Goal: Task Accomplishment & Management: Manage account settings

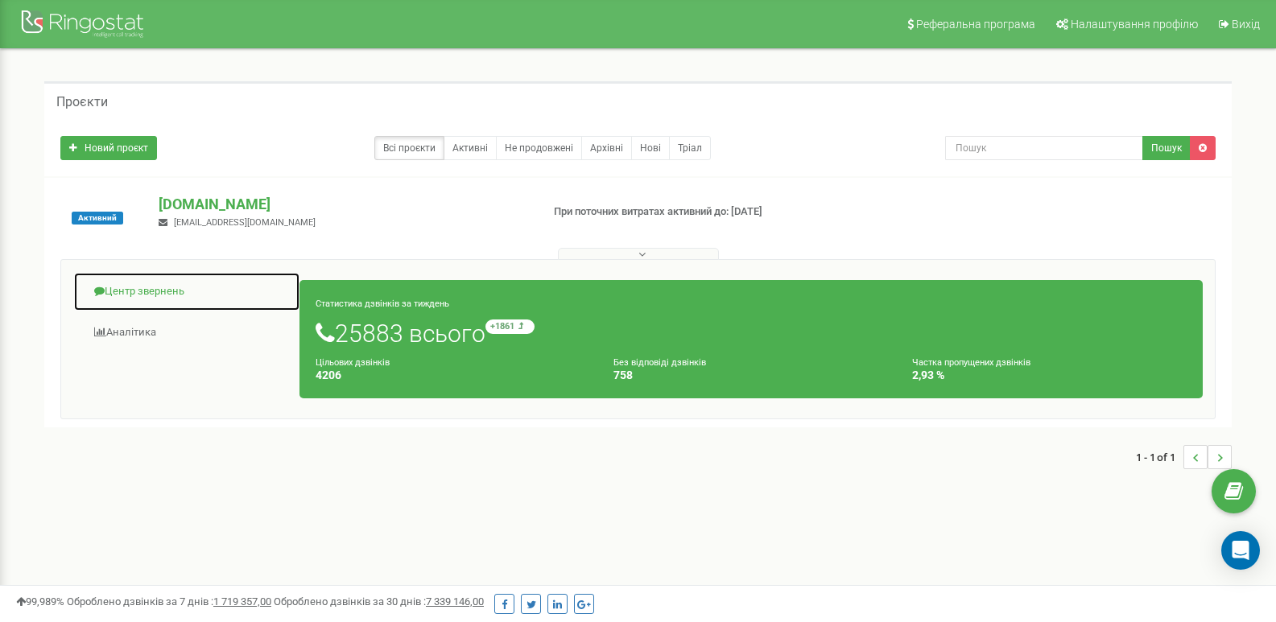
click at [173, 285] on link "Центр звернень" at bounding box center [186, 291] width 227 height 39
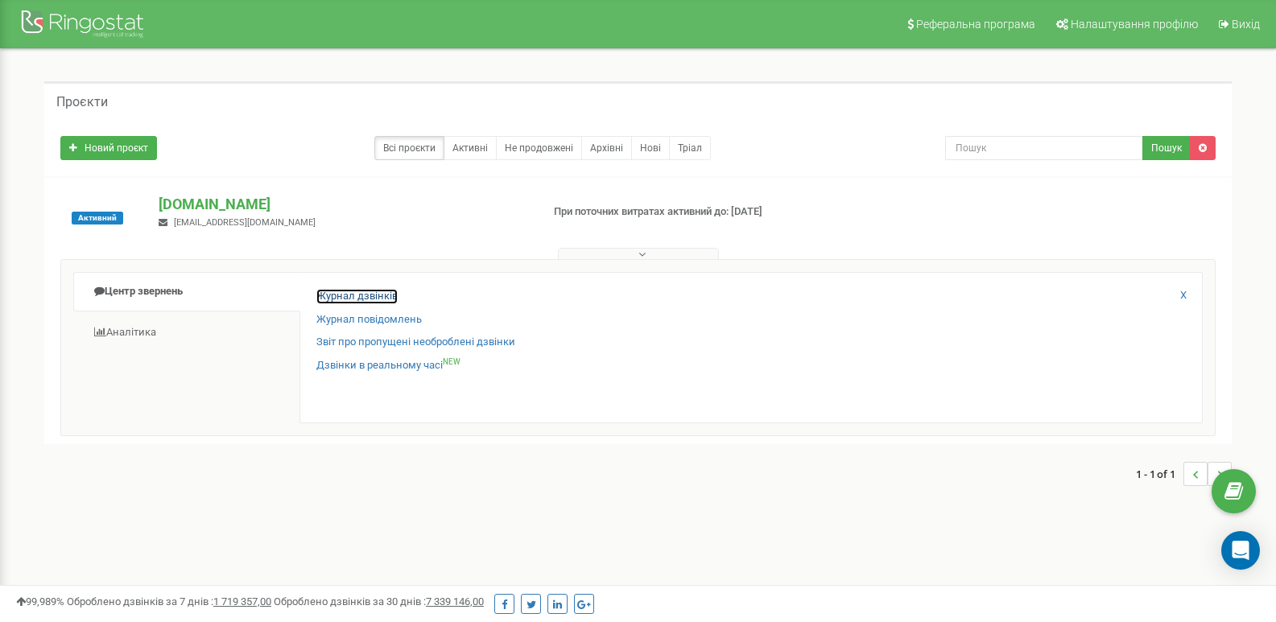
click at [349, 301] on link "Журнал дзвінків" at bounding box center [356, 296] width 81 height 15
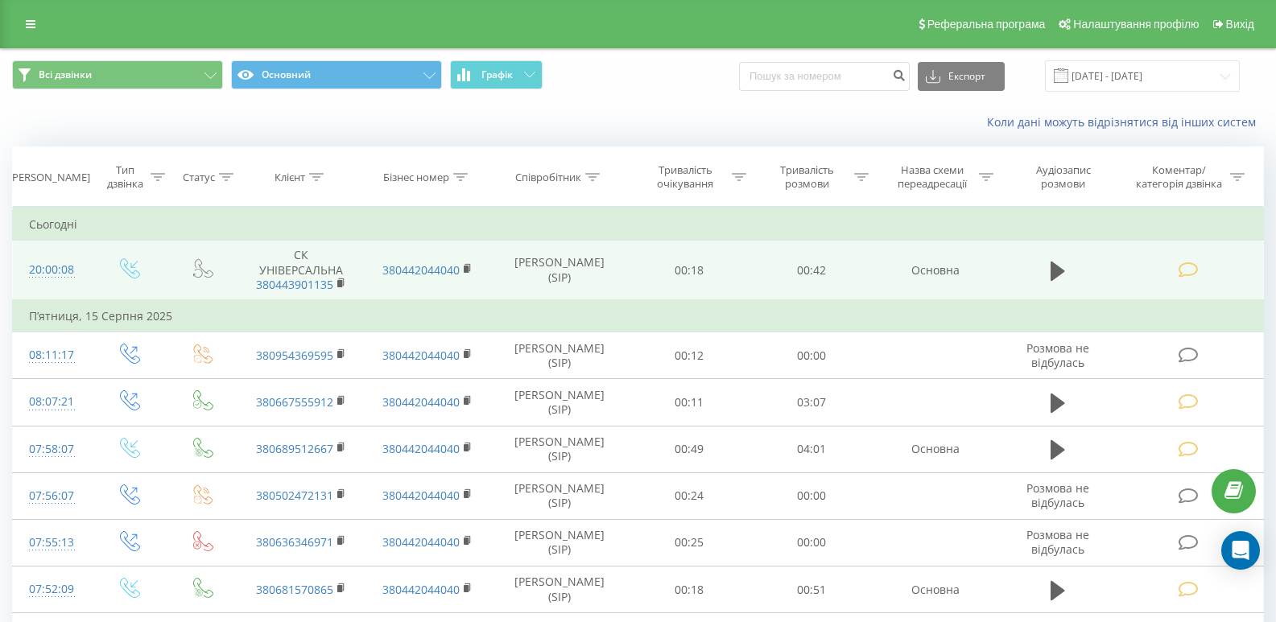
click at [1199, 270] on span at bounding box center [1190, 268] width 23 height 15
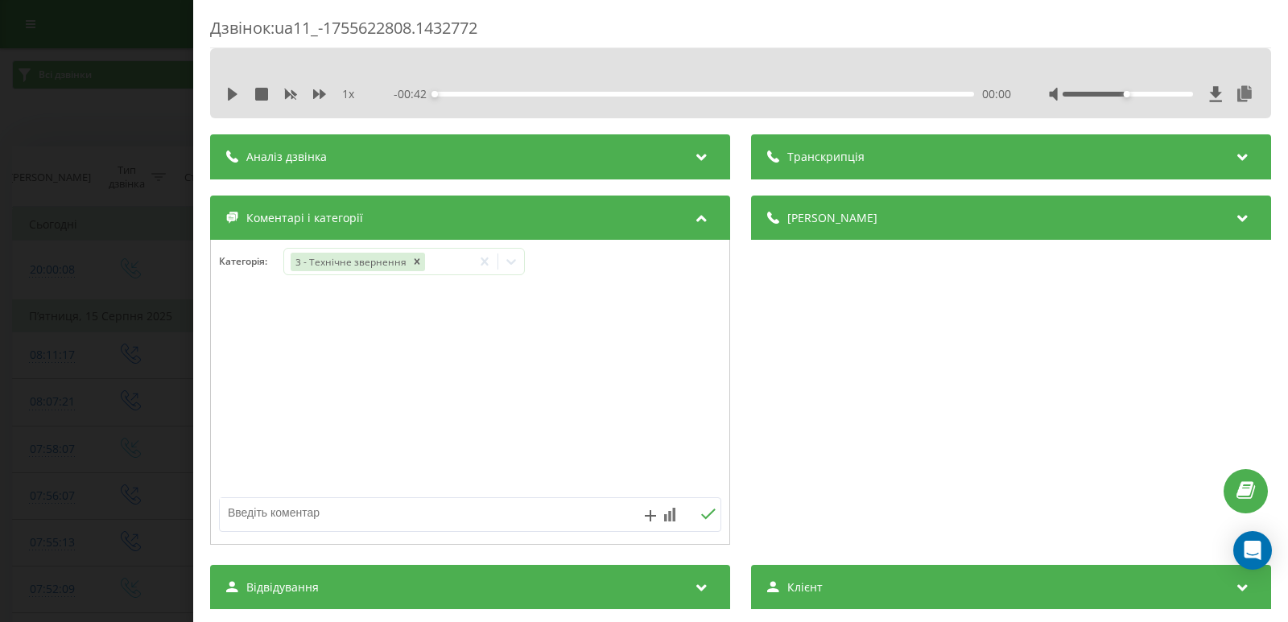
click at [378, 291] on div "Категорія : 3 - Технічне звернення" at bounding box center [470, 272] width 518 height 48
click at [365, 513] on textarea at bounding box center [420, 512] width 400 height 29
type textarea "уточнення інфо"
click at [700, 514] on icon at bounding box center [707, 514] width 15 height 11
click at [100, 91] on div "Дзвінок : ua11_-1755622808.1432772 1 x - 00:42 00:00 00:00 Транскрипція Для AI-…" at bounding box center [644, 311] width 1288 height 622
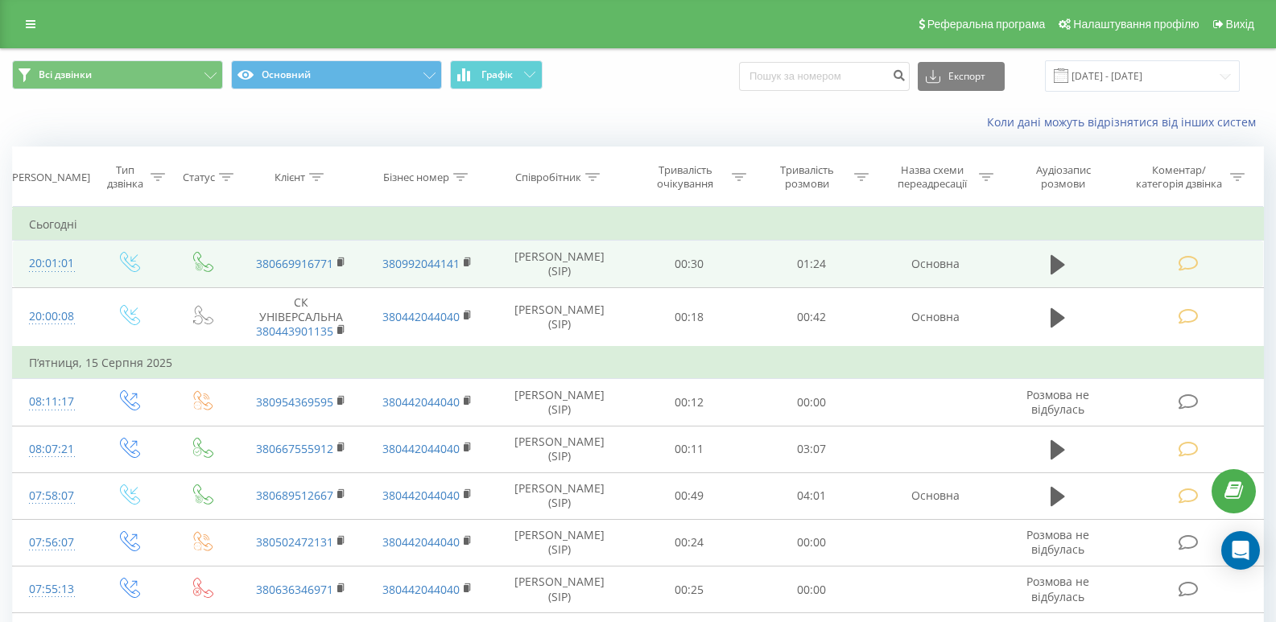
click at [1192, 261] on icon at bounding box center [1189, 263] width 20 height 17
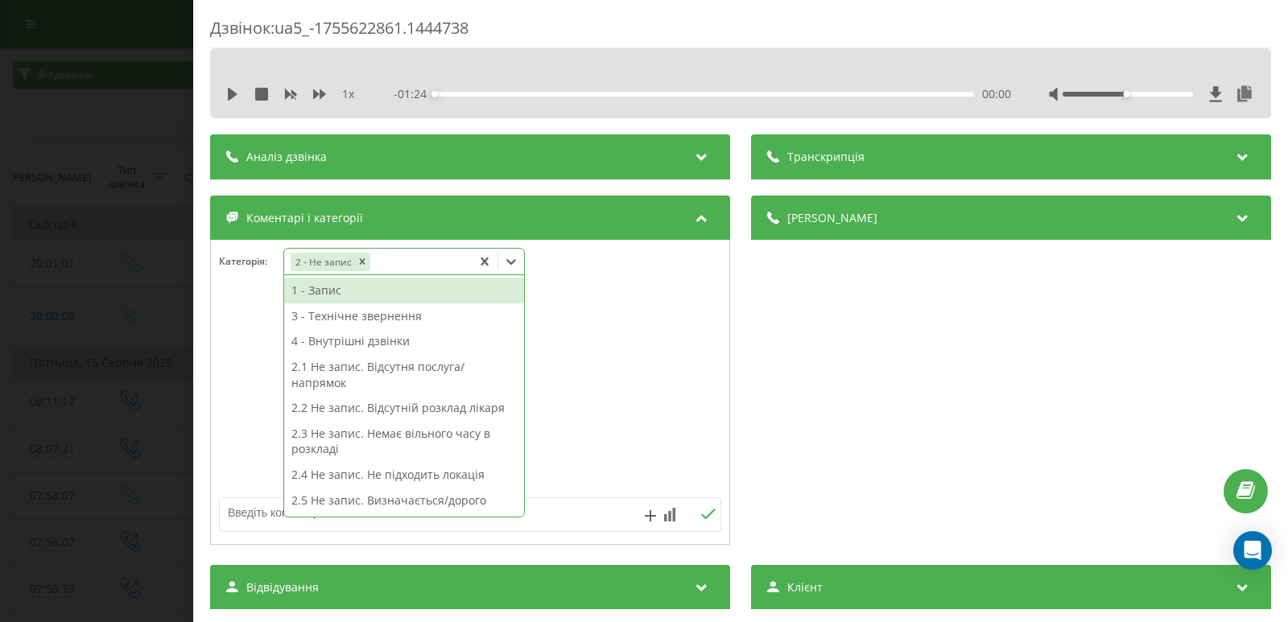
click at [515, 256] on icon at bounding box center [511, 262] width 16 height 16
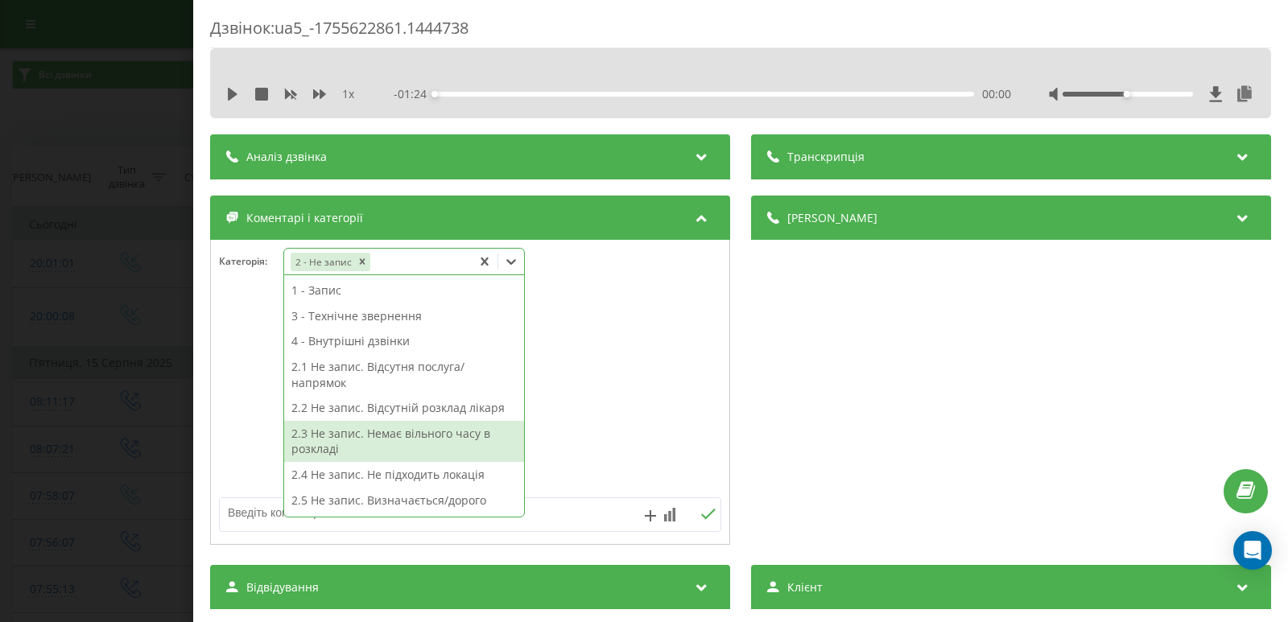
click at [427, 440] on div "2.3 Не запис. Немає вільного часу в розкладі" at bounding box center [404, 441] width 240 height 41
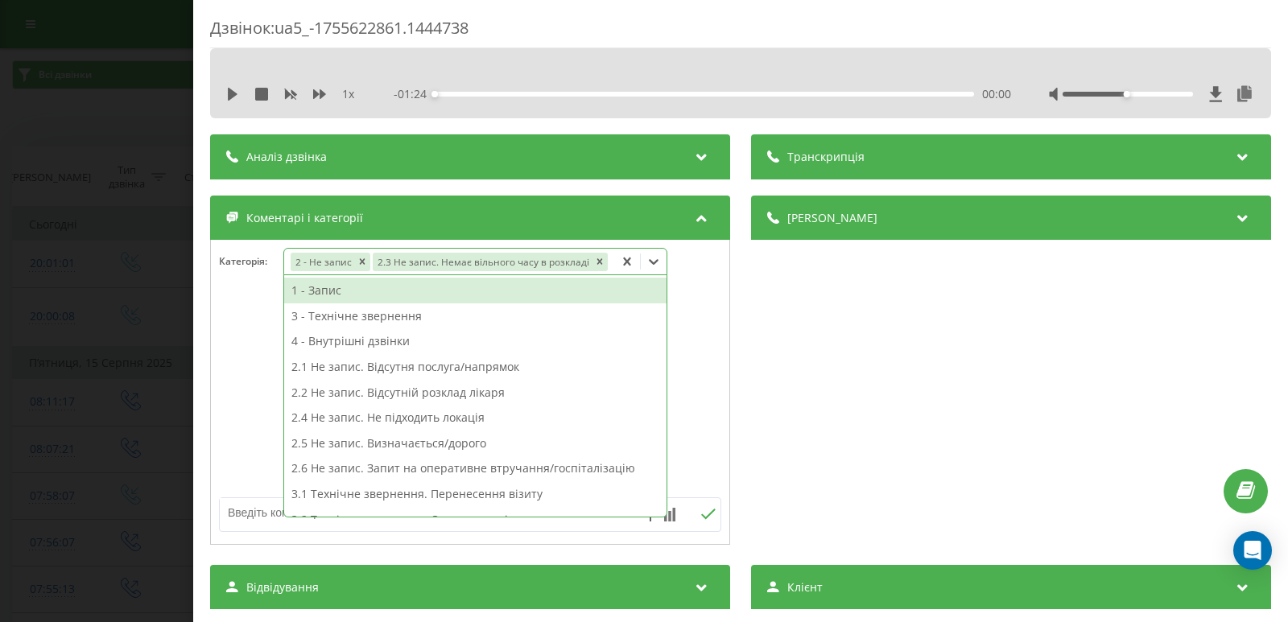
click at [122, 315] on div "Дзвінок : ua5_-1755622861.1444738 1 x - 01:24 00:00 00:00 Транскрипція Для AI-а…" at bounding box center [644, 311] width 1288 height 622
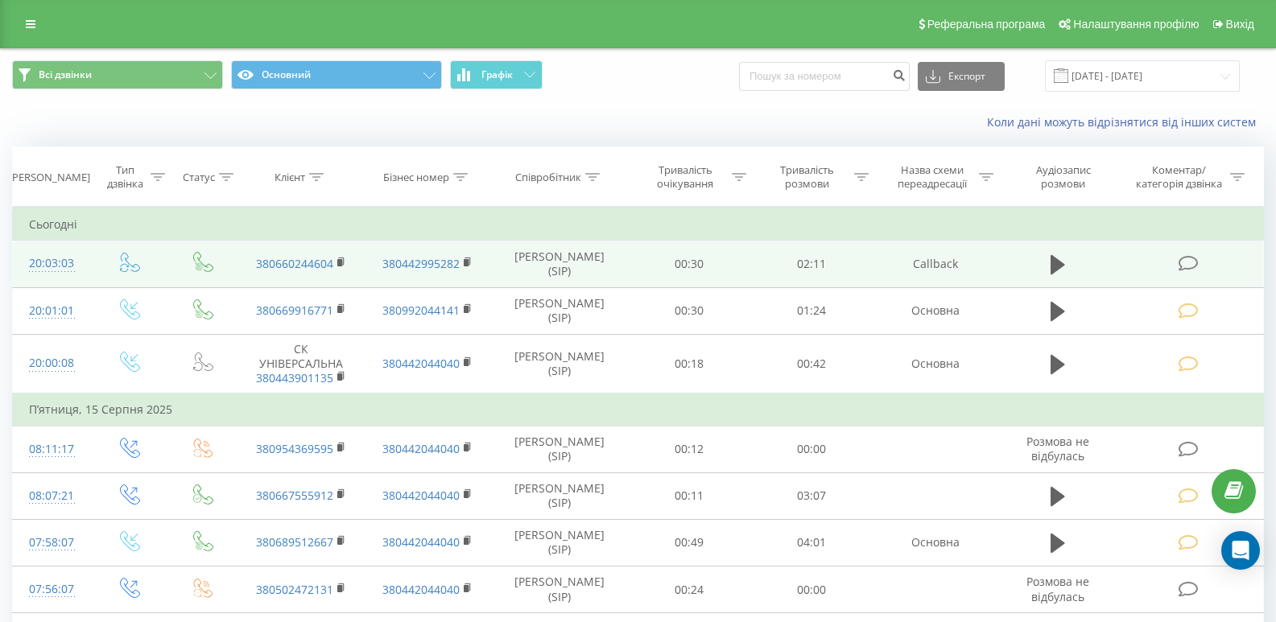
click at [1183, 265] on icon at bounding box center [1189, 263] width 20 height 17
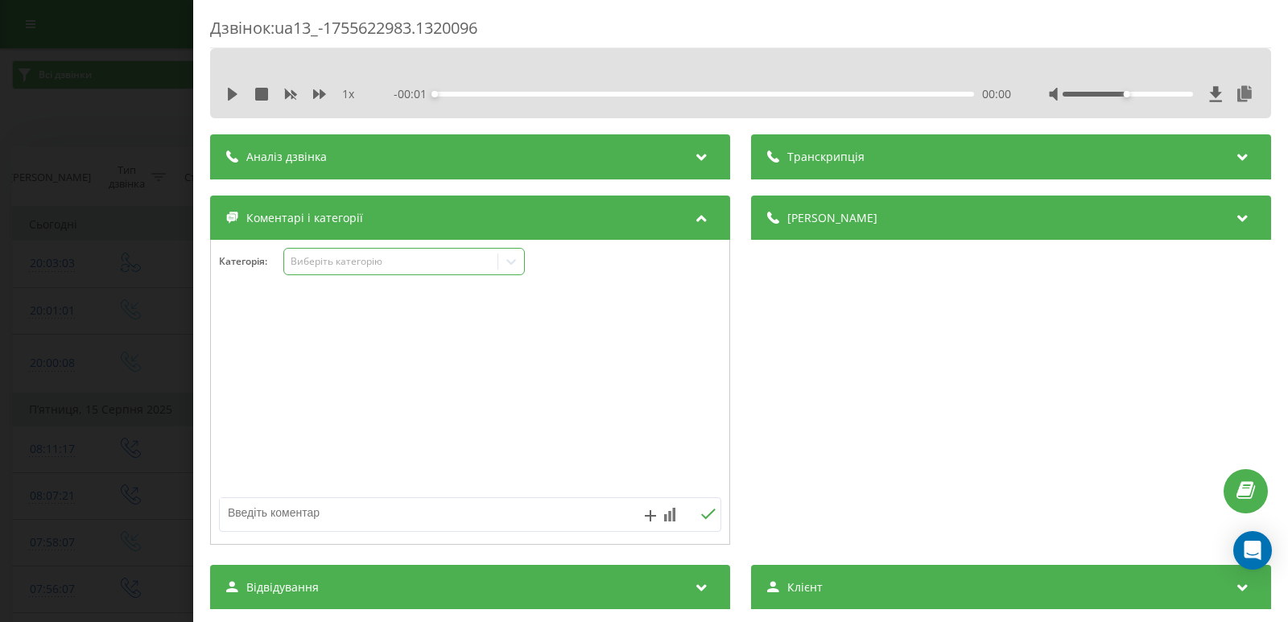
click at [511, 261] on icon at bounding box center [511, 262] width 16 height 16
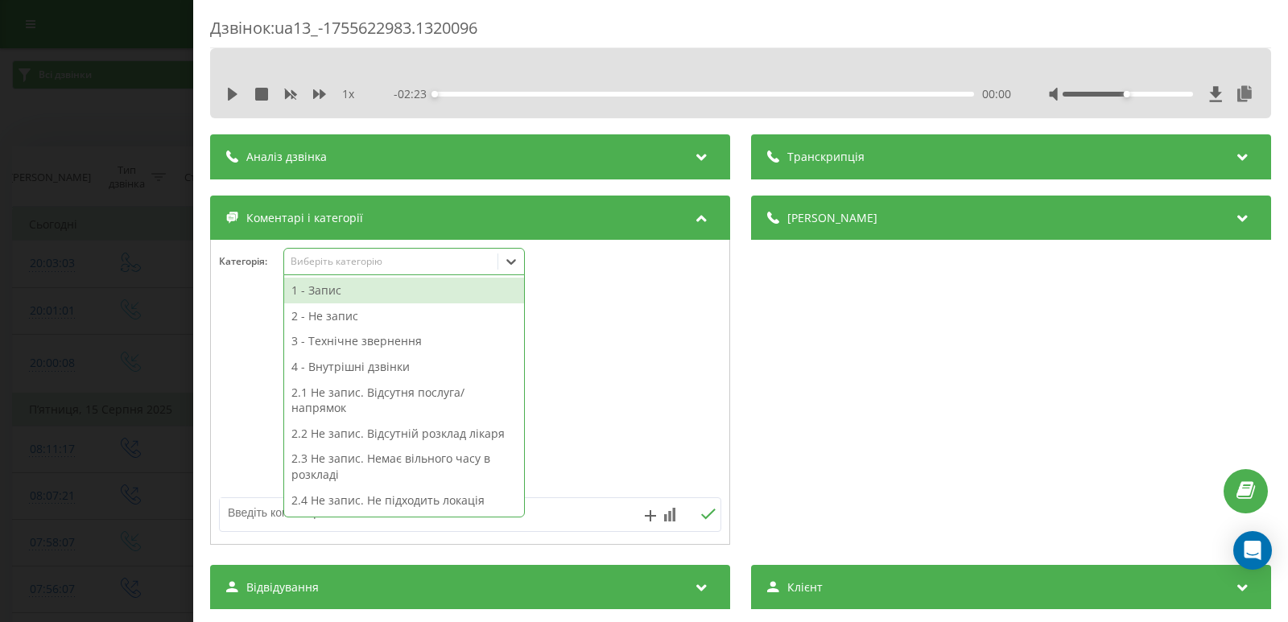
drag, startPoint x: 367, startPoint y: 296, endPoint x: 326, endPoint y: 297, distance: 41.1
click at [366, 296] on div "1 - Запис" at bounding box center [404, 291] width 240 height 26
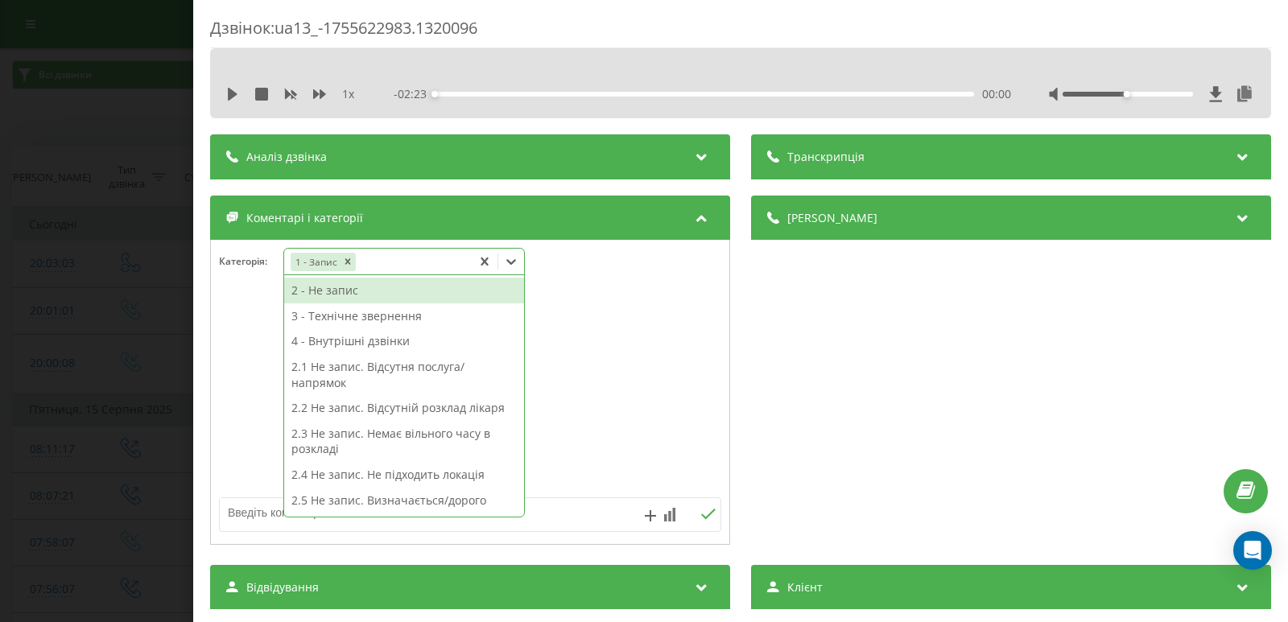
click at [114, 298] on div "Дзвінок : ua13_-1755622983.1320096 1 x - 02:23 00:00 00:00 Транскрипція Для AI-…" at bounding box center [644, 311] width 1288 height 622
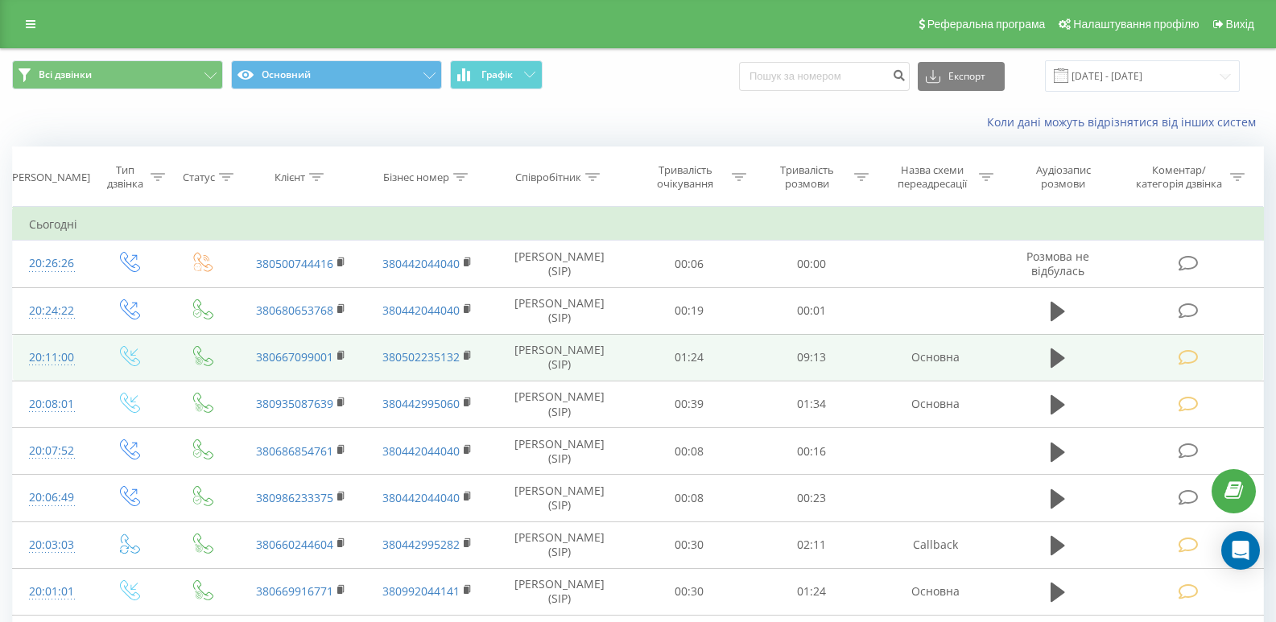
click at [1192, 359] on icon at bounding box center [1189, 357] width 20 height 17
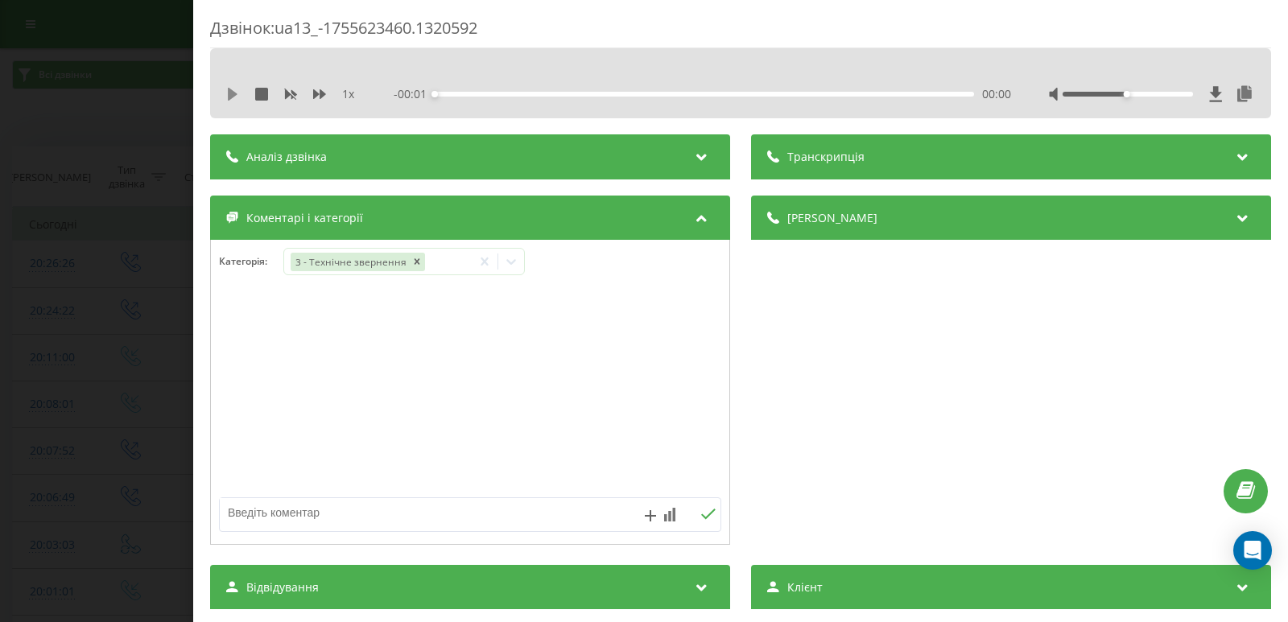
click at [230, 95] on icon at bounding box center [233, 94] width 10 height 13
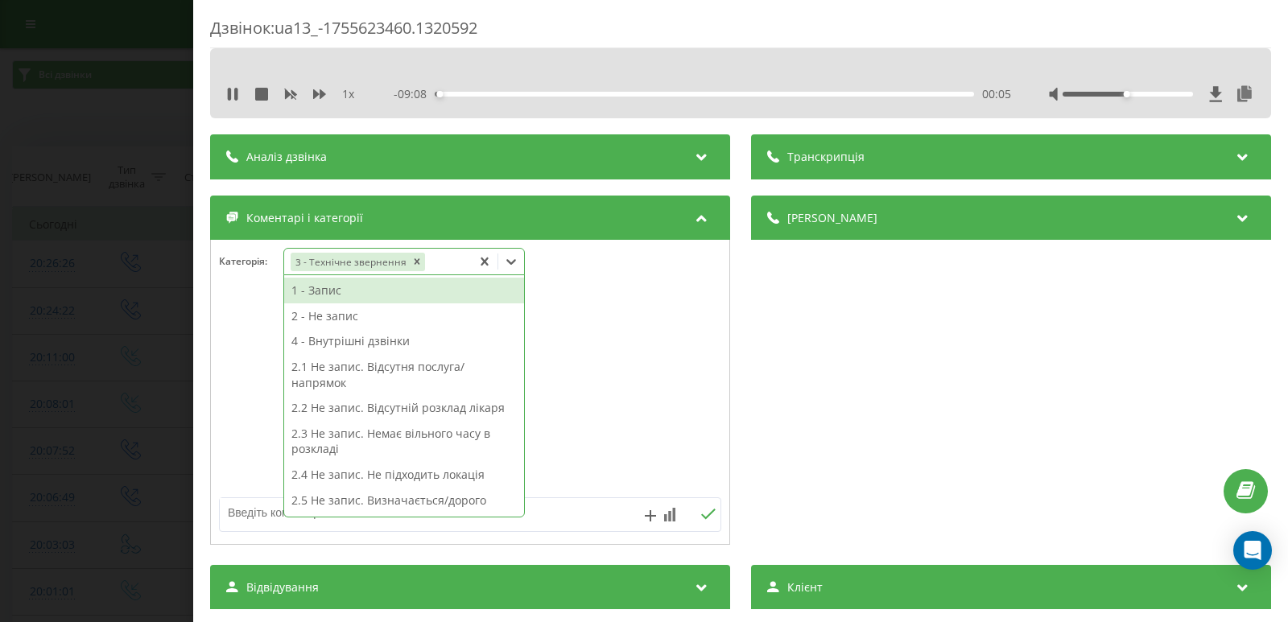
click at [514, 263] on icon at bounding box center [511, 262] width 10 height 6
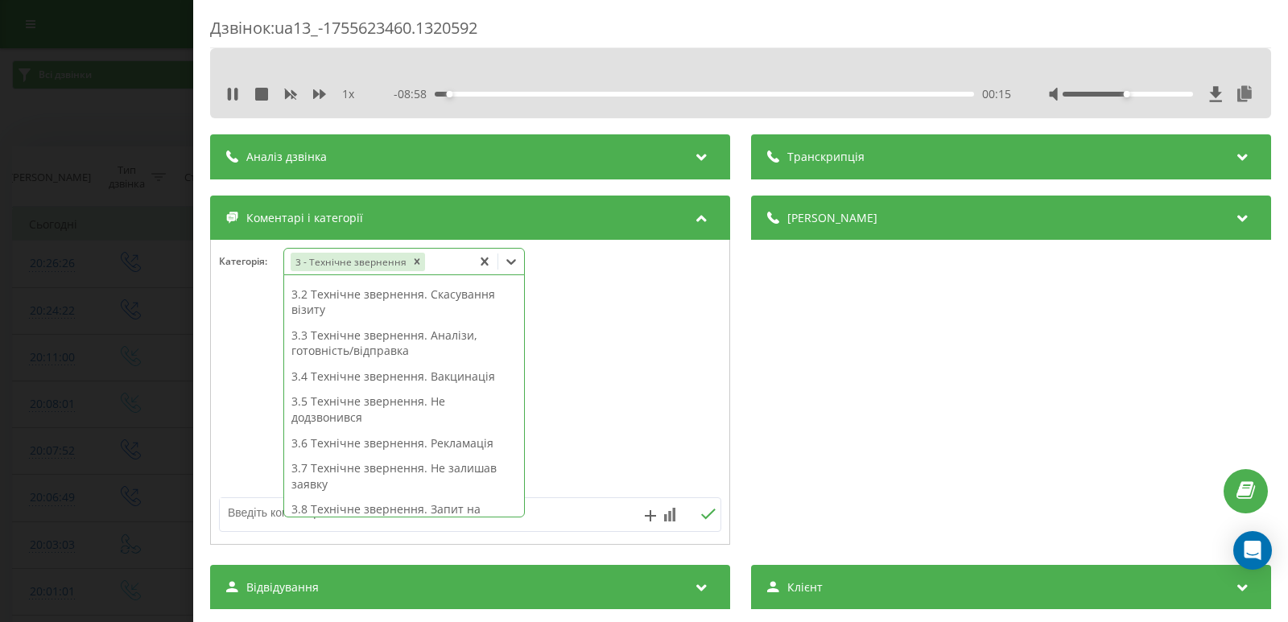
scroll to position [233, 0]
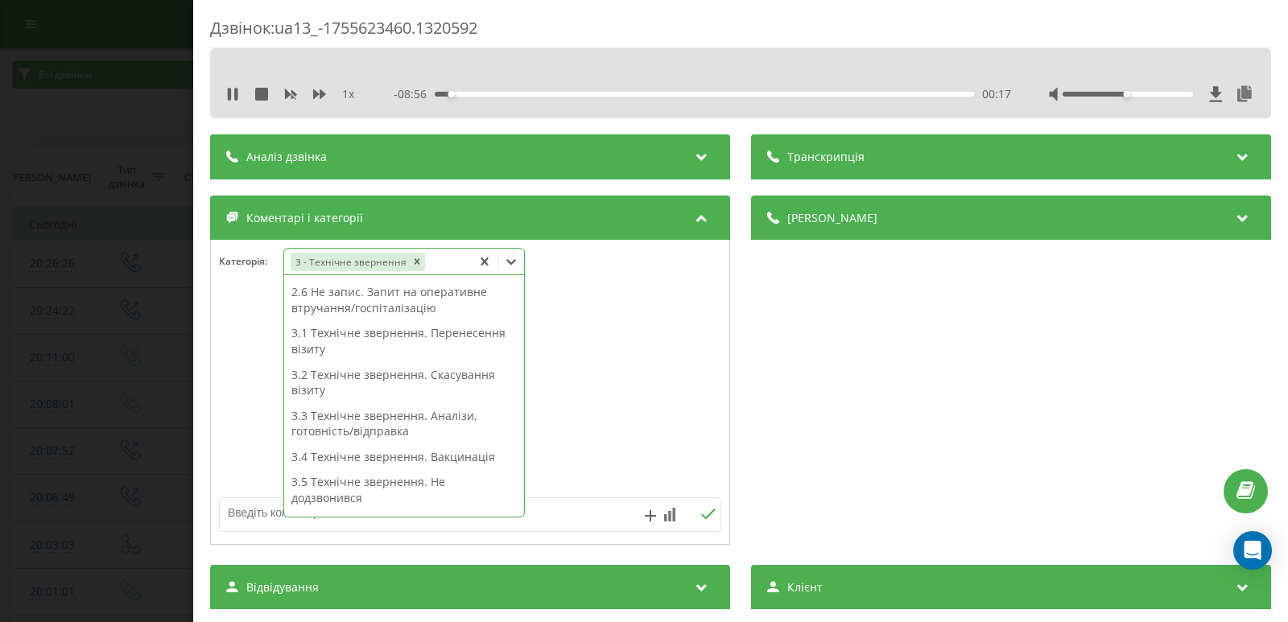
click at [370, 345] on div "3.1 Технічне звернення. Перенесення візиту" at bounding box center [404, 340] width 240 height 41
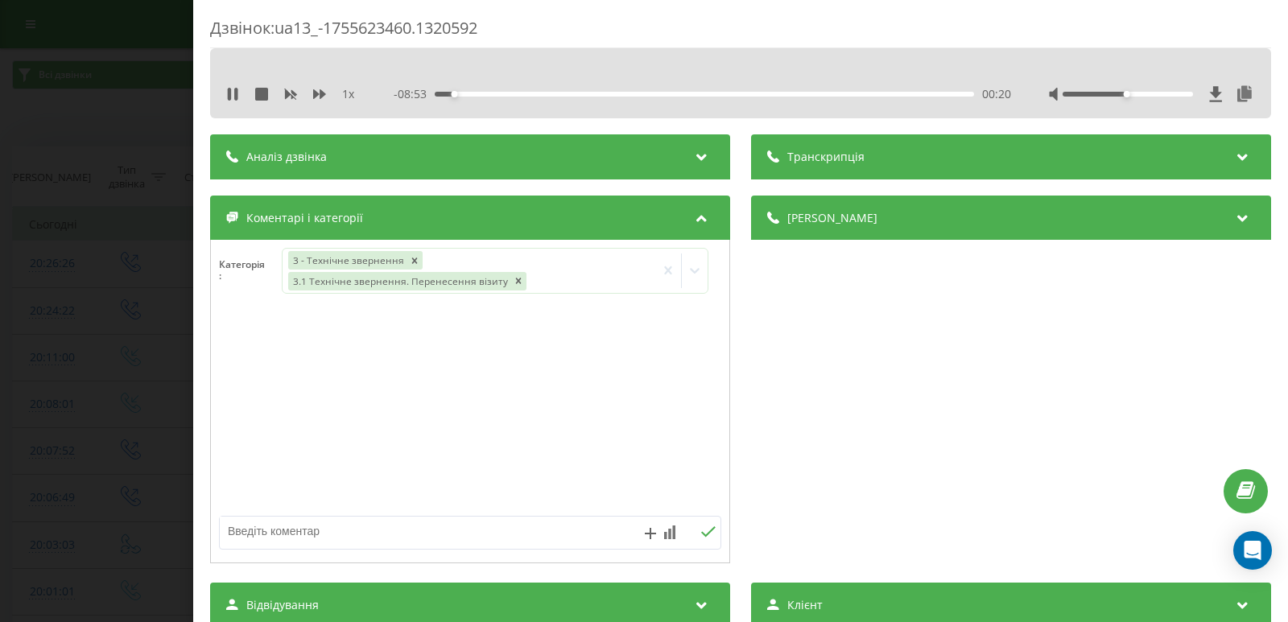
click at [26, 263] on div "Дзвінок : ua13_-1755623460.1320592 1 x - 08:53 00:20 00:20 Транскрипція Для AI-…" at bounding box center [644, 311] width 1288 height 622
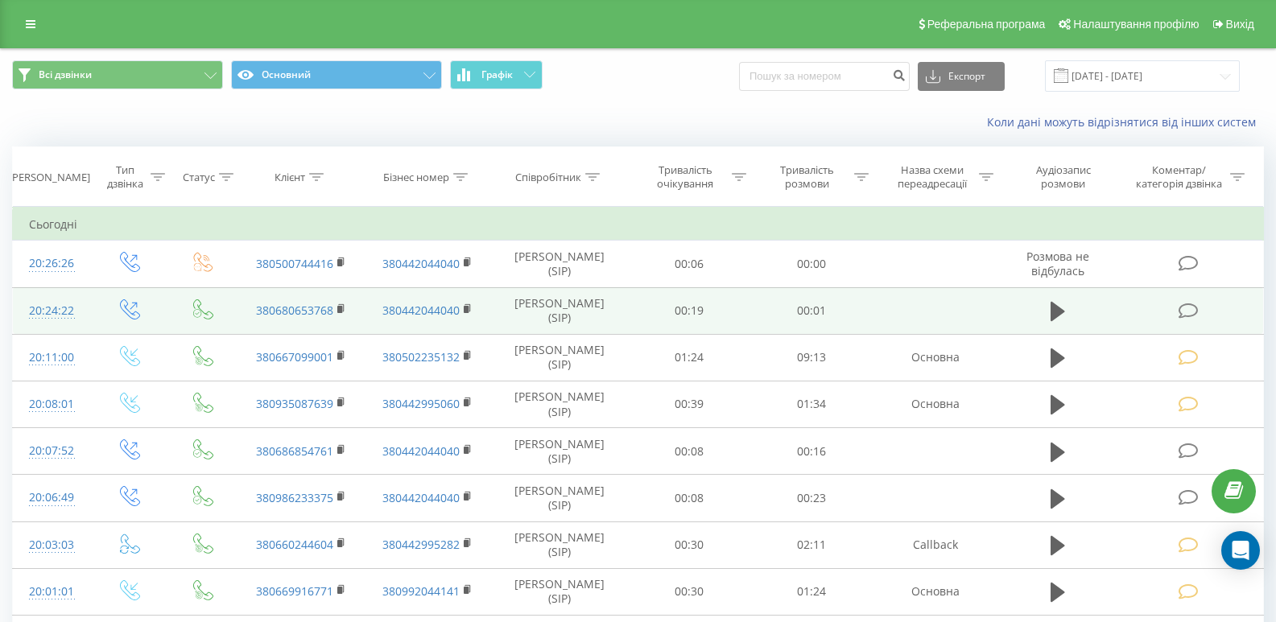
drag, startPoint x: 1187, startPoint y: 308, endPoint x: 1174, endPoint y: 308, distance: 13.7
click at [1187, 308] on icon at bounding box center [1189, 311] width 20 height 17
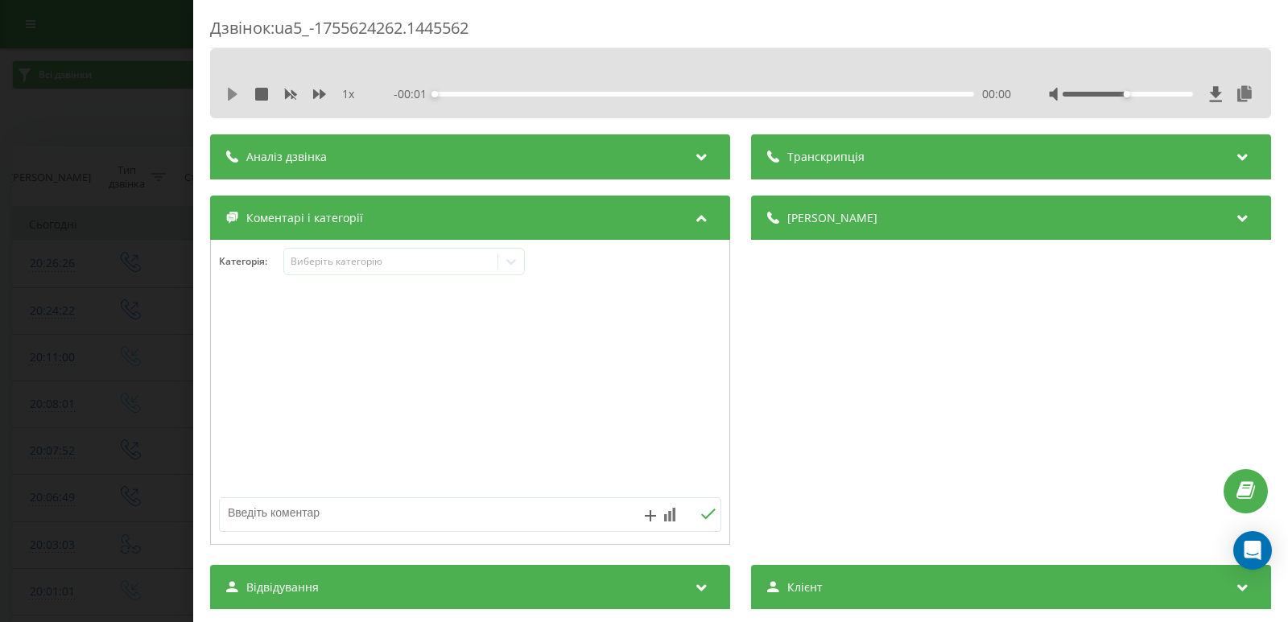
click at [237, 93] on icon at bounding box center [232, 94] width 13 height 13
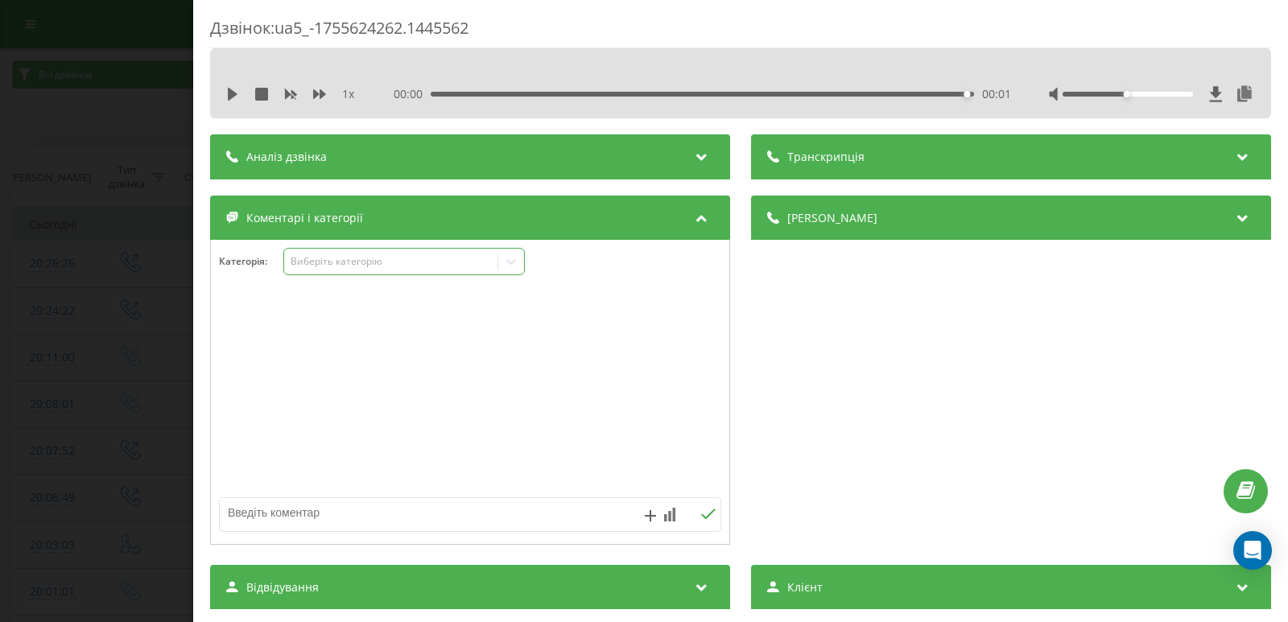
click at [513, 261] on icon at bounding box center [511, 262] width 16 height 16
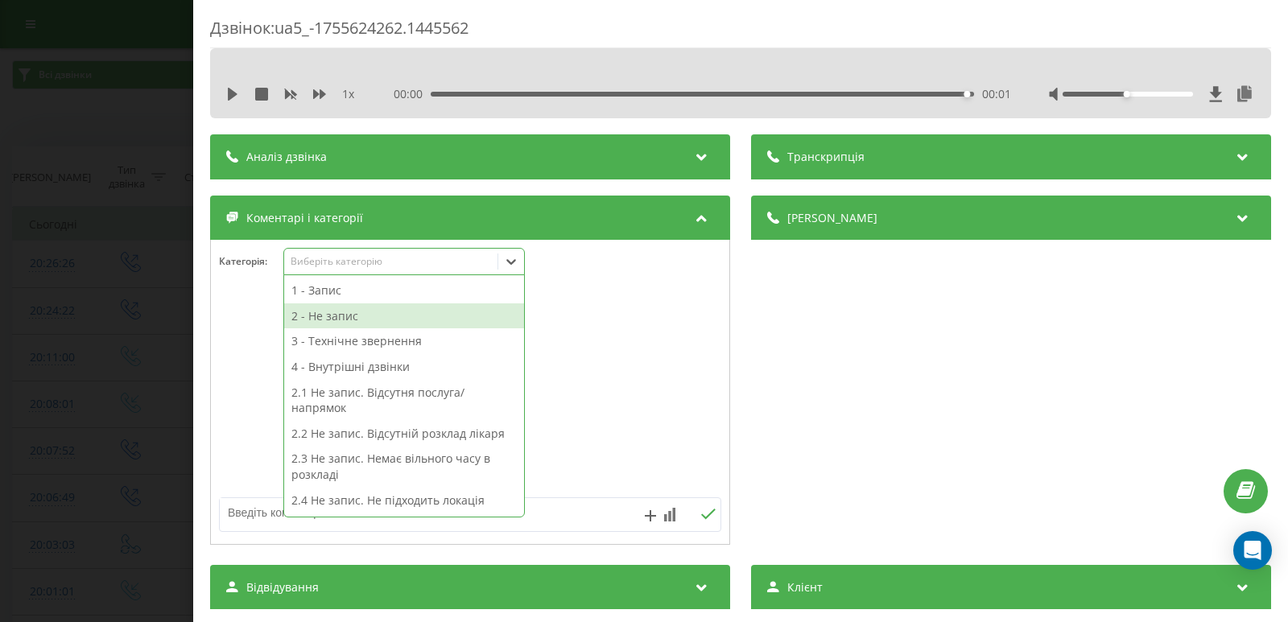
click at [333, 320] on div "2 - Не запис" at bounding box center [404, 316] width 240 height 26
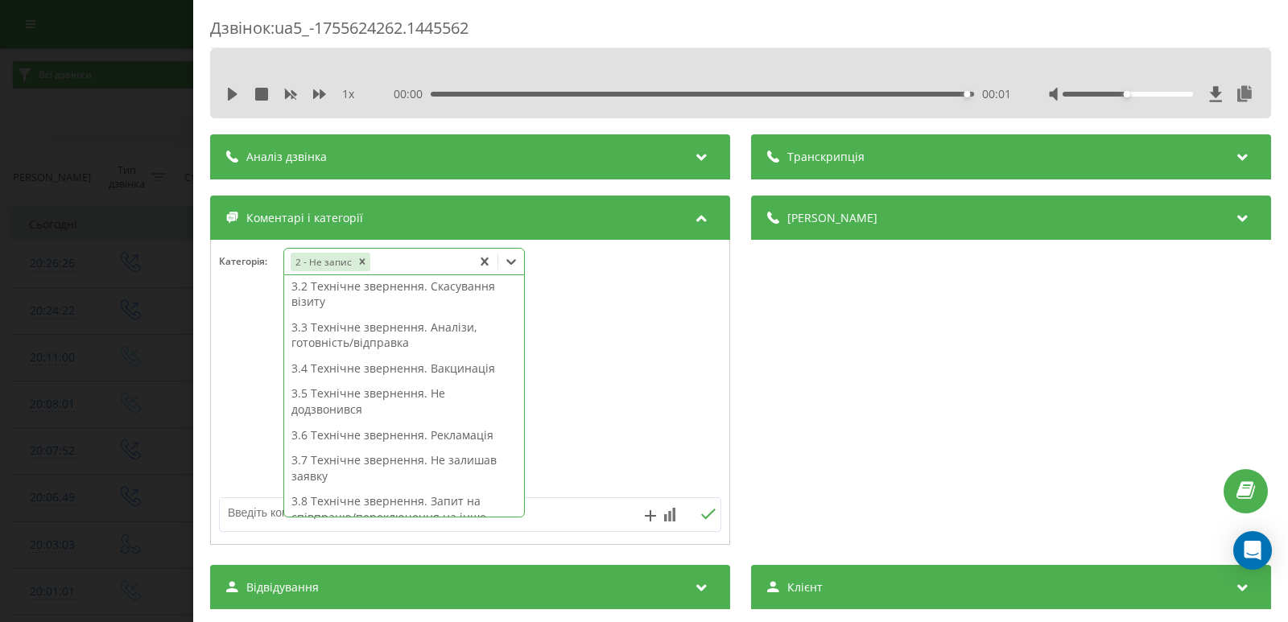
scroll to position [394, 0]
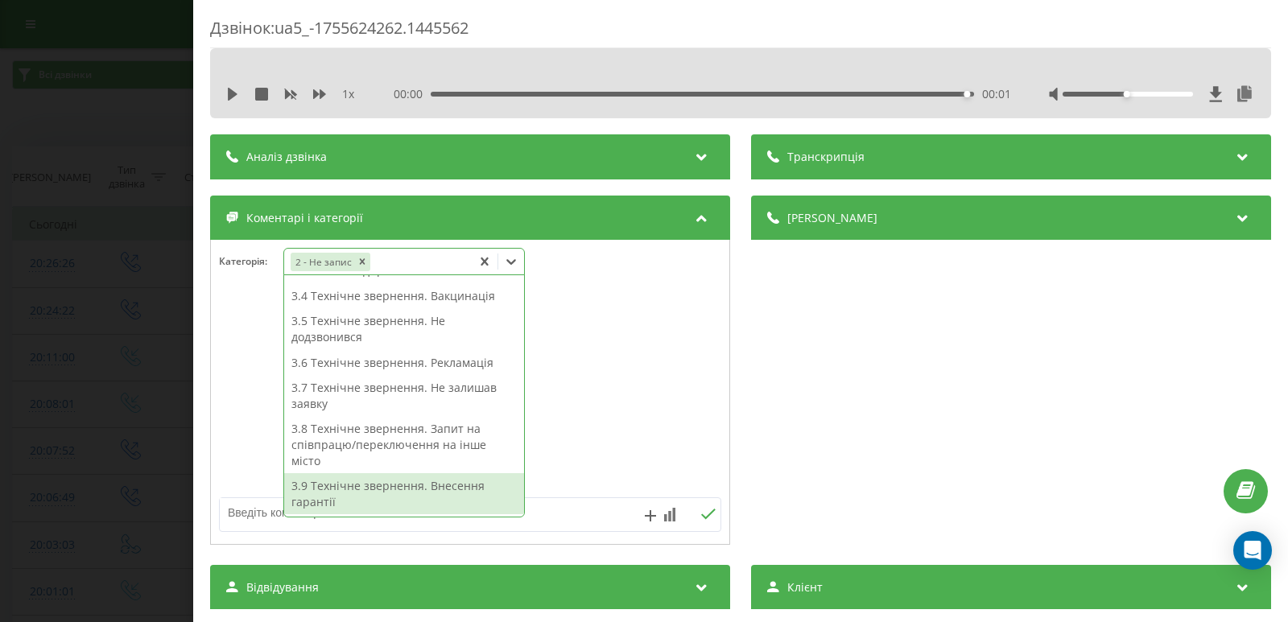
click at [259, 513] on textarea at bounding box center [420, 512] width 400 height 29
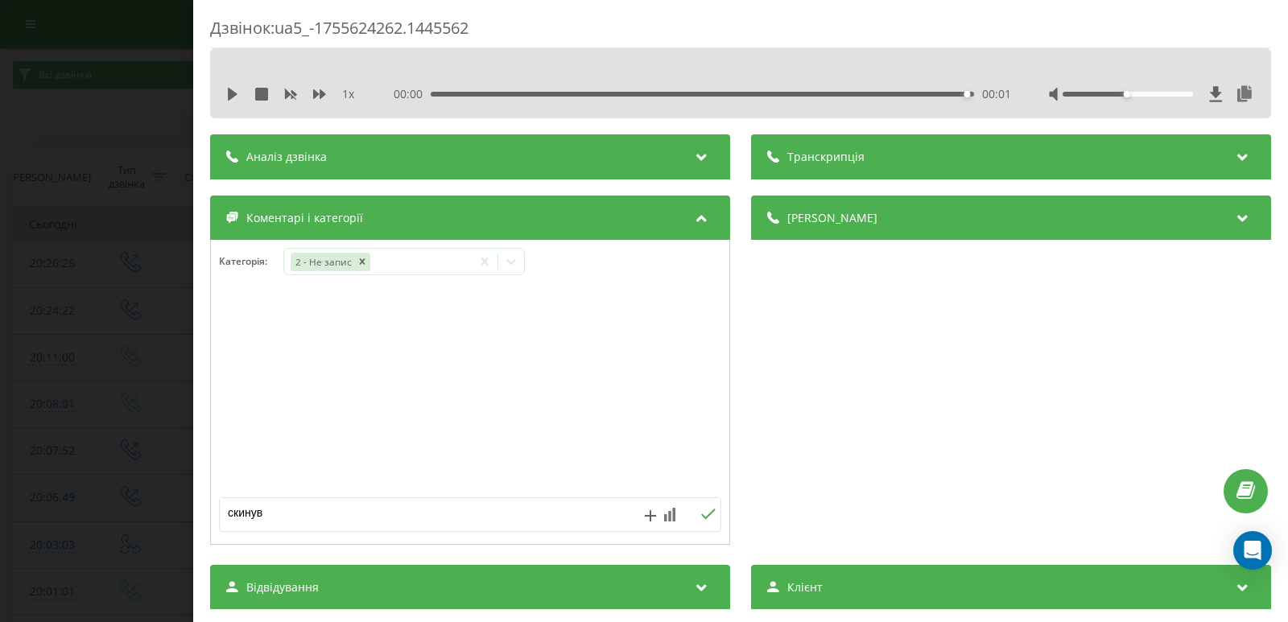
type textarea "скинув"
click at [700, 518] on icon at bounding box center [707, 514] width 15 height 11
click at [59, 252] on div "Дзвінок : ua5_-1755624262.1445562 1 x 00:00 00:01 00:01 Транскрипція Для AI-ана…" at bounding box center [644, 311] width 1288 height 622
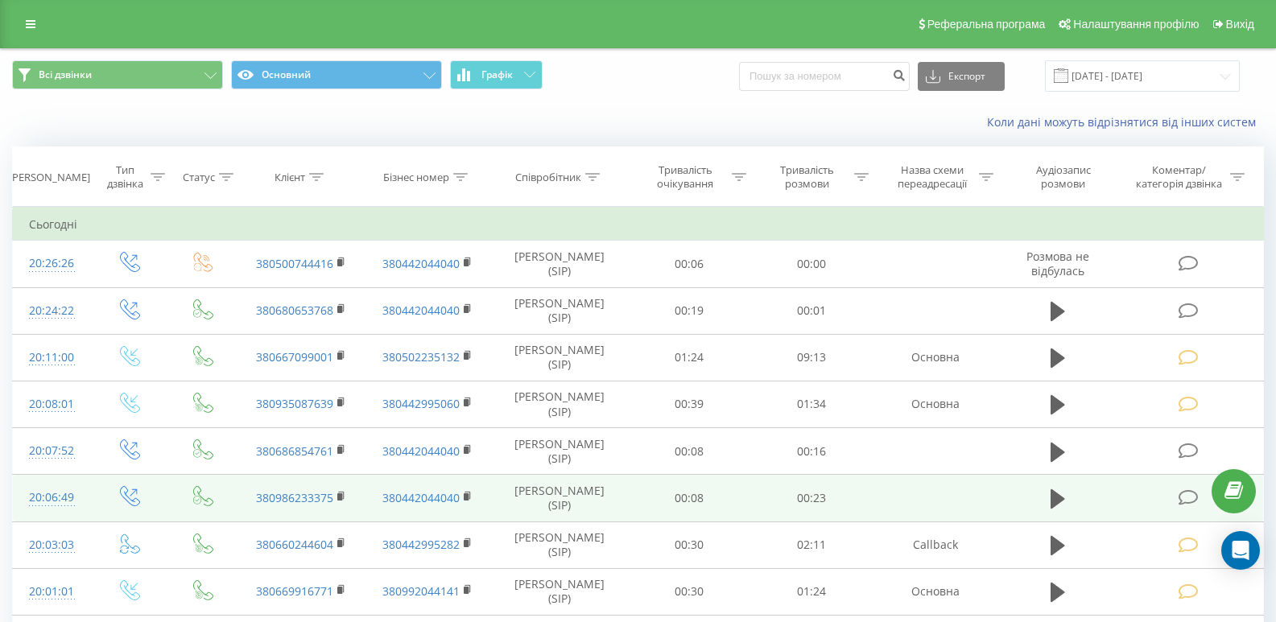
click at [1183, 497] on icon at bounding box center [1189, 497] width 20 height 17
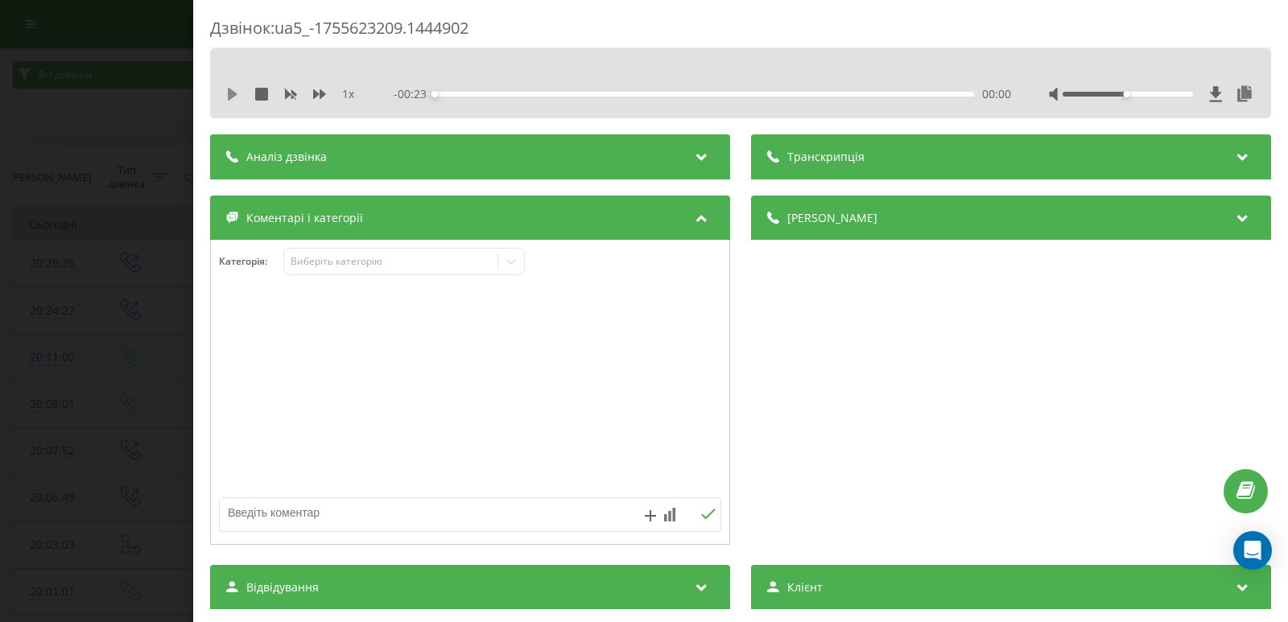
click at [231, 92] on icon at bounding box center [233, 94] width 10 height 13
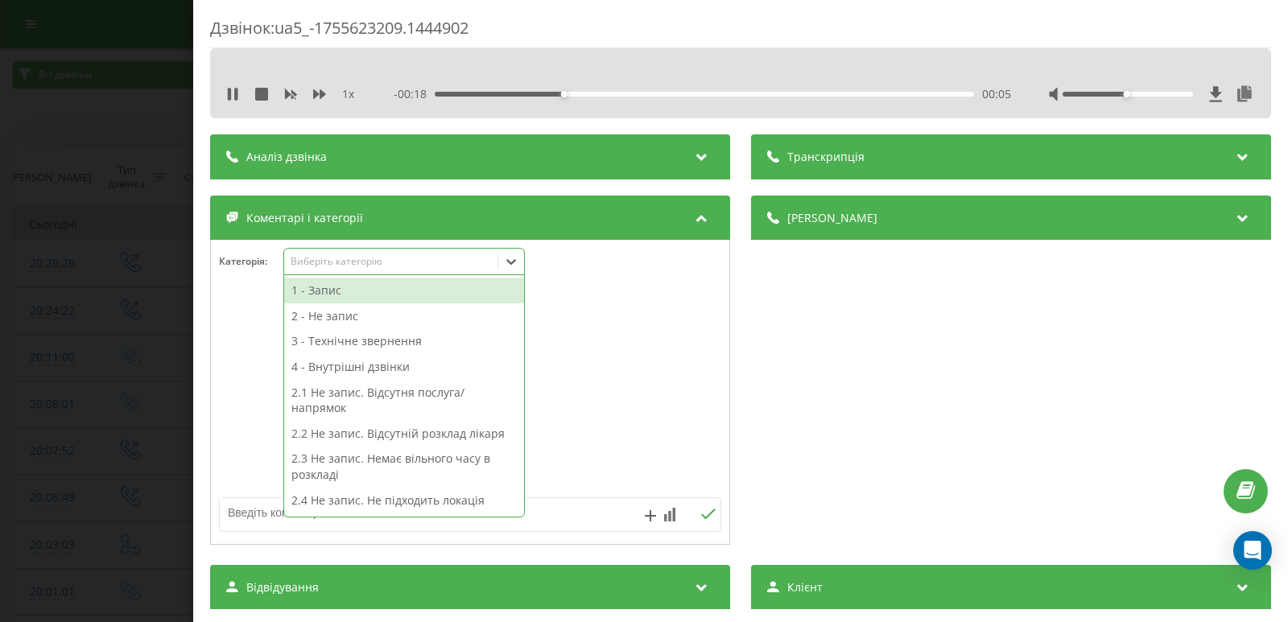
click at [518, 263] on icon at bounding box center [511, 262] width 16 height 16
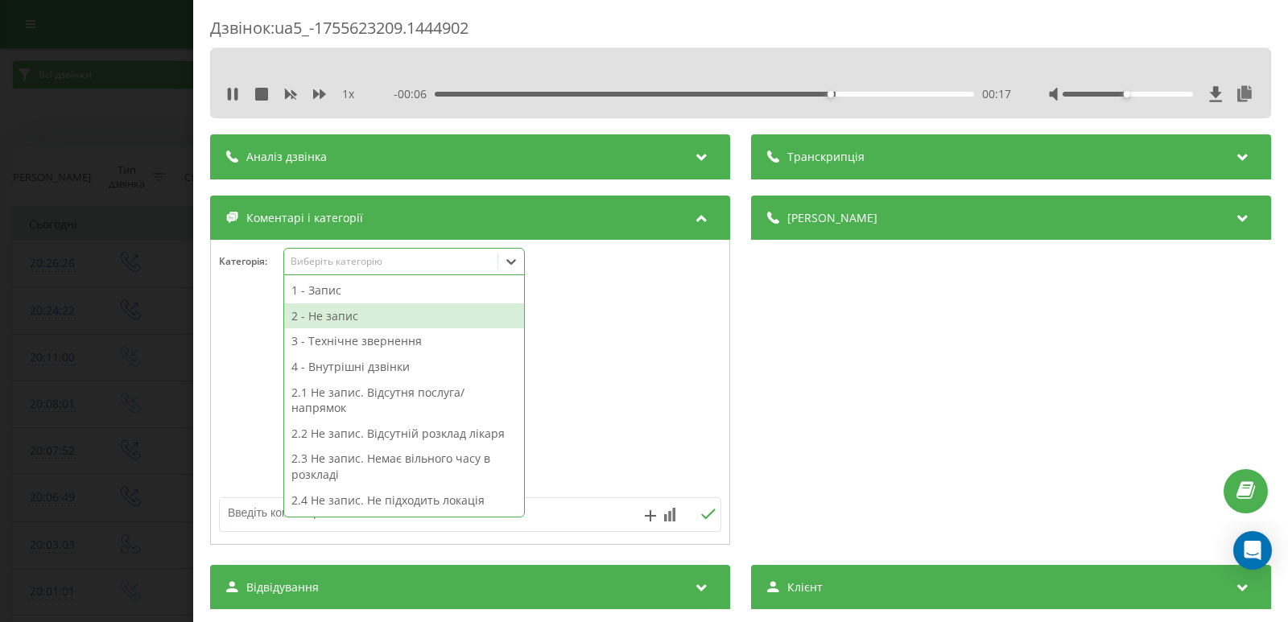
click at [316, 312] on div "2 - Не запис" at bounding box center [404, 316] width 240 height 26
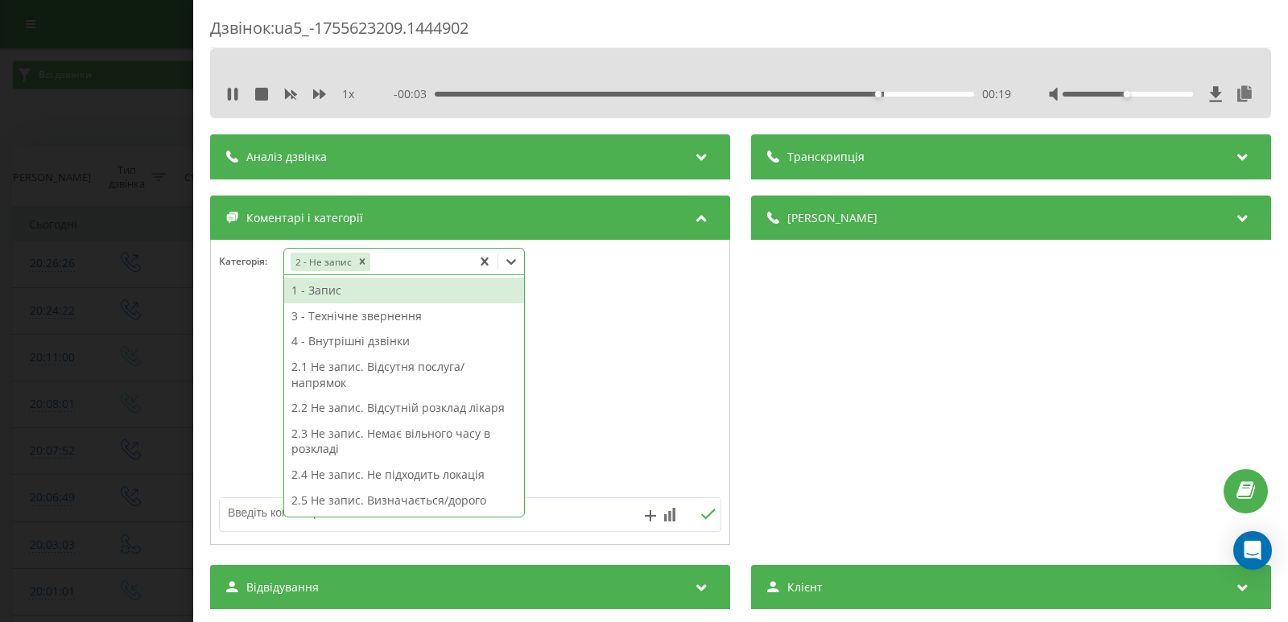
click at [246, 510] on textarea at bounding box center [420, 512] width 400 height 29
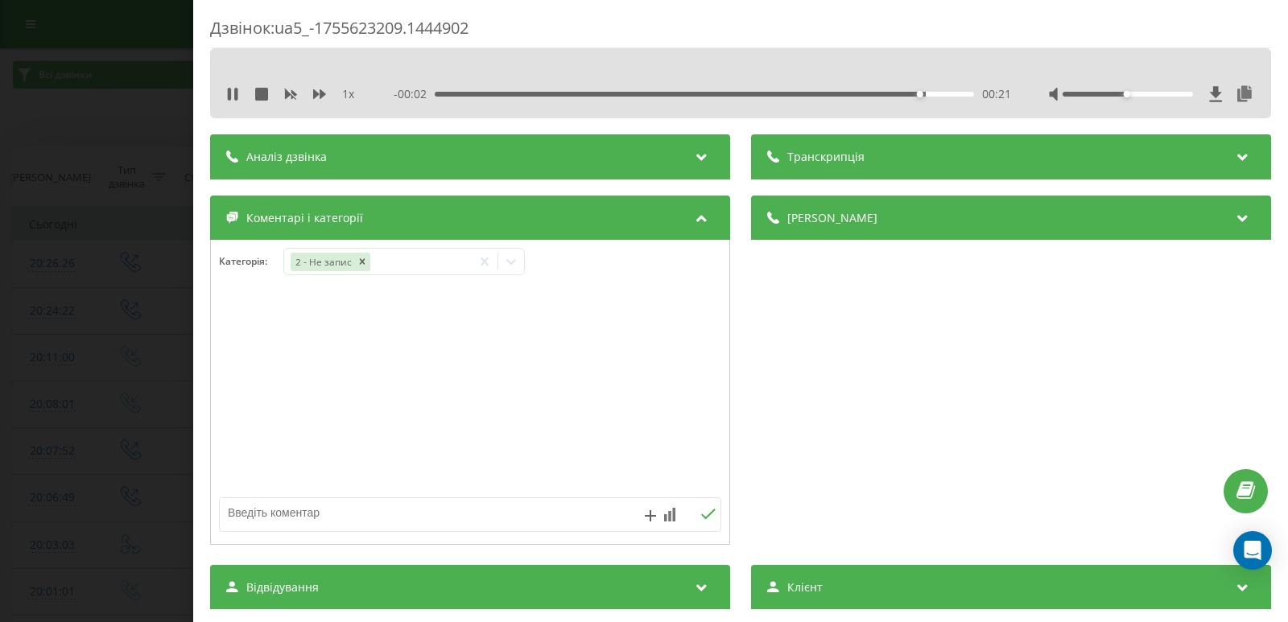
type textarea "в"
type textarea "не актуально"
click at [700, 512] on icon at bounding box center [707, 514] width 15 height 11
click at [47, 281] on div "Дзвінок : ua5_-1755623209.1444902 1 x 00:00 00:23 00:23 Транскрипція Для AI-ана…" at bounding box center [644, 311] width 1288 height 622
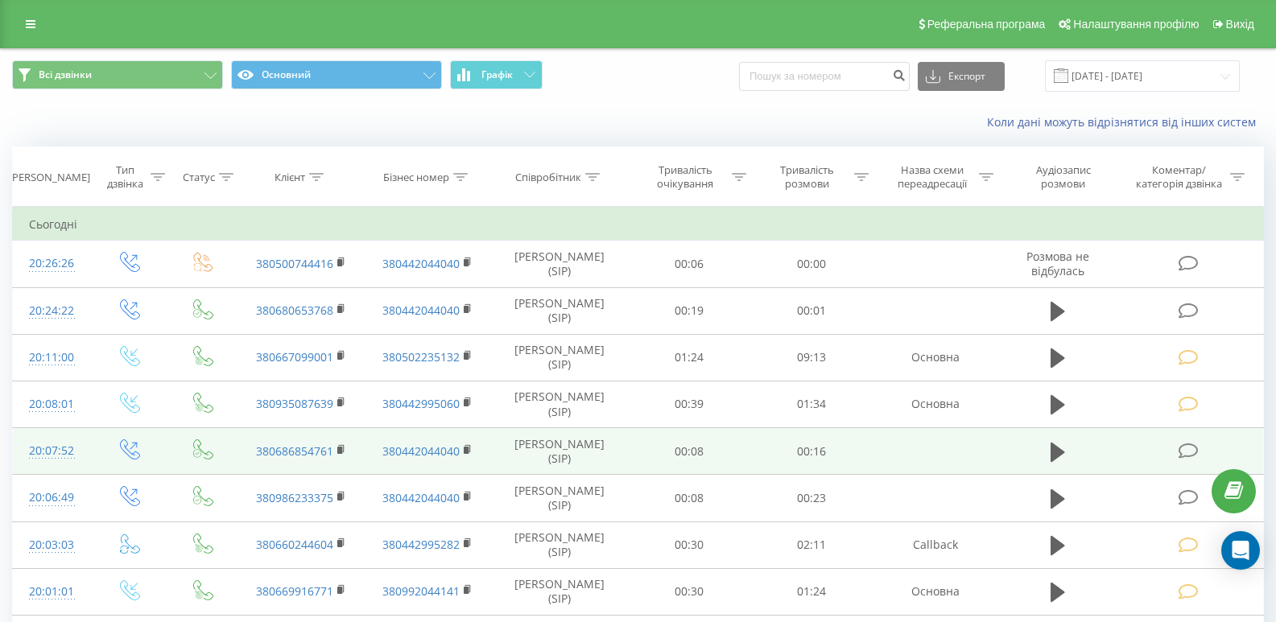
click at [1191, 450] on icon at bounding box center [1189, 451] width 20 height 17
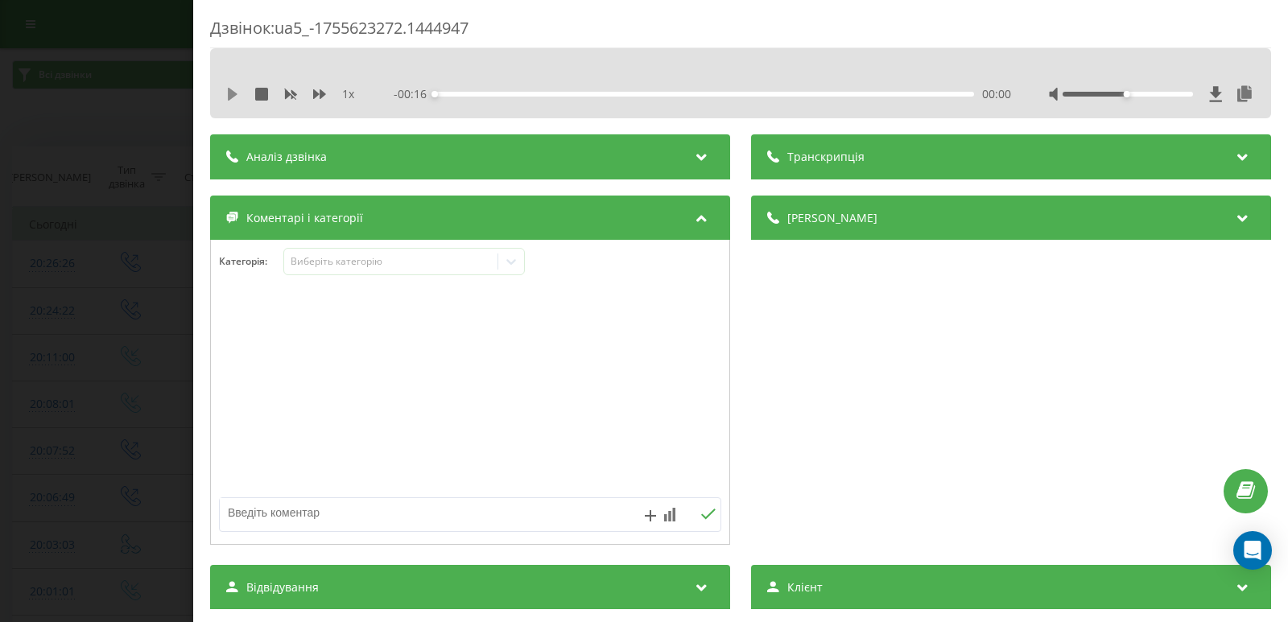
click at [229, 95] on icon at bounding box center [233, 94] width 10 height 13
drag, startPoint x: 477, startPoint y: 89, endPoint x: 477, endPoint y: 103, distance: 14.5
click at [477, 90] on div "- 00:15 00:00 00:00" at bounding box center [702, 94] width 617 height 16
click at [485, 90] on div "- 00:15 00:01 00:01" at bounding box center [702, 94] width 617 height 16
click at [522, 96] on div "00:02" at bounding box center [704, 94] width 539 height 5
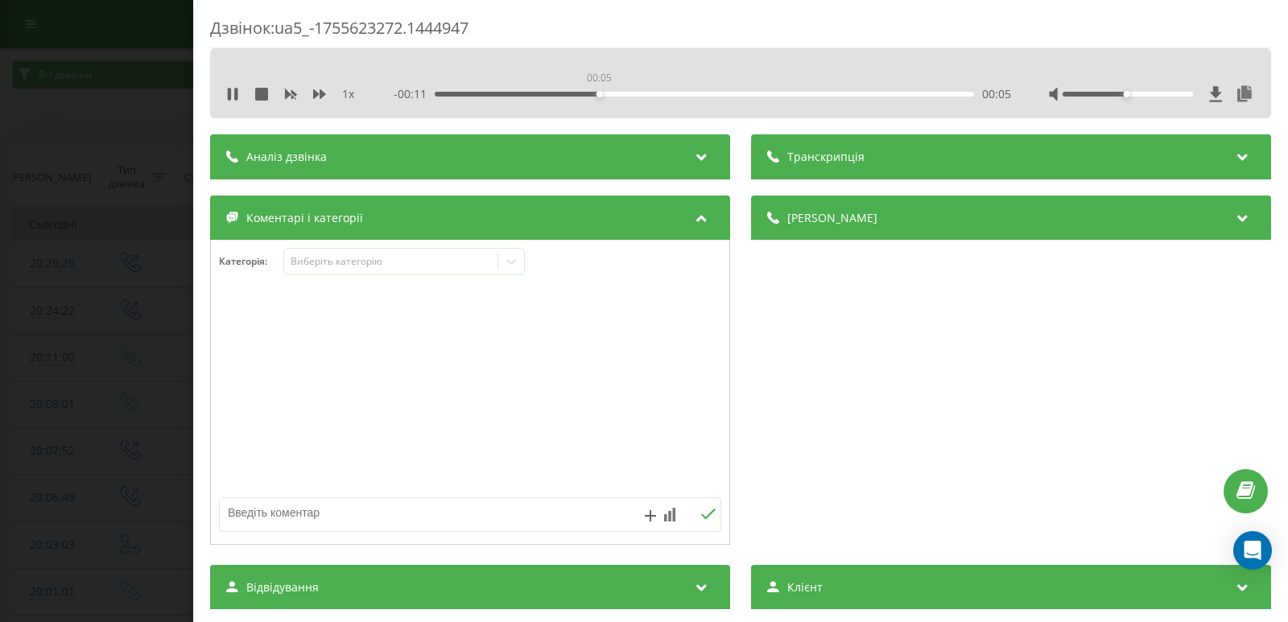
click at [597, 93] on div "00:05" at bounding box center [704, 94] width 539 height 5
click at [511, 262] on icon at bounding box center [511, 262] width 16 height 16
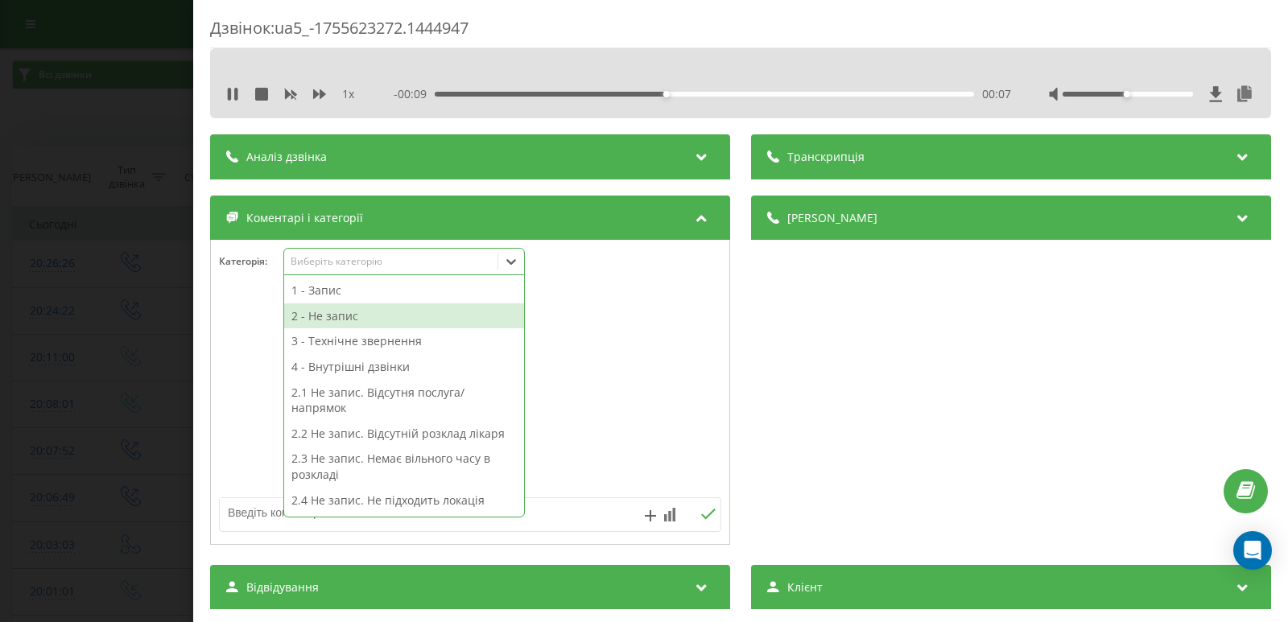
click at [336, 318] on div "2 - Не запис" at bounding box center [404, 316] width 240 height 26
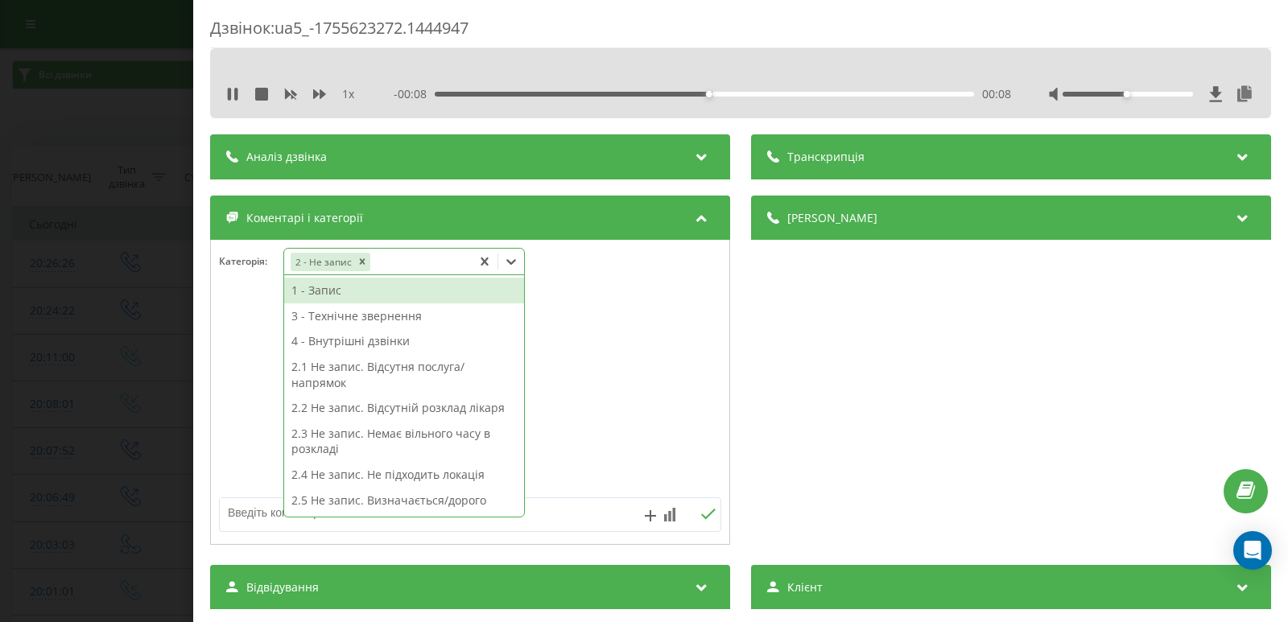
click at [250, 514] on textarea at bounding box center [420, 512] width 400 height 29
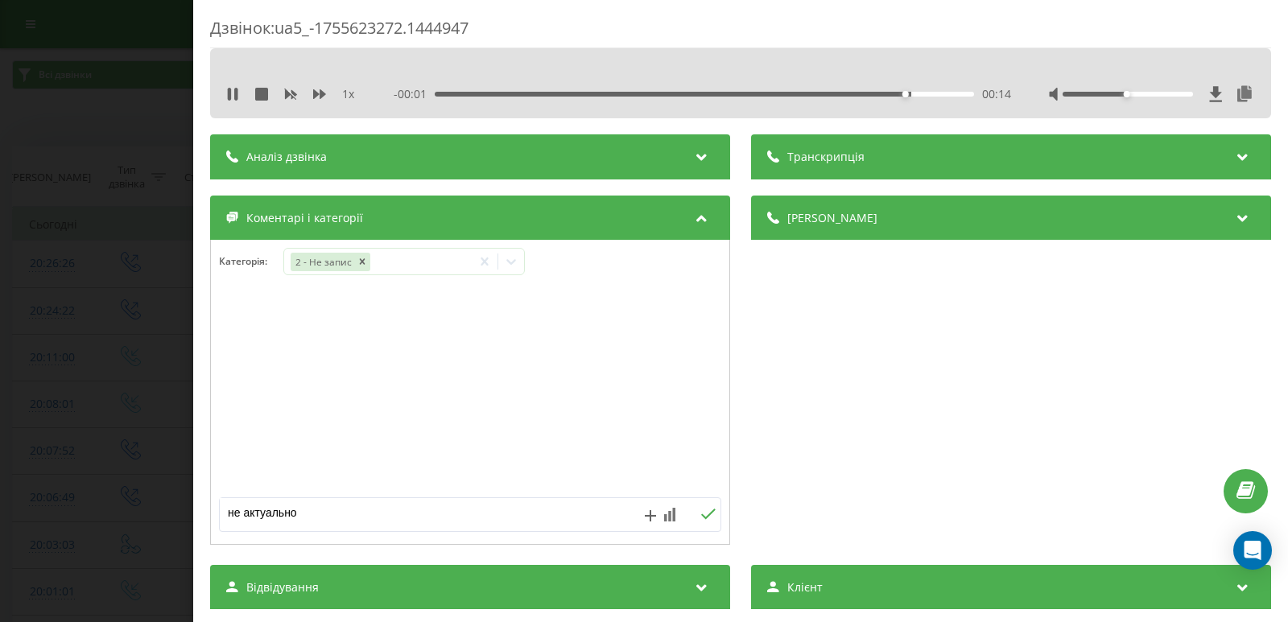
type textarea "не актуально"
click at [700, 517] on icon at bounding box center [707, 514] width 15 height 11
click at [28, 403] on div "Дзвінок : ua5_-1755623272.1444947 1 x 00:00 00:16 00:16 Транскрипція Для AI-ана…" at bounding box center [644, 311] width 1288 height 622
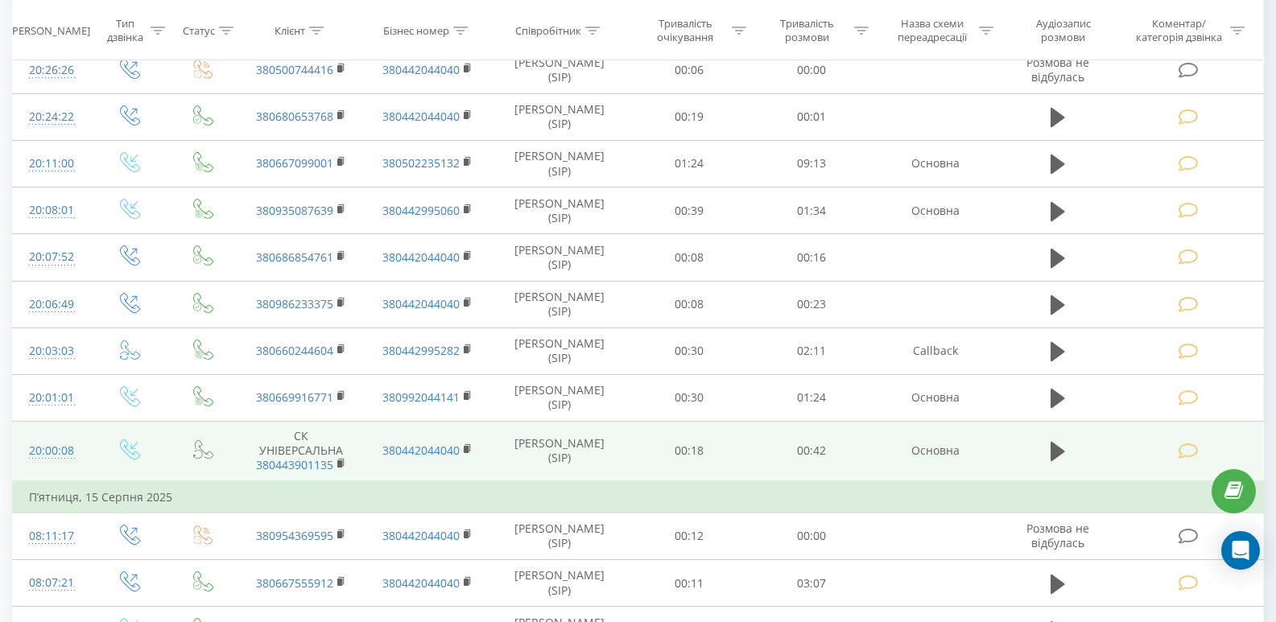
scroll to position [241, 0]
click at [1190, 440] on td at bounding box center [1190, 451] width 147 height 60
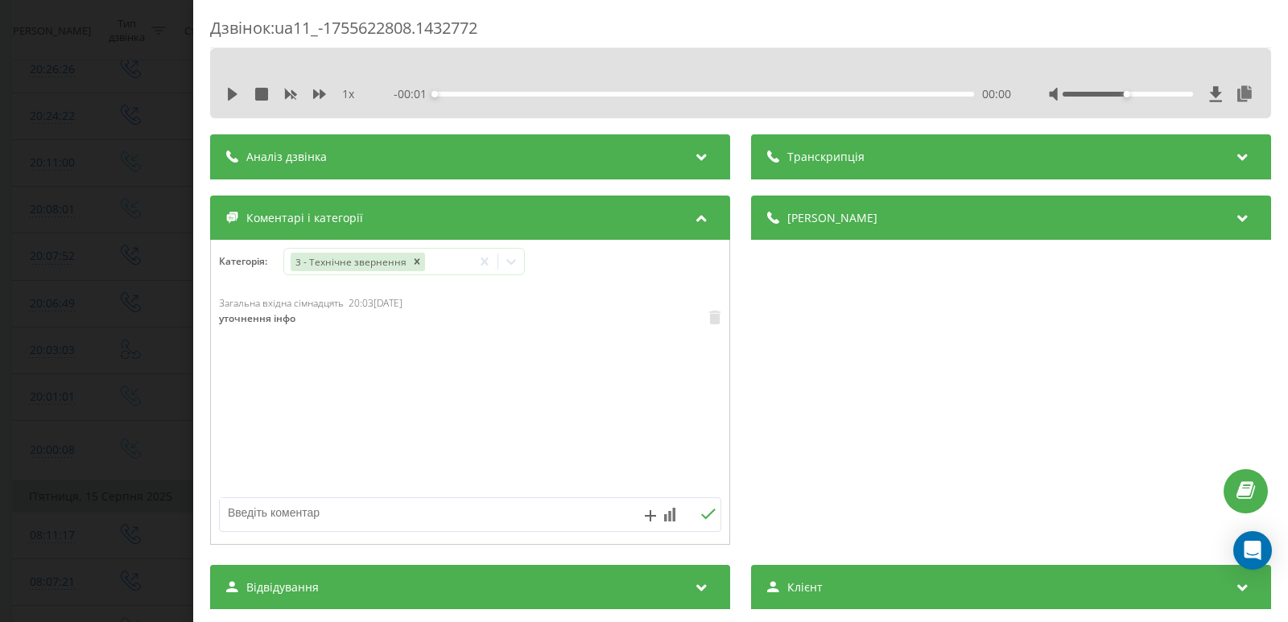
click at [43, 241] on div "Дзвінок : ua11_-1755622808.1432772 1 x - 00:01 00:00 00:00 Транскрипція Для AI-…" at bounding box center [644, 311] width 1288 height 622
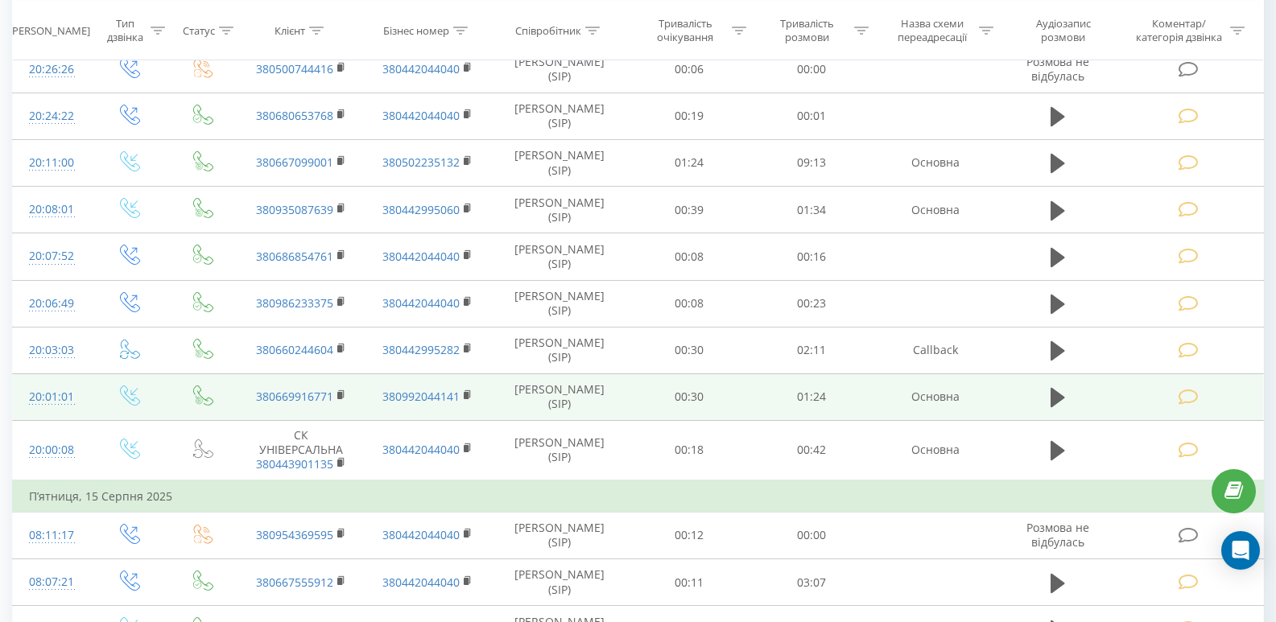
click at [1191, 396] on icon at bounding box center [1189, 397] width 20 height 17
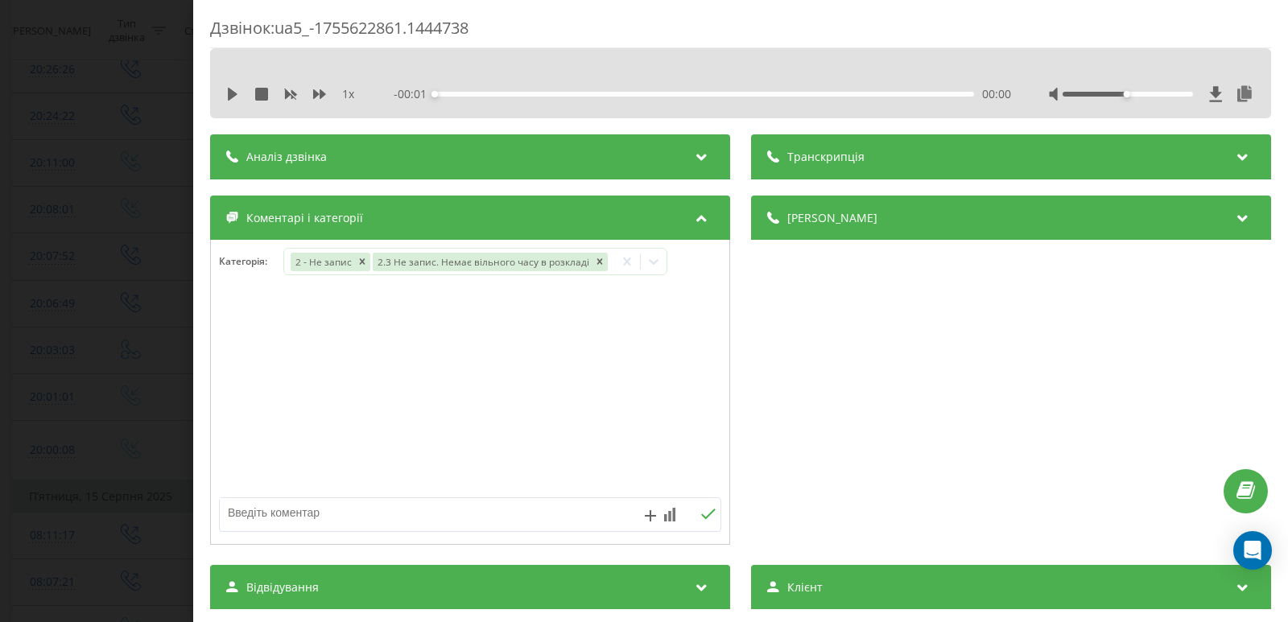
drag, startPoint x: 27, startPoint y: 275, endPoint x: 120, endPoint y: 283, distance: 92.9
click at [30, 278] on div "Дзвінок : ua5_-1755622861.1444738 1 x - 00:01 00:00 00:00 Транскрипція Для AI-а…" at bounding box center [644, 311] width 1288 height 622
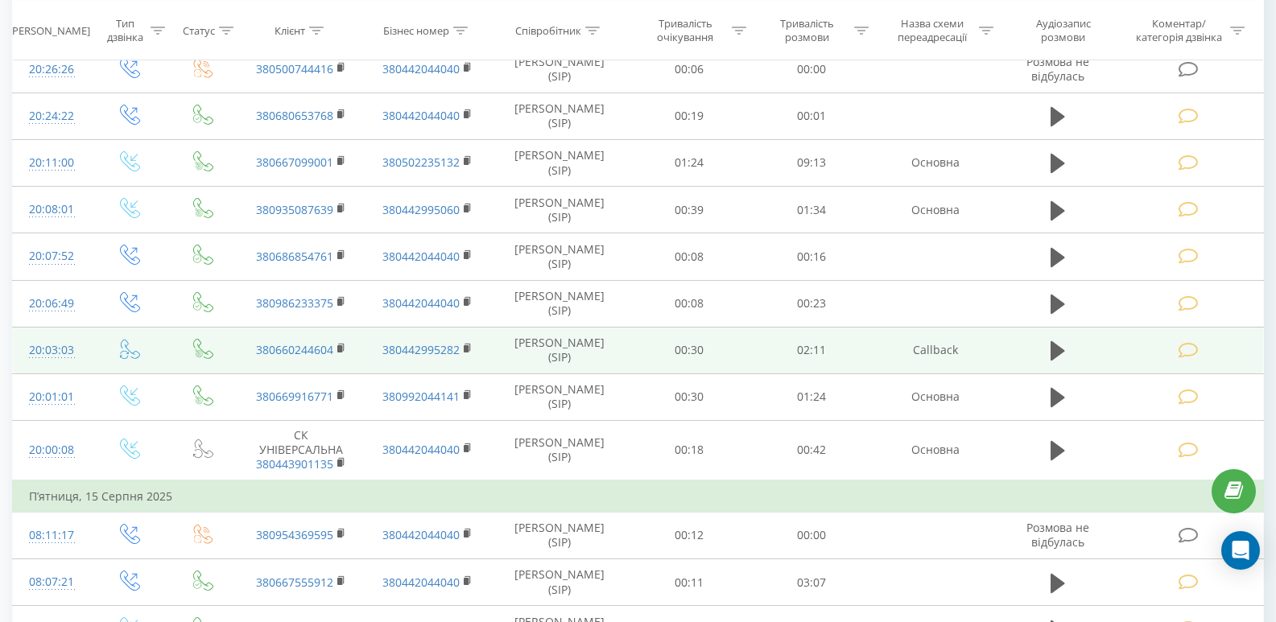
click at [1195, 345] on icon at bounding box center [1189, 350] width 20 height 17
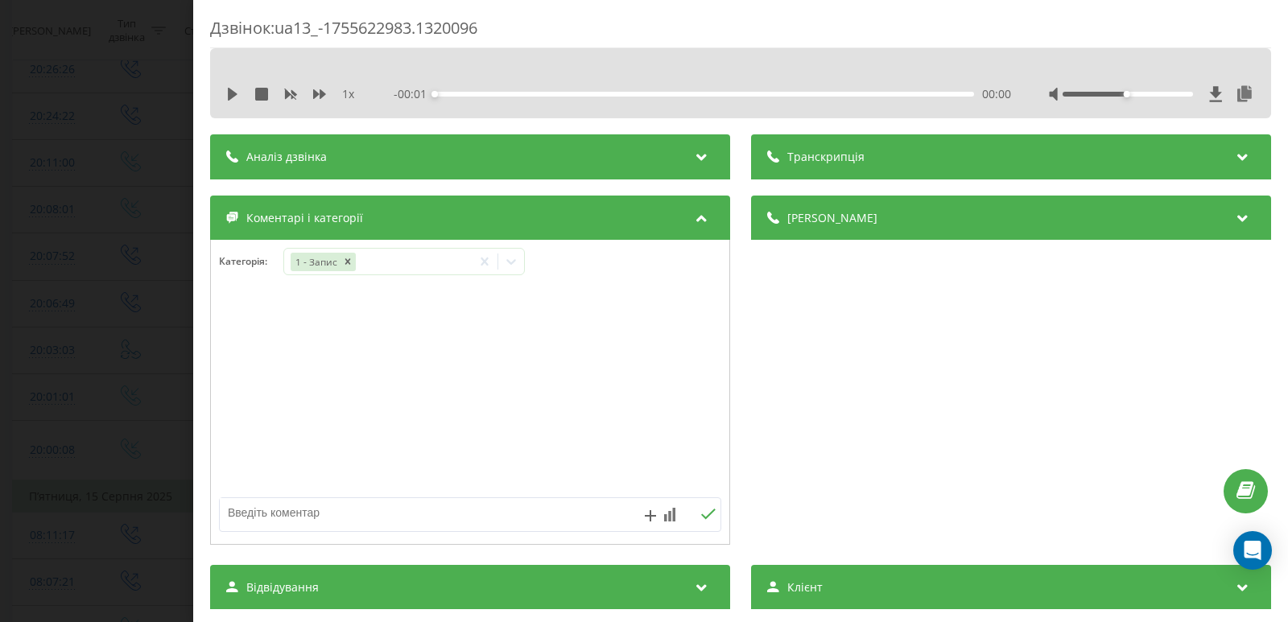
drag, startPoint x: 0, startPoint y: 303, endPoint x: 651, endPoint y: 264, distance: 652.4
click at [2, 303] on div "Дзвінок : ua13_-1755622983.1320096 1 x - 00:01 00:00 00:00 Транскрипція Для AI-…" at bounding box center [644, 311] width 1288 height 622
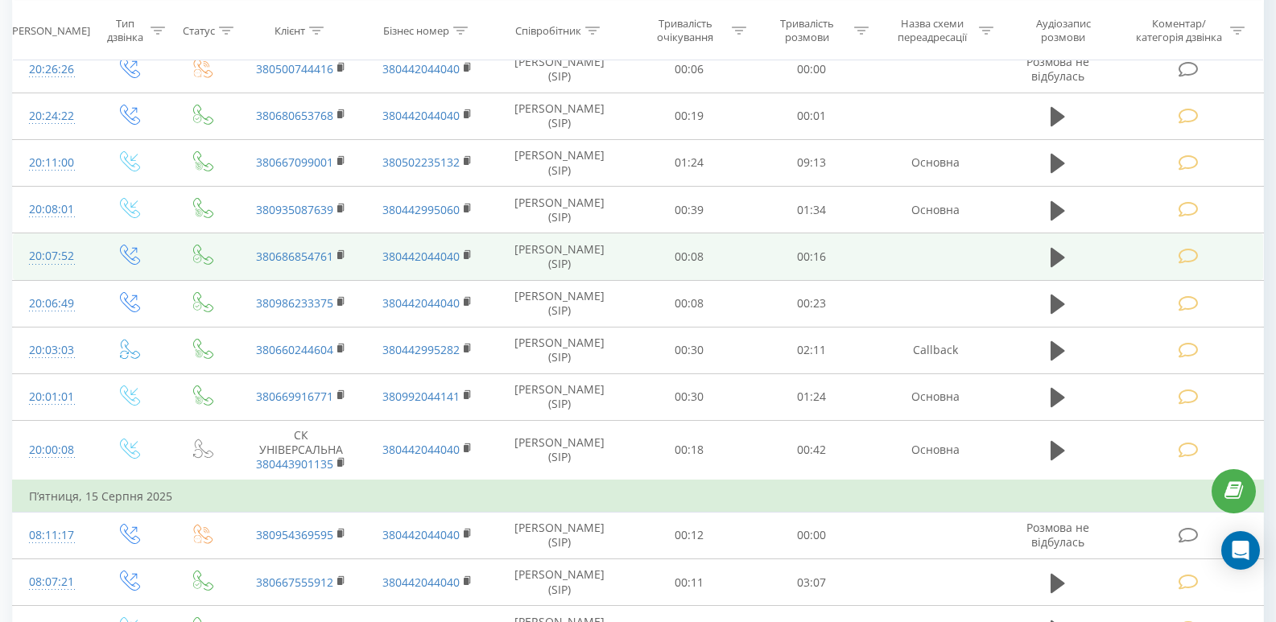
click at [1199, 264] on td at bounding box center [1190, 256] width 147 height 47
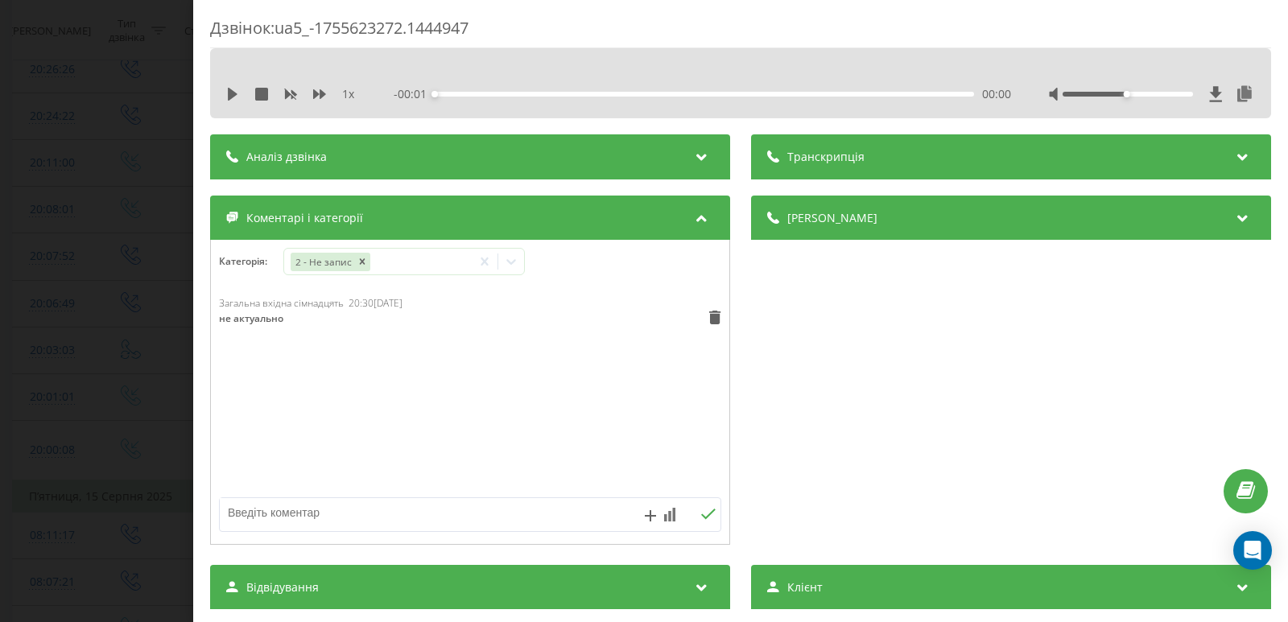
click at [27, 266] on div "Дзвінок : ua5_-1755623272.1444947 1 x - 00:01 00:00 00:00 Транскрипція Для AI-а…" at bounding box center [644, 311] width 1288 height 622
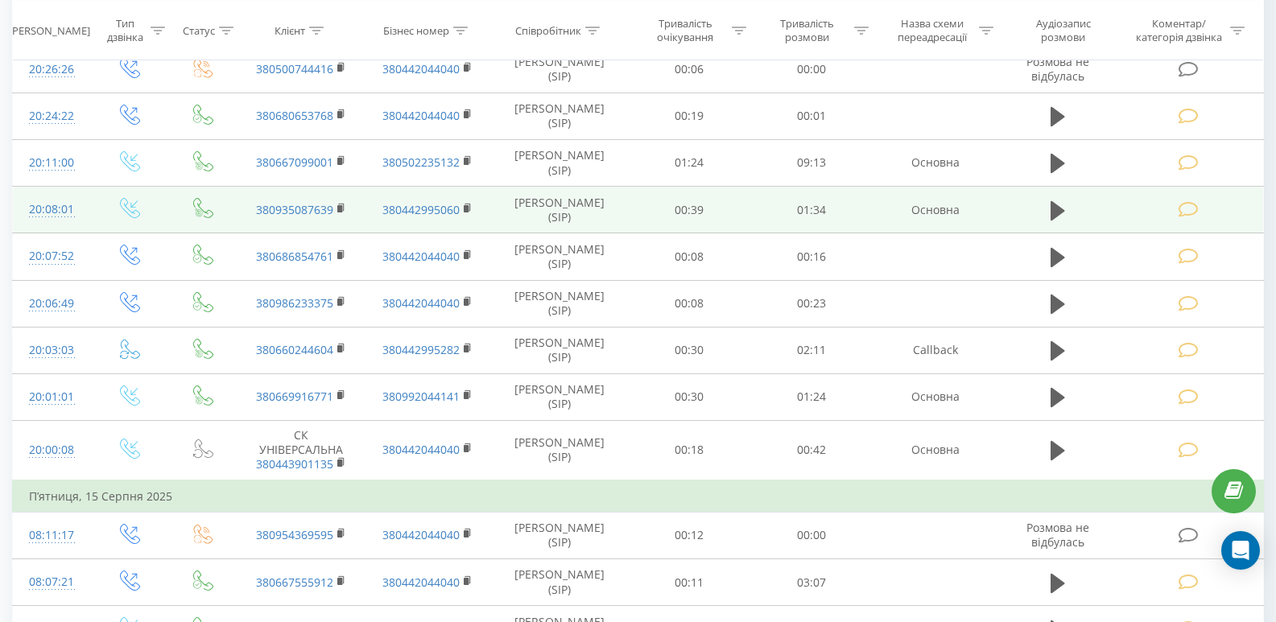
click at [1199, 212] on span at bounding box center [1190, 207] width 23 height 15
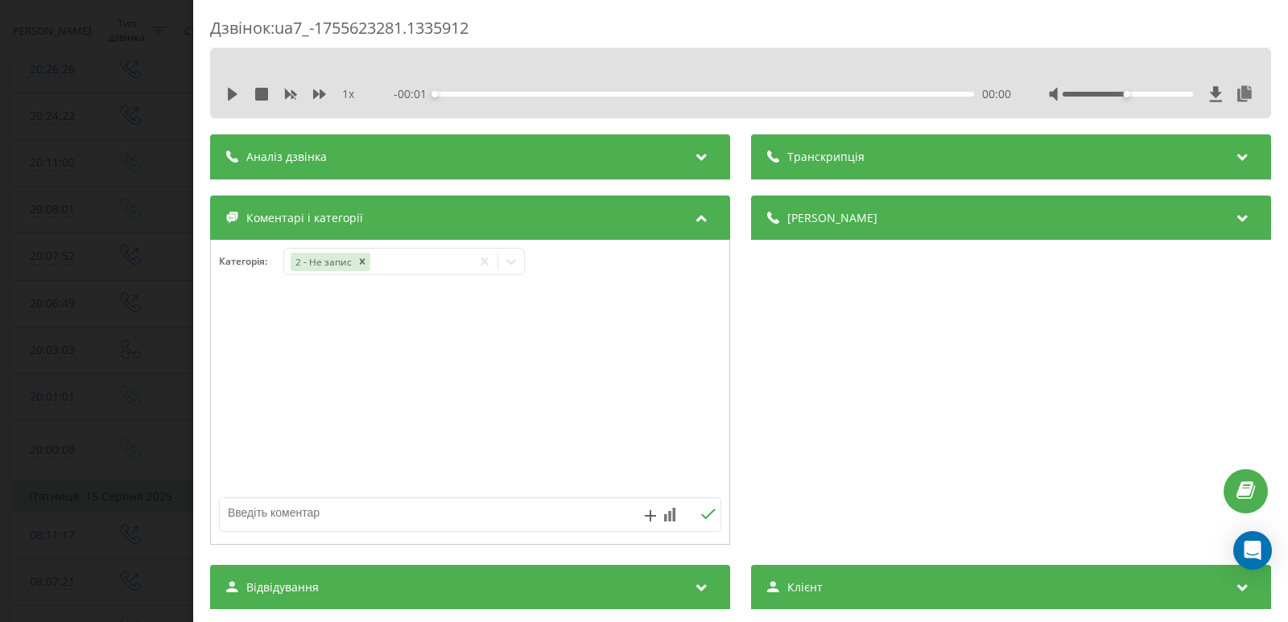
click at [80, 202] on div "Дзвінок : ua7_-1755623281.1335912 1 x - 00:01 00:00 00:00 Транскрипція Для AI-а…" at bounding box center [644, 311] width 1288 height 622
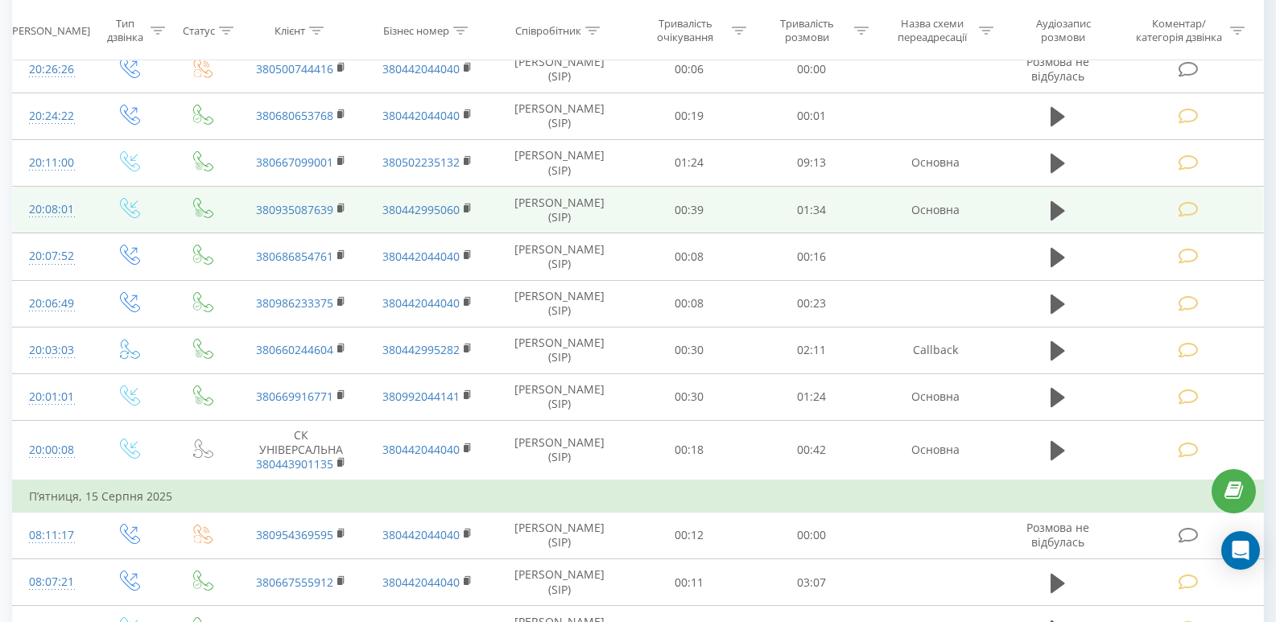
click at [1210, 206] on td at bounding box center [1190, 210] width 147 height 47
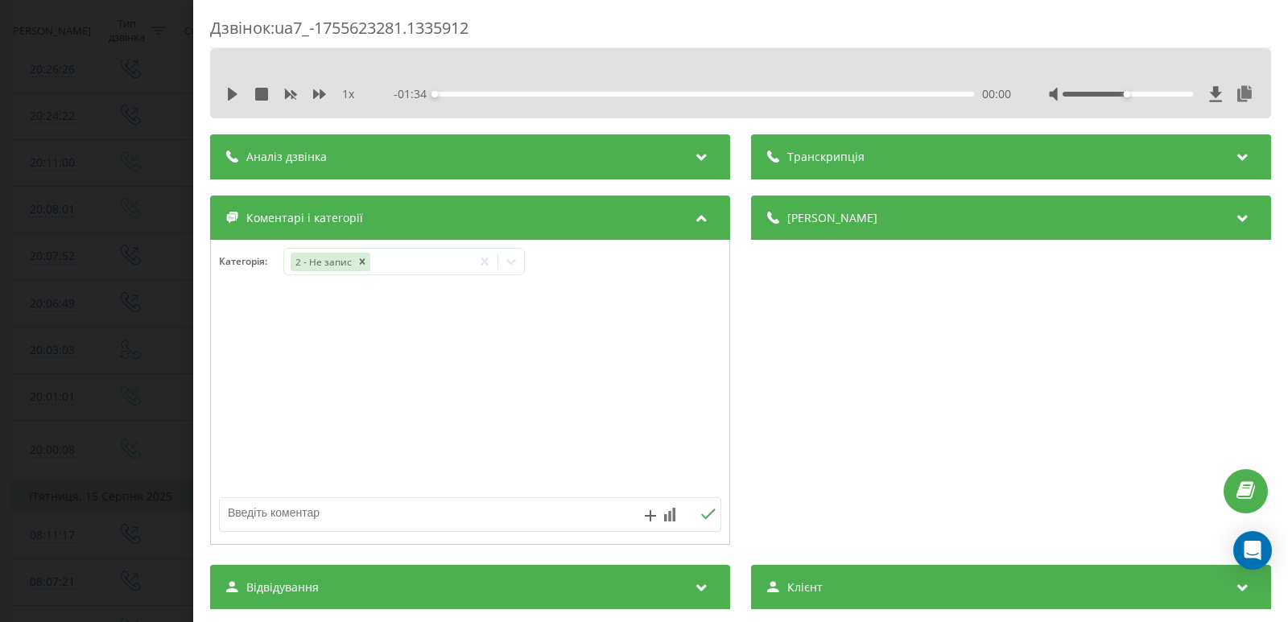
click at [221, 96] on div "1 x - 01:34 00:00 00:00" at bounding box center [740, 83] width 1061 height 70
click at [234, 95] on icon at bounding box center [233, 94] width 10 height 13
click at [447, 512] on textarea at bounding box center [420, 512] width 400 height 29
type textarea "передала на від."
drag, startPoint x: 694, startPoint y: 511, endPoint x: 672, endPoint y: 511, distance: 21.7
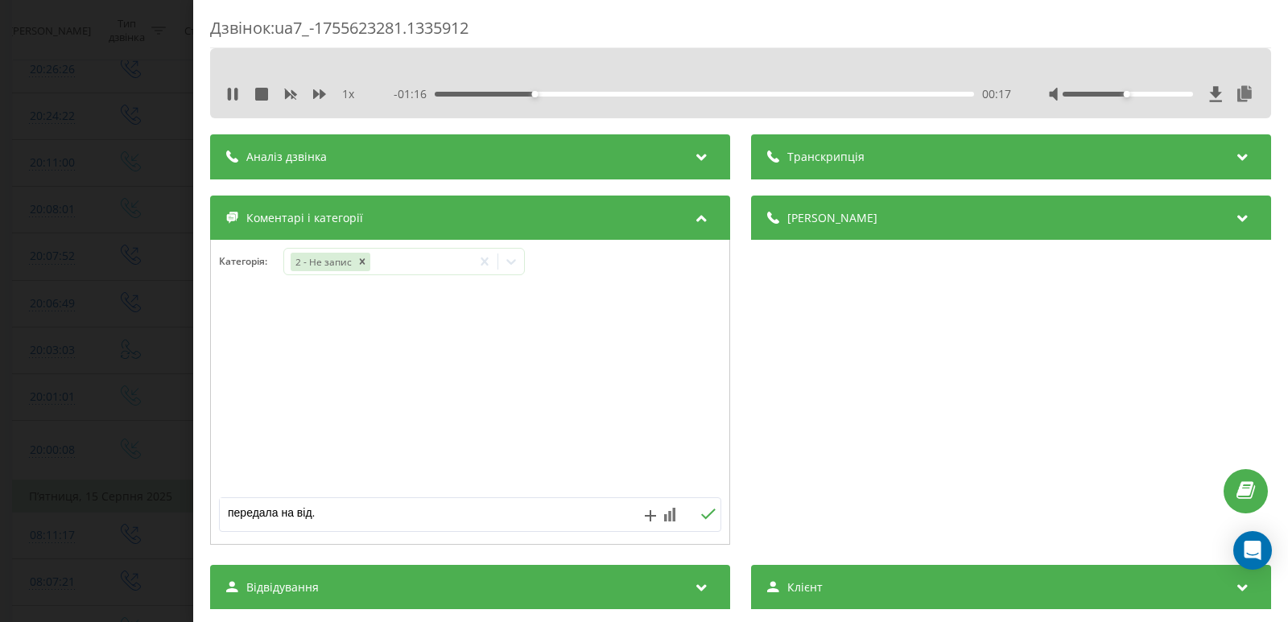
click at [700, 511] on icon at bounding box center [707, 514] width 15 height 11
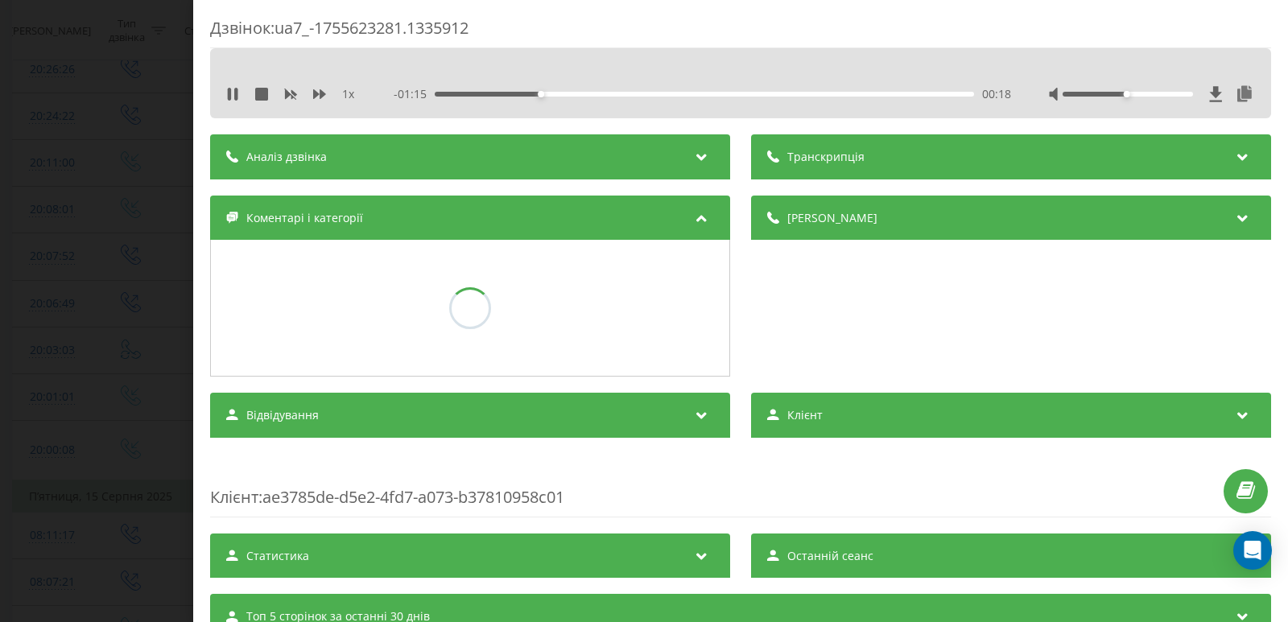
click at [11, 348] on div "Дзвінок : ua7_-1755623281.1335912 1 x - 01:15 00:18 00:18 Транскрипція Для AI-а…" at bounding box center [644, 311] width 1288 height 622
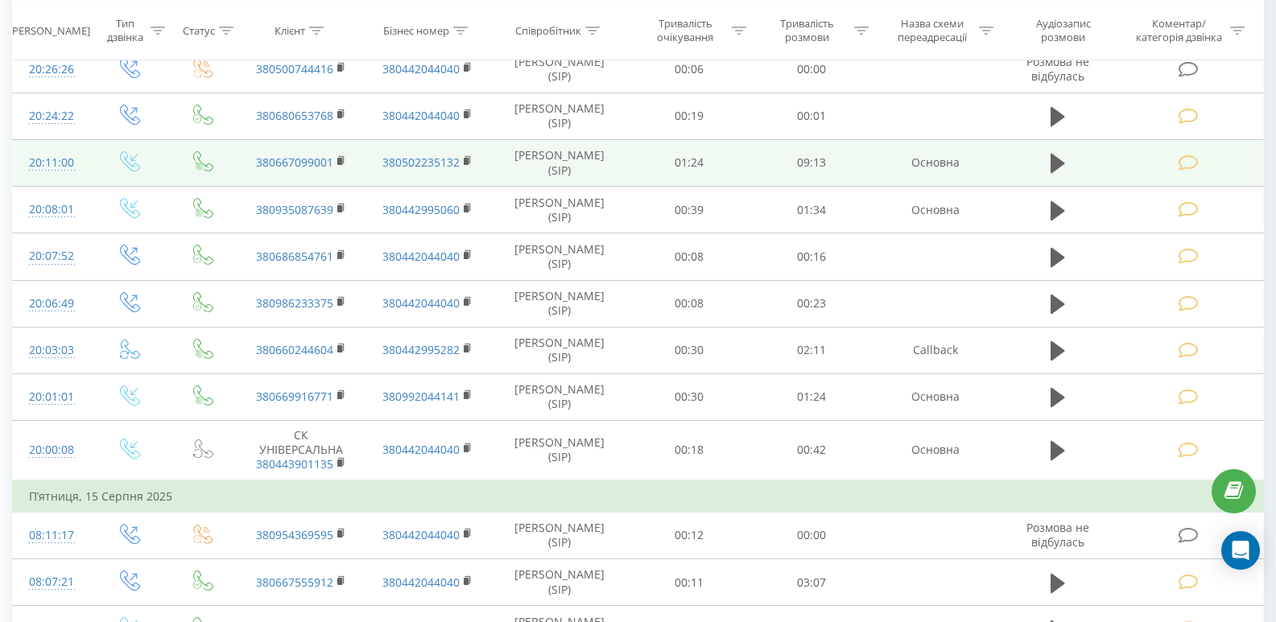
click at [1199, 164] on span at bounding box center [1190, 161] width 23 height 15
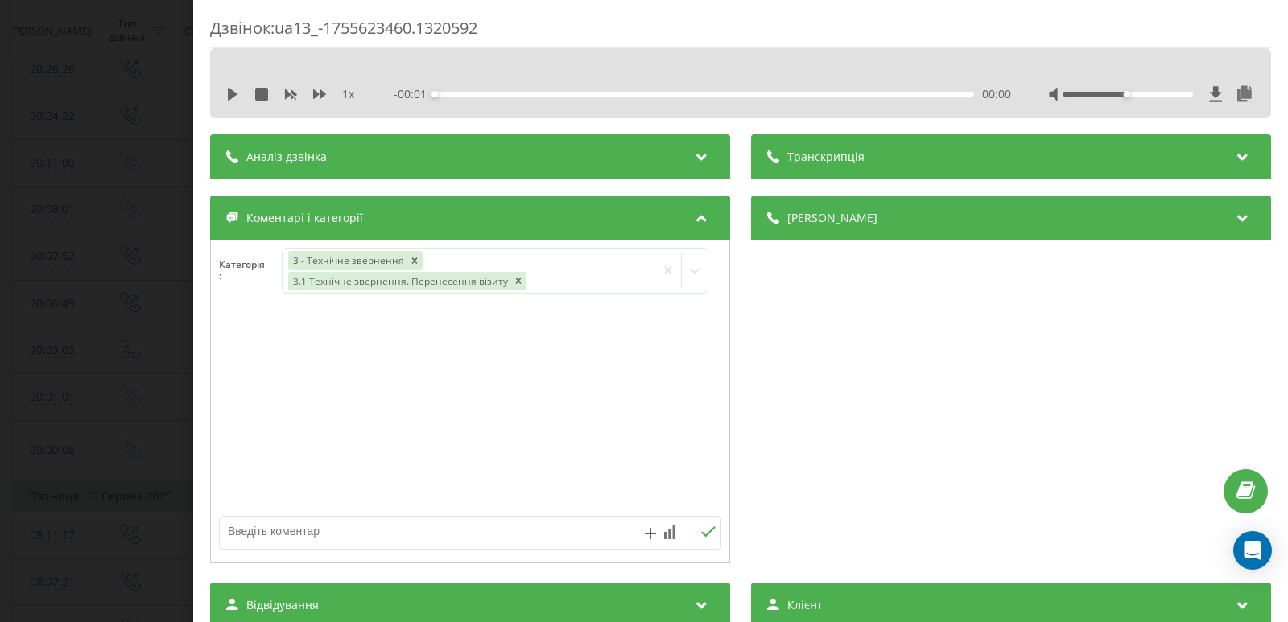
click at [50, 167] on div "Дзвінок : ua13_-1755623460.1320592 1 x - 00:01 00:00 00:00 Транскрипція Для AI-…" at bounding box center [644, 311] width 1288 height 622
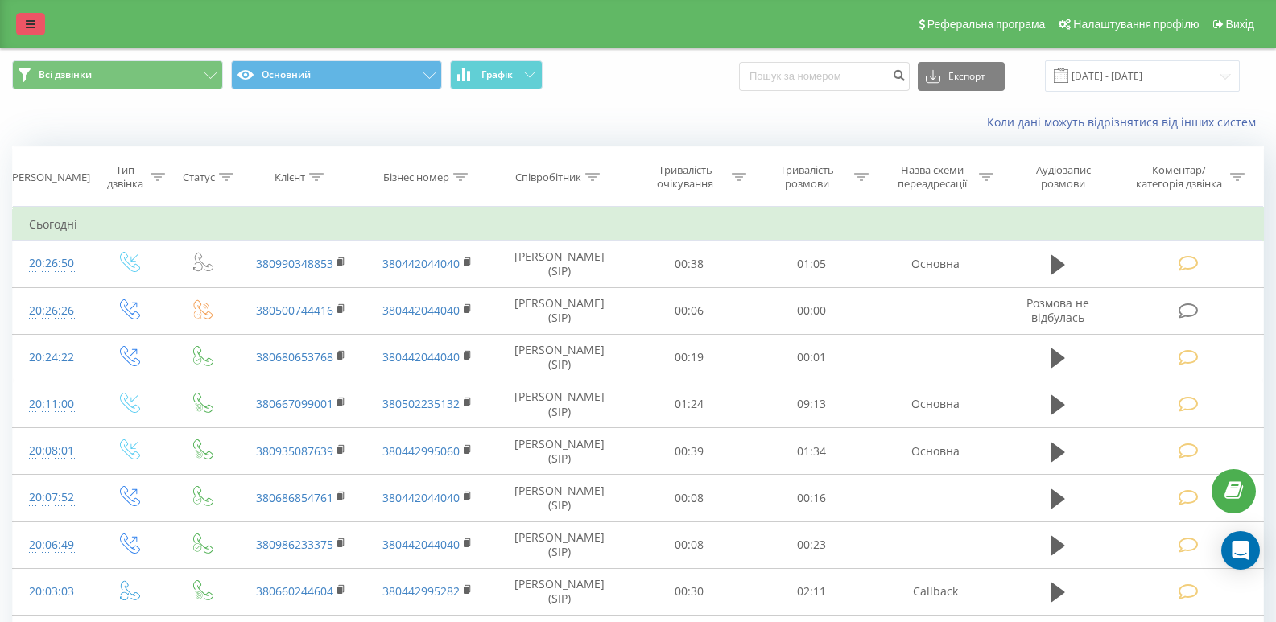
click at [35, 34] on link at bounding box center [30, 24] width 29 height 23
drag, startPoint x: 27, startPoint y: 23, endPoint x: 72, endPoint y: 147, distance: 131.6
click at [27, 24] on icon at bounding box center [31, 24] width 10 height 11
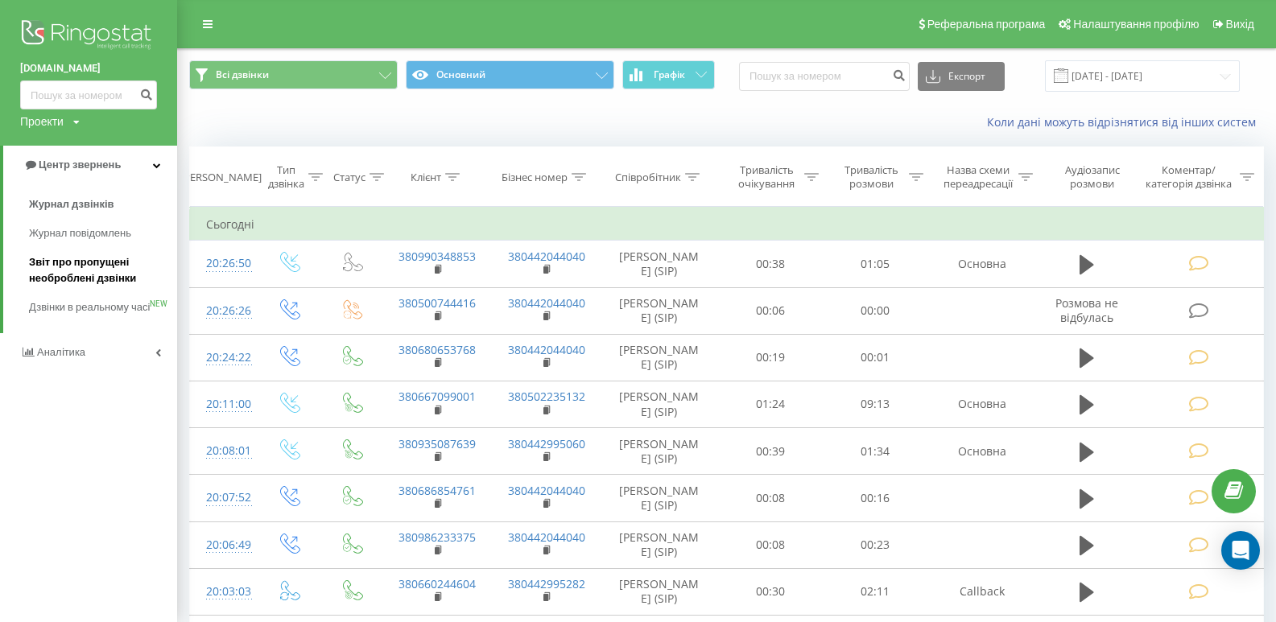
click at [76, 272] on span "Звіт про пропущені необроблені дзвінки" at bounding box center [99, 270] width 140 height 32
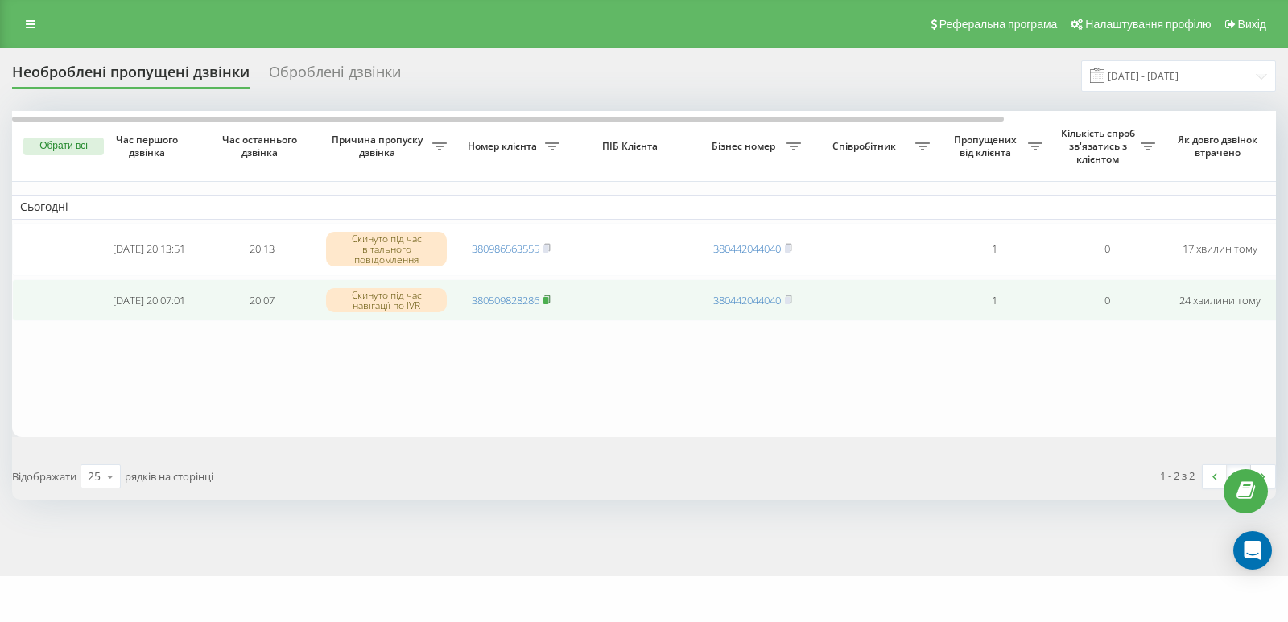
click at [548, 300] on rect at bounding box center [545, 299] width 5 height 7
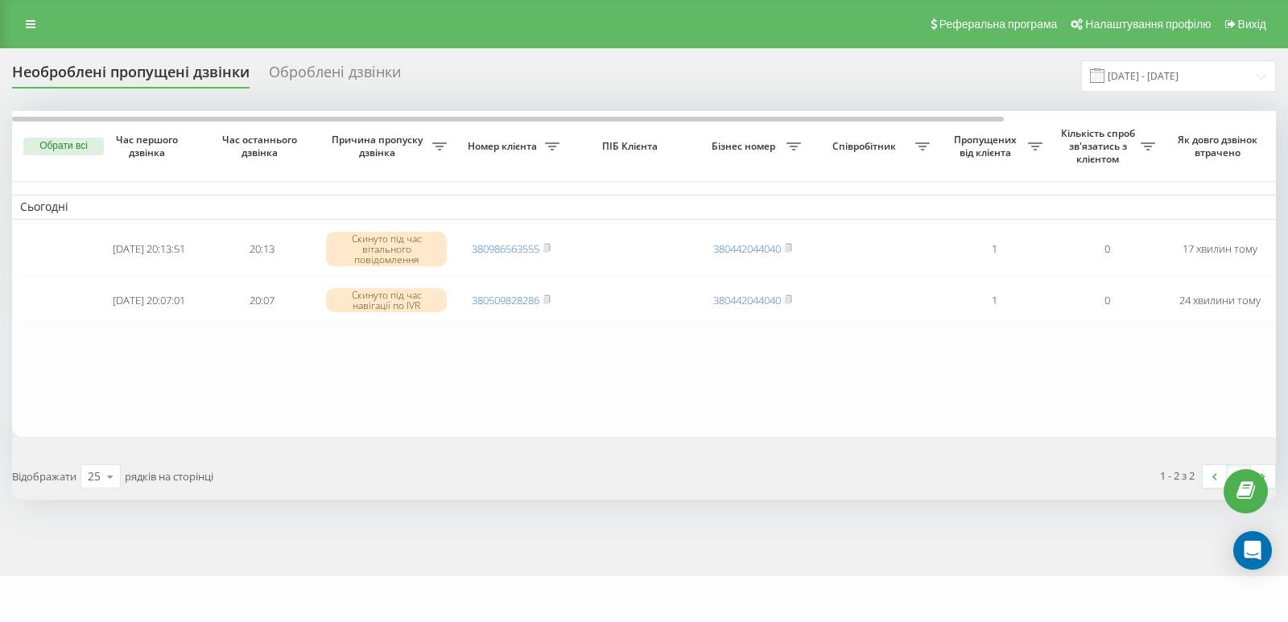
click at [646, 383] on table "Сьогодні [DATE] 20:13:51 20:13 Скинуто під час вітального повідомлення 38098656…" at bounding box center [817, 274] width 1610 height 326
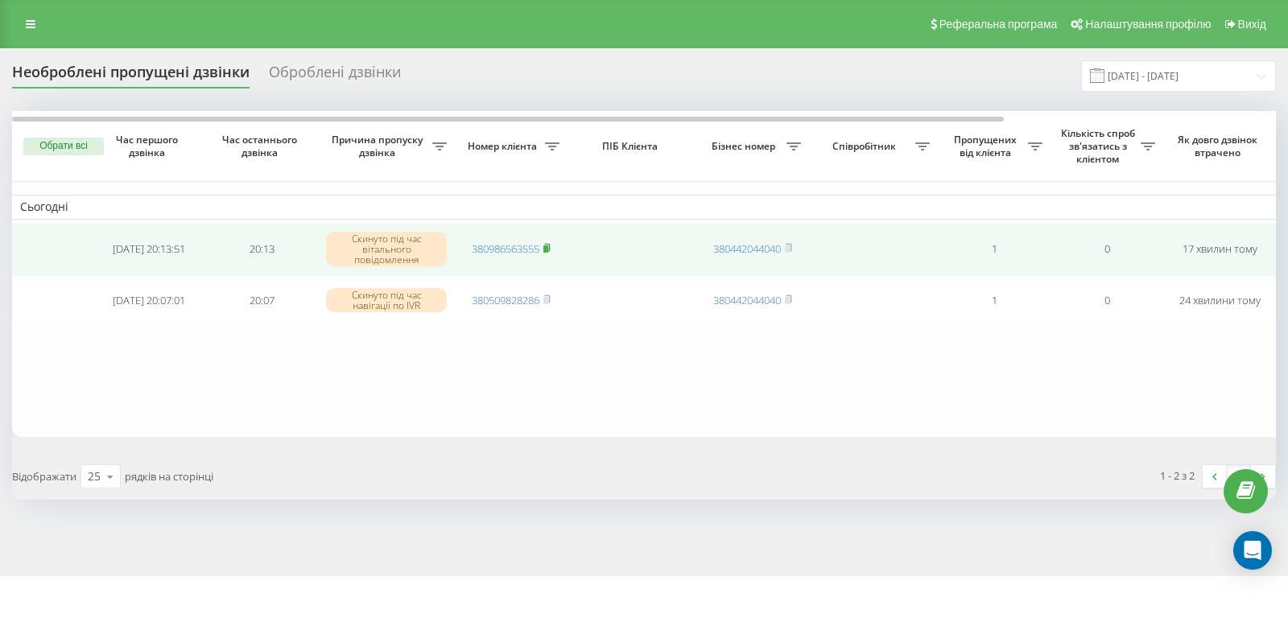
click at [551, 245] on icon at bounding box center [546, 248] width 7 height 10
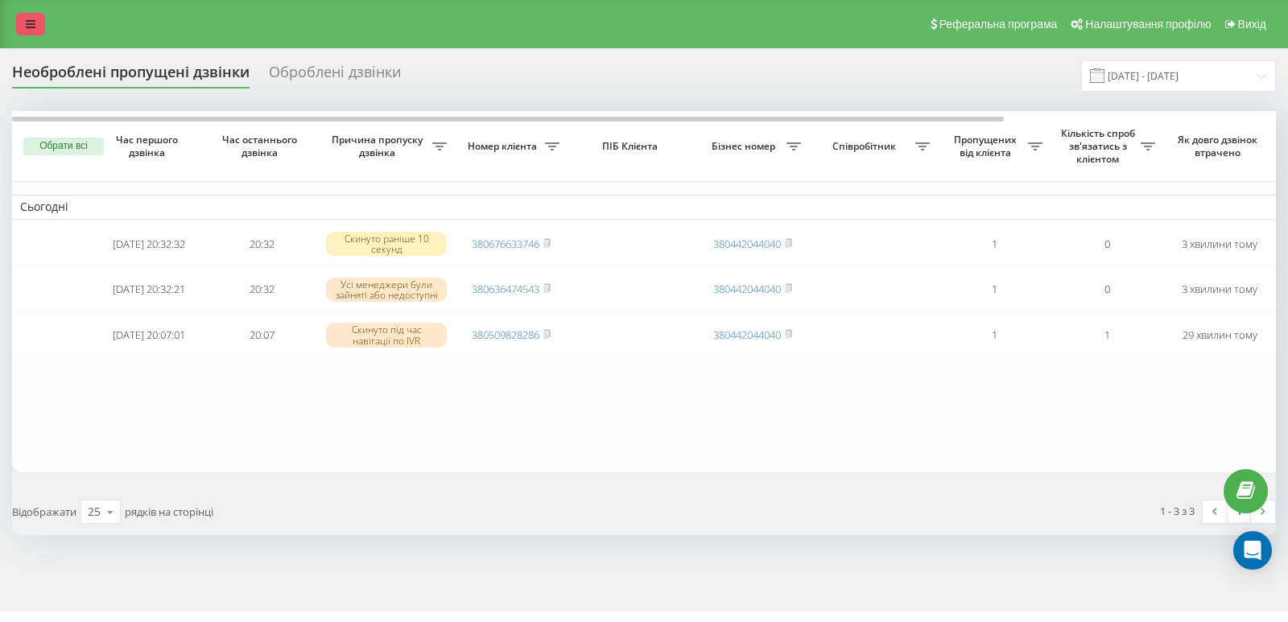
click at [24, 25] on link at bounding box center [30, 24] width 29 height 23
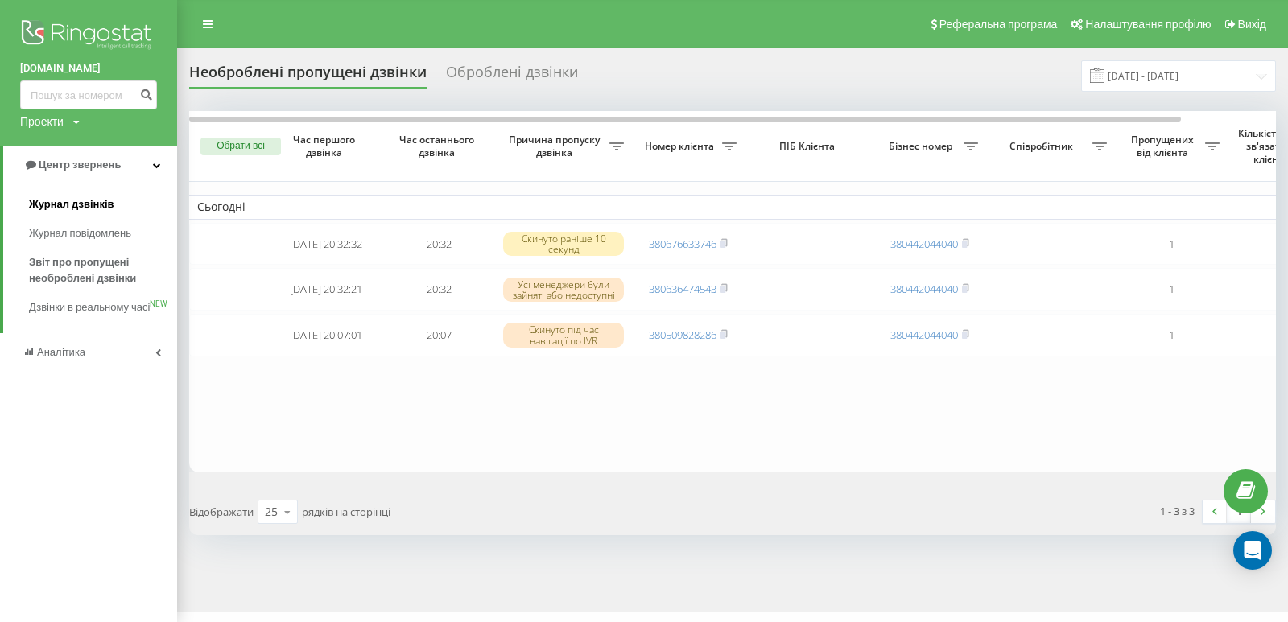
click at [55, 200] on span "Журнал дзвінків" at bounding box center [71, 204] width 85 height 16
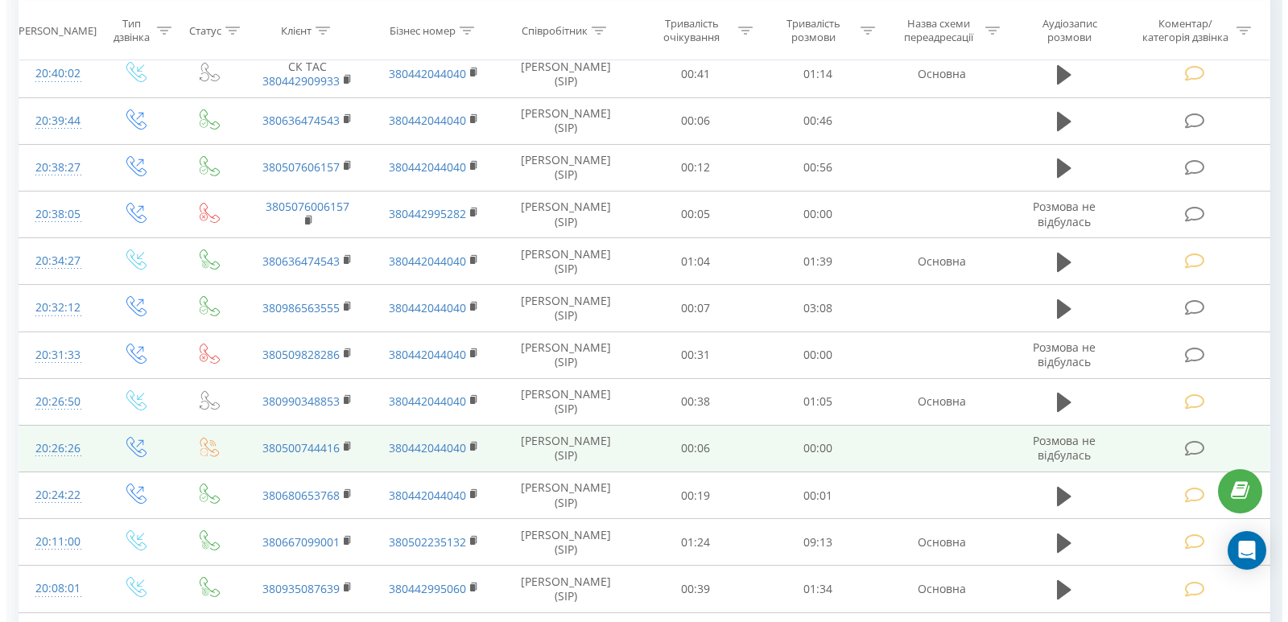
scroll to position [241, 0]
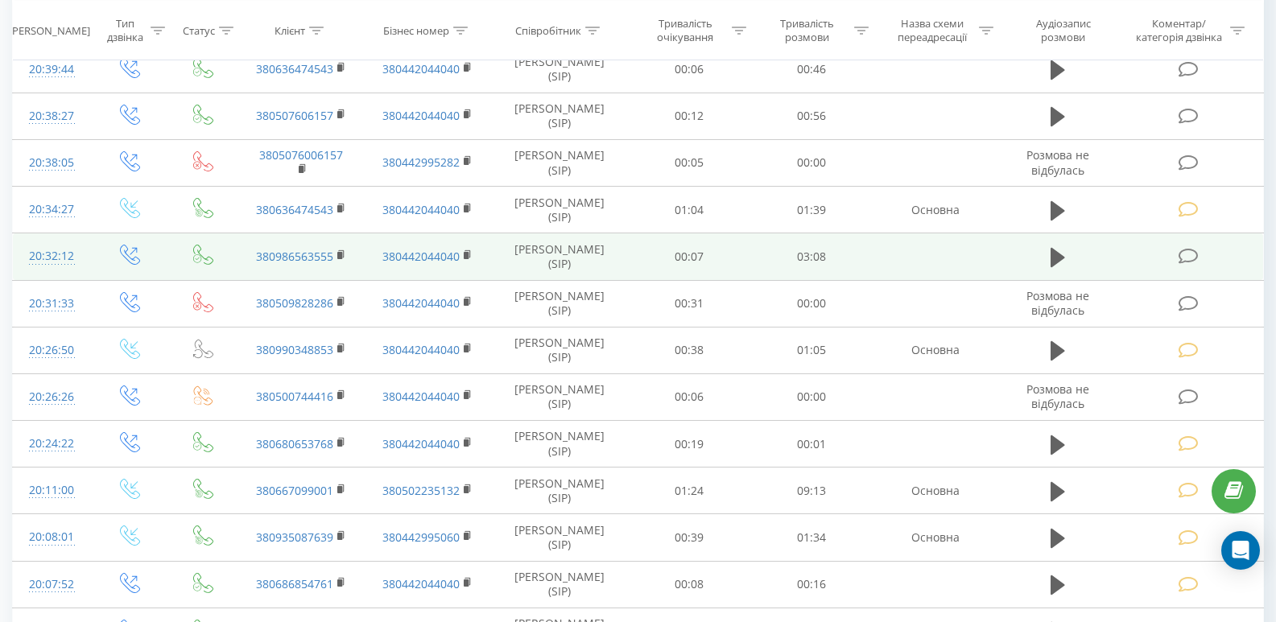
click at [1185, 255] on icon at bounding box center [1189, 256] width 20 height 17
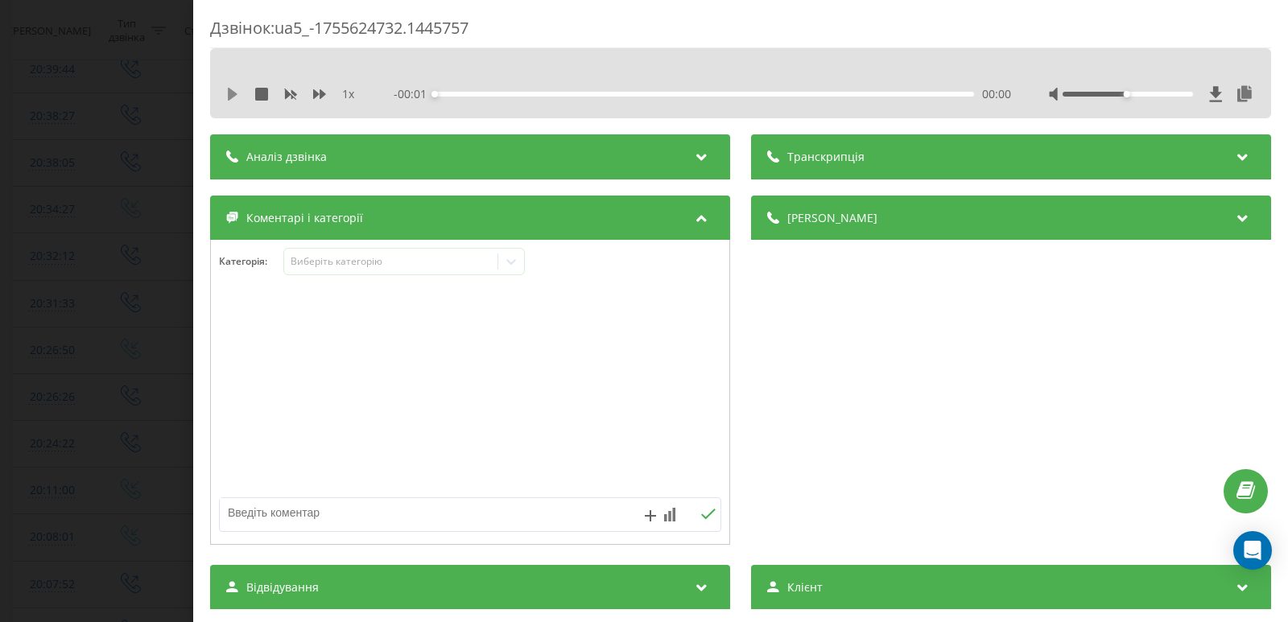
click at [230, 98] on icon at bounding box center [233, 94] width 10 height 13
click at [500, 94] on div "00:08" at bounding box center [704, 94] width 539 height 5
click at [527, 95] on div "00:24" at bounding box center [704, 94] width 539 height 5
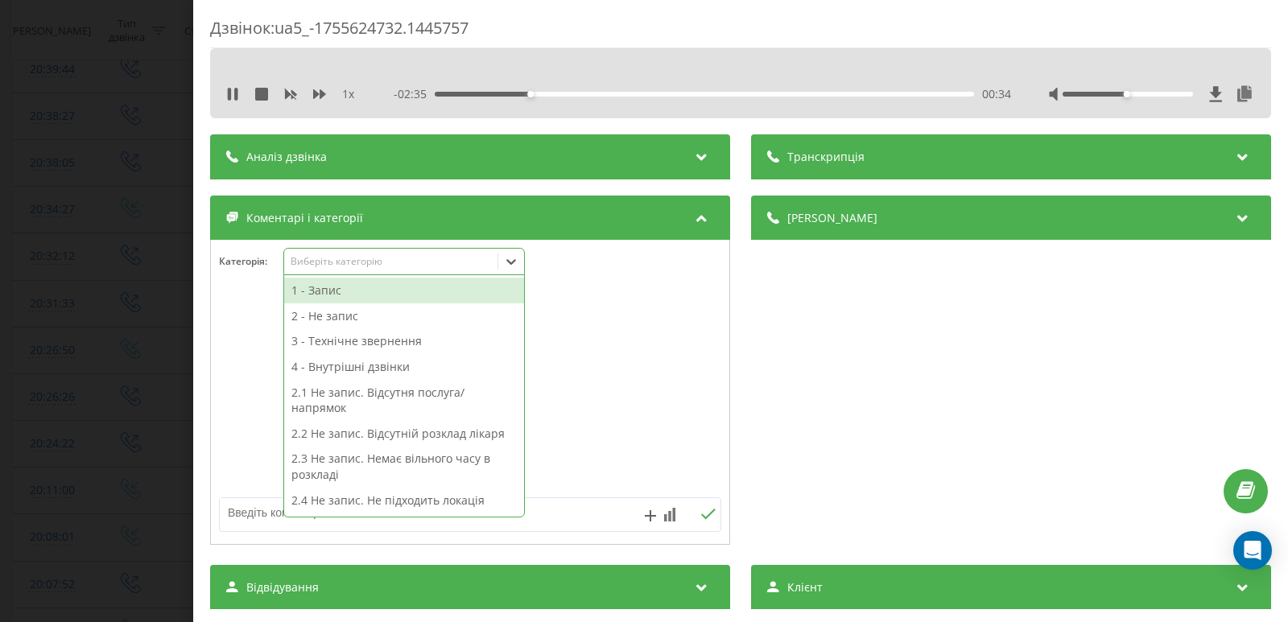
click at [516, 260] on icon at bounding box center [511, 262] width 10 height 6
click at [348, 318] on div "2 - Не запис" at bounding box center [404, 316] width 240 height 26
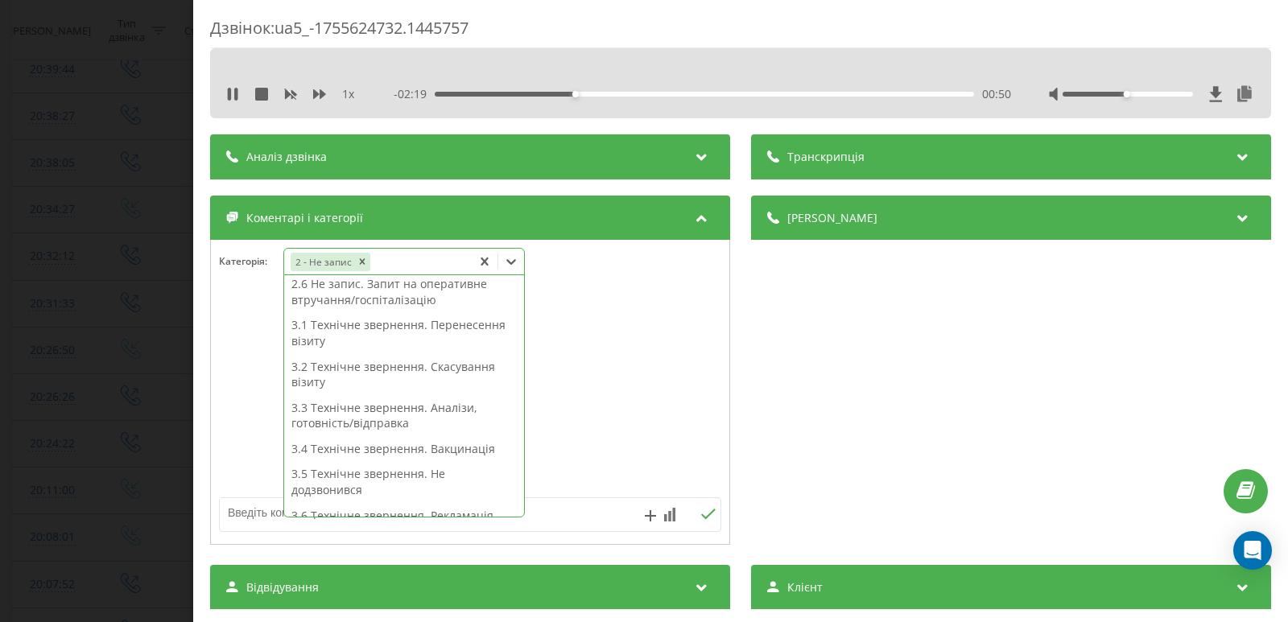
scroll to position [161, 0]
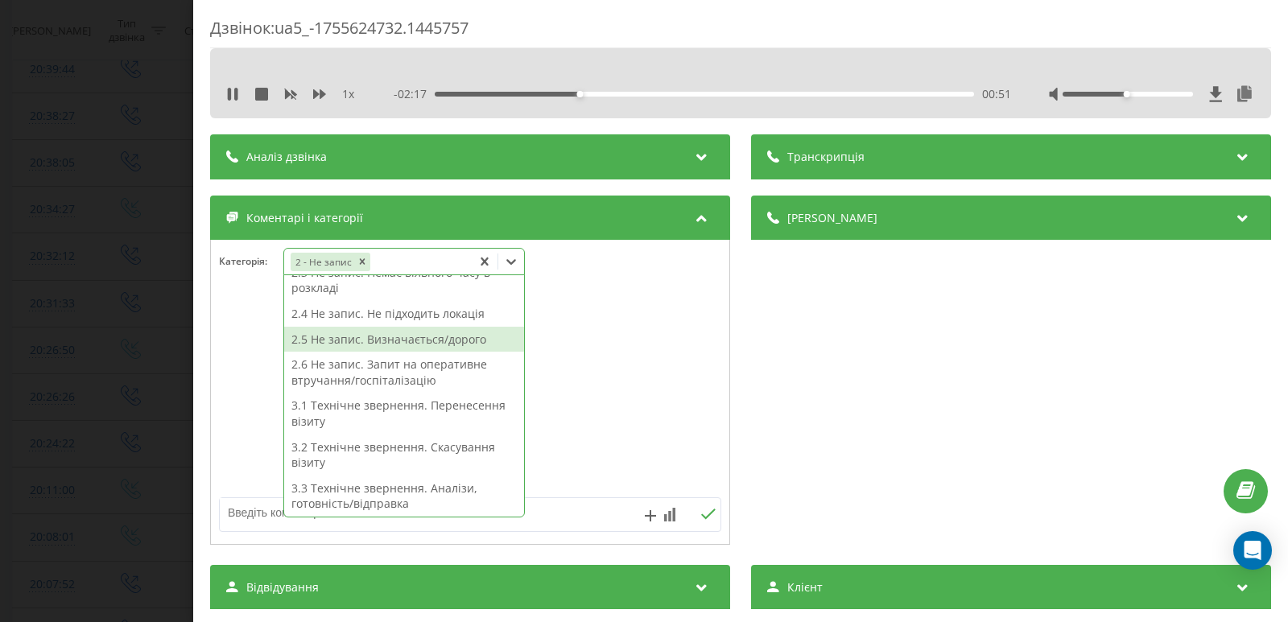
click at [346, 343] on div "2.5 Не запис. Визначається/дорого" at bounding box center [404, 340] width 240 height 26
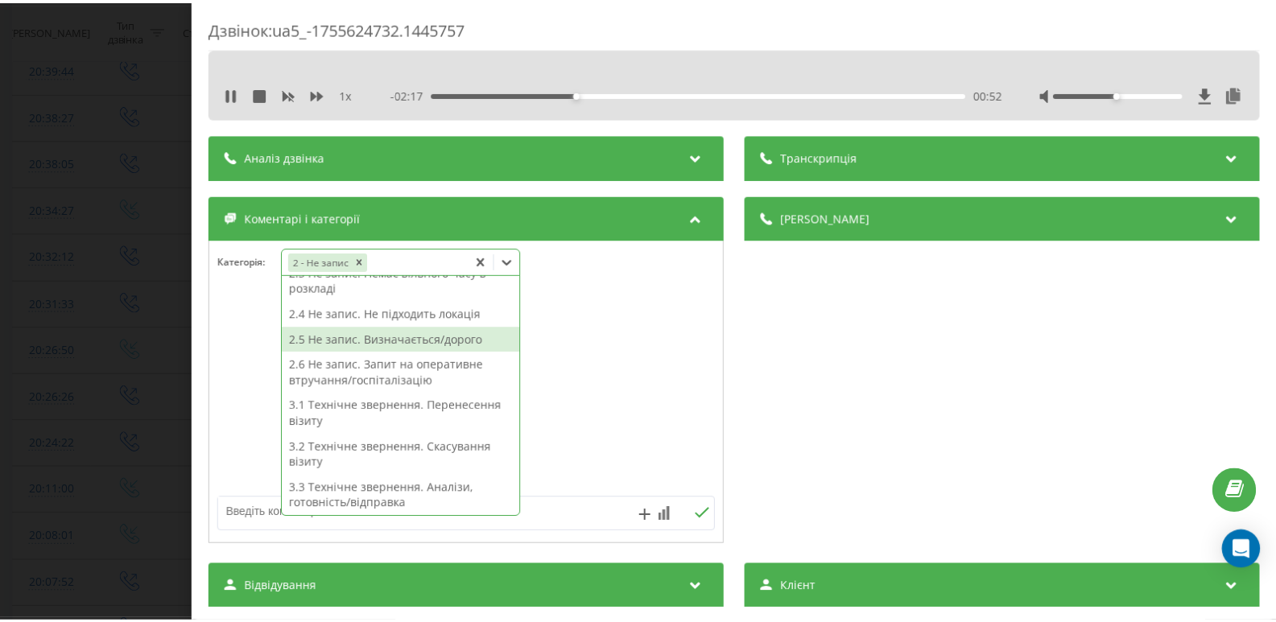
scroll to position [145, 0]
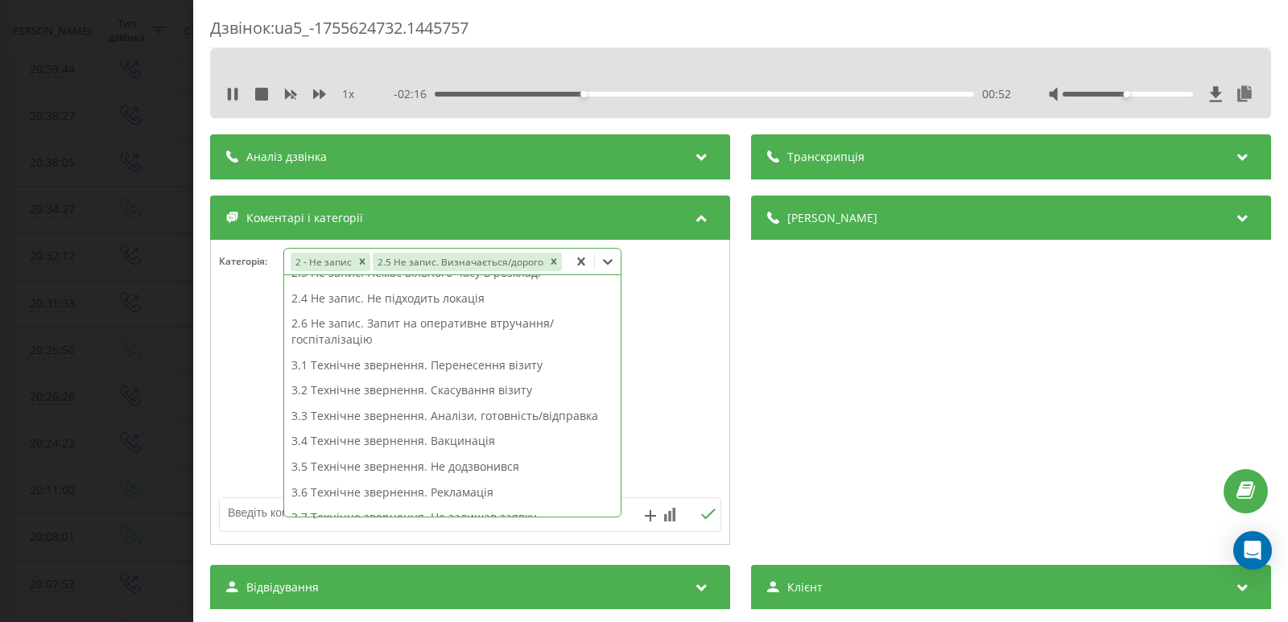
click at [104, 270] on div "Дзвінок : ua5_-1755624732.1445757 1 x - 02:16 00:52 00:52 Транскрипція Для AI-а…" at bounding box center [644, 311] width 1288 height 622
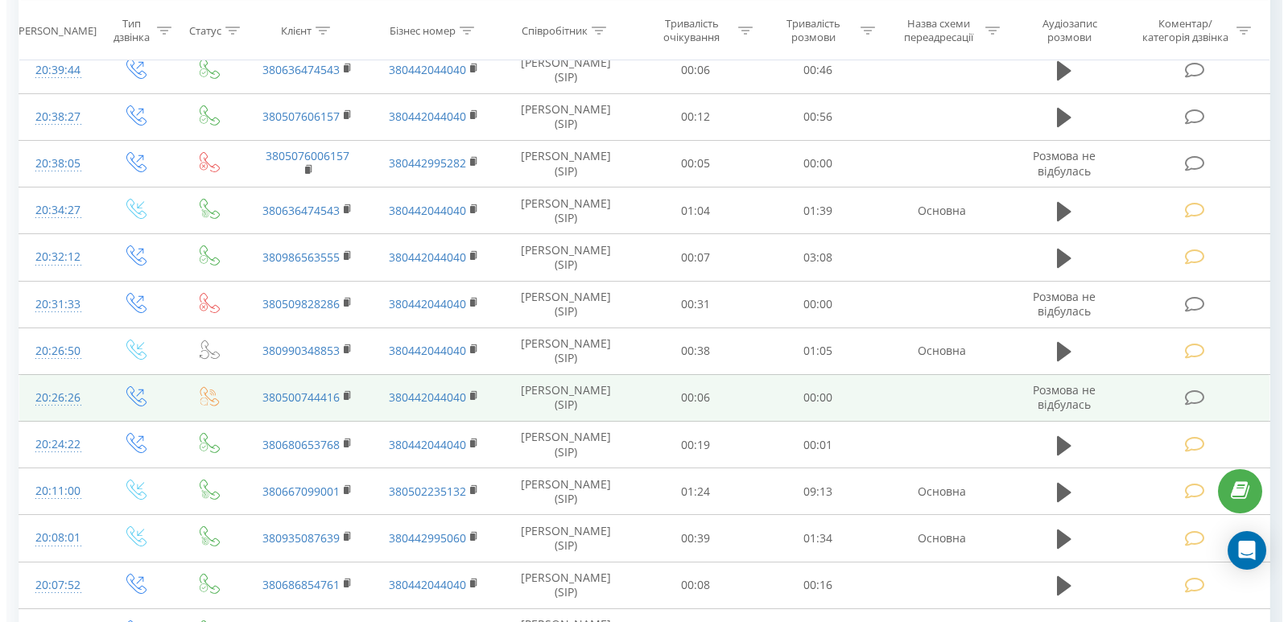
scroll to position [241, 0]
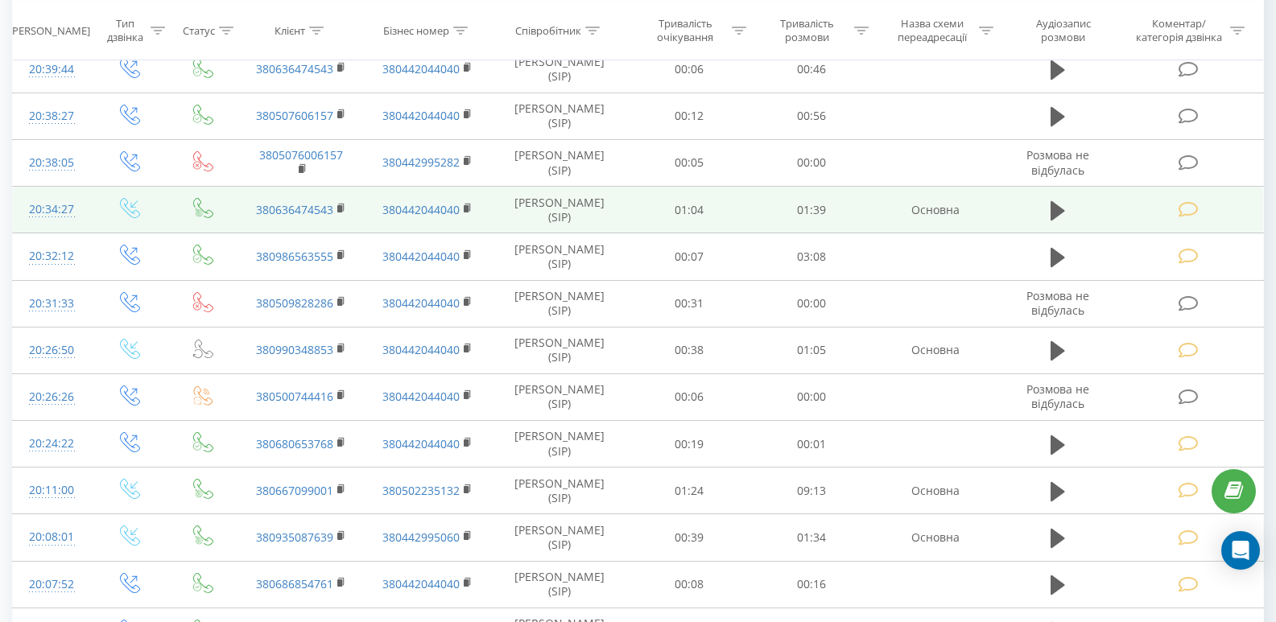
click at [1184, 214] on icon at bounding box center [1189, 209] width 20 height 17
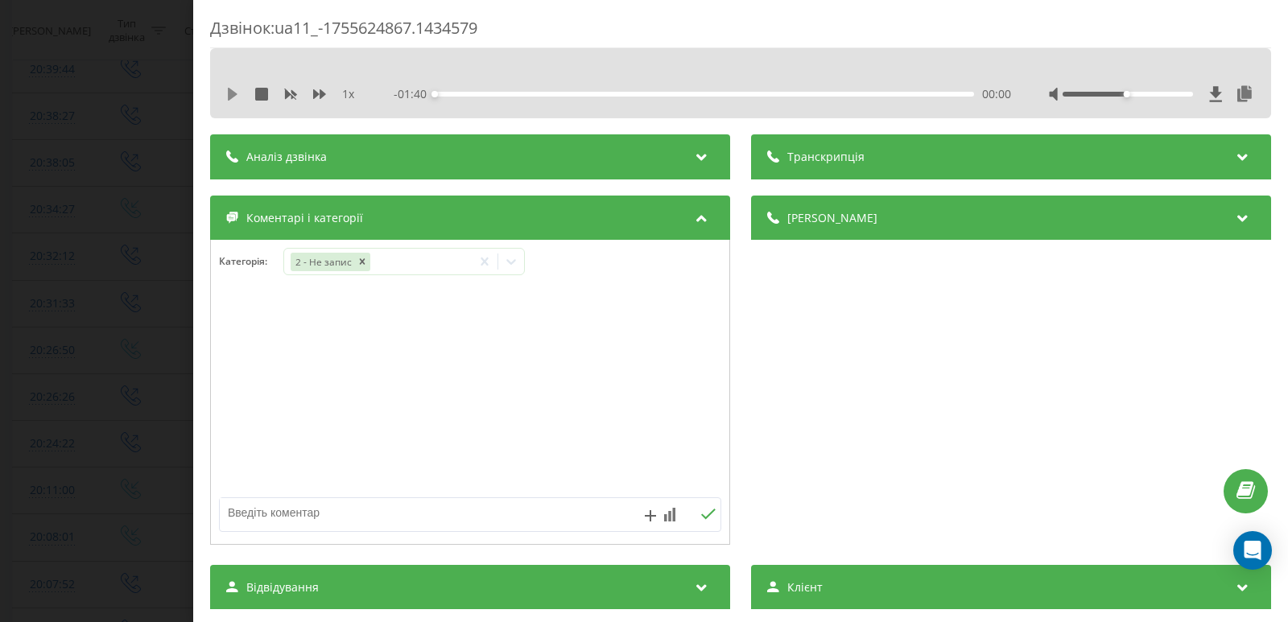
click at [227, 90] on icon at bounding box center [232, 94] width 13 height 13
click at [490, 94] on div "00:00" at bounding box center [704, 94] width 539 height 5
click at [558, 95] on div "00:12" at bounding box center [704, 94] width 539 height 5
click at [510, 267] on icon at bounding box center [511, 262] width 16 height 16
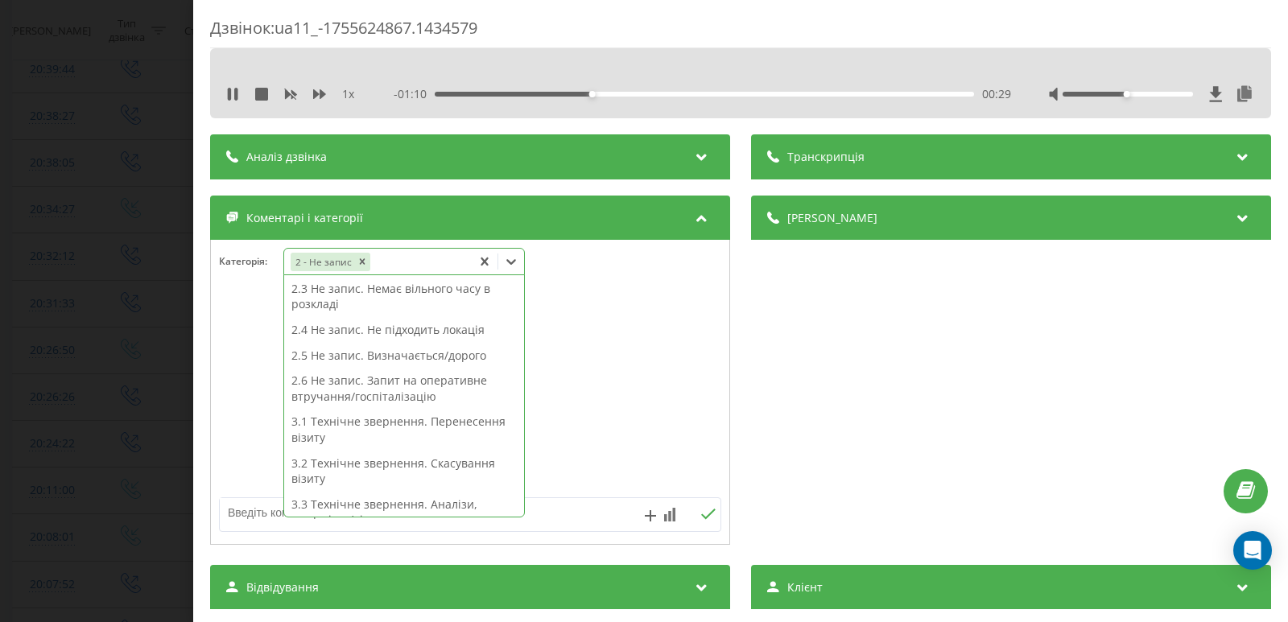
scroll to position [161, 0]
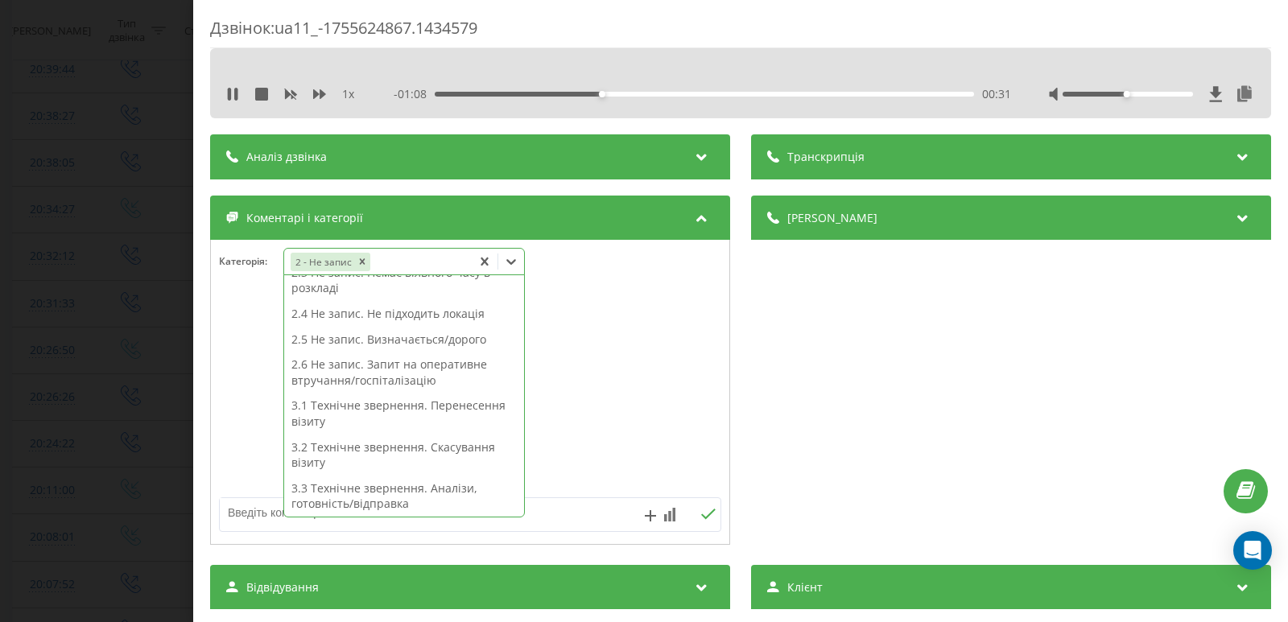
click at [229, 105] on div "1 x - 01:08 00:31 00:31" at bounding box center [740, 94] width 1037 height 24
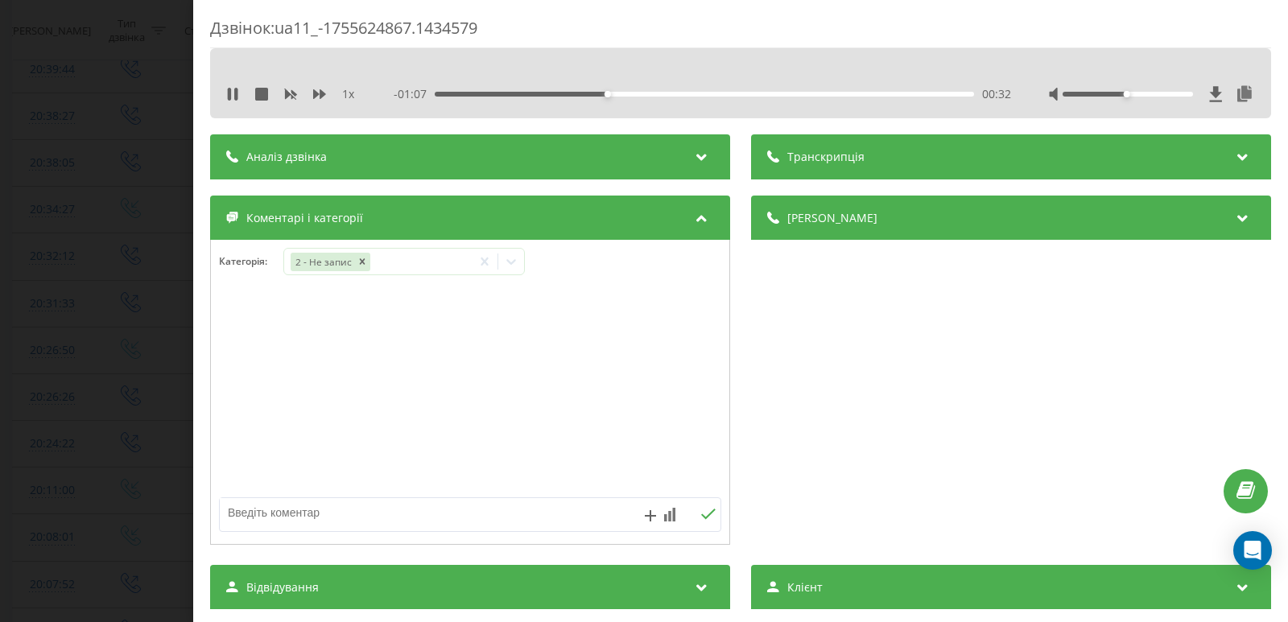
click at [231, 102] on div "1 x - 01:07 00:32 00:32" at bounding box center [740, 94] width 1037 height 24
click at [229, 90] on icon at bounding box center [229, 94] width 3 height 13
click at [510, 267] on icon at bounding box center [511, 262] width 16 height 16
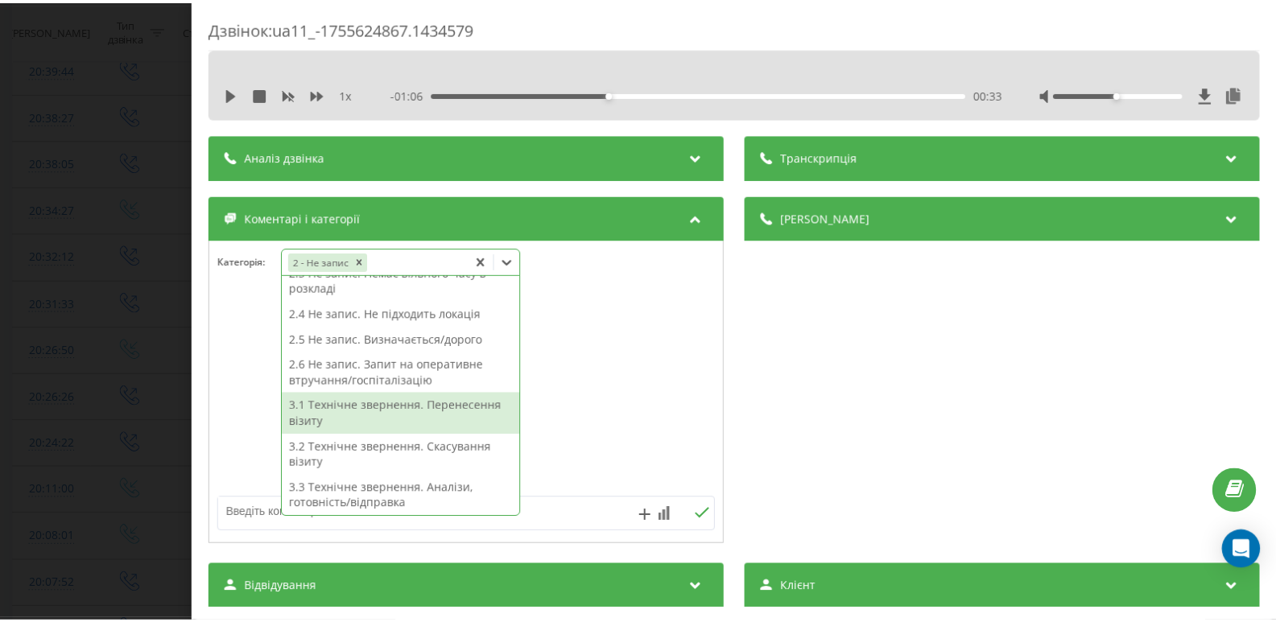
scroll to position [394, 0]
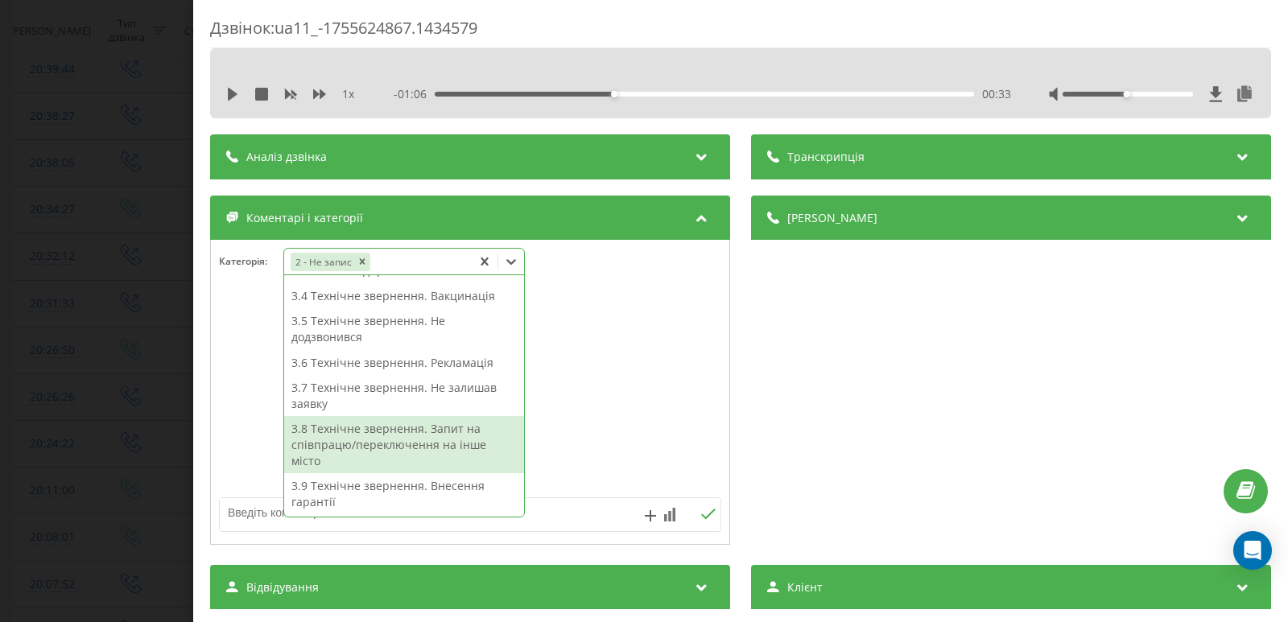
click at [565, 512] on textarea at bounding box center [420, 512] width 400 height 29
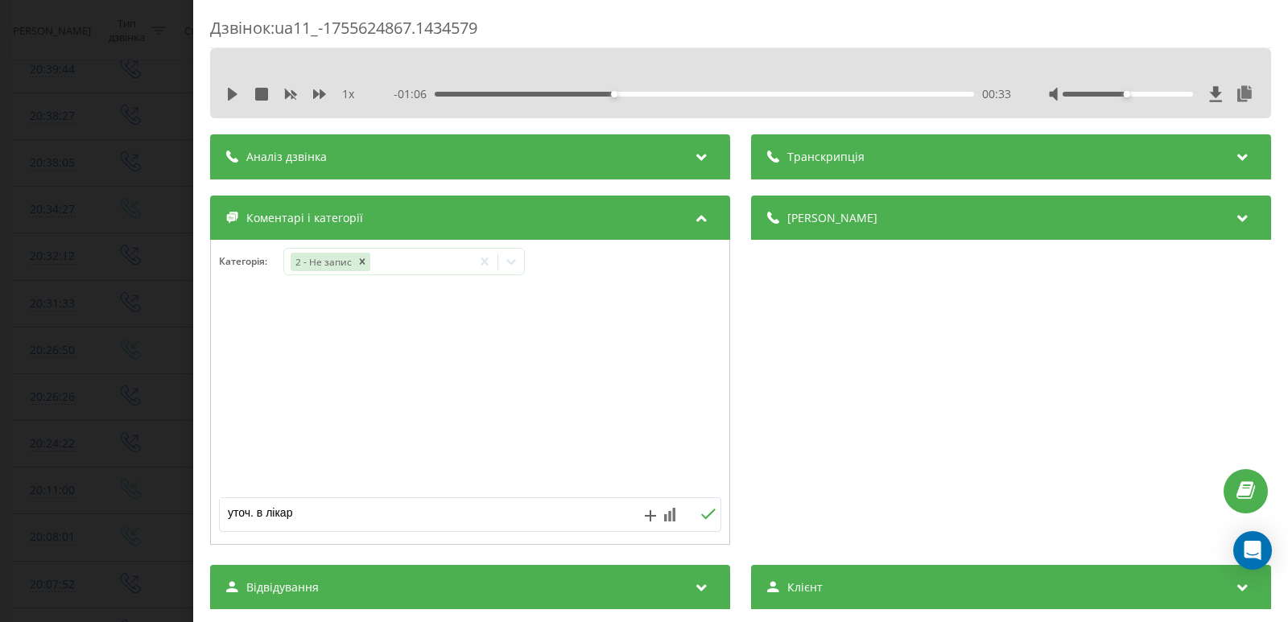
type textarea "уточ. в лікаря"
click at [708, 512] on icon at bounding box center [707, 514] width 15 height 11
click at [23, 283] on div "Дзвінок : ua11_-1755624867.1434579 1 x - 01:06 00:33 00:33 Транскрипція Для AI-…" at bounding box center [644, 311] width 1288 height 622
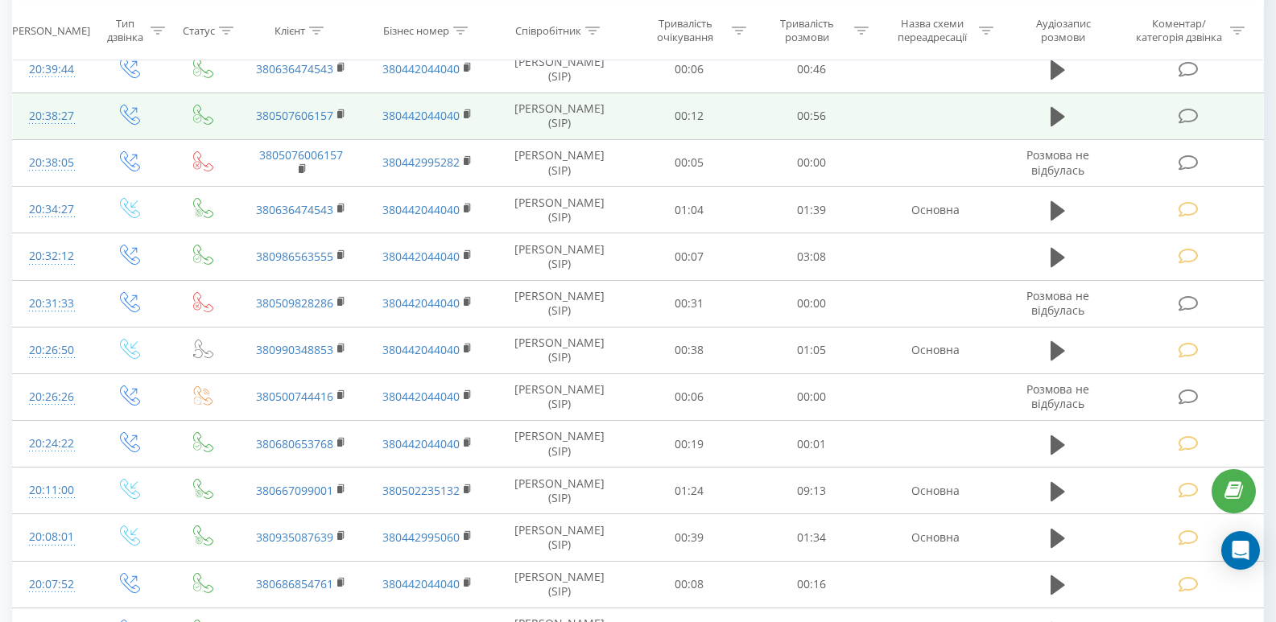
click at [1187, 124] on icon at bounding box center [1189, 116] width 20 height 17
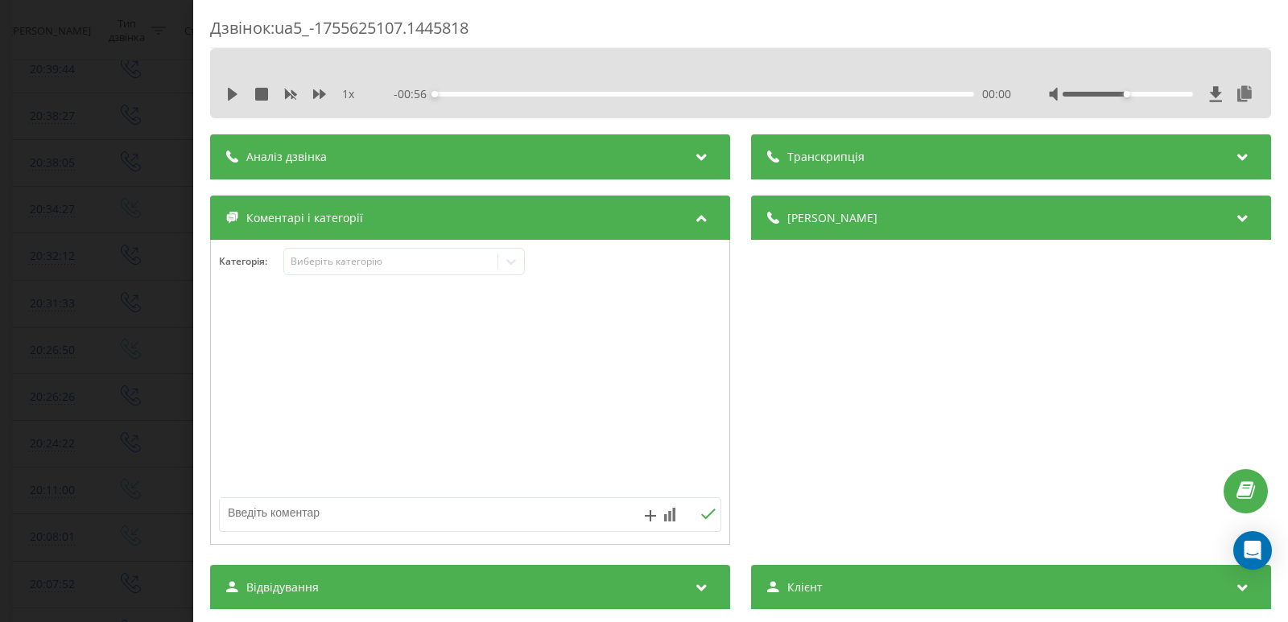
click at [234, 87] on div "1 x" at bounding box center [298, 94] width 145 height 16
click at [230, 93] on icon at bounding box center [233, 94] width 10 height 13
click at [518, 261] on icon at bounding box center [511, 262] width 16 height 16
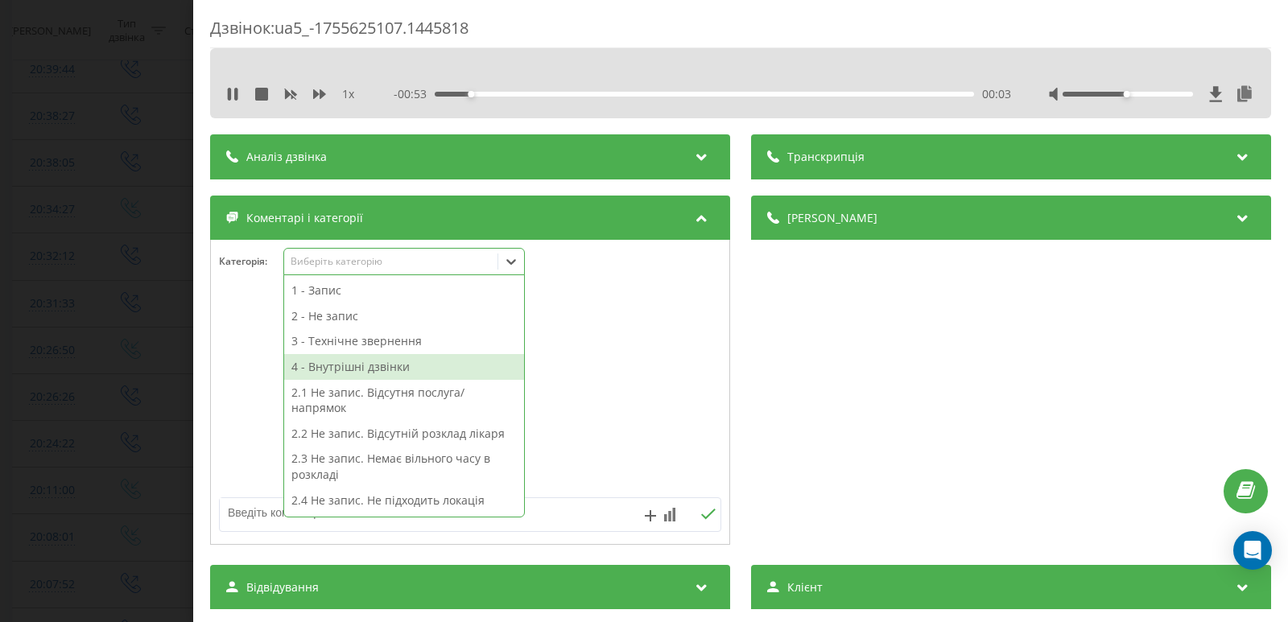
click at [397, 369] on div "4 - Внутрішні дзвінки" at bounding box center [404, 367] width 240 height 26
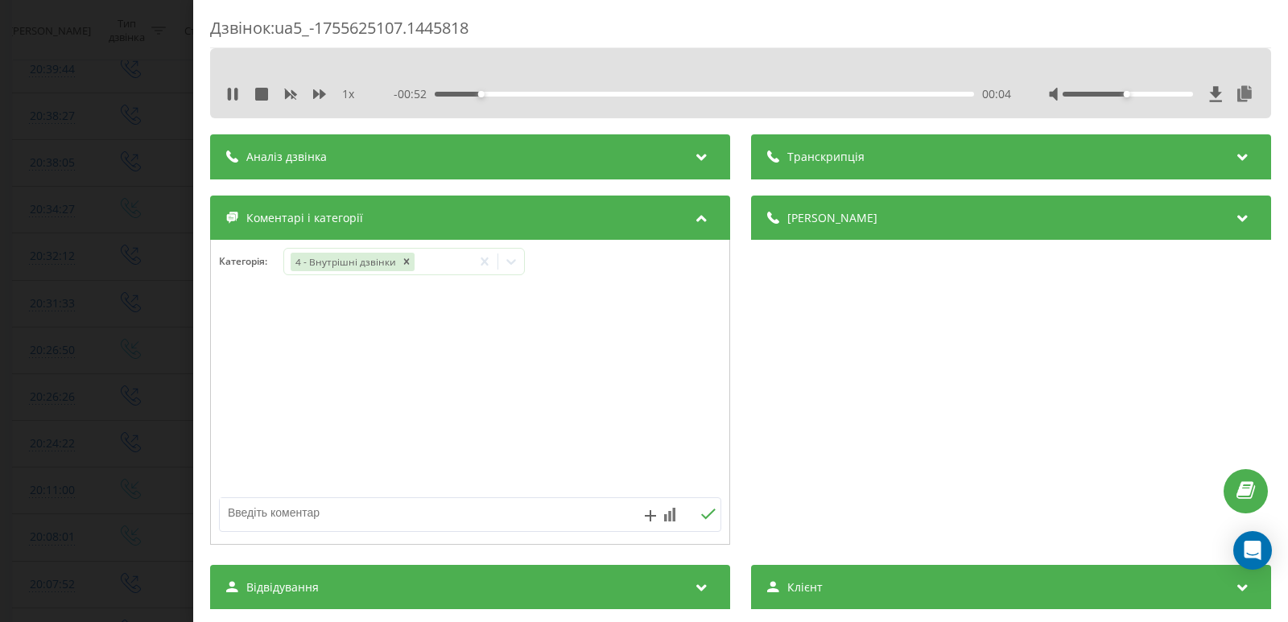
click at [59, 232] on div "Дзвінок : ua5_-1755625107.1445818 1 x - 00:52 00:04 00:04 Транскрипція Для AI-а…" at bounding box center [644, 311] width 1288 height 622
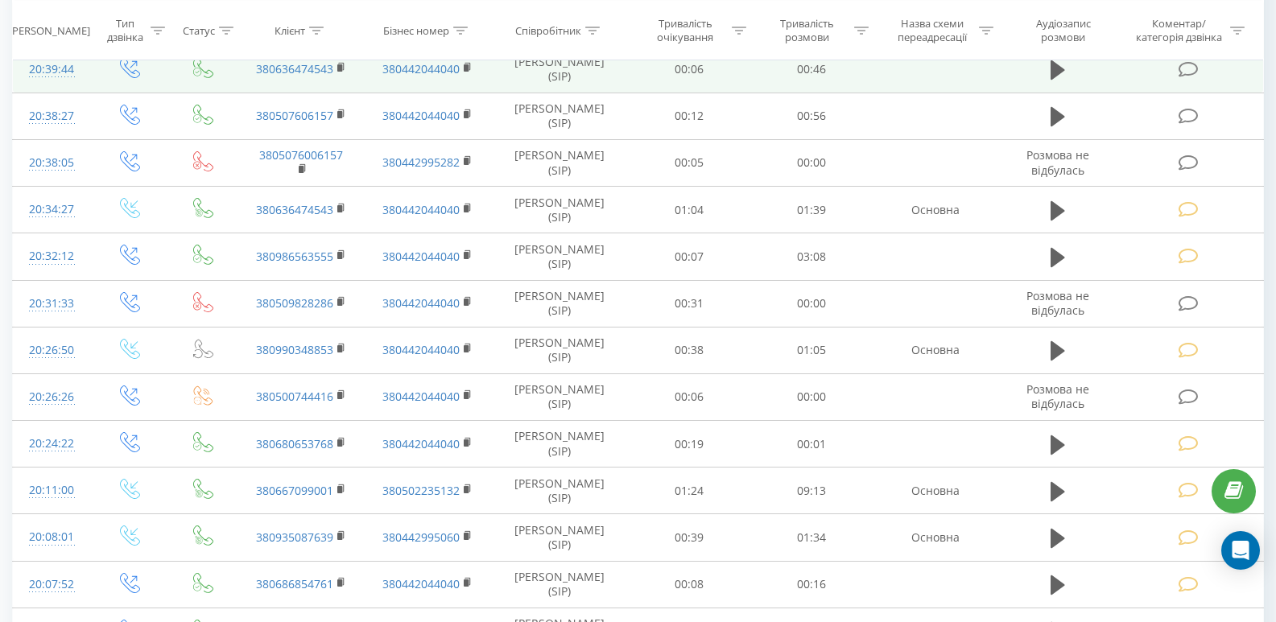
click at [1198, 68] on icon at bounding box center [1189, 69] width 20 height 17
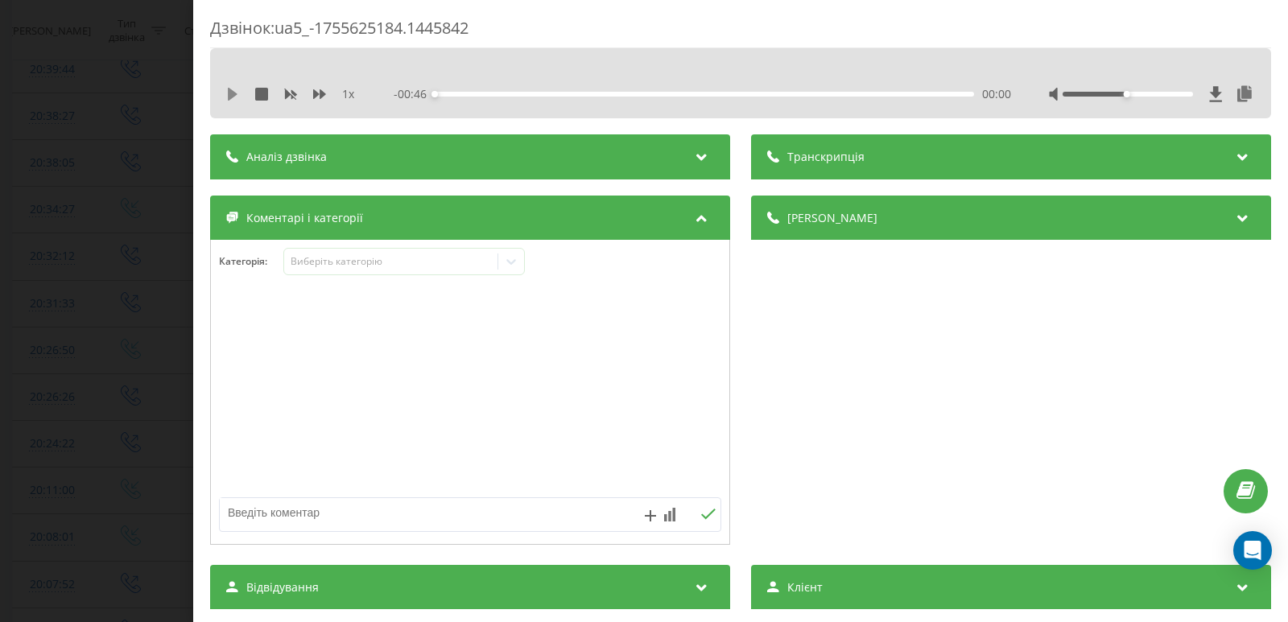
click at [230, 94] on icon at bounding box center [233, 94] width 10 height 13
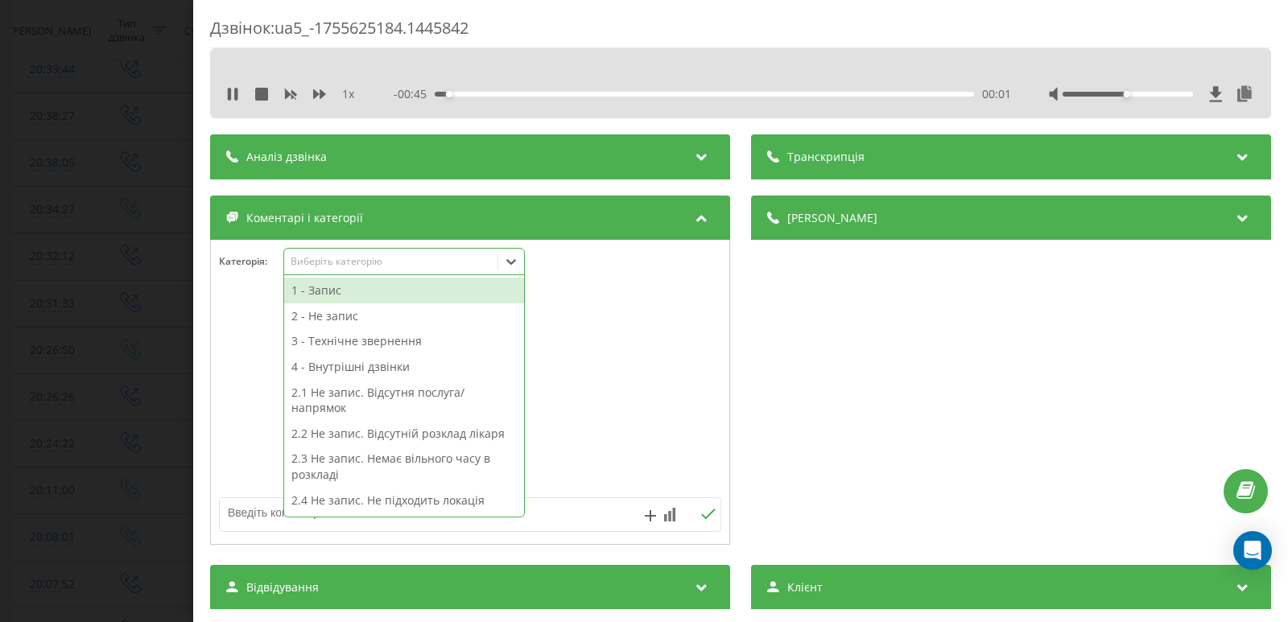
click at [512, 257] on icon at bounding box center [511, 262] width 16 height 16
click at [310, 290] on div "1 - Запис" at bounding box center [404, 291] width 240 height 26
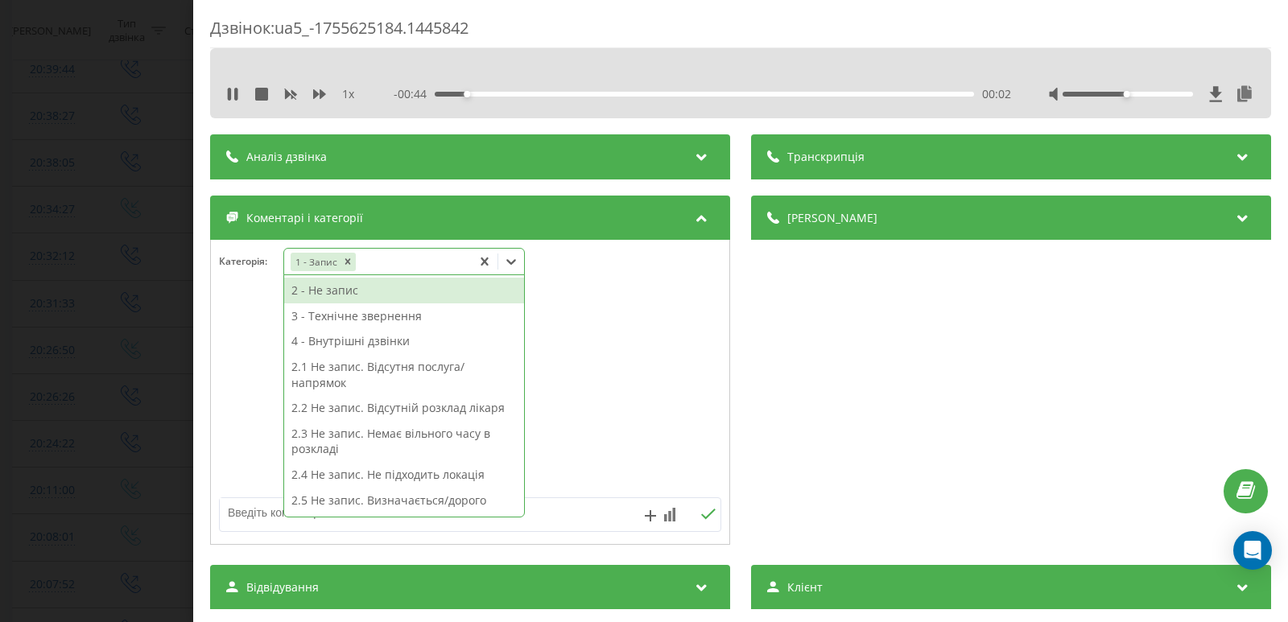
click at [30, 306] on div "Дзвінок : ua5_-1755625184.1445842 1 x - 00:44 00:02 00:02 Транскрипція Для AI-а…" at bounding box center [644, 311] width 1288 height 622
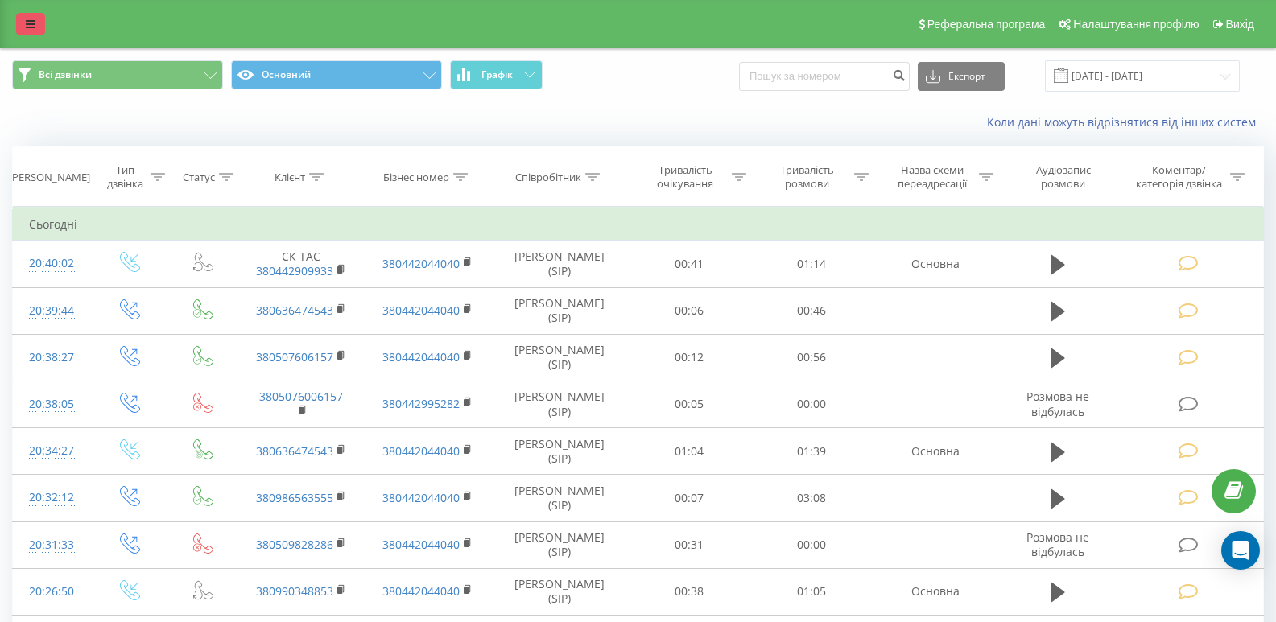
click at [28, 27] on icon at bounding box center [31, 24] width 10 height 11
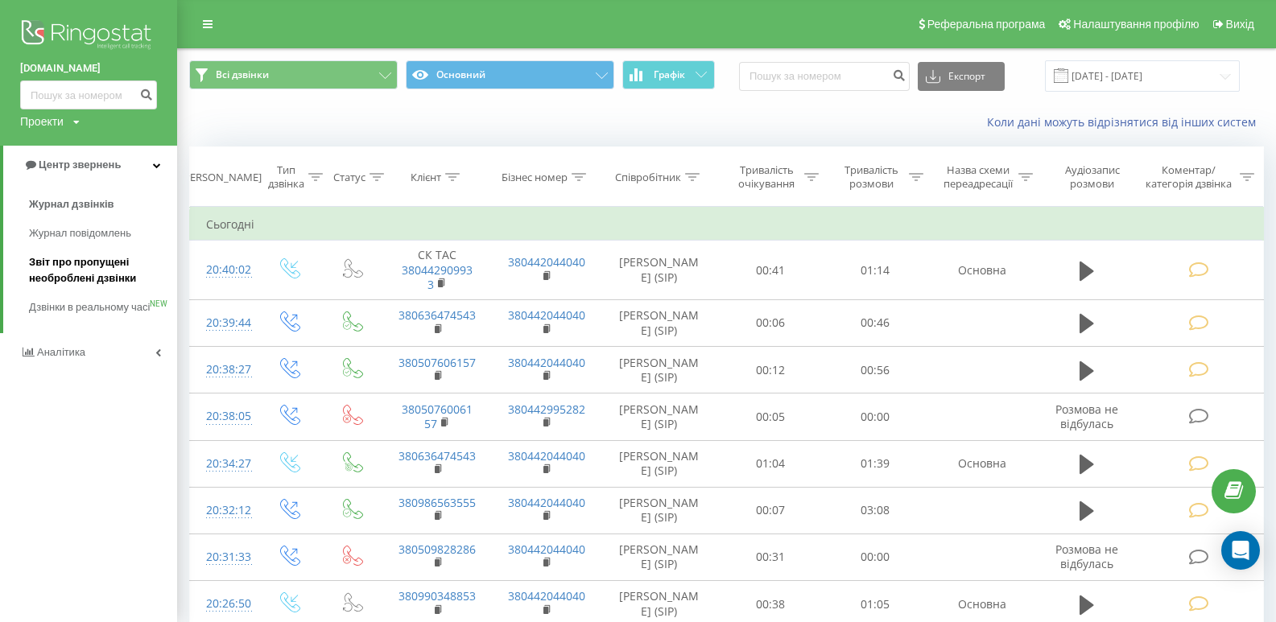
click at [96, 271] on span "Звіт про пропущені необроблені дзвінки" at bounding box center [99, 270] width 140 height 32
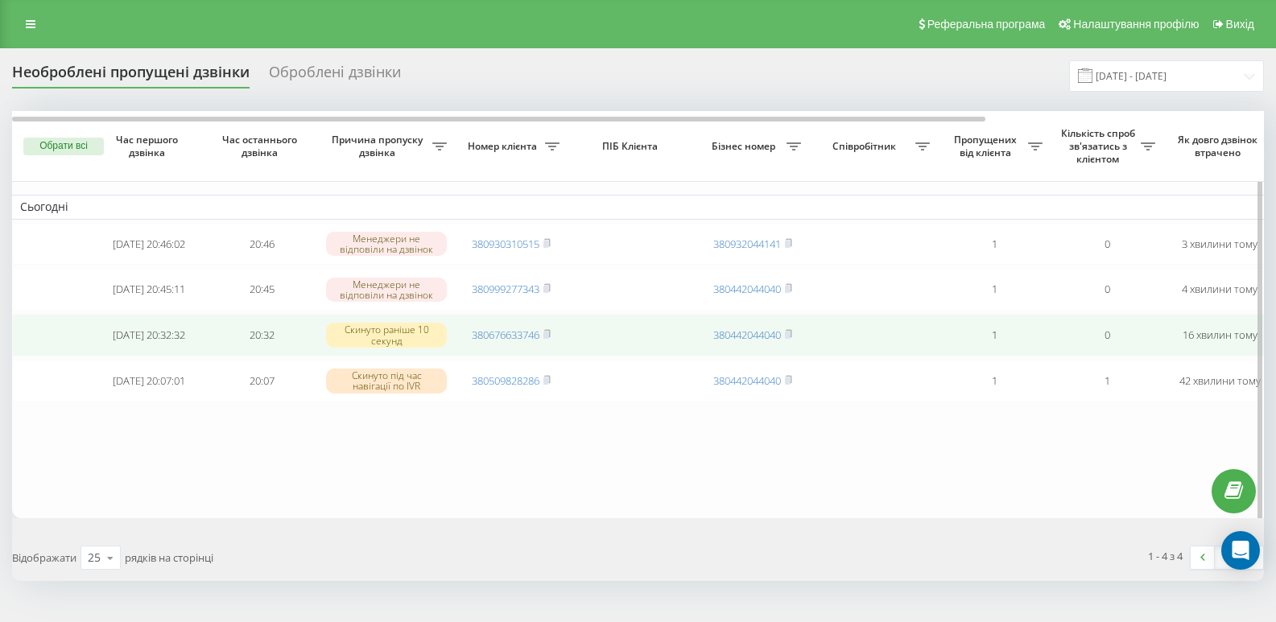
drag, startPoint x: 548, startPoint y: 339, endPoint x: 557, endPoint y: 339, distance: 8.9
click at [548, 339] on rect at bounding box center [545, 335] width 5 height 7
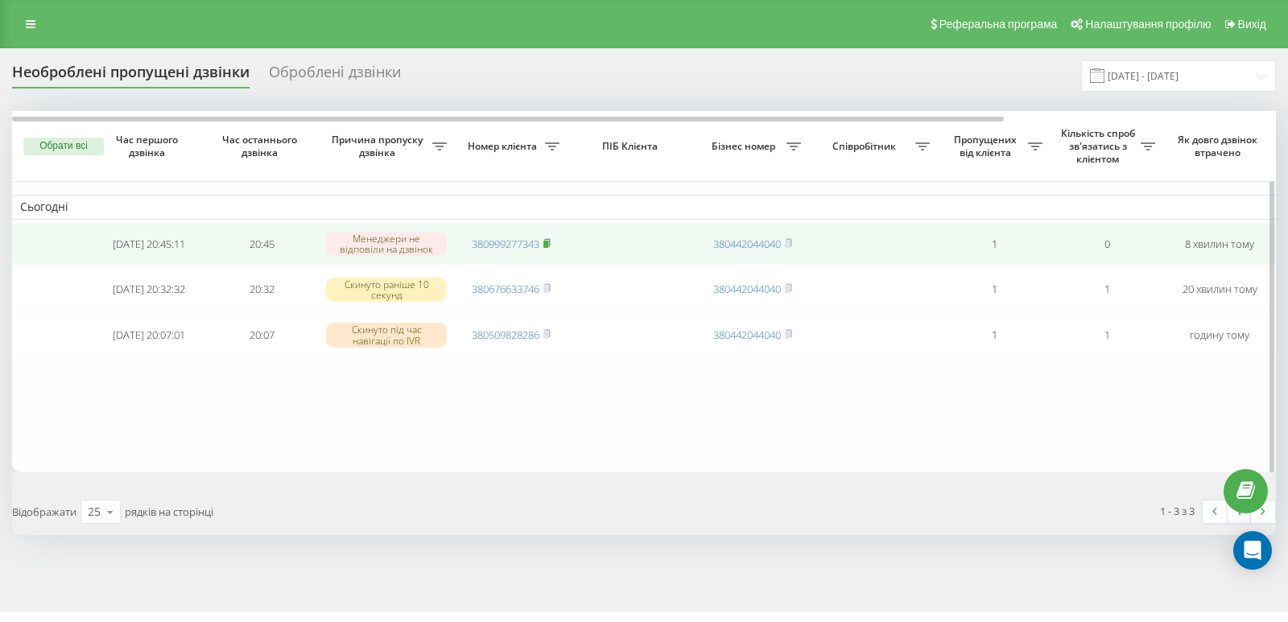
click at [548, 242] on rect at bounding box center [545, 244] width 5 height 7
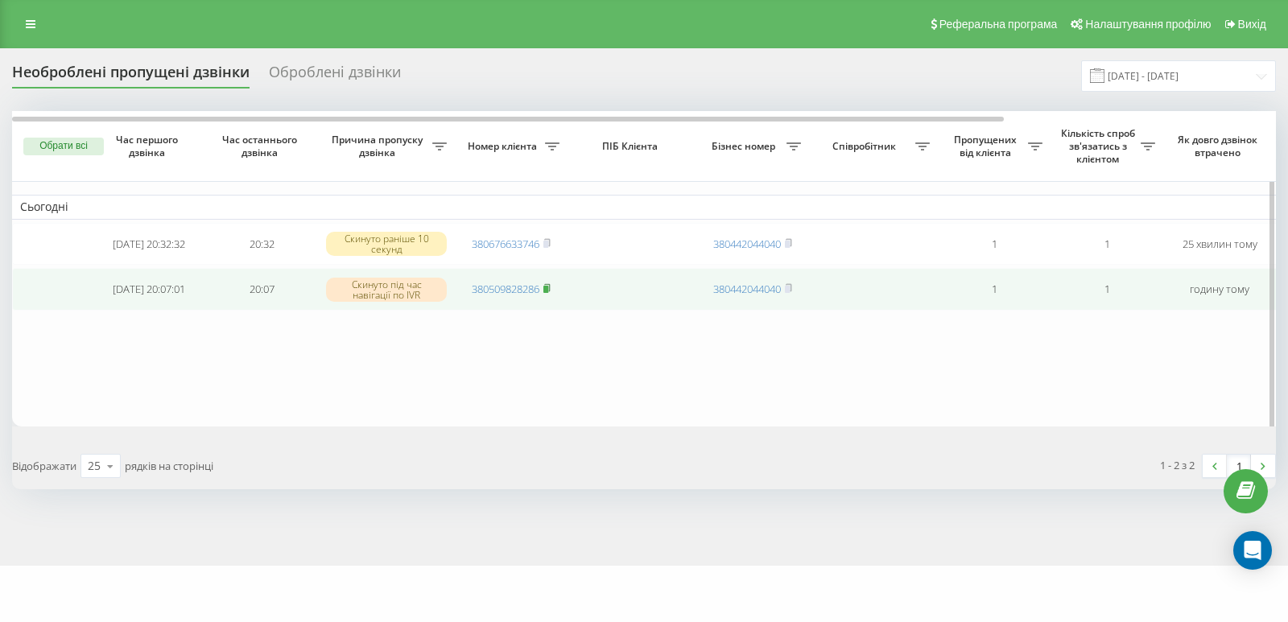
click at [548, 293] on rect at bounding box center [545, 289] width 5 height 7
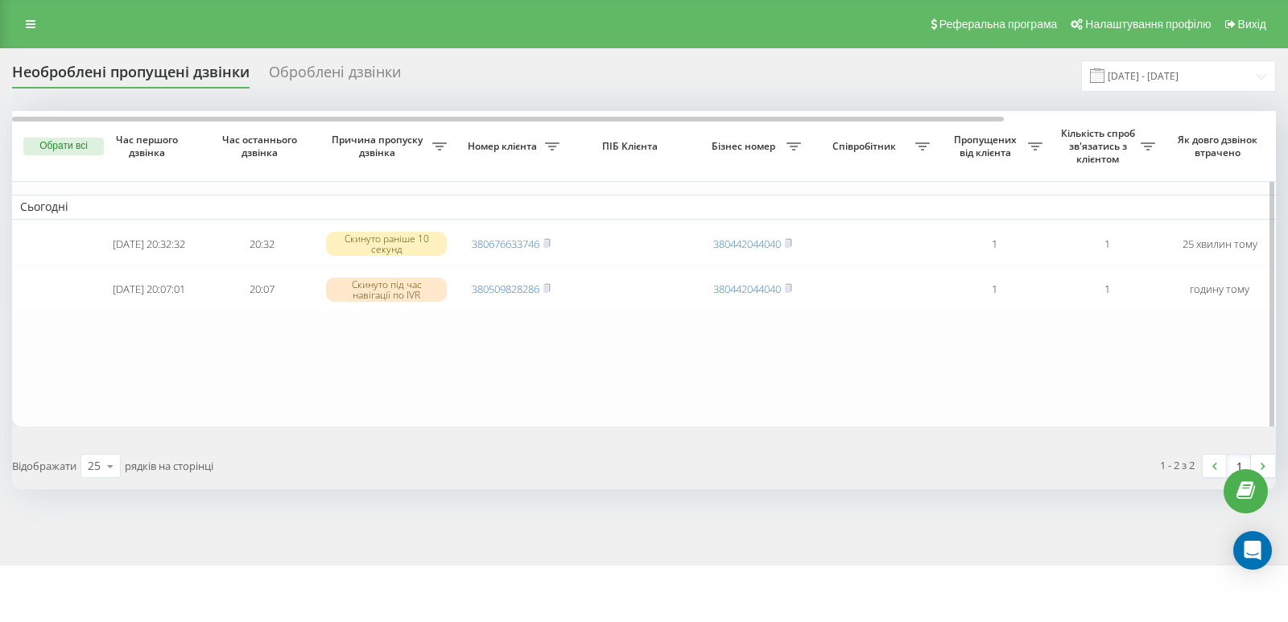
drag, startPoint x: 514, startPoint y: 415, endPoint x: 440, endPoint y: 377, distance: 83.2
click at [497, 403] on table "Сьогодні [DATE] 20:32:32 20:32 Скинуто раніше 10 секунд 380676633746 3804420440…" at bounding box center [817, 269] width 1610 height 316
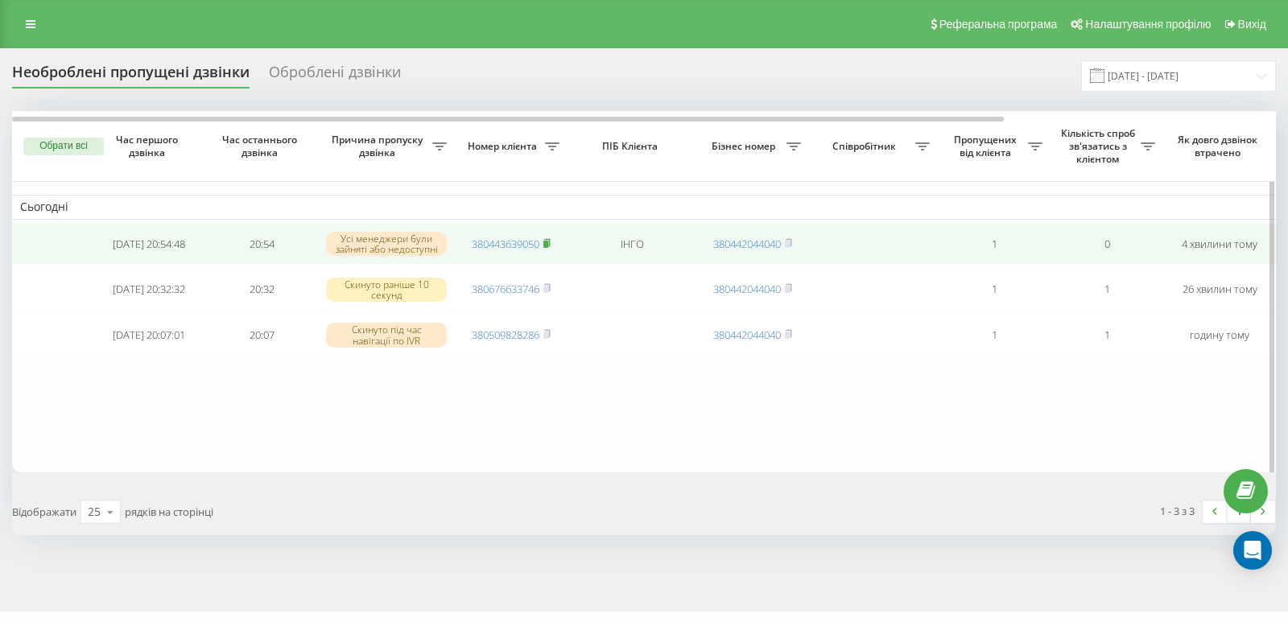
click at [551, 241] on icon at bounding box center [546, 243] width 7 height 10
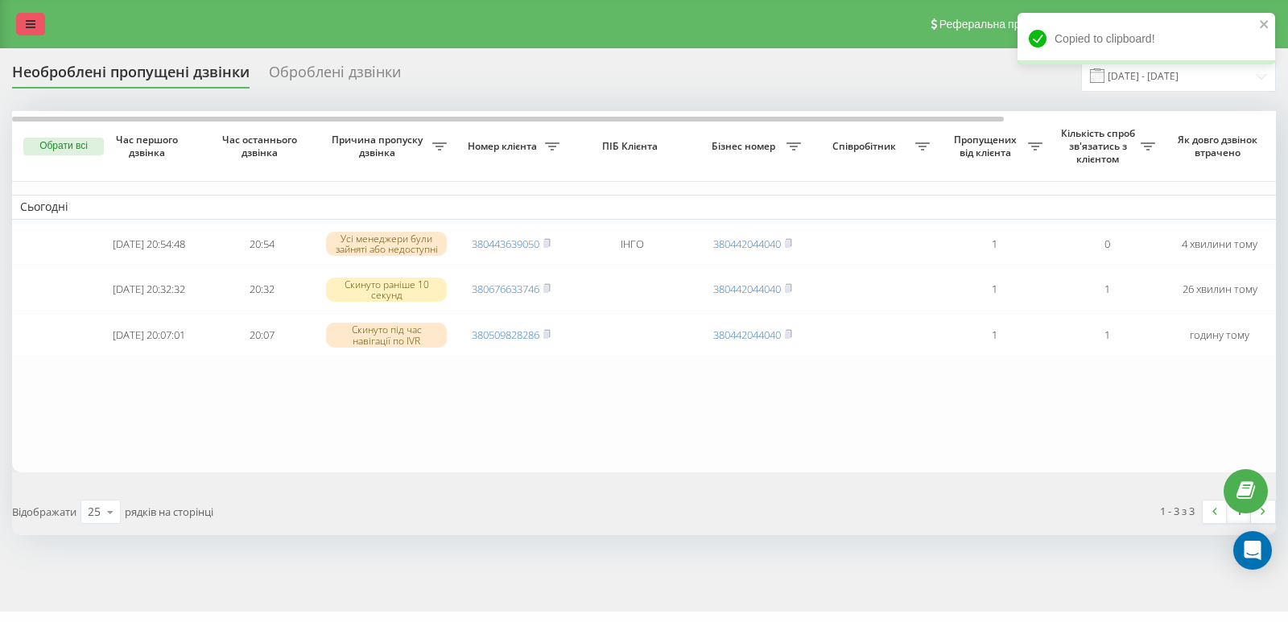
click at [23, 30] on link at bounding box center [30, 24] width 29 height 23
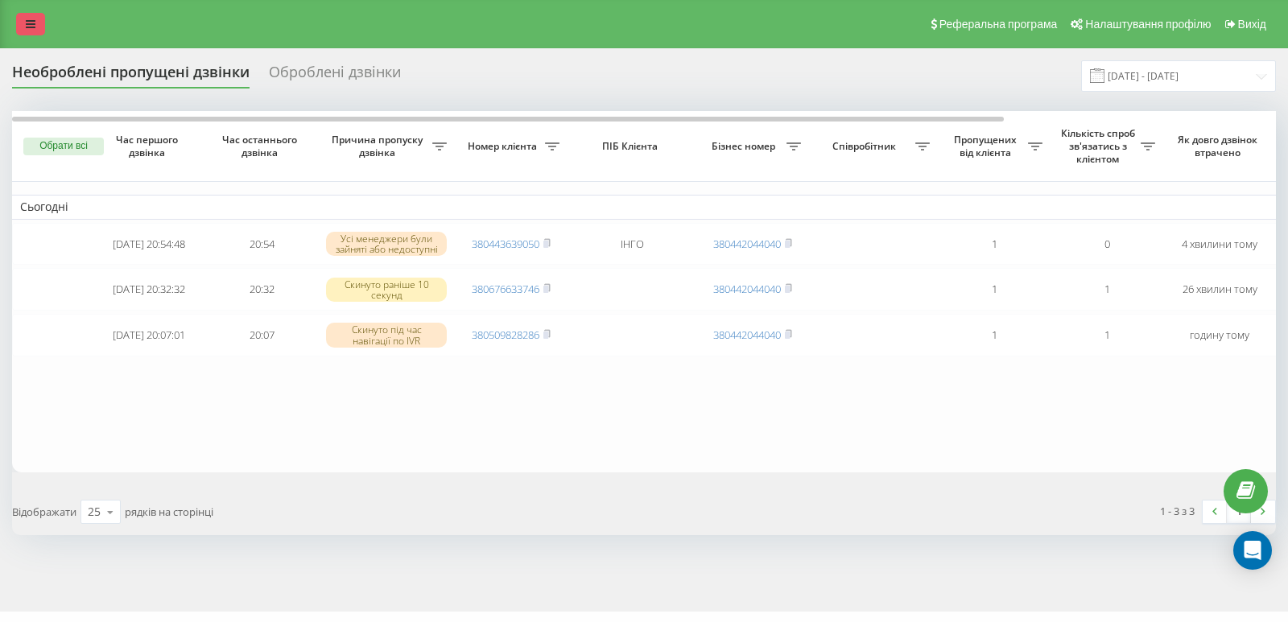
click at [29, 31] on link at bounding box center [30, 24] width 29 height 23
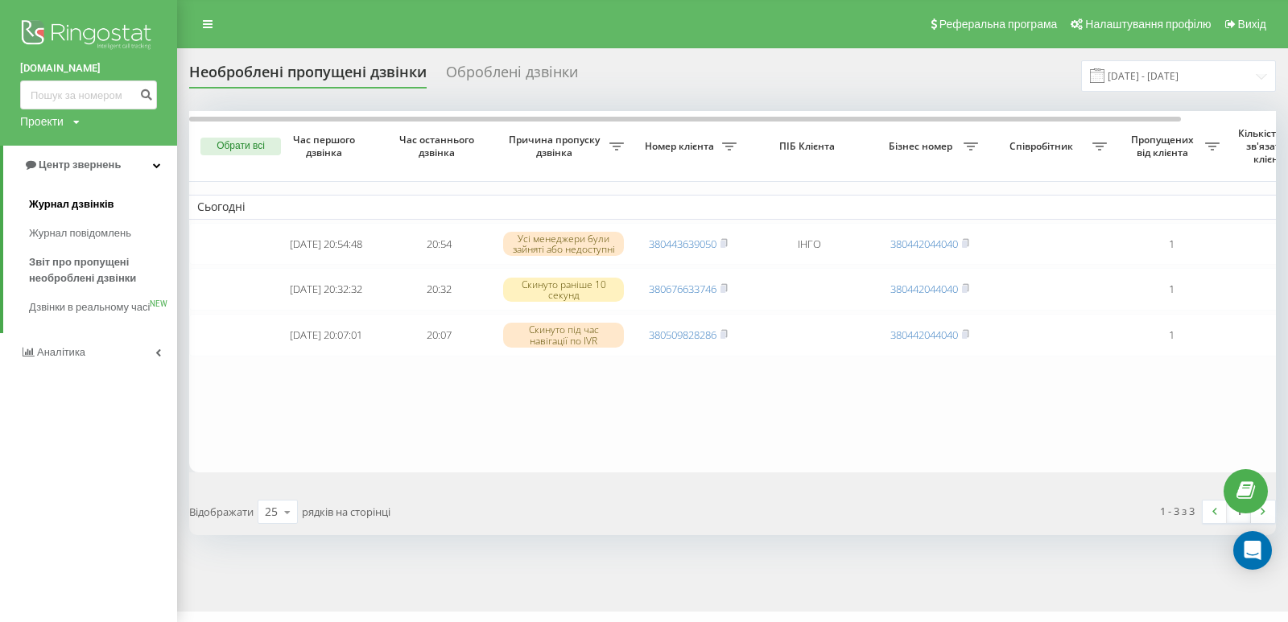
click at [71, 204] on span "Журнал дзвінків" at bounding box center [71, 204] width 85 height 16
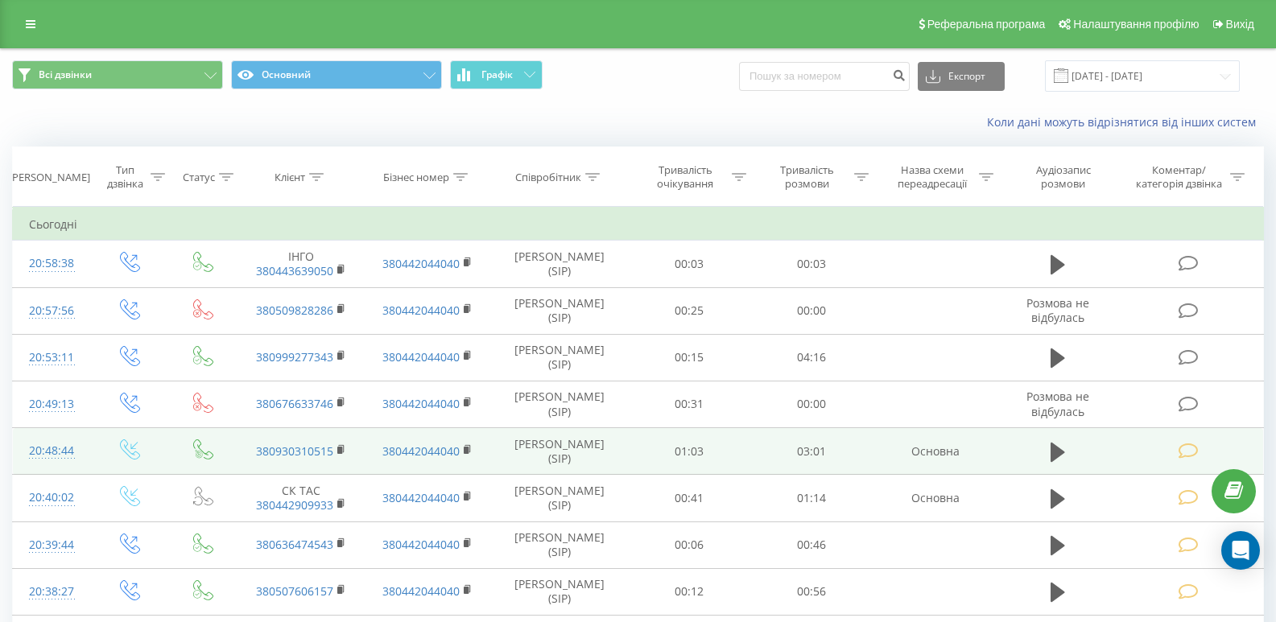
click at [1191, 455] on icon at bounding box center [1189, 451] width 20 height 17
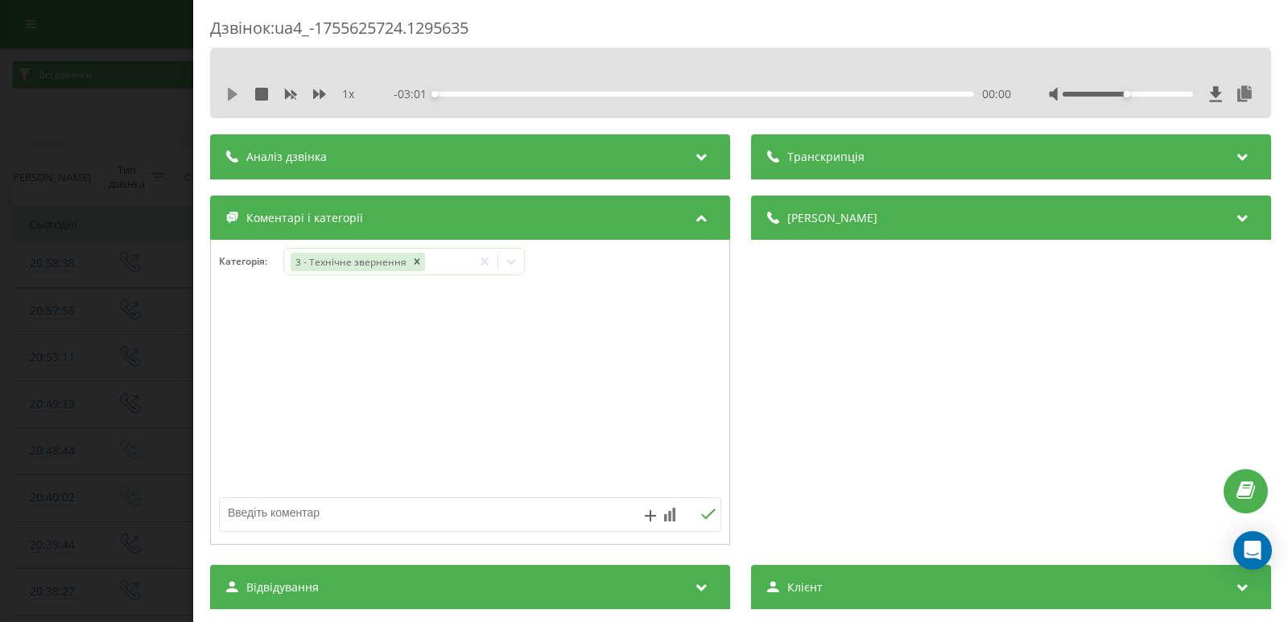
click at [236, 93] on icon at bounding box center [233, 94] width 10 height 13
click at [513, 266] on icon at bounding box center [511, 262] width 16 height 16
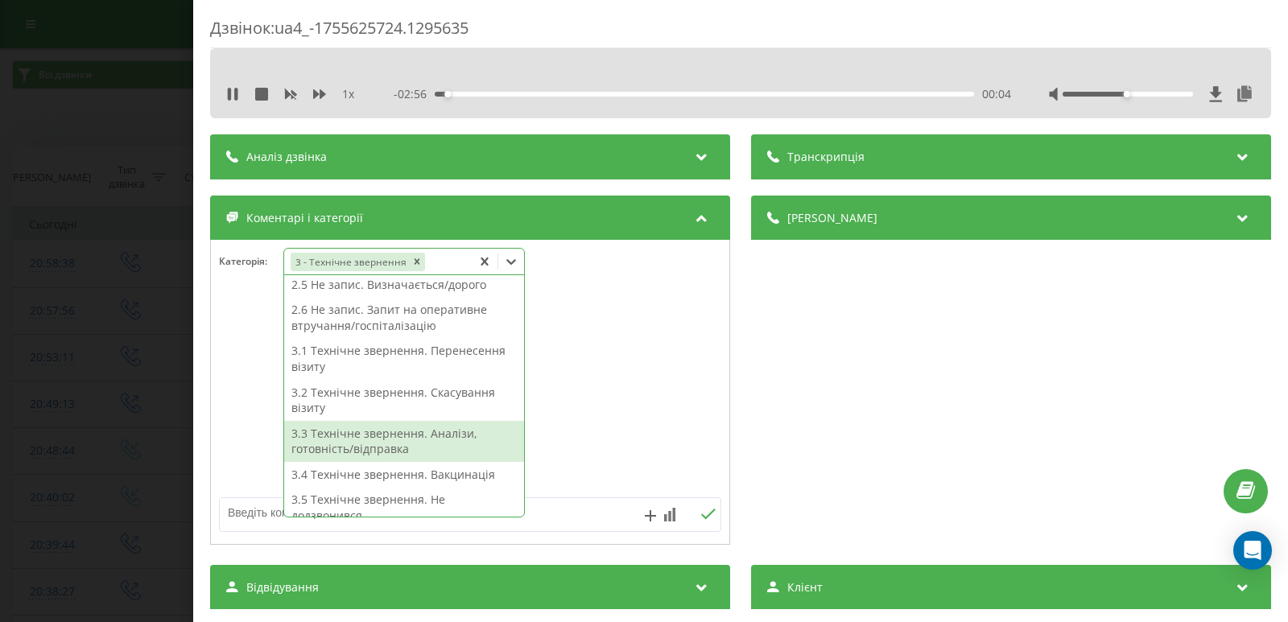
scroll to position [241, 0]
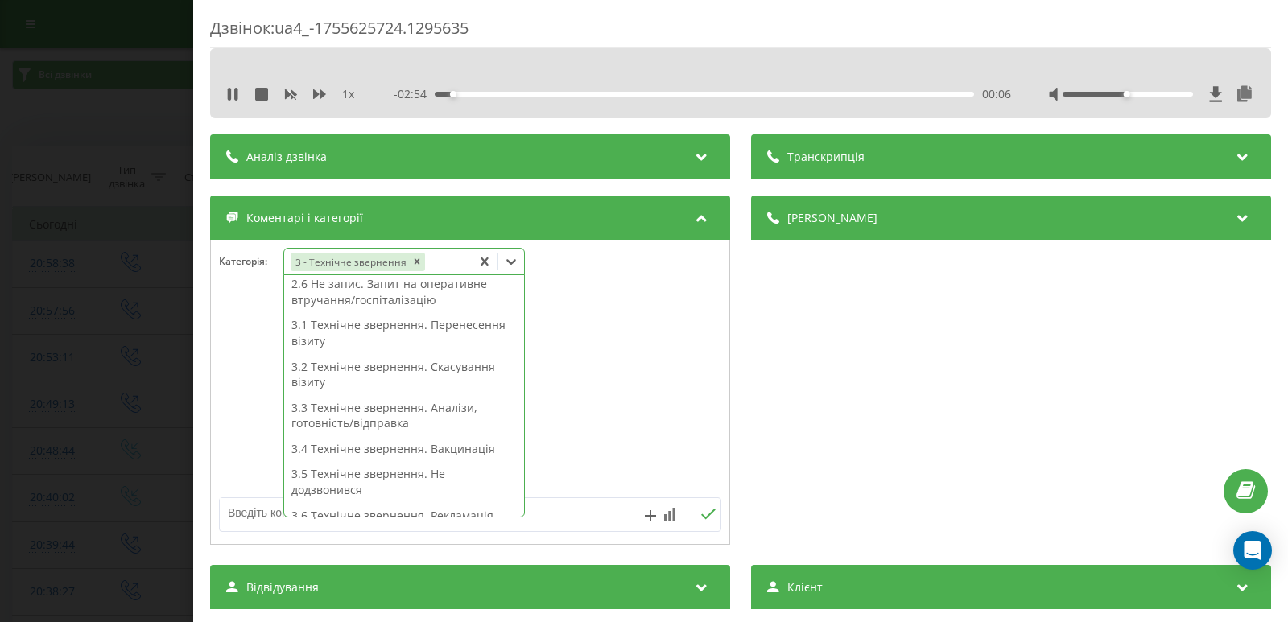
click at [415, 414] on div "3.3 Технічне звернення. Аналізи, готовність/відправка" at bounding box center [404, 415] width 240 height 41
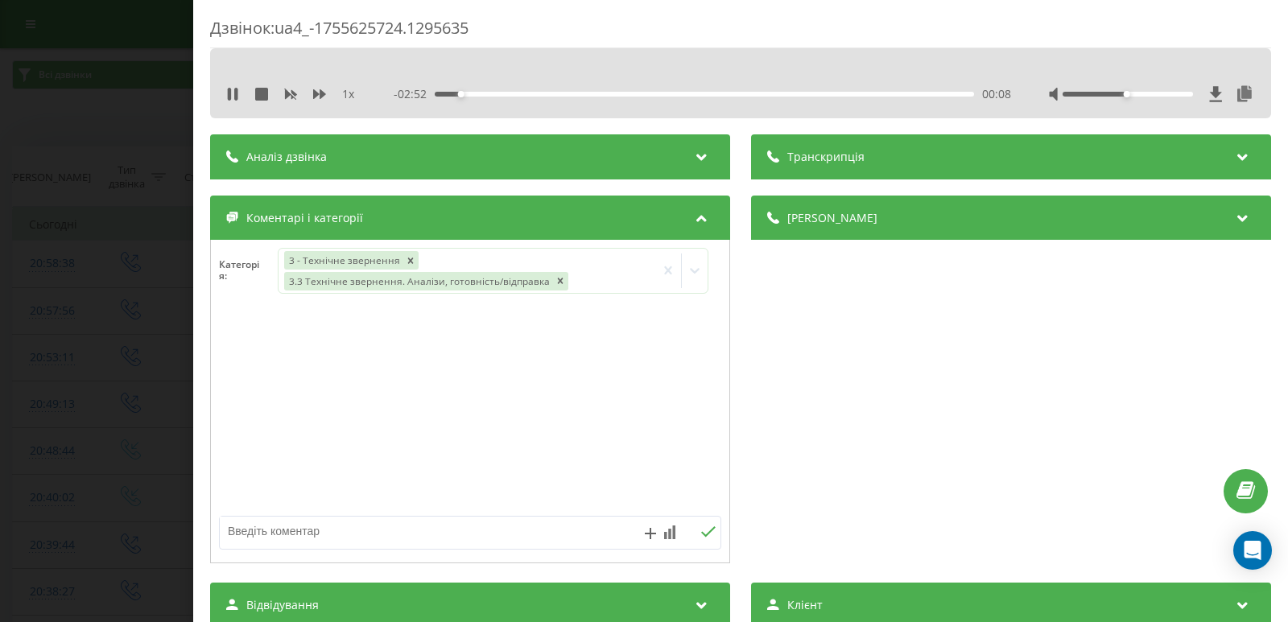
click at [113, 307] on div "Дзвінок : ua4_-1755625724.1295635 1 x - 02:52 00:08 00:08 Транскрипція Для AI-а…" at bounding box center [644, 311] width 1288 height 622
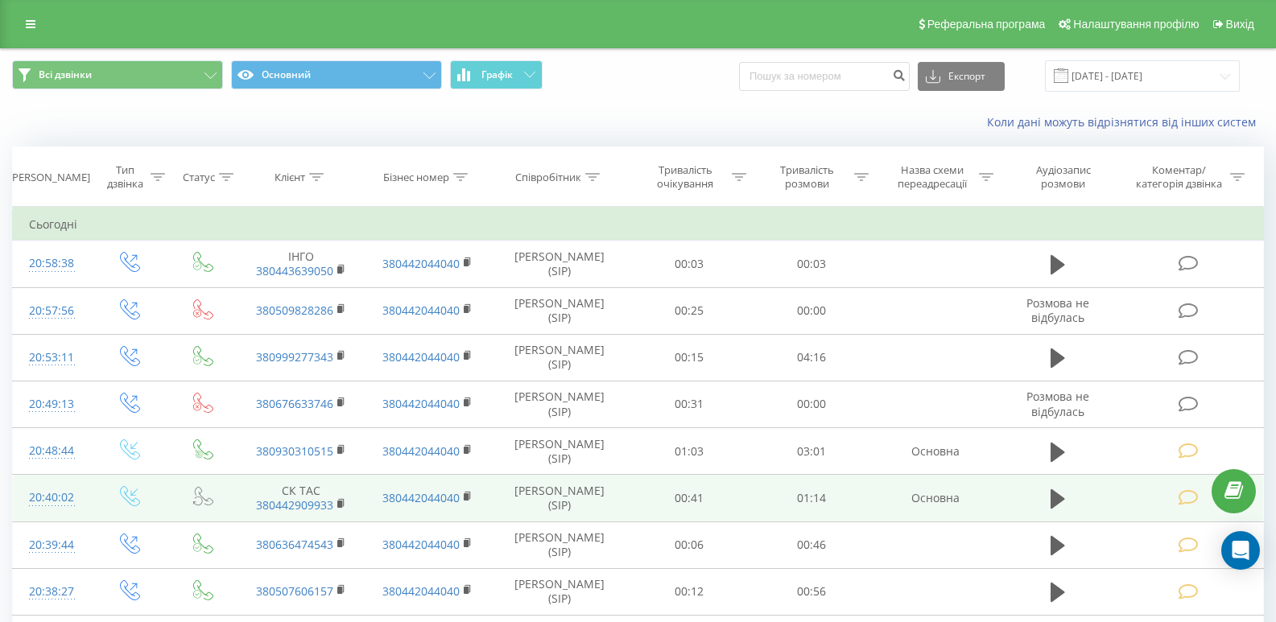
click at [1187, 508] on td at bounding box center [1190, 498] width 147 height 47
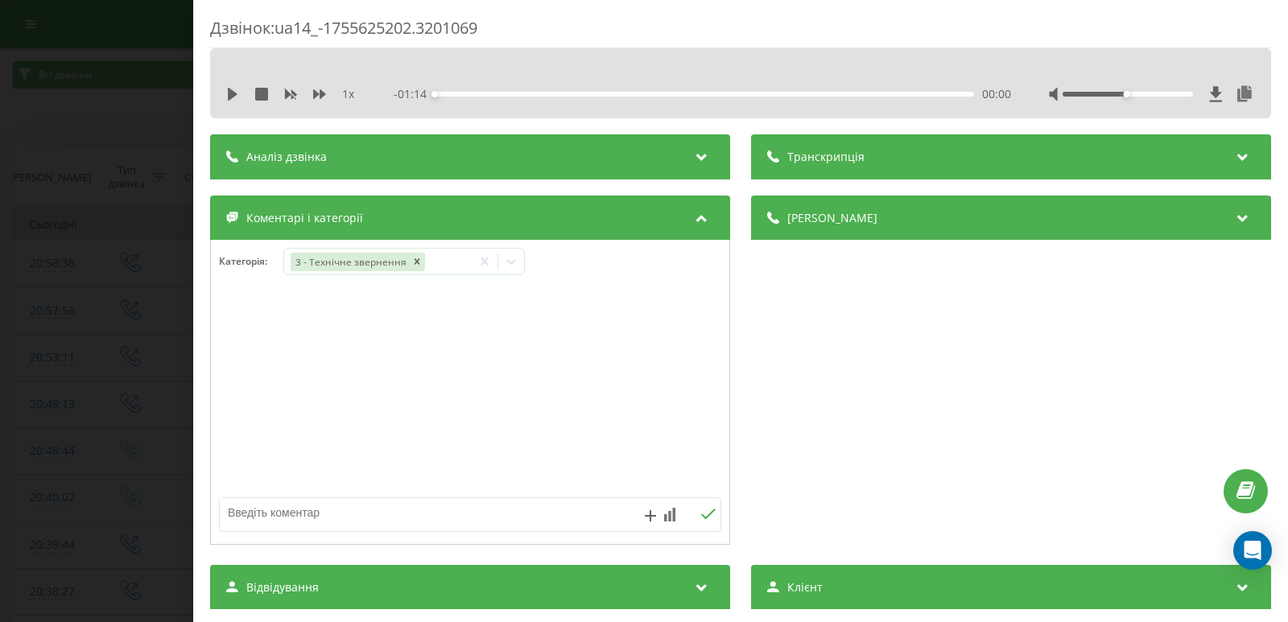
click at [225, 96] on div "1 x - 01:14 00:00 00:00" at bounding box center [740, 94] width 1037 height 24
click at [231, 101] on button at bounding box center [232, 94] width 13 height 13
click at [518, 266] on icon at bounding box center [511, 262] width 16 height 16
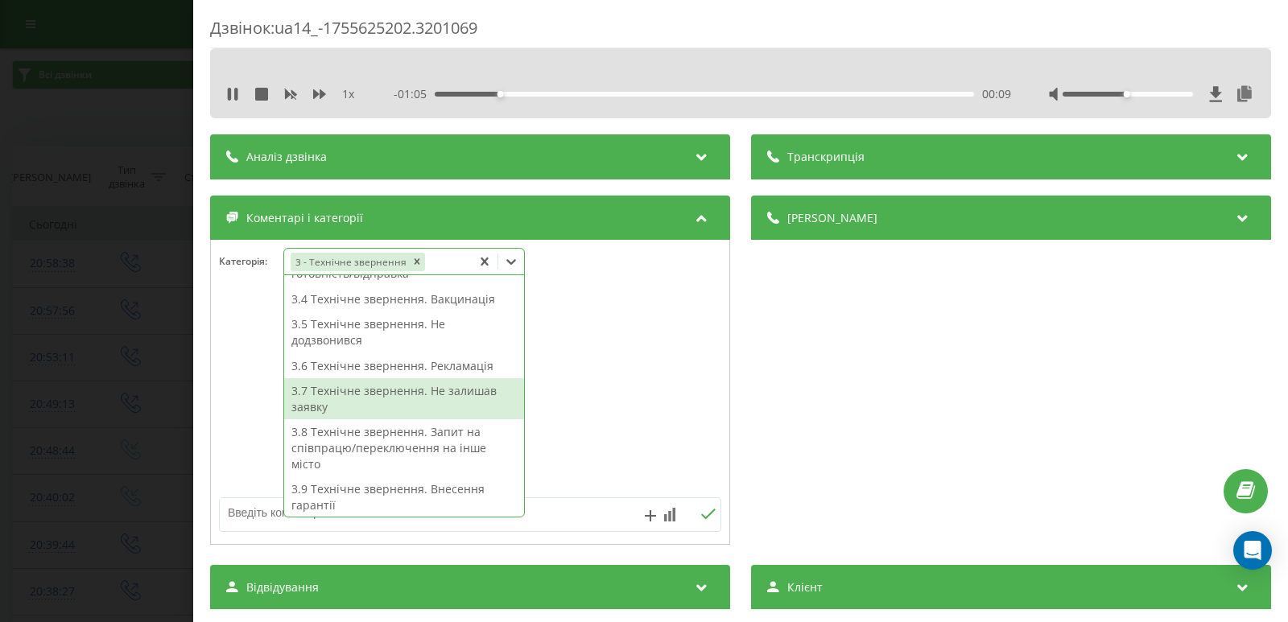
scroll to position [394, 0]
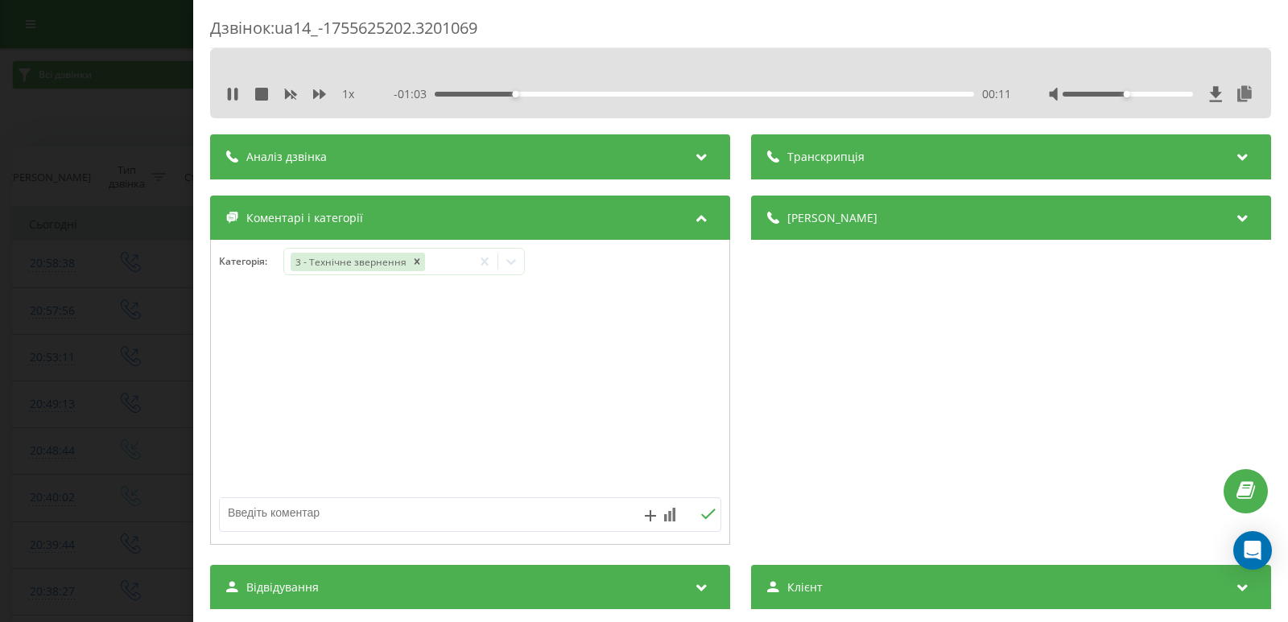
click at [551, 498] on textarea at bounding box center [420, 512] width 400 height 29
click at [547, 506] on textarea at bounding box center [420, 512] width 400 height 29
type textarea "уточ. інформ."
click at [701, 517] on icon at bounding box center [708, 514] width 14 height 10
click at [60, 289] on div "Дзвінок : ua14_-1755625202.3201069 1 x - 00:53 00:20 00:20 Транскрипція Для AI-…" at bounding box center [644, 311] width 1288 height 622
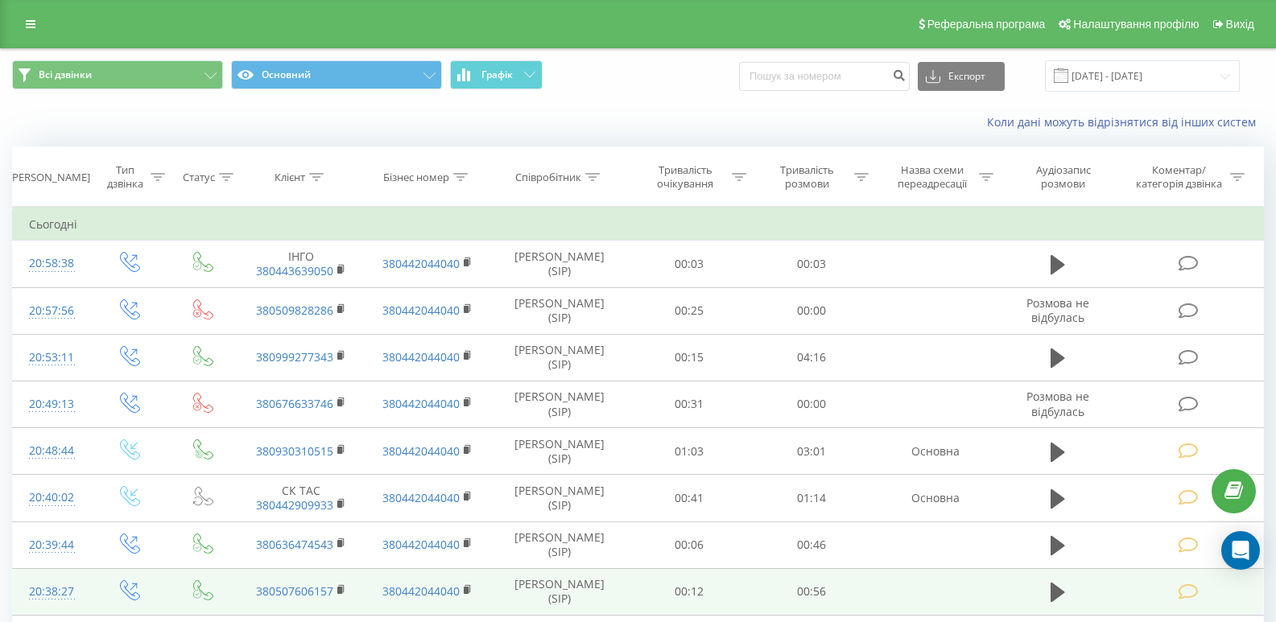
click at [1192, 588] on icon at bounding box center [1189, 592] width 20 height 17
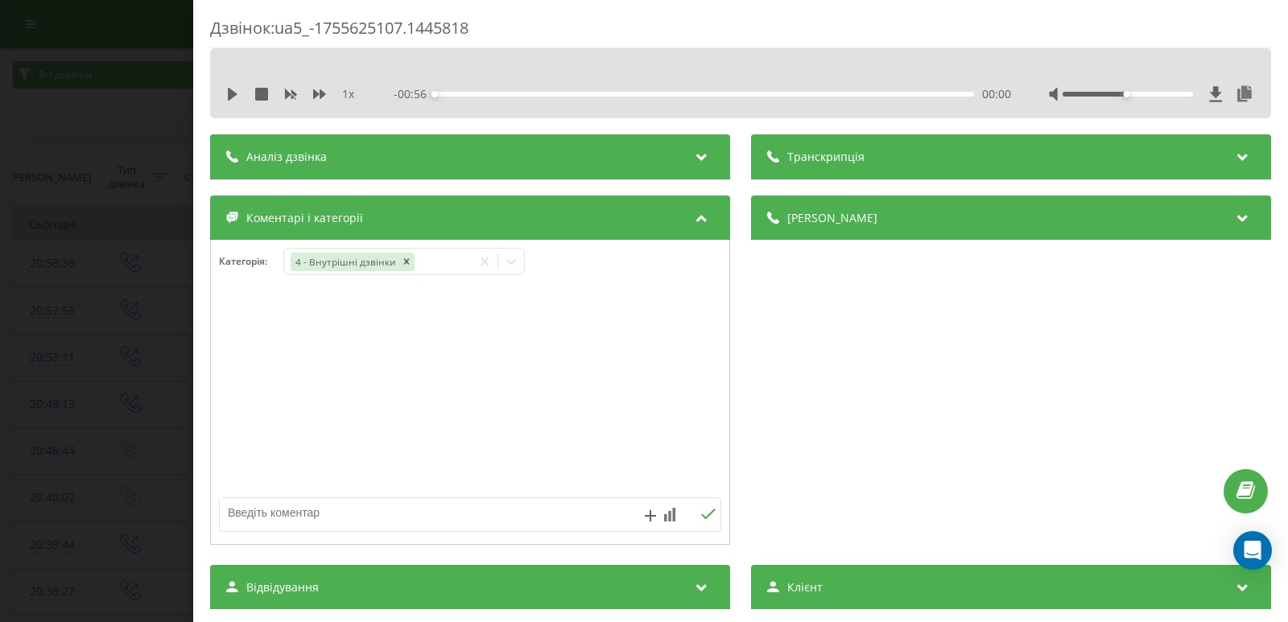
click at [129, 300] on div "Дзвінок : ua5_-1755625107.1445818 1 x - 00:56 00:00 00:00 Транскрипція Для AI-а…" at bounding box center [644, 311] width 1288 height 622
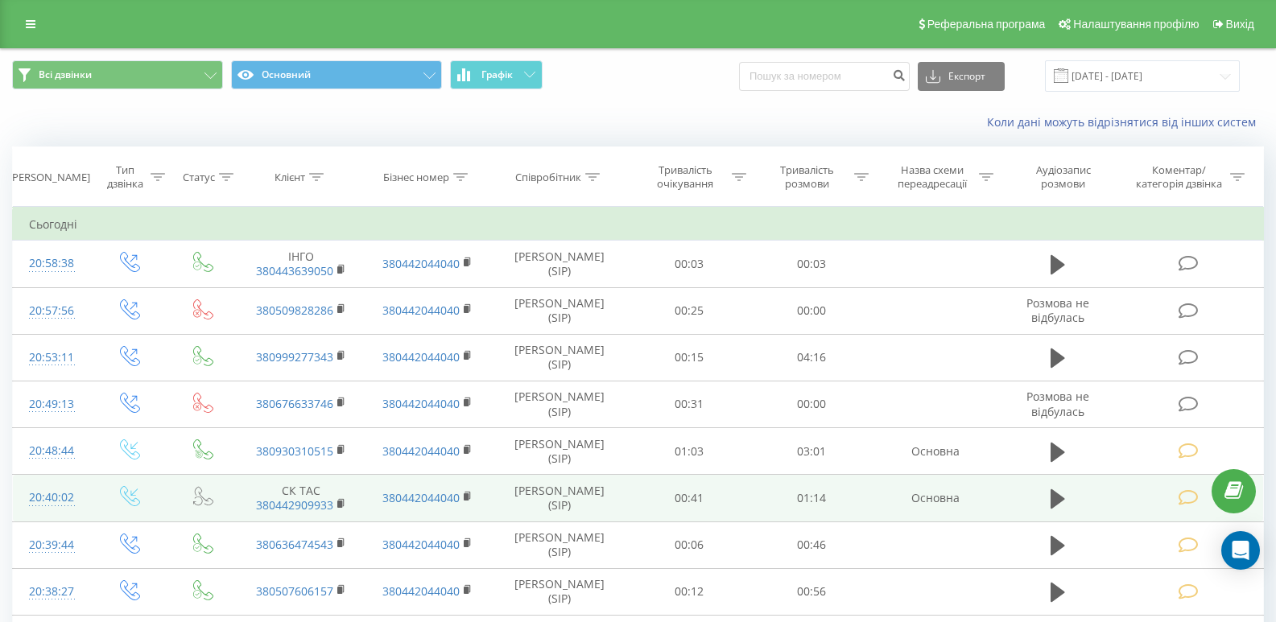
click at [1191, 497] on icon at bounding box center [1189, 497] width 20 height 17
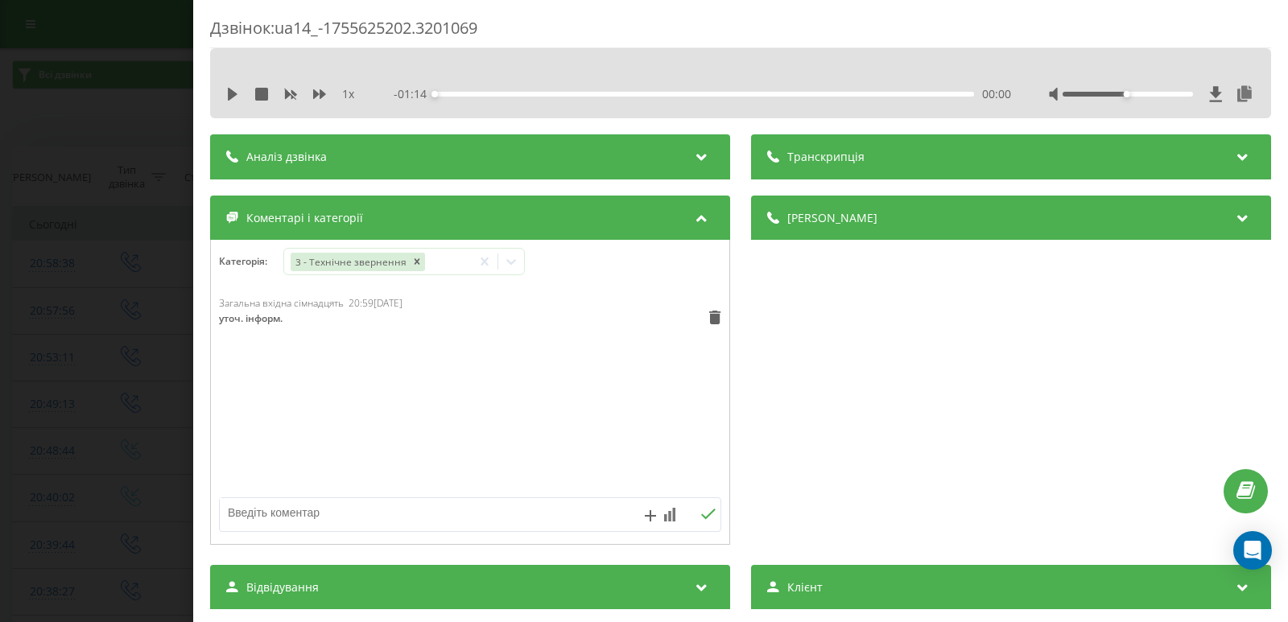
click at [72, 281] on div "Дзвінок : ua14_-1755625202.3201069 1 x - 01:14 00:00 00:00 Транскрипція Для AI-…" at bounding box center [644, 311] width 1288 height 622
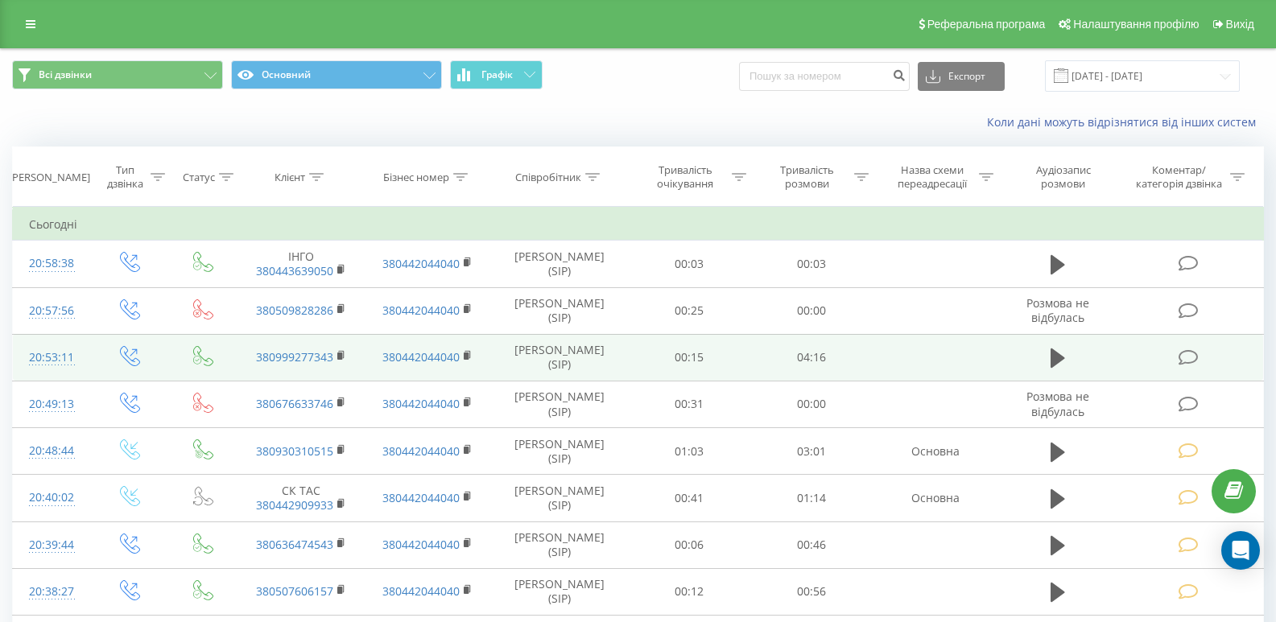
click at [1201, 357] on td at bounding box center [1190, 357] width 147 height 47
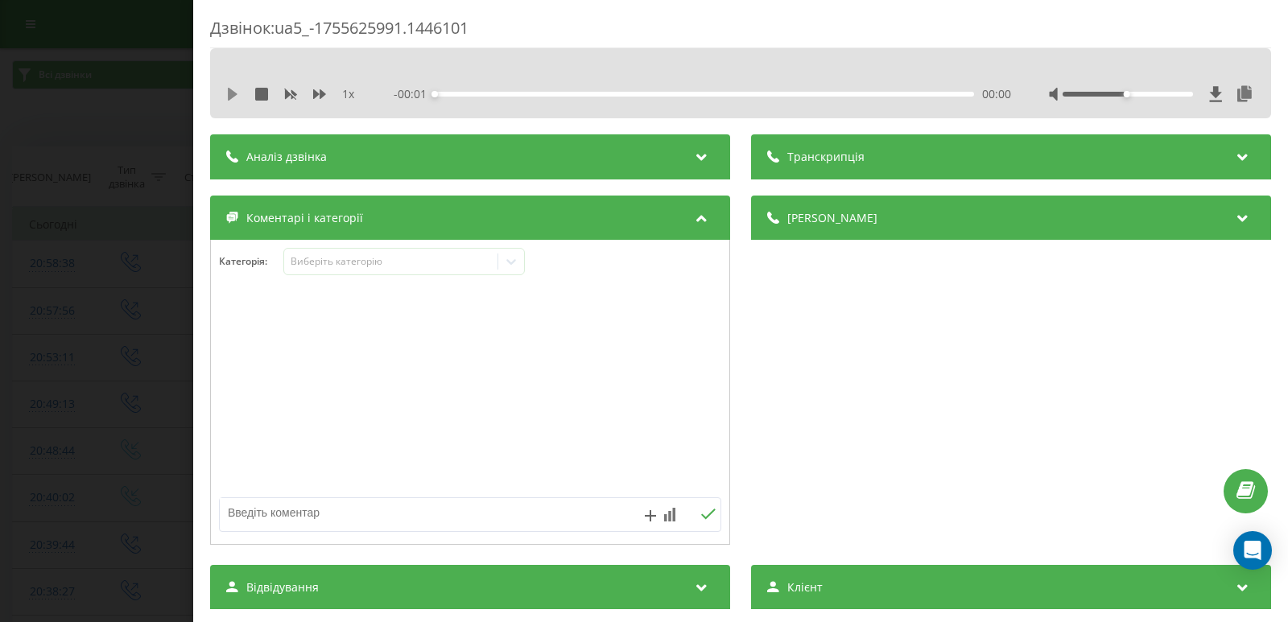
click at [238, 100] on icon at bounding box center [232, 94] width 13 height 13
click at [466, 94] on div "00:02" at bounding box center [704, 94] width 539 height 5
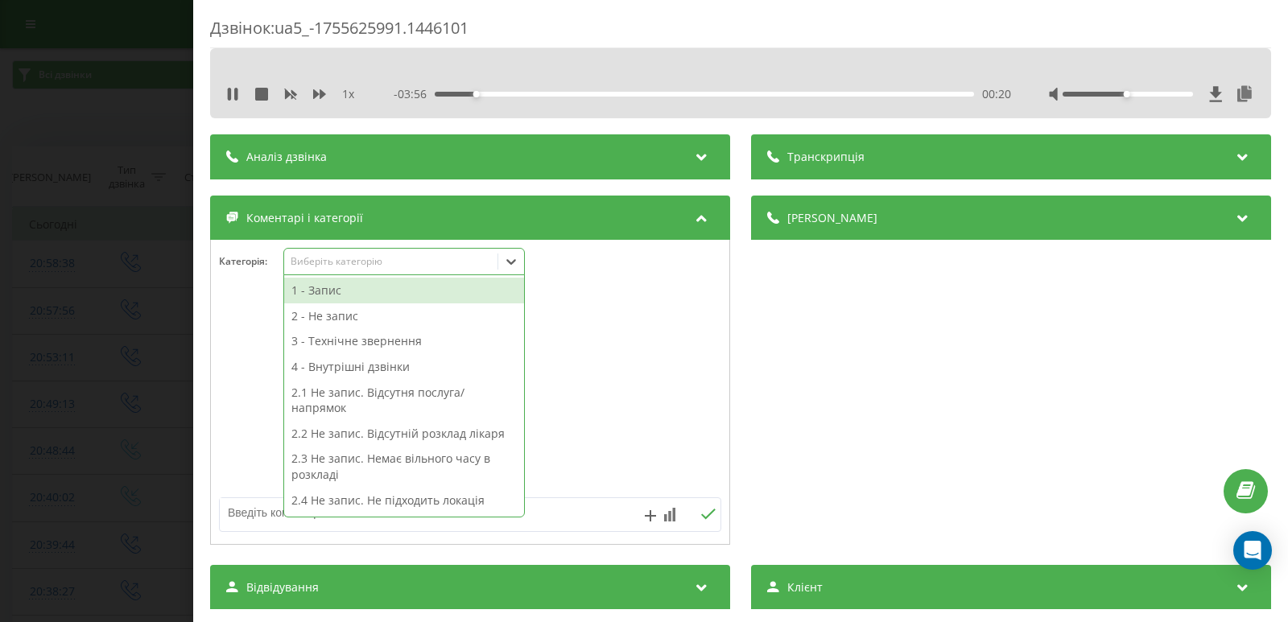
drag, startPoint x: 521, startPoint y: 254, endPoint x: 511, endPoint y: 268, distance: 17.4
click at [518, 259] on div at bounding box center [511, 262] width 26 height 26
click at [366, 344] on div "3 - Технічне звернення" at bounding box center [404, 341] width 240 height 26
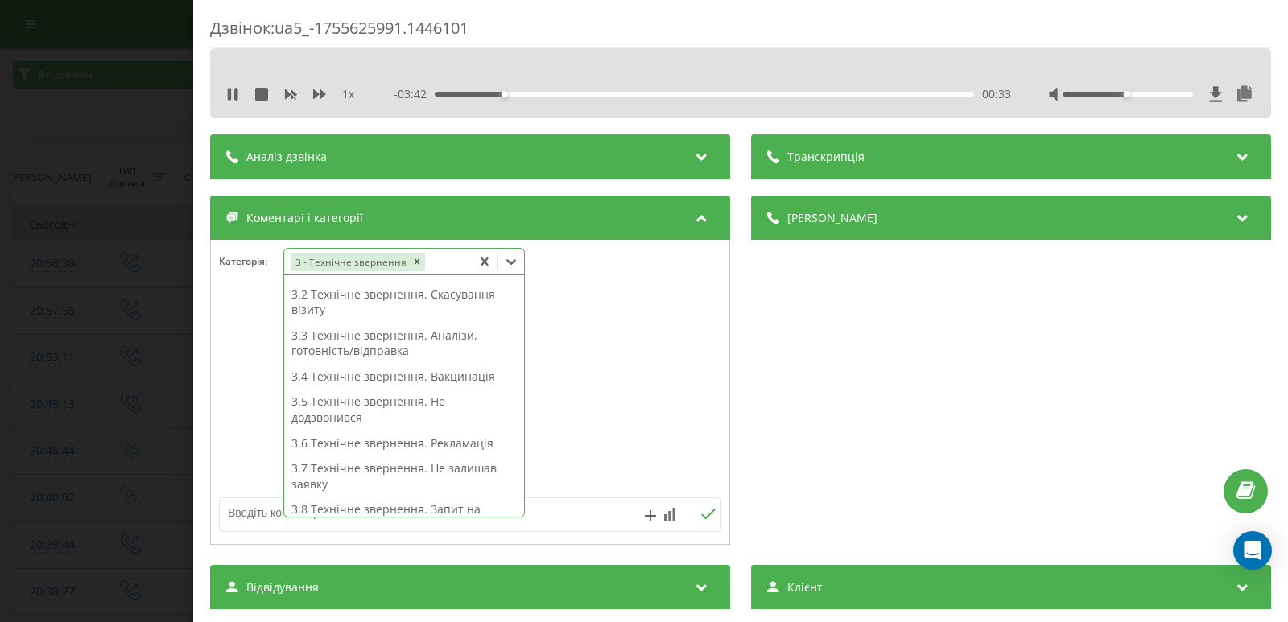
scroll to position [233, 0]
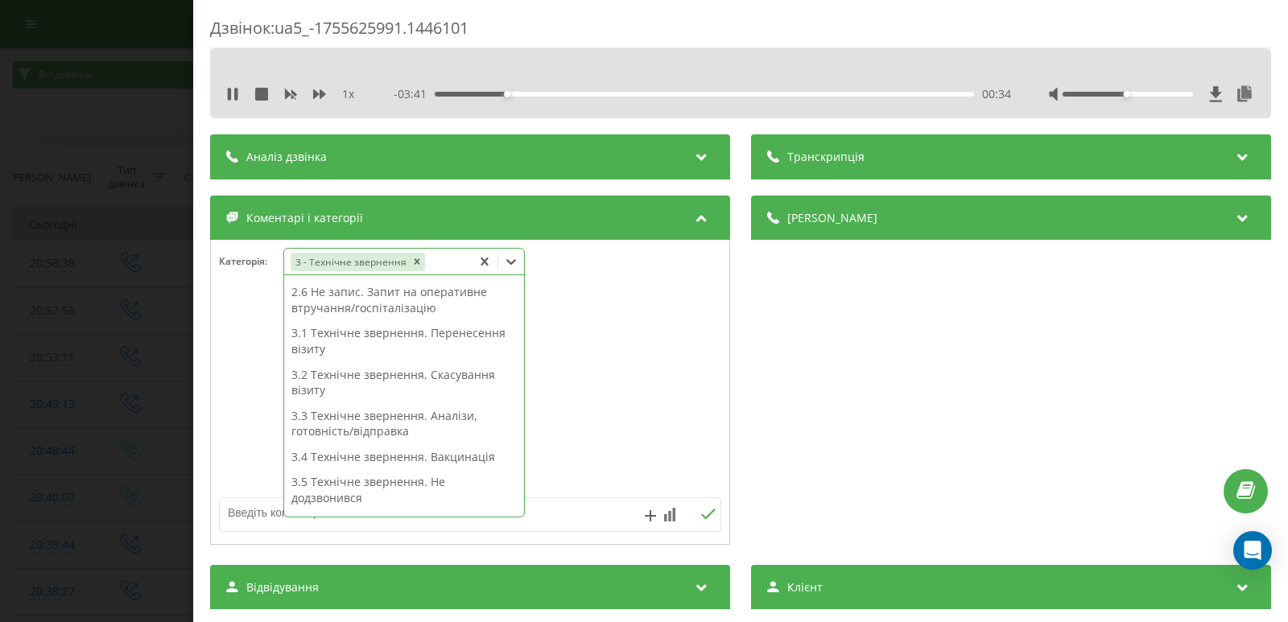
click at [396, 336] on div "3.1 Технічне звернення. Перенесення візиту" at bounding box center [404, 340] width 240 height 41
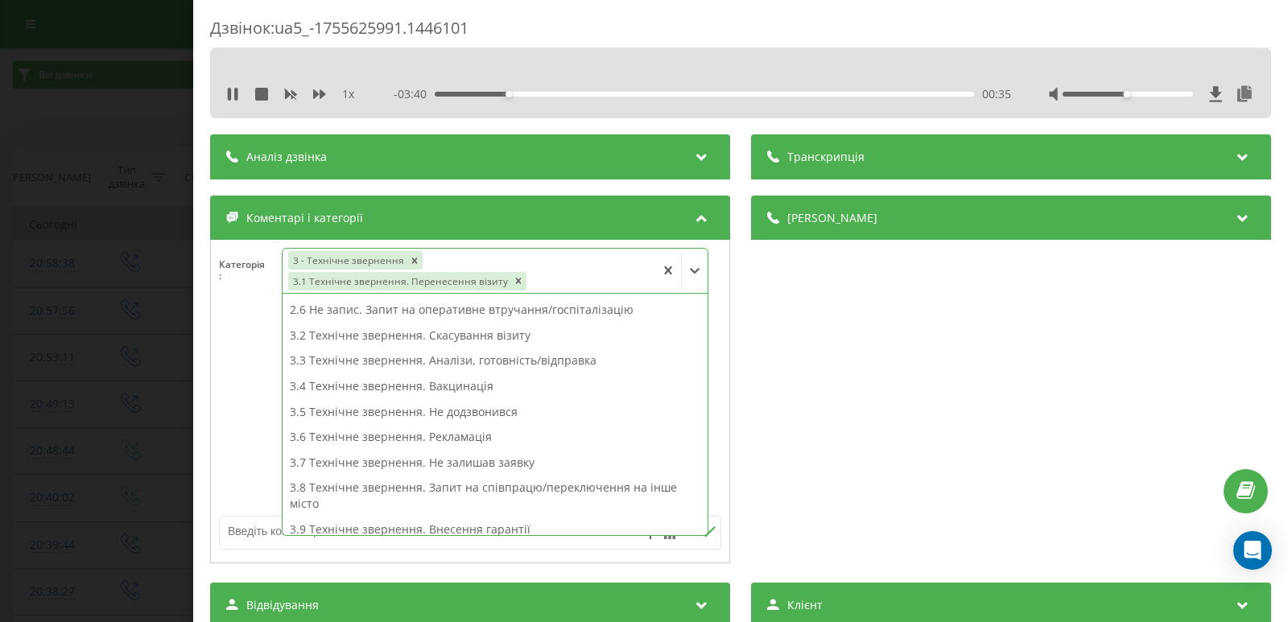
click at [55, 282] on div "Дзвінок : ua5_-1755625991.1446101 1 x - 03:40 00:35 00:35 Транскрипція Для AI-а…" at bounding box center [644, 311] width 1288 height 622
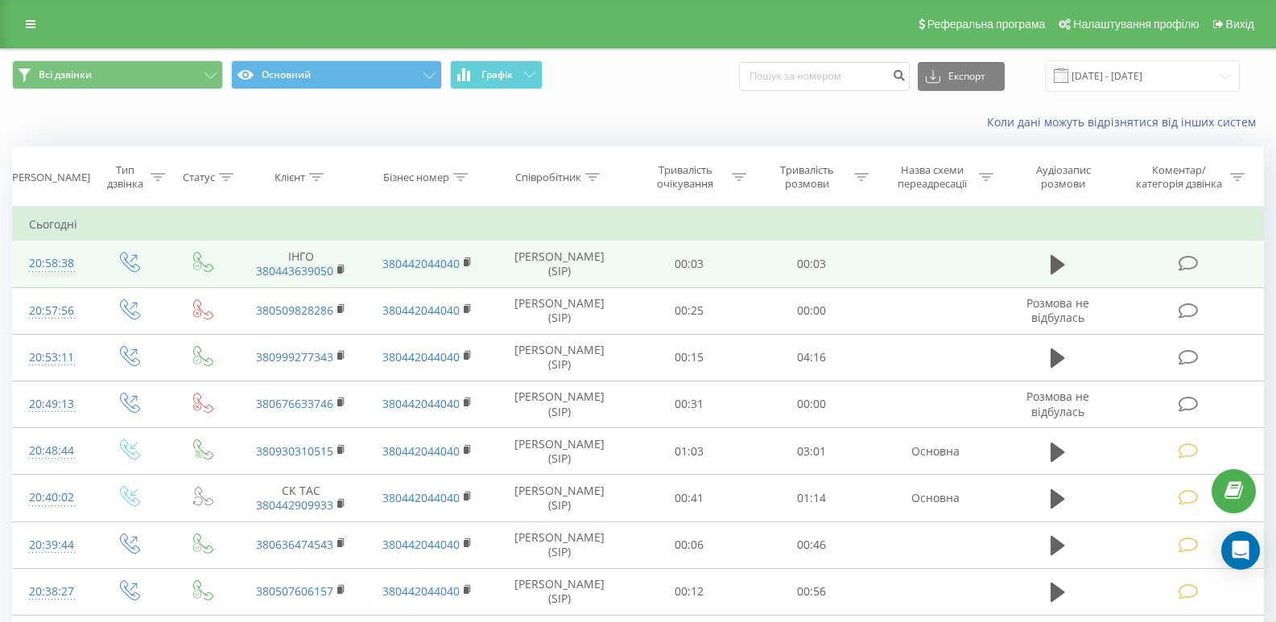
click at [1195, 262] on icon at bounding box center [1189, 263] width 20 height 17
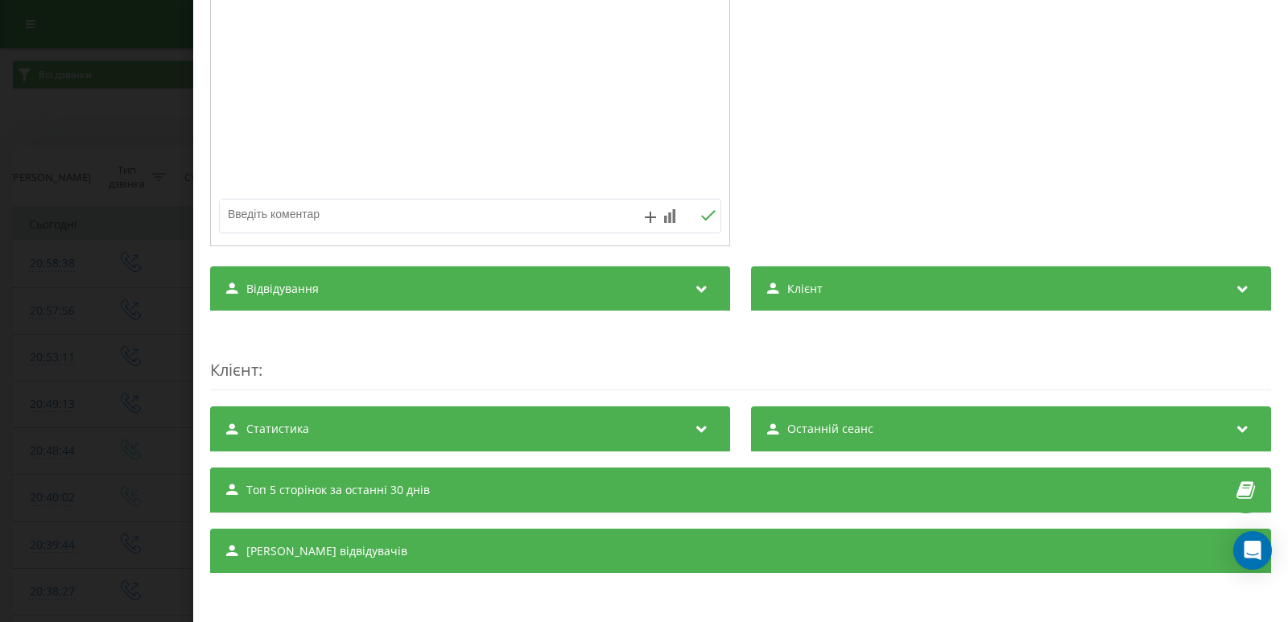
scroll to position [138, 0]
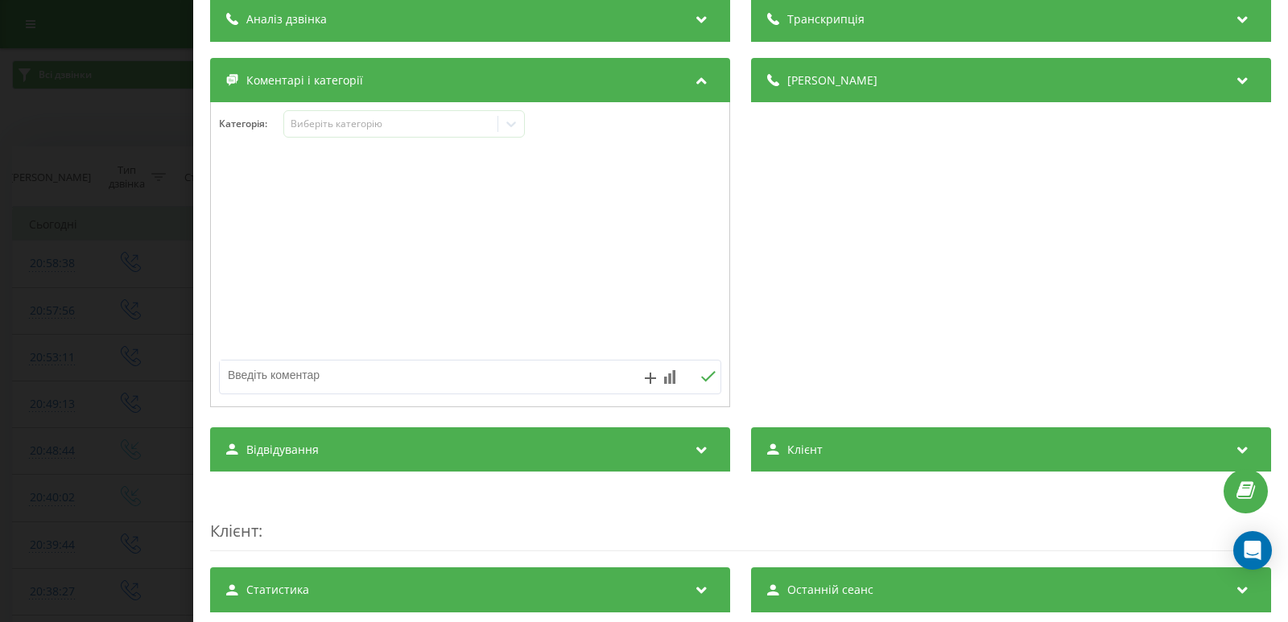
click at [350, 380] on textarea at bounding box center [420, 375] width 400 height 29
click at [506, 116] on icon at bounding box center [511, 124] width 16 height 16
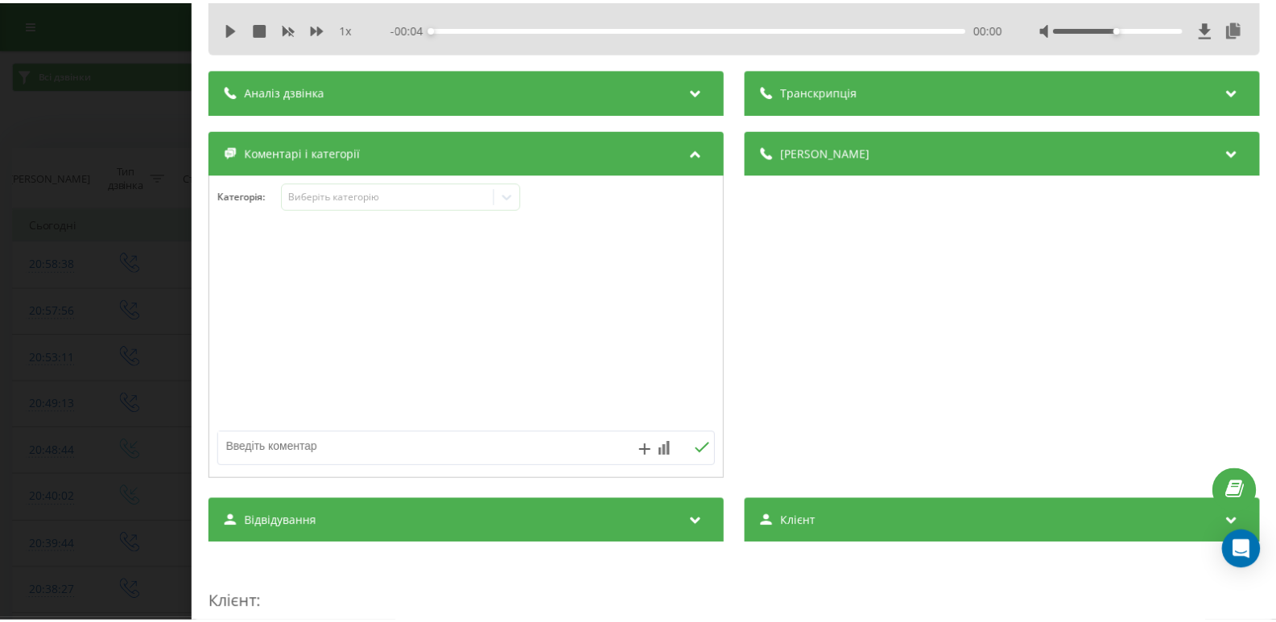
scroll to position [0, 0]
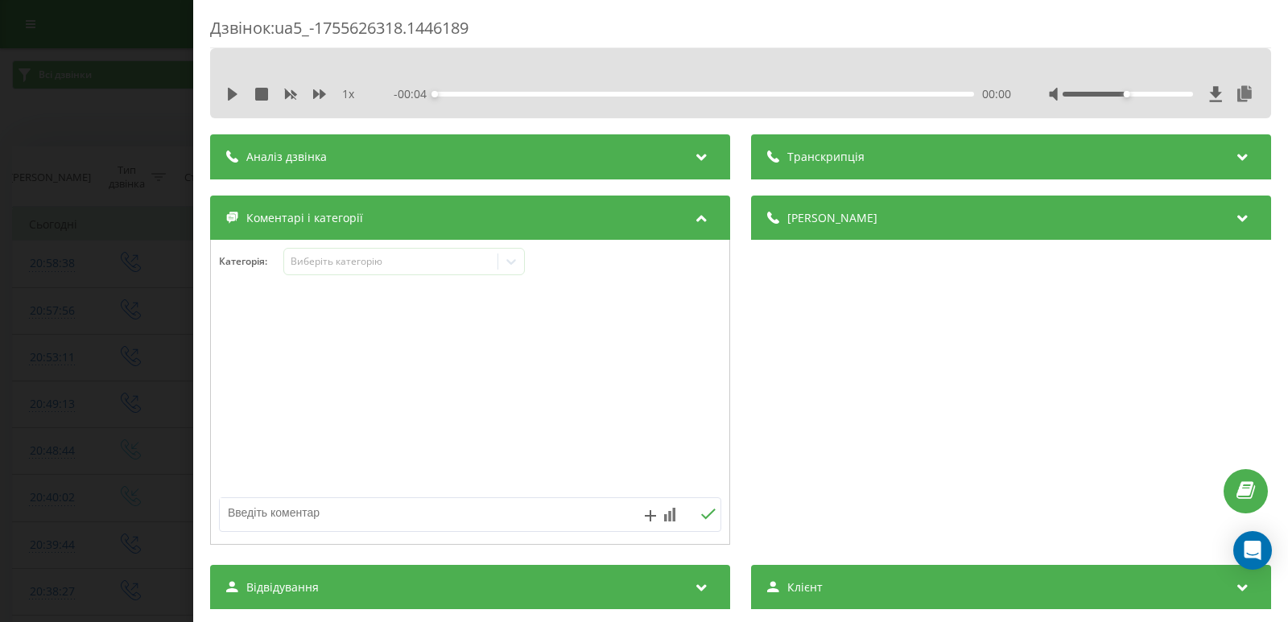
drag, startPoint x: 228, startPoint y: 89, endPoint x: 251, endPoint y: 93, distance: 23.6
click at [228, 89] on icon at bounding box center [232, 94] width 13 height 13
click at [233, 92] on icon at bounding box center [232, 94] width 13 height 13
click at [229, 93] on icon at bounding box center [233, 94] width 10 height 13
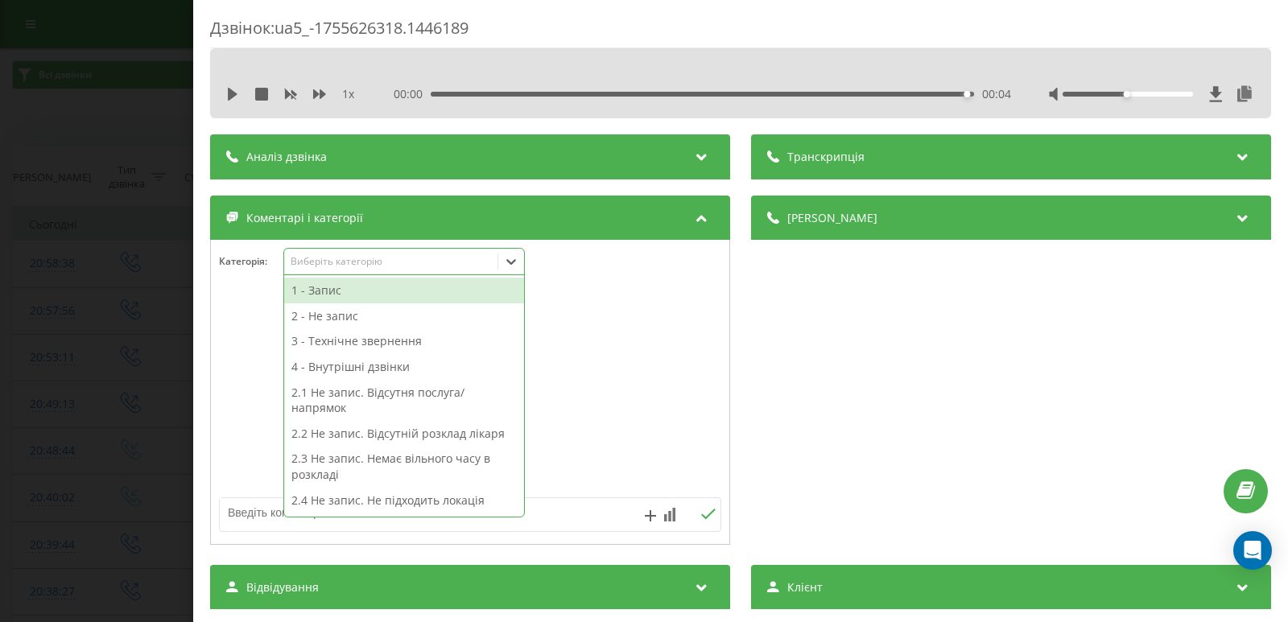
click at [518, 265] on icon at bounding box center [511, 262] width 16 height 16
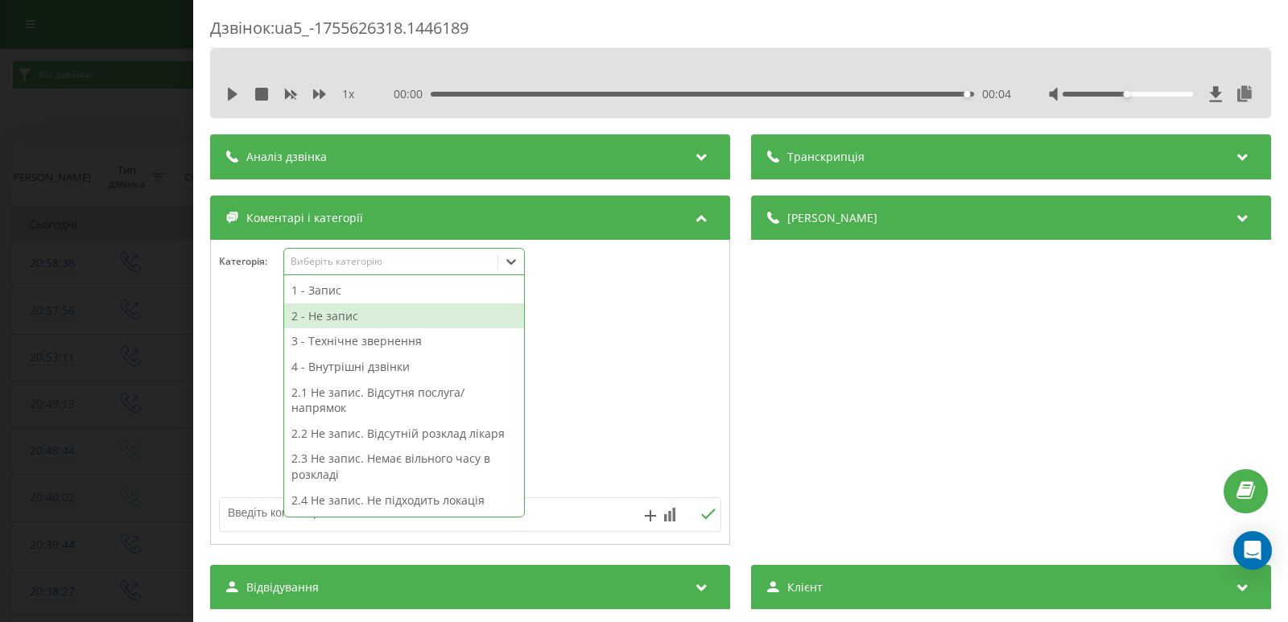
click at [352, 320] on div "2 - Не запис" at bounding box center [404, 316] width 240 height 26
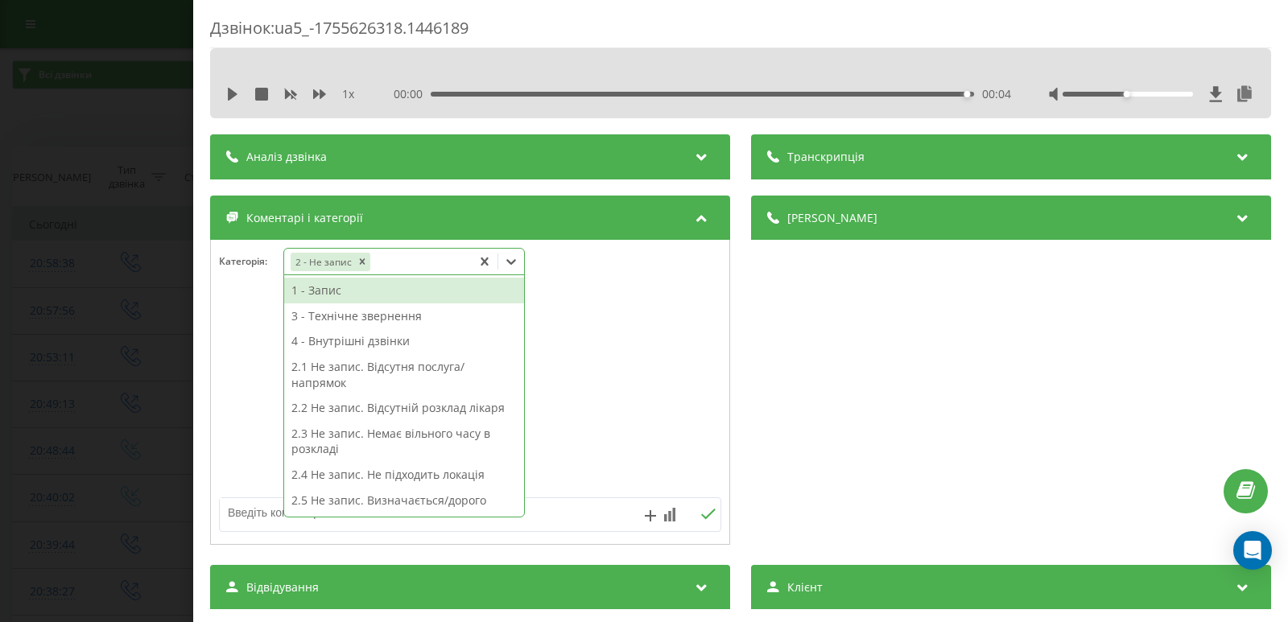
click at [482, 262] on icon at bounding box center [485, 262] width 16 height 16
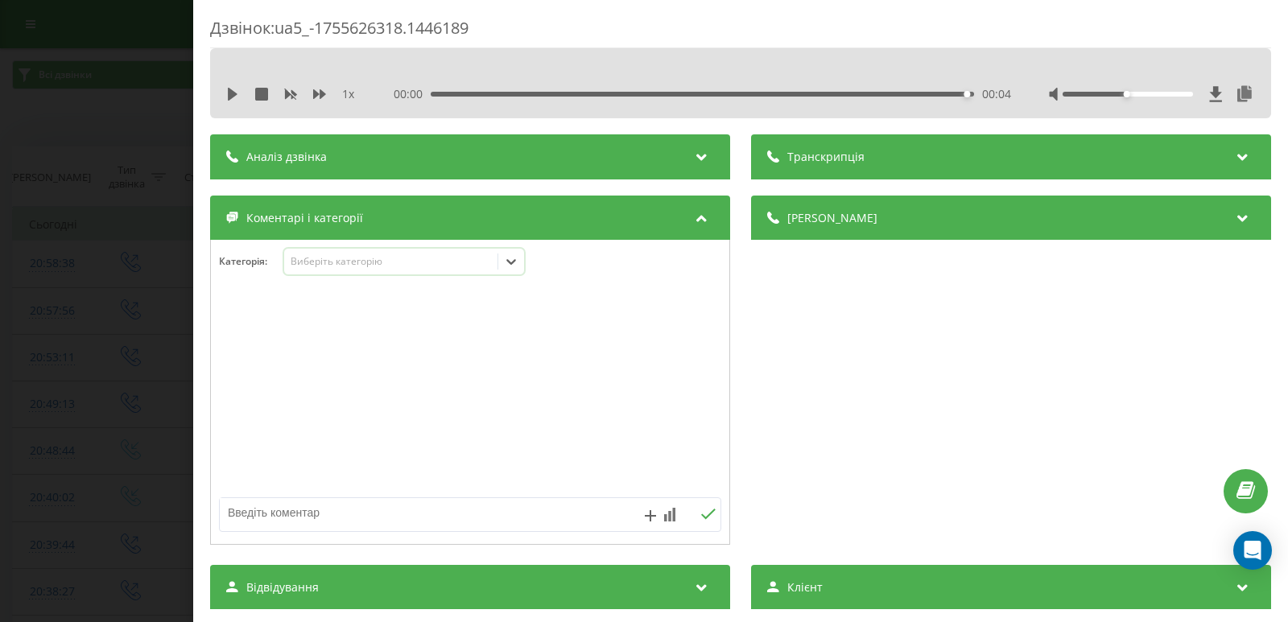
click at [514, 260] on icon at bounding box center [511, 262] width 16 height 16
click at [507, 263] on icon at bounding box center [511, 262] width 16 height 16
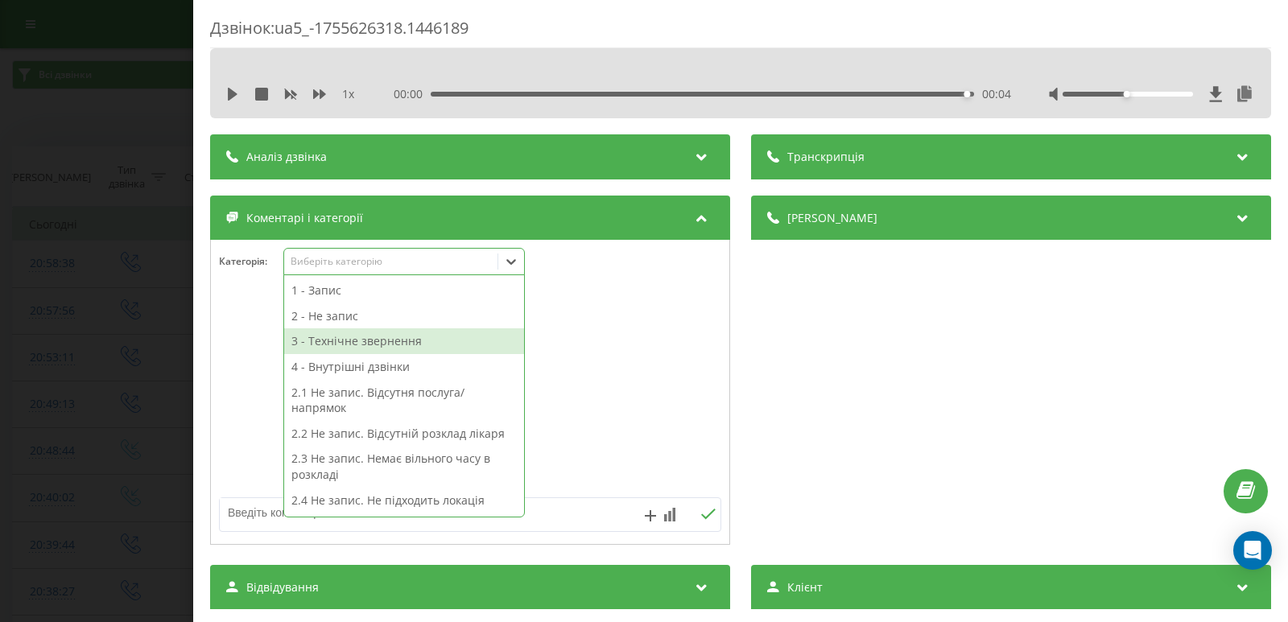
click at [366, 346] on div "3 - Технічне звернення" at bounding box center [404, 341] width 240 height 26
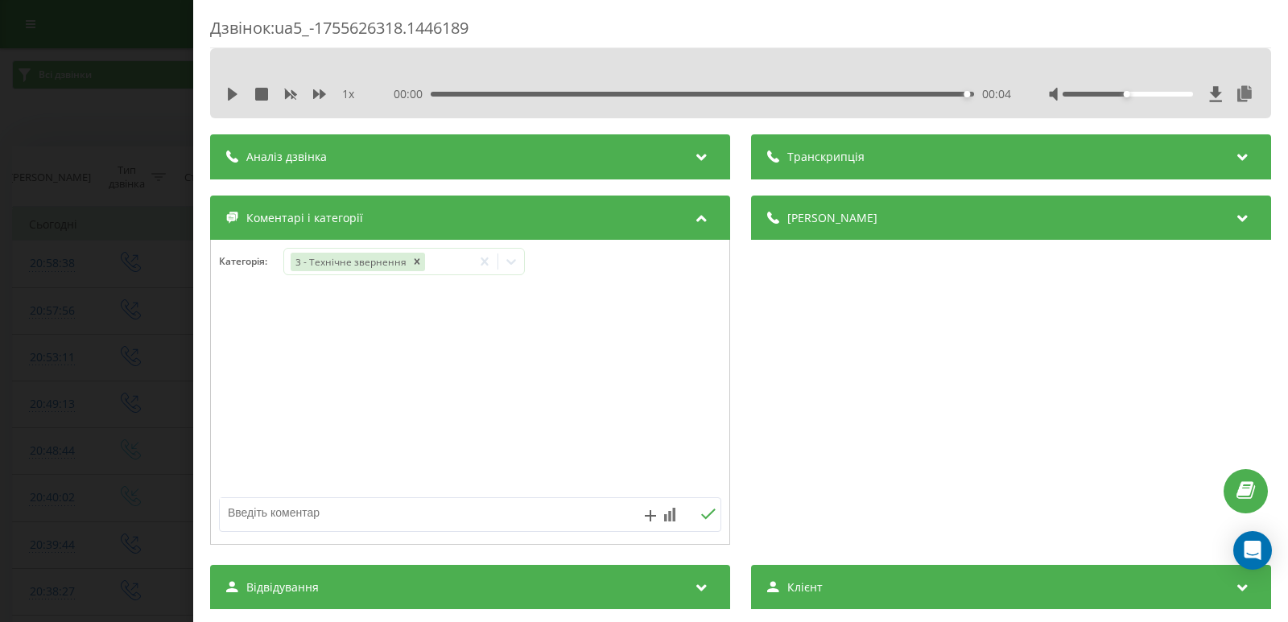
click at [576, 519] on textarea at bounding box center [420, 512] width 400 height 29
click at [555, 510] on textarea at bounding box center [420, 512] width 400 height 29
type textarea "пропущ."
drag, startPoint x: 706, startPoint y: 516, endPoint x: 663, endPoint y: 506, distance: 43.7
click at [704, 515] on icon at bounding box center [707, 514] width 15 height 11
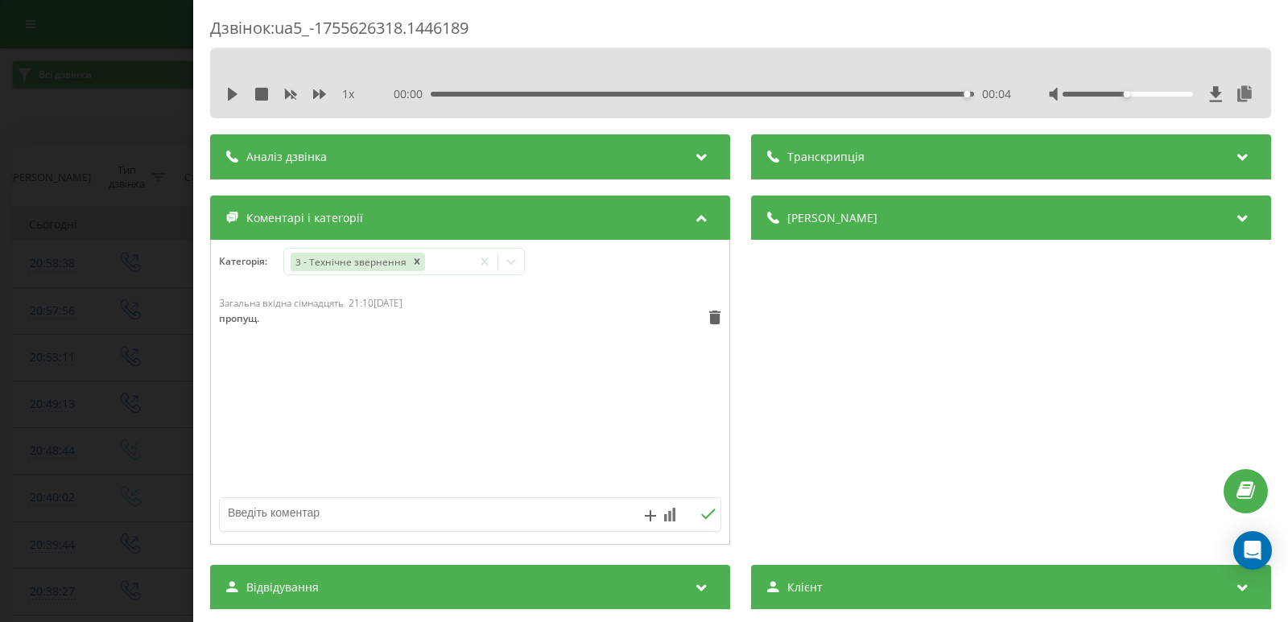
click at [90, 314] on div "Дзвінок : ua5_-1755626318.1446189 1 x 00:00 00:04 00:04 Транскрипція Для AI-ана…" at bounding box center [644, 311] width 1288 height 622
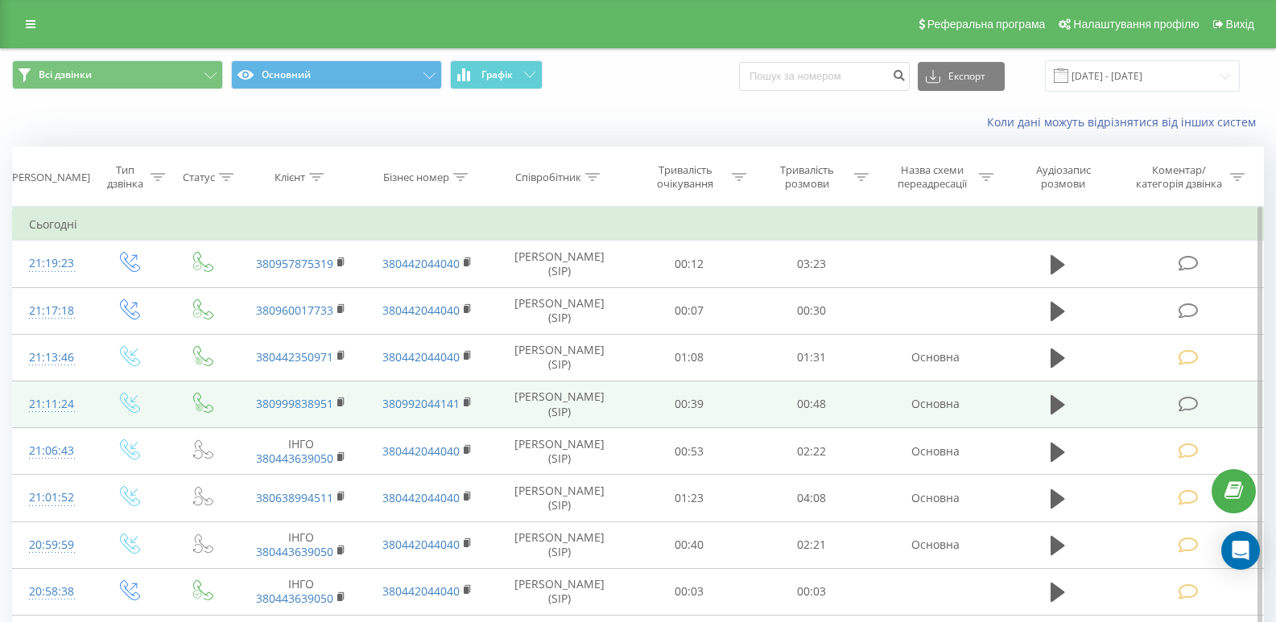
click at [1194, 404] on icon at bounding box center [1189, 404] width 20 height 17
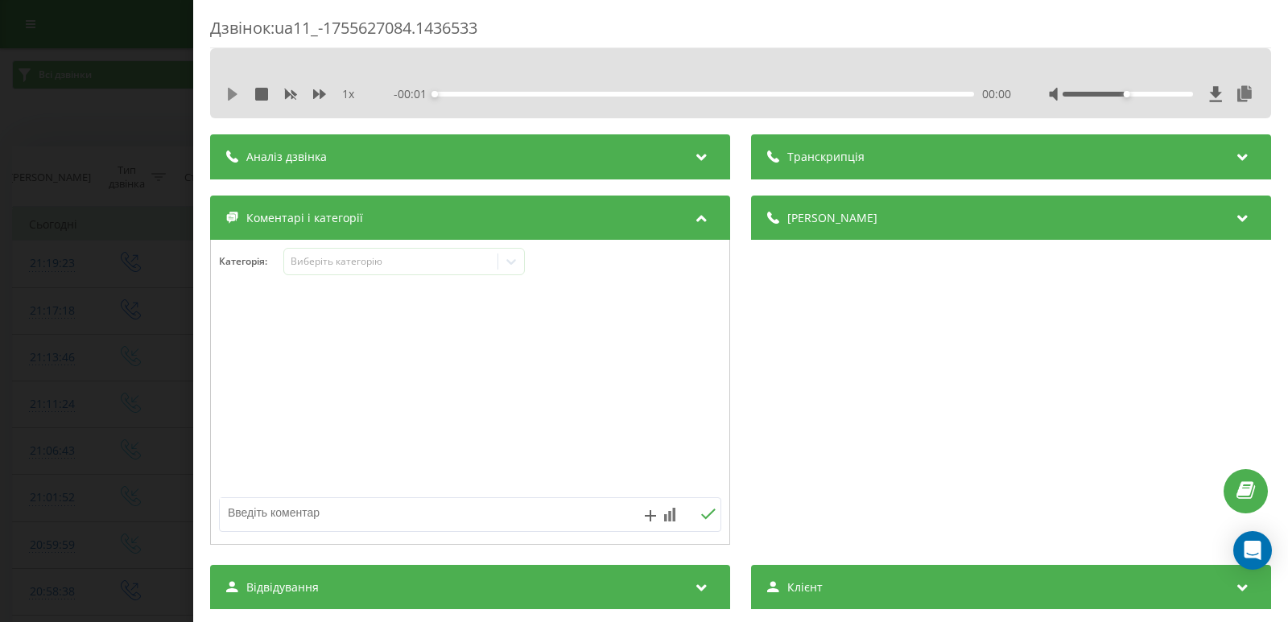
click at [227, 92] on icon at bounding box center [232, 94] width 13 height 13
click at [512, 264] on icon at bounding box center [511, 262] width 10 height 6
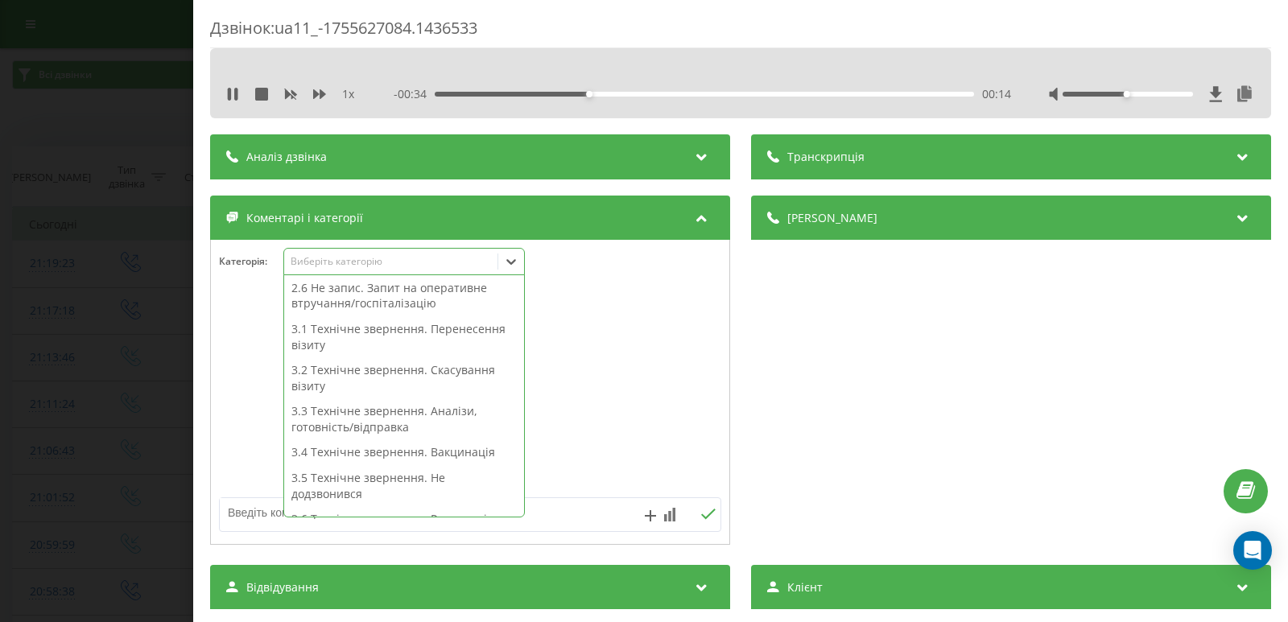
scroll to position [259, 0]
click at [229, 95] on icon at bounding box center [229, 94] width 3 height 13
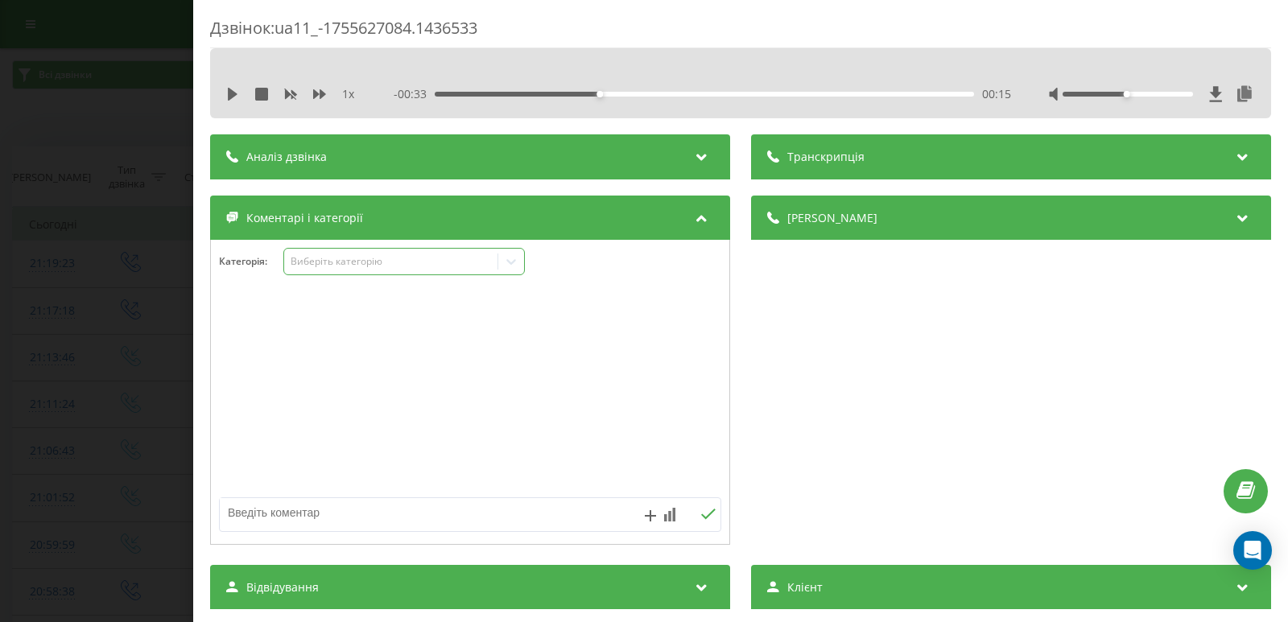
click at [521, 258] on div at bounding box center [511, 262] width 26 height 26
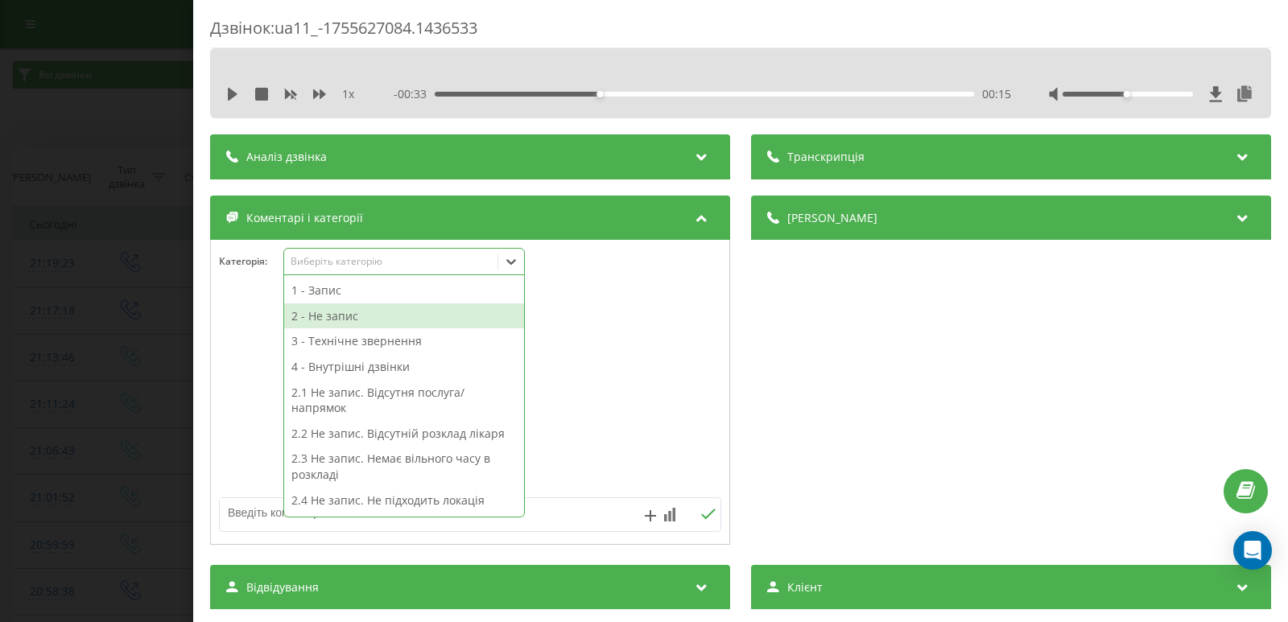
click at [320, 318] on div "2 - Не запис" at bounding box center [404, 316] width 240 height 26
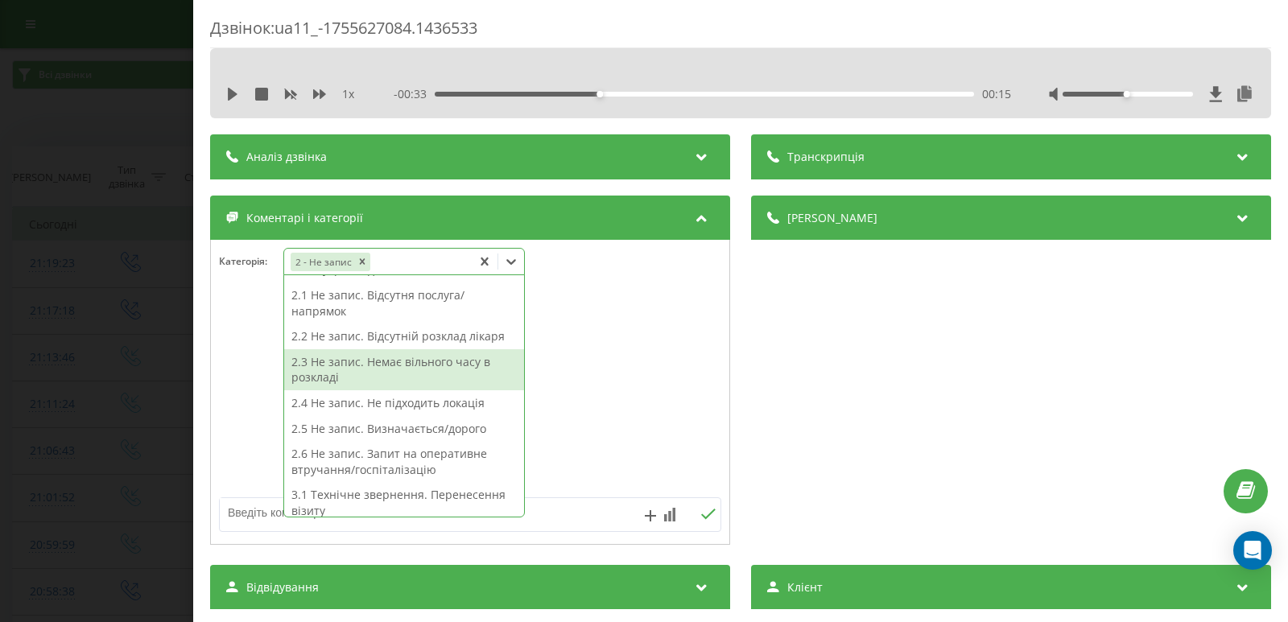
scroll to position [161, 0]
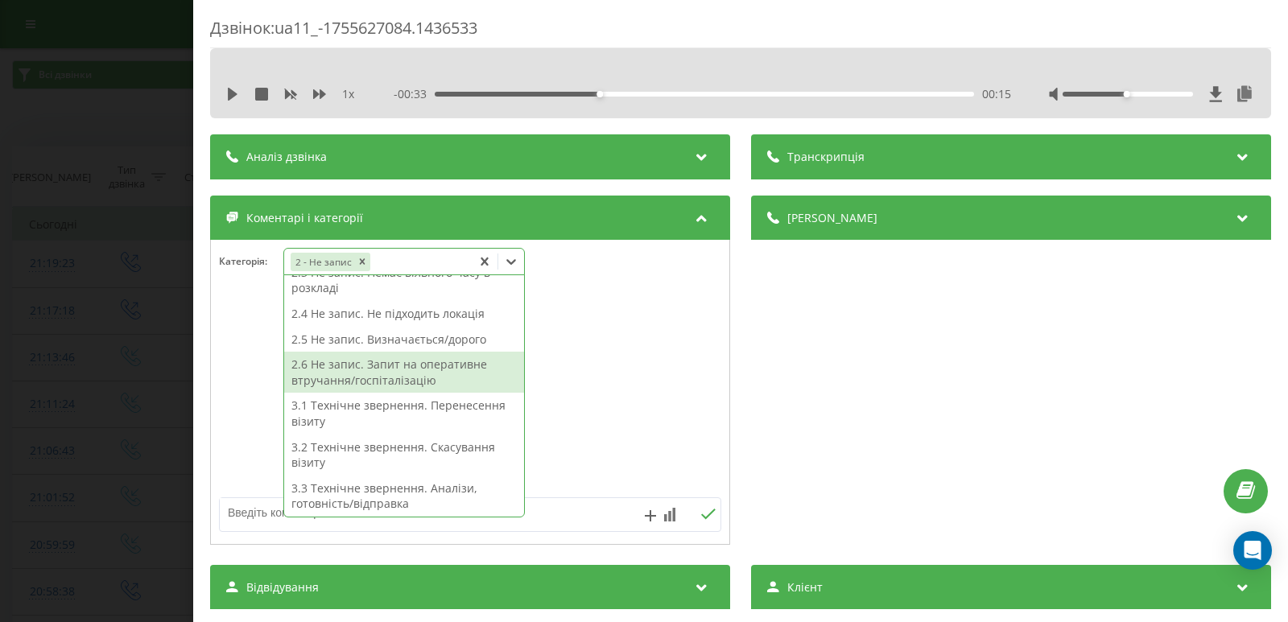
click at [369, 378] on div "2.6 Не запис. Запит на оперативне втручання/госпіталізацію" at bounding box center [404, 372] width 240 height 41
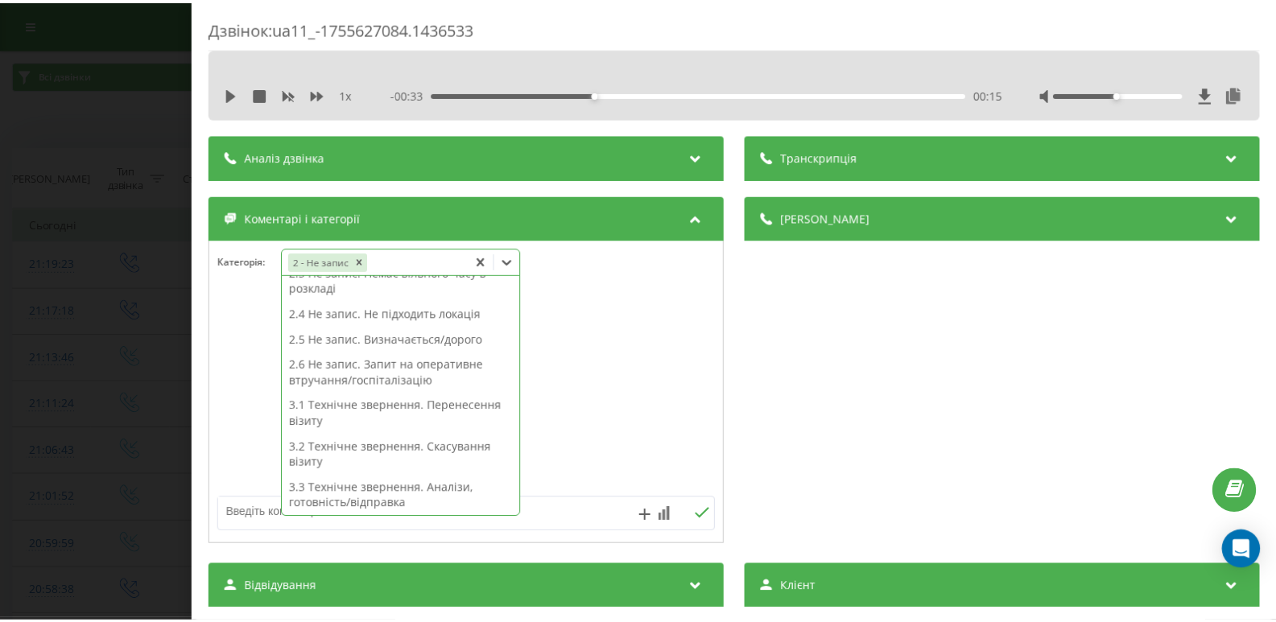
scroll to position [145, 0]
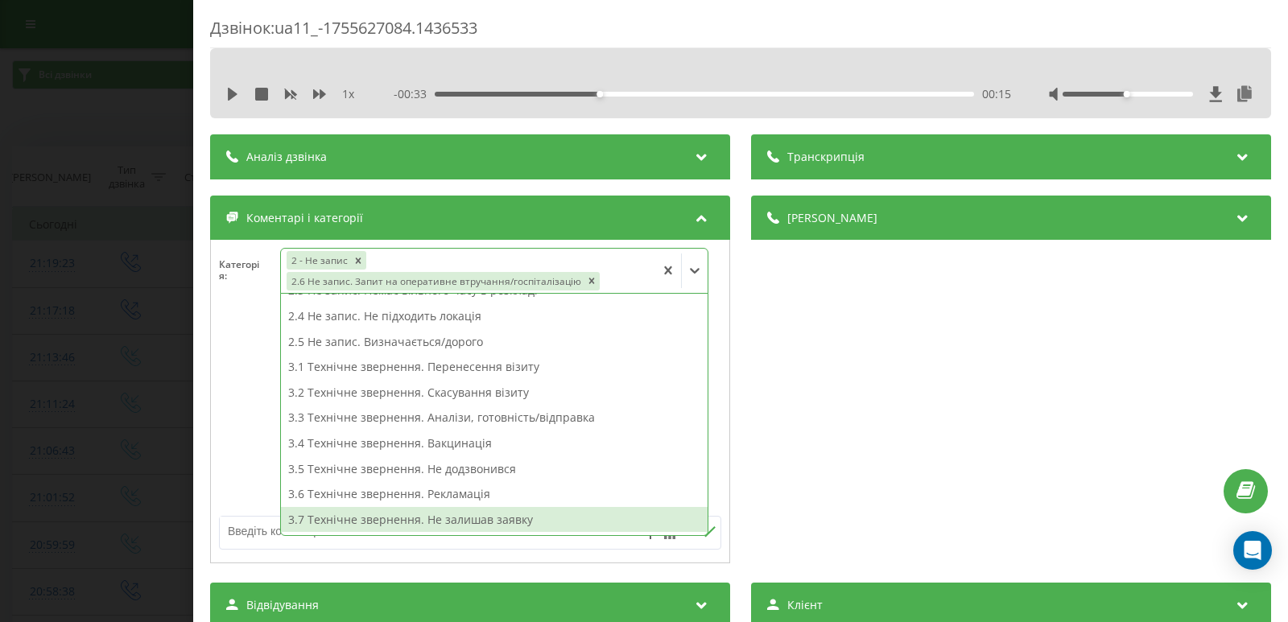
click at [538, 514] on div "3.7 Технічне звернення. Не залишав заявку" at bounding box center [494, 520] width 427 height 26
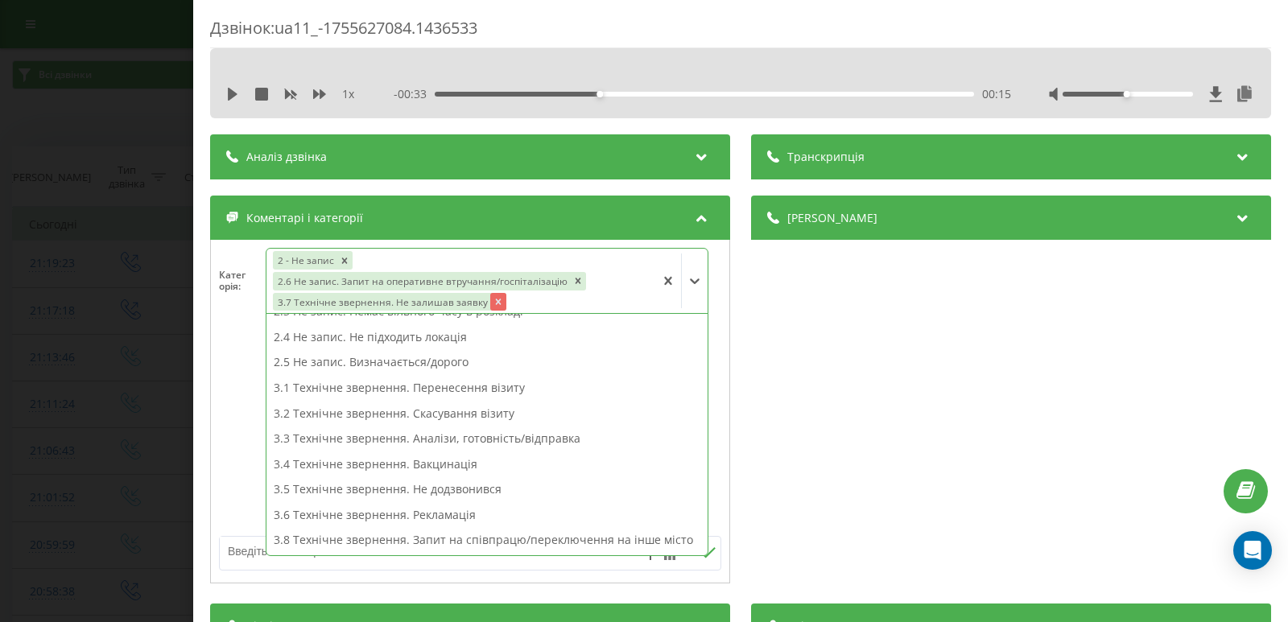
click at [495, 304] on icon "Remove 3.7 Технічне звернення. Не залишав заявку" at bounding box center [498, 302] width 6 height 6
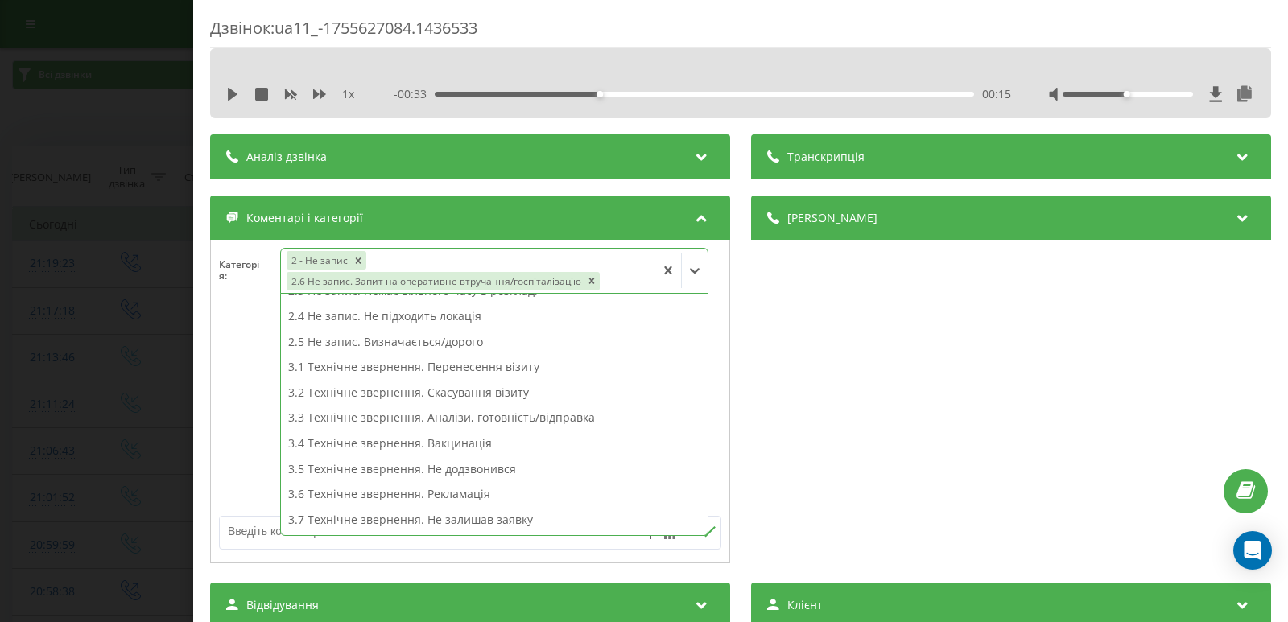
click at [243, 533] on textarea at bounding box center [420, 531] width 400 height 29
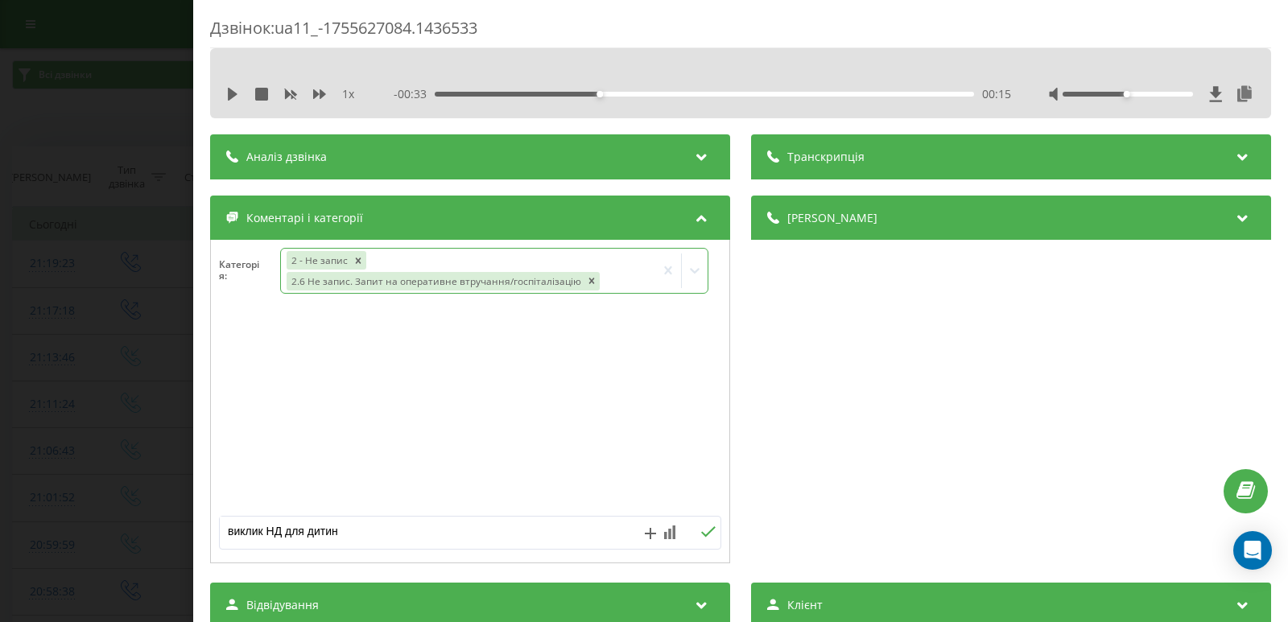
type textarea "виклик НД для дитини"
drag, startPoint x: 702, startPoint y: 528, endPoint x: 677, endPoint y: 529, distance: 25.0
click at [702, 529] on icon at bounding box center [707, 531] width 15 height 11
click at [89, 274] on div "Дзвінок : ua11_-1755627084.1436533 1 x - 00:33 00:15 00:15 Транскрипція Для AI-…" at bounding box center [644, 311] width 1288 height 622
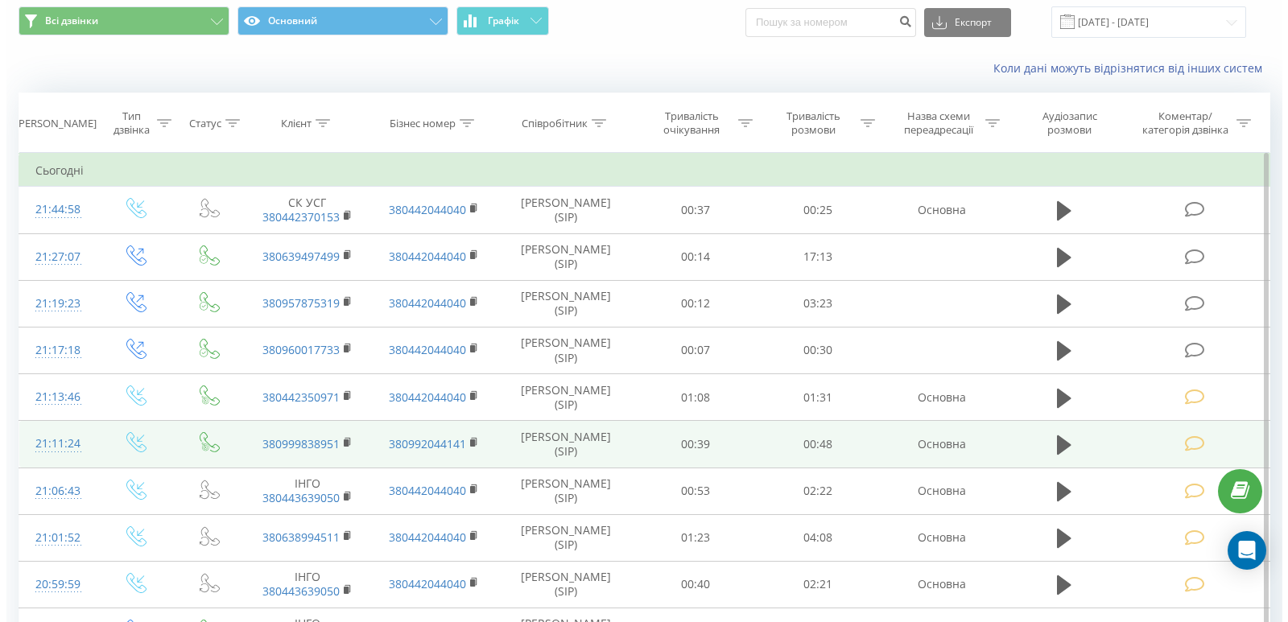
scroll to position [80, 0]
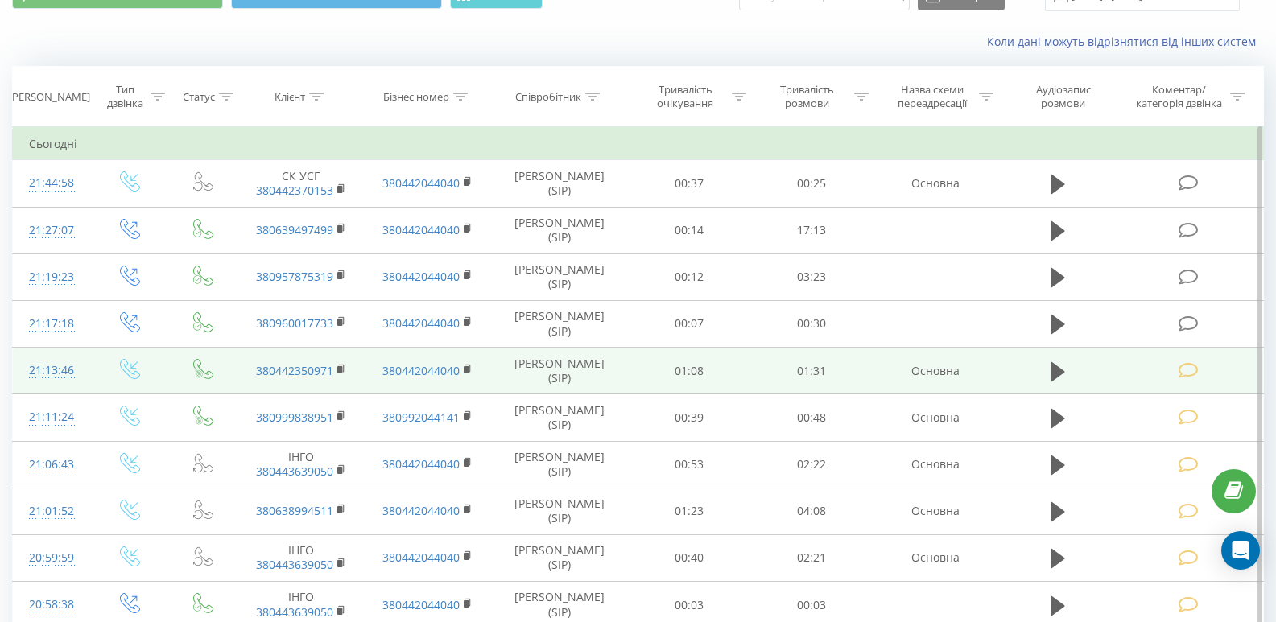
click at [1185, 374] on icon at bounding box center [1189, 370] width 20 height 17
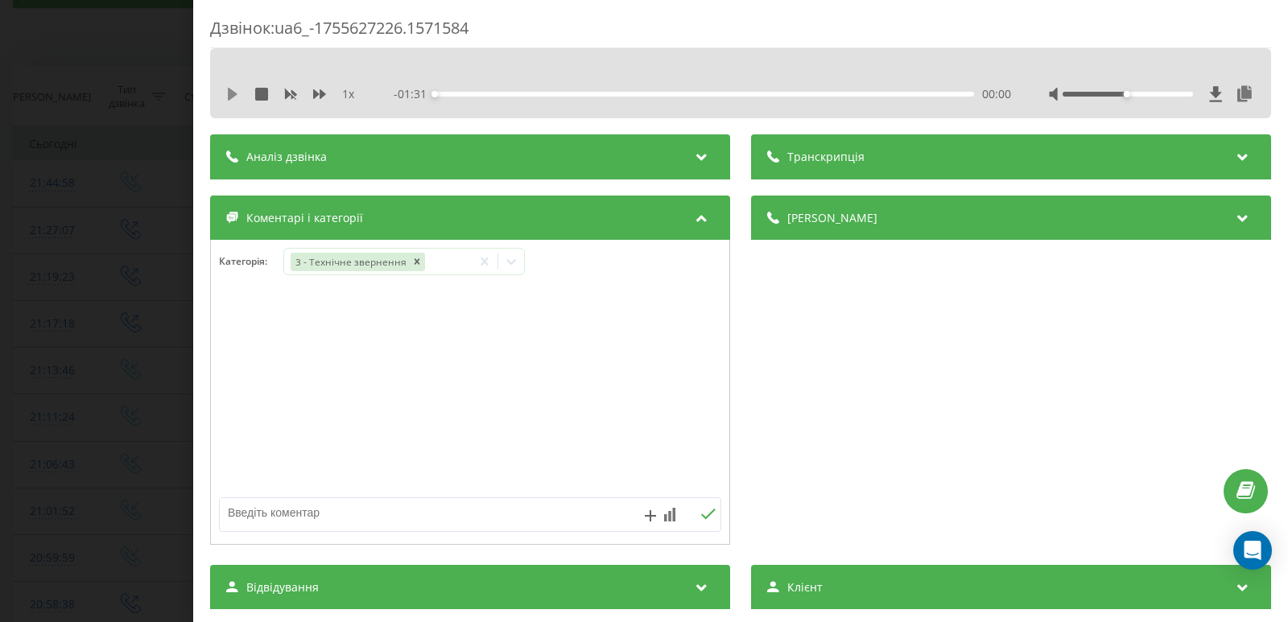
click at [228, 92] on icon at bounding box center [232, 94] width 13 height 13
click at [461, 95] on div "00:04" at bounding box center [704, 94] width 539 height 5
click at [230, 91] on icon at bounding box center [229, 94] width 3 height 13
click at [516, 270] on div at bounding box center [511, 262] width 26 height 26
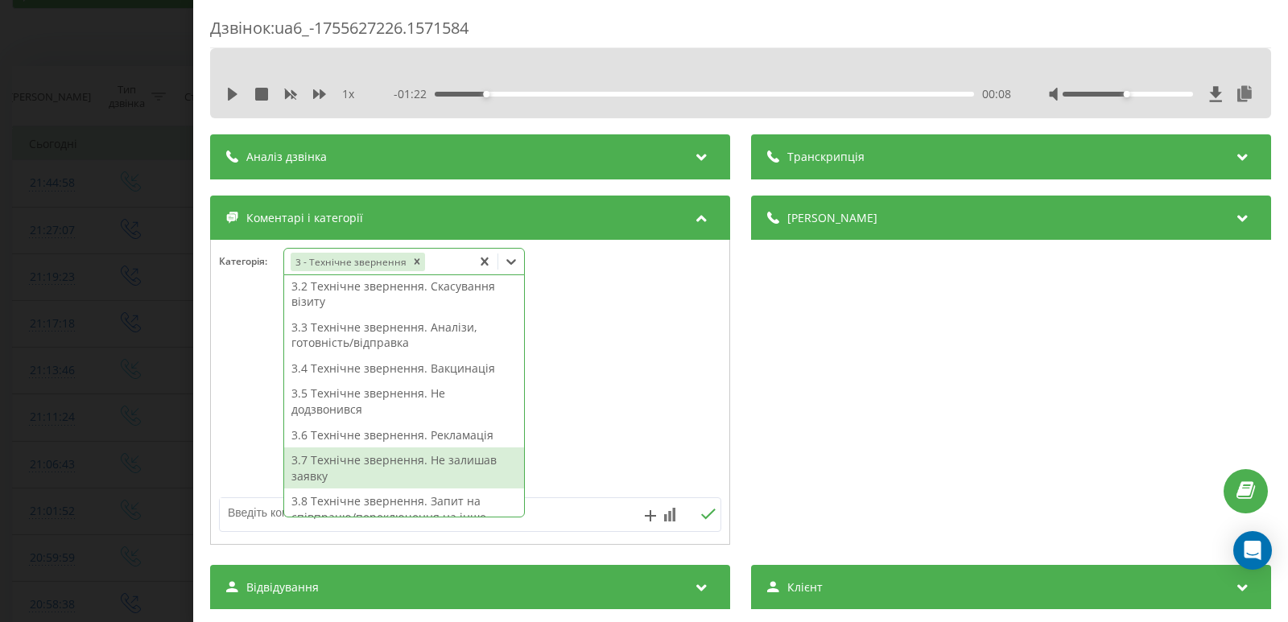
scroll to position [394, 0]
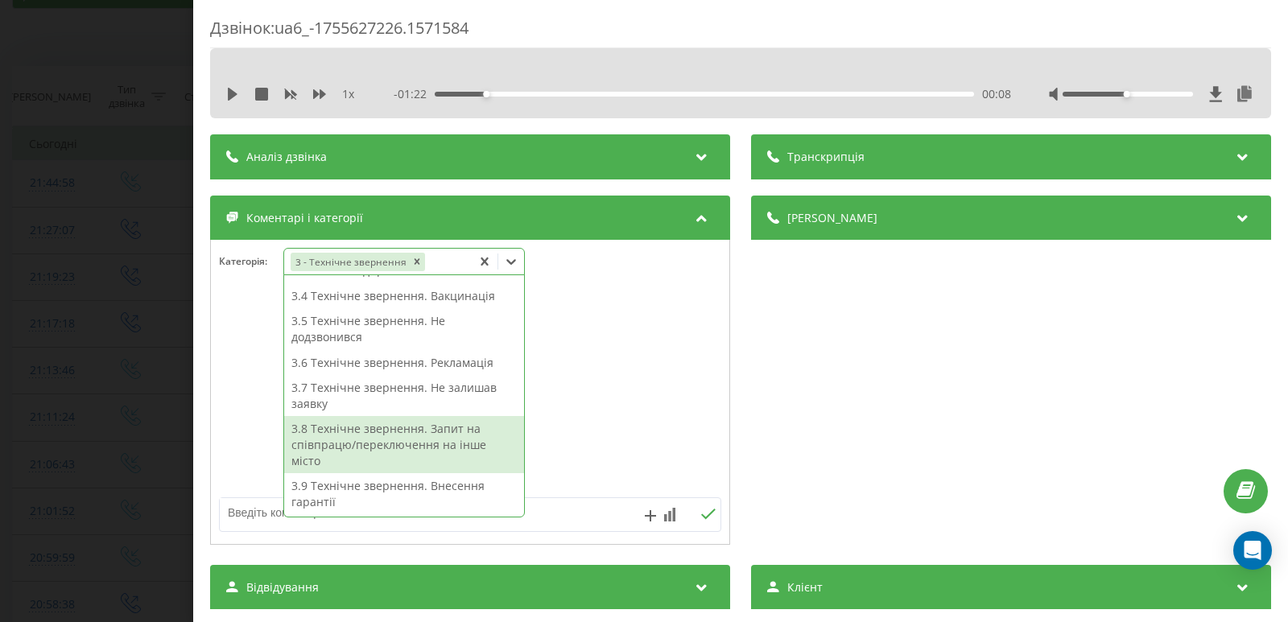
click at [417, 435] on div "3.8 Технічне звернення. Запит на співпрацю/переключення на інше місто" at bounding box center [404, 444] width 240 height 57
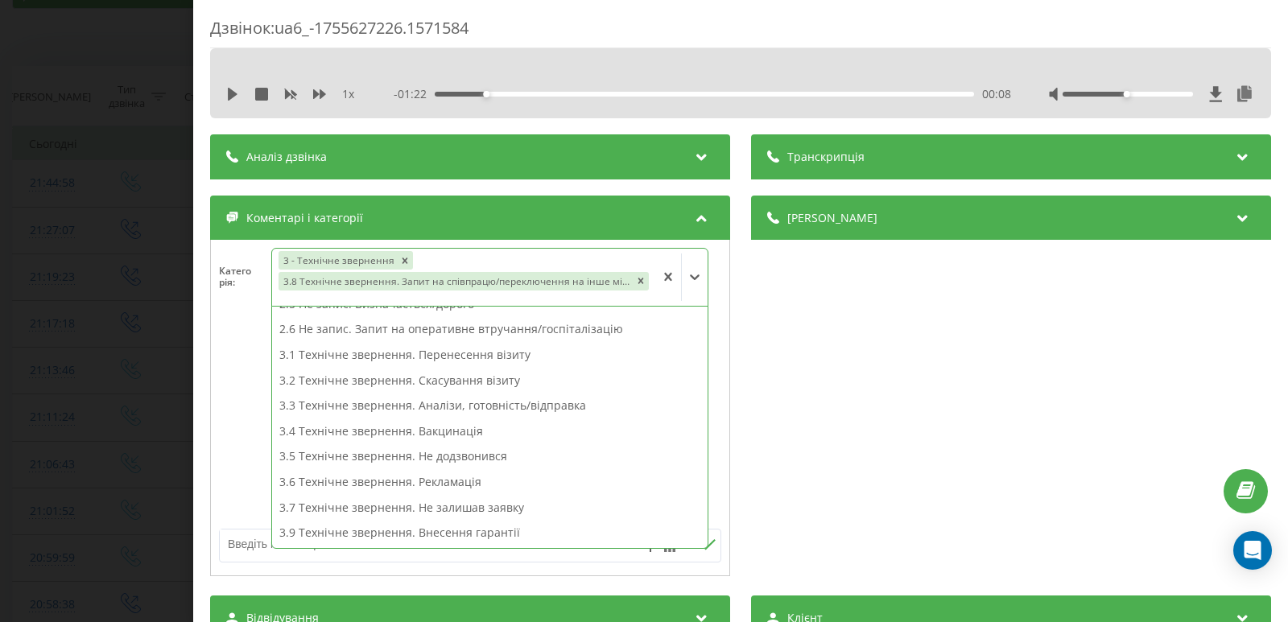
scroll to position [196, 0]
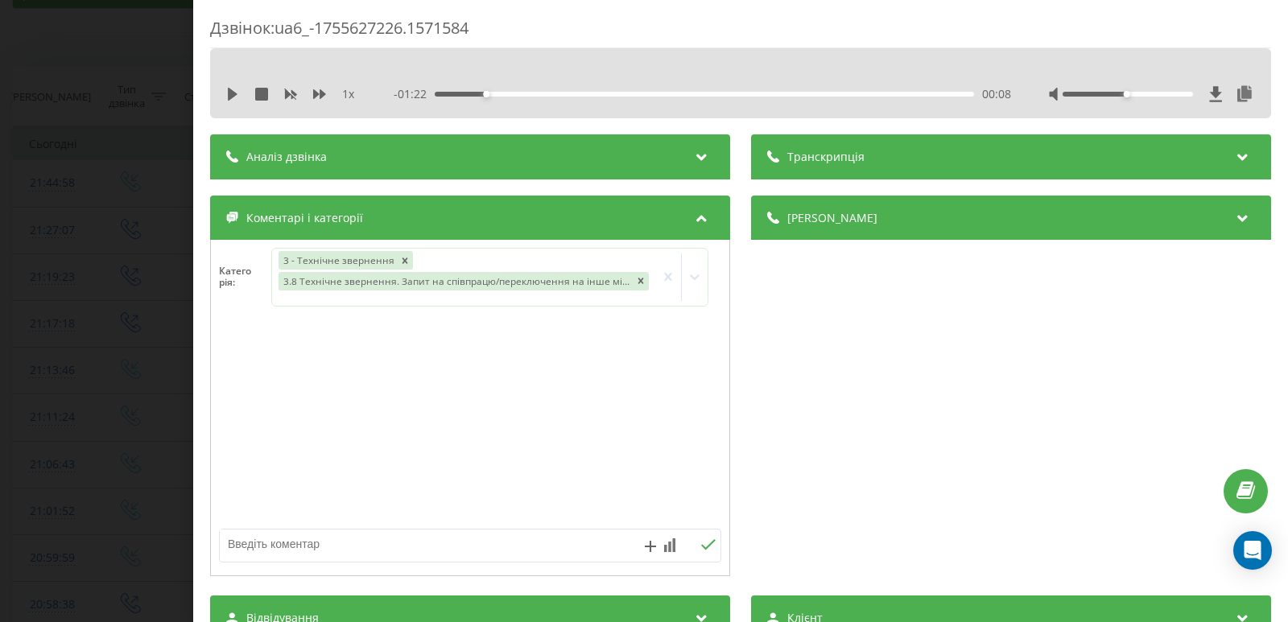
click at [49, 311] on div "Дзвінок : ua6_-1755627226.1571584 1 x - 01:22 00:08 00:08 Транскрипція Для AI-а…" at bounding box center [644, 311] width 1288 height 622
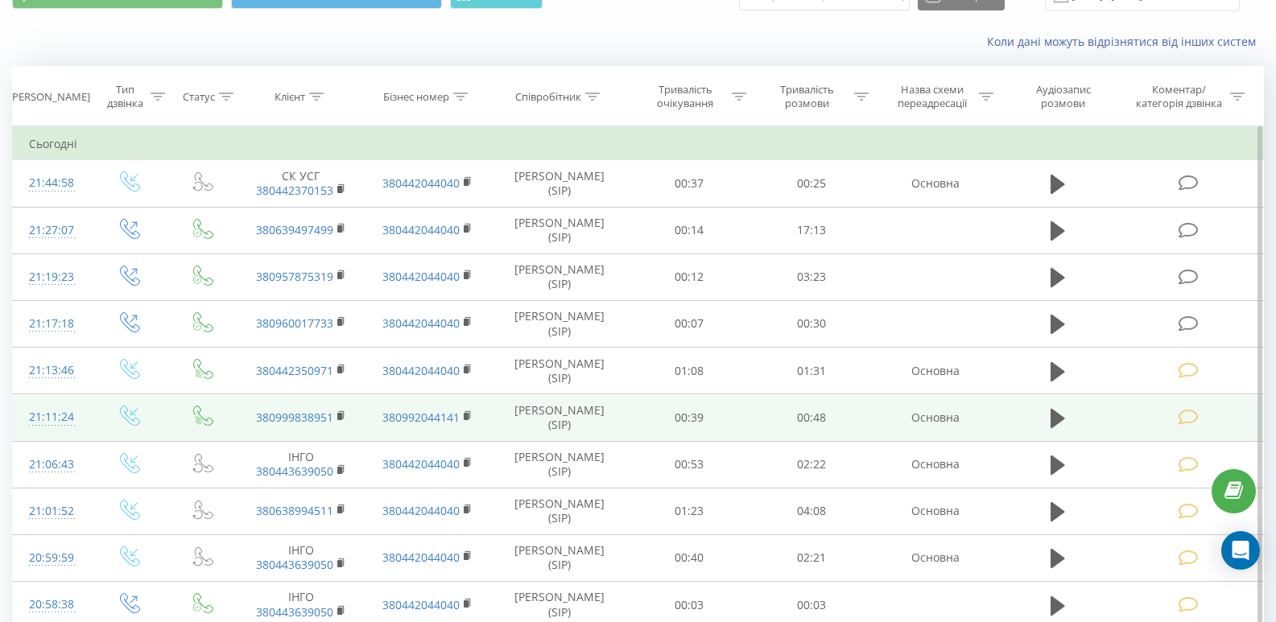
click at [1193, 417] on icon at bounding box center [1189, 417] width 20 height 17
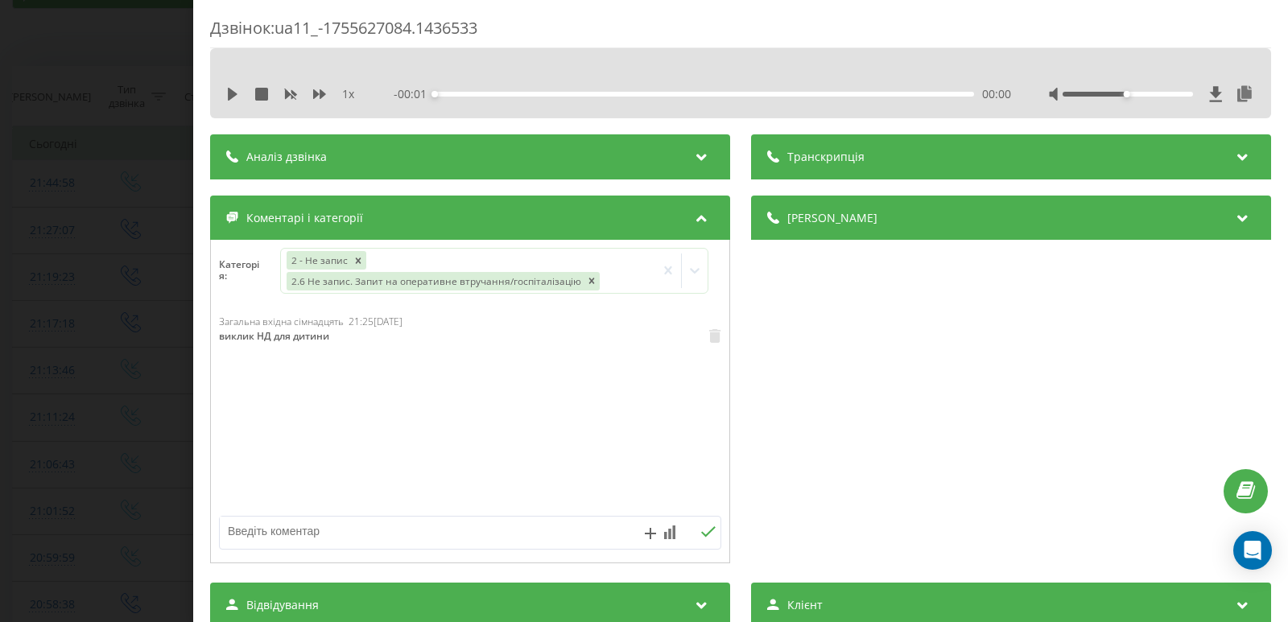
click at [112, 276] on div "Дзвінок : ua11_-1755627084.1436533 1 x - 00:01 00:00 00:00 Транскрипція Для AI-…" at bounding box center [644, 311] width 1288 height 622
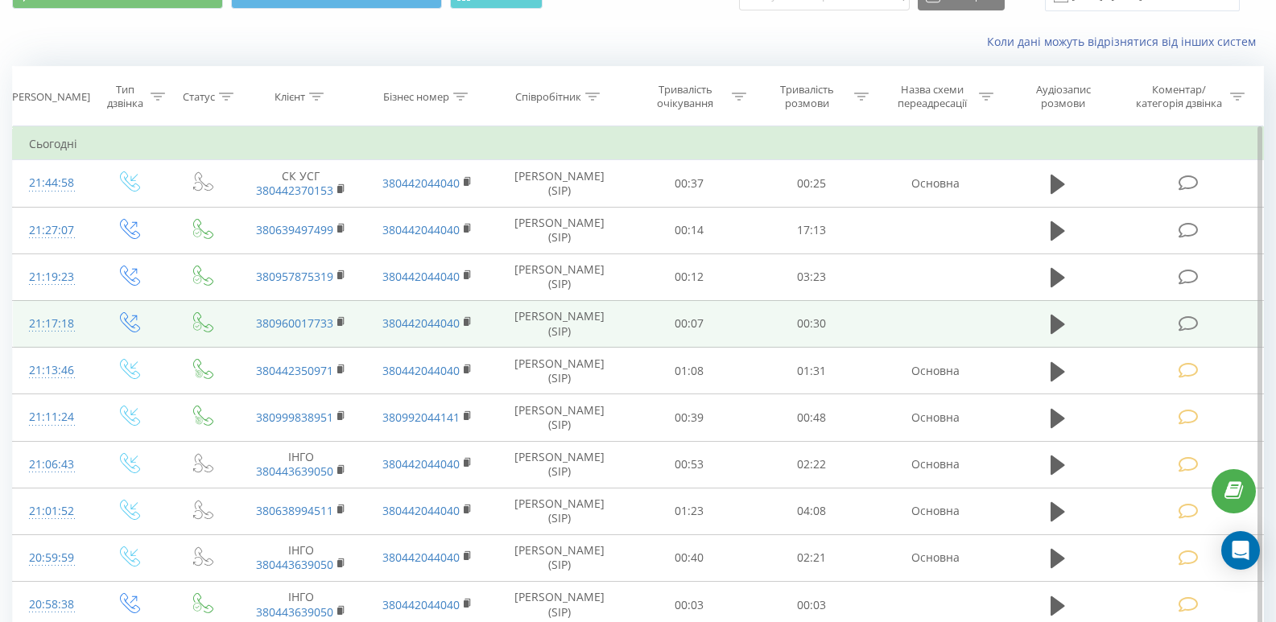
click at [1196, 324] on icon at bounding box center [1189, 324] width 20 height 17
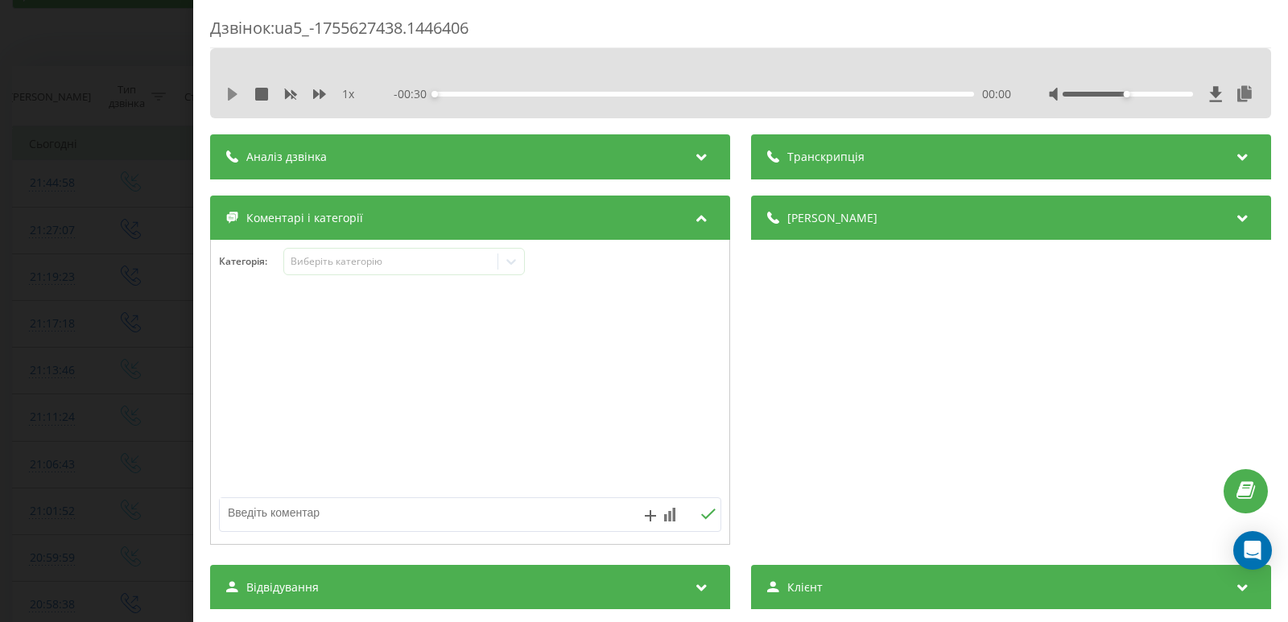
click at [233, 88] on icon at bounding box center [232, 94] width 13 height 13
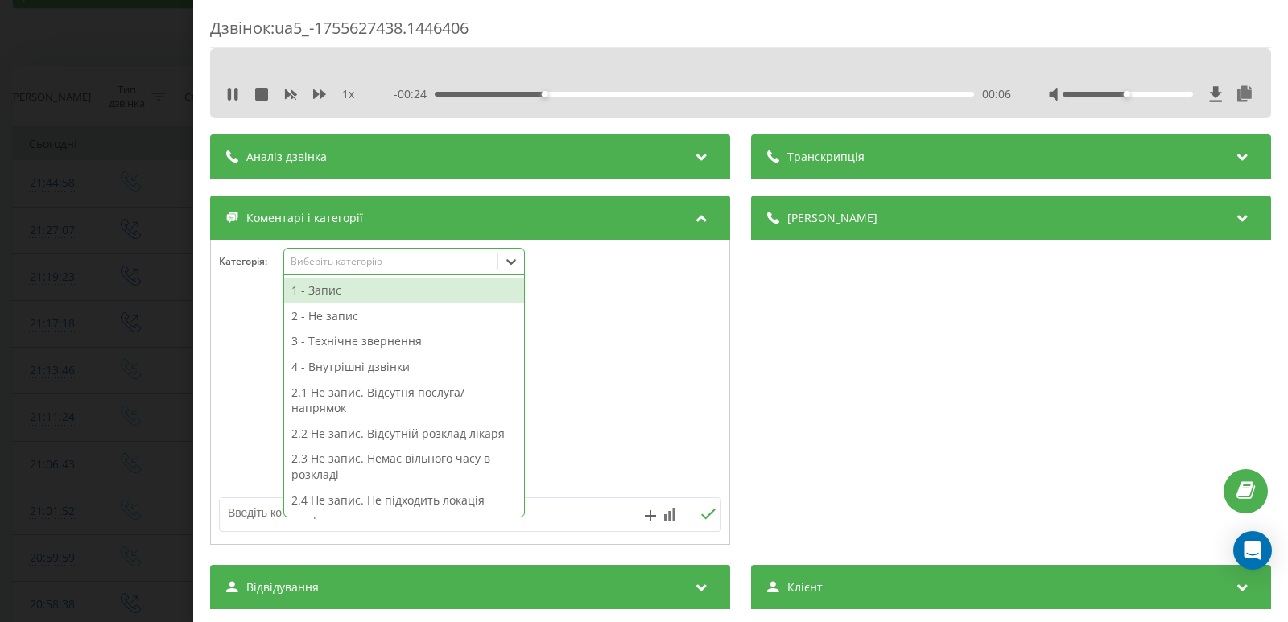
click at [515, 266] on icon at bounding box center [511, 262] width 16 height 16
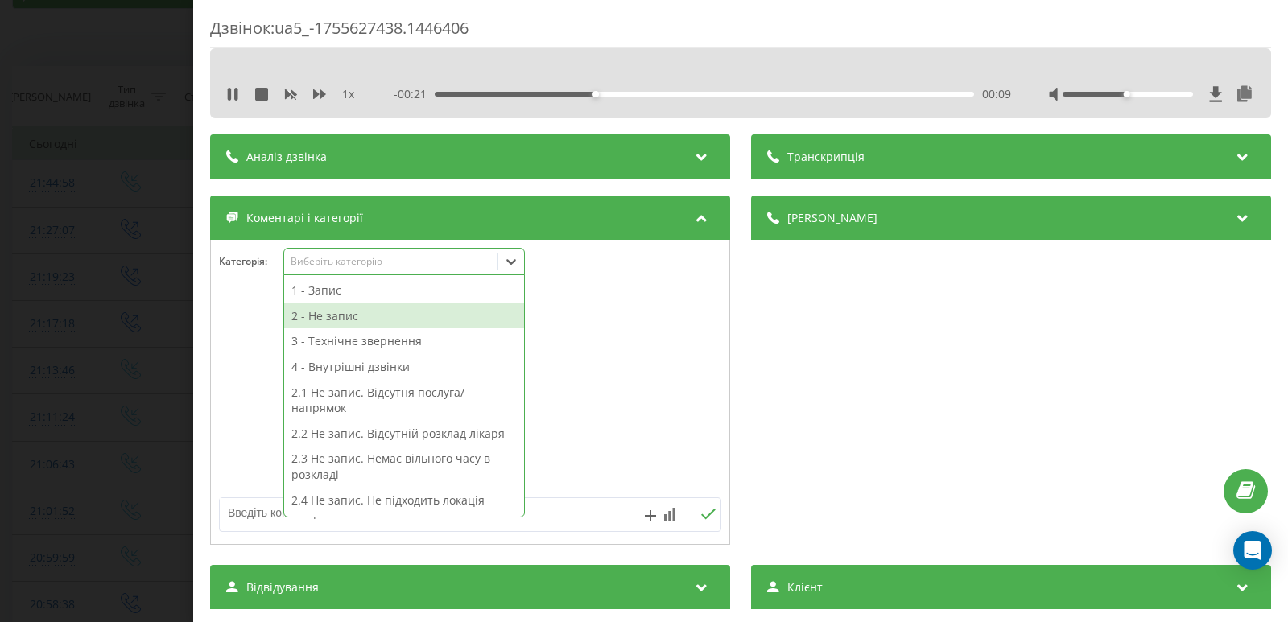
click at [339, 317] on div "2 - Не запис" at bounding box center [404, 316] width 240 height 26
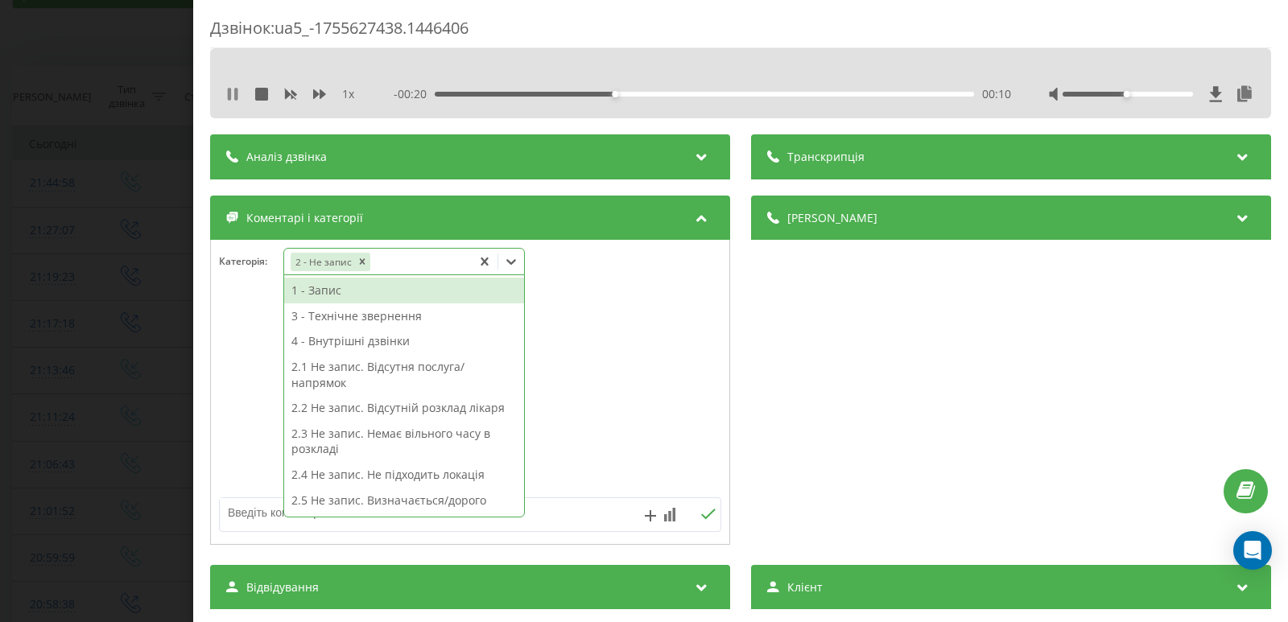
click at [233, 99] on icon at bounding box center [232, 94] width 13 height 13
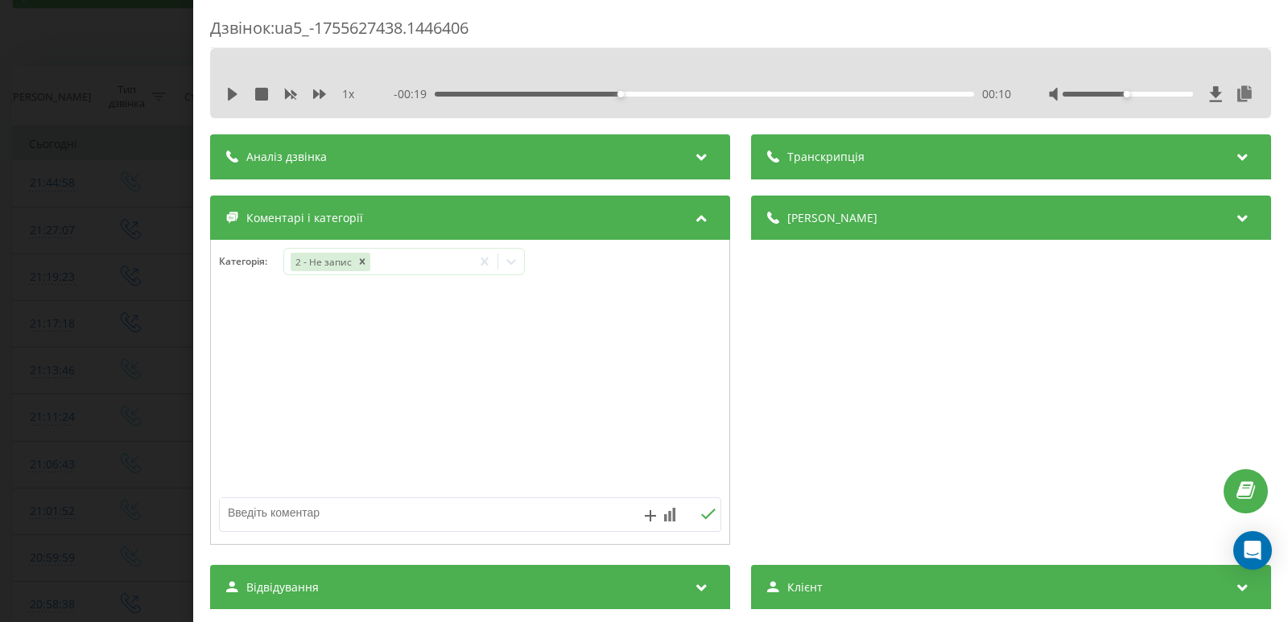
click at [413, 518] on textarea at bounding box center [420, 512] width 400 height 29
type textarea "передала на від."
drag, startPoint x: 707, startPoint y: 512, endPoint x: 670, endPoint y: 514, distance: 37.1
click at [706, 512] on icon at bounding box center [708, 514] width 14 height 10
click at [74, 230] on div "Дзвінок : ua5_-1755627438.1446406 1 x - 00:19 00:10 00:10 Транскрипція Для AI-а…" at bounding box center [644, 311] width 1288 height 622
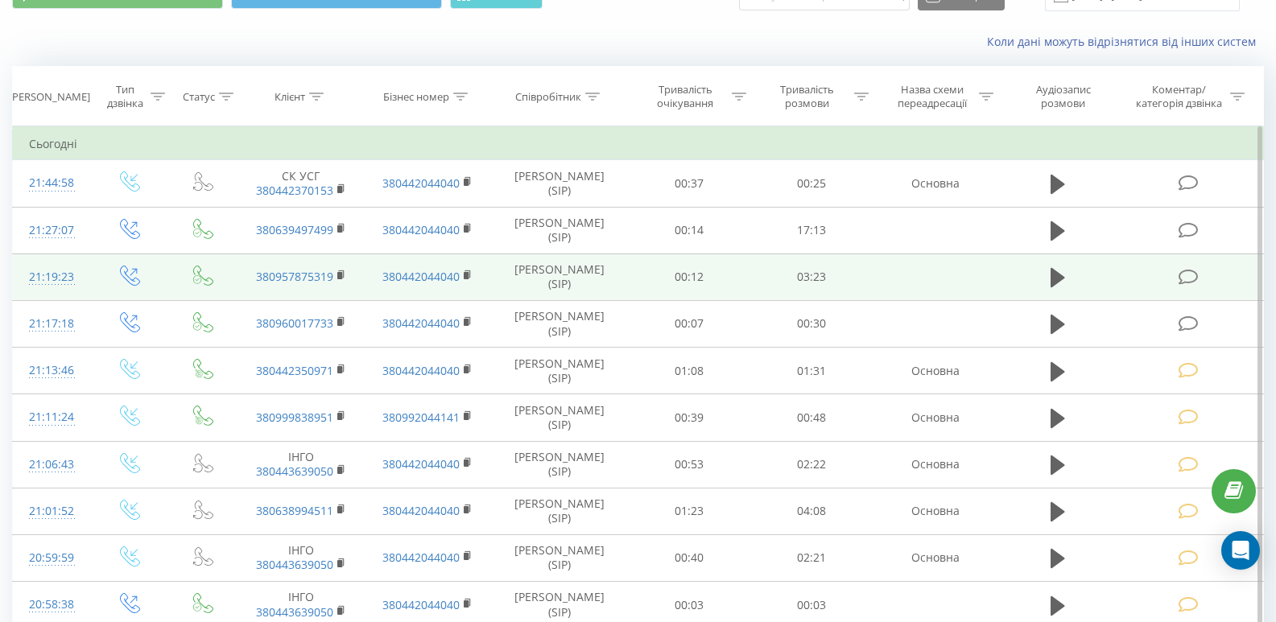
click at [1179, 283] on icon at bounding box center [1189, 277] width 20 height 17
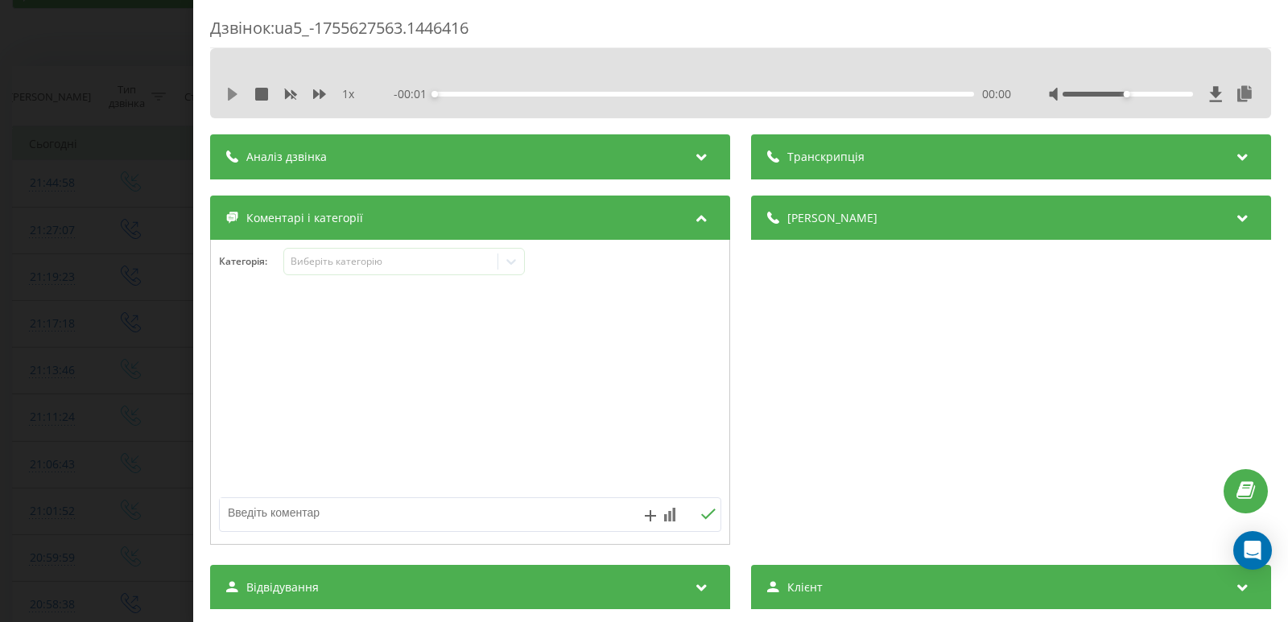
click at [236, 92] on icon at bounding box center [232, 94] width 13 height 13
click at [464, 92] on div "00:12" at bounding box center [704, 94] width 539 height 5
click at [504, 94] on div "00:13" at bounding box center [704, 94] width 539 height 5
click at [516, 262] on icon at bounding box center [511, 262] width 16 height 16
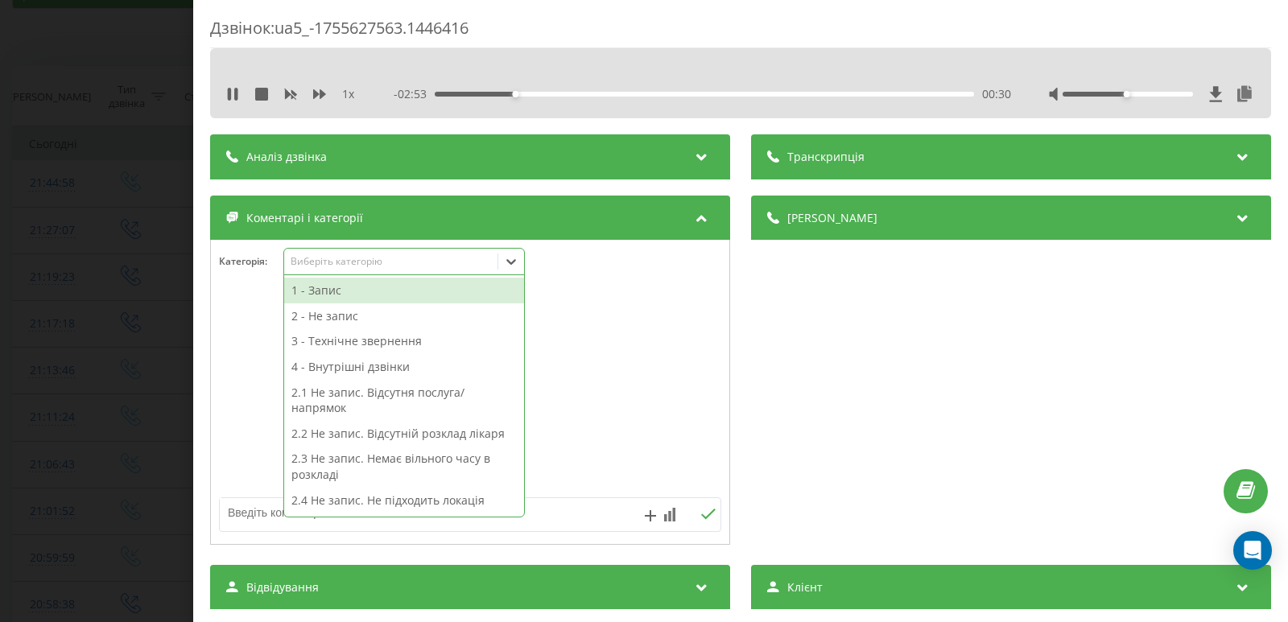
click at [306, 289] on div "1 - Запис" at bounding box center [404, 291] width 240 height 26
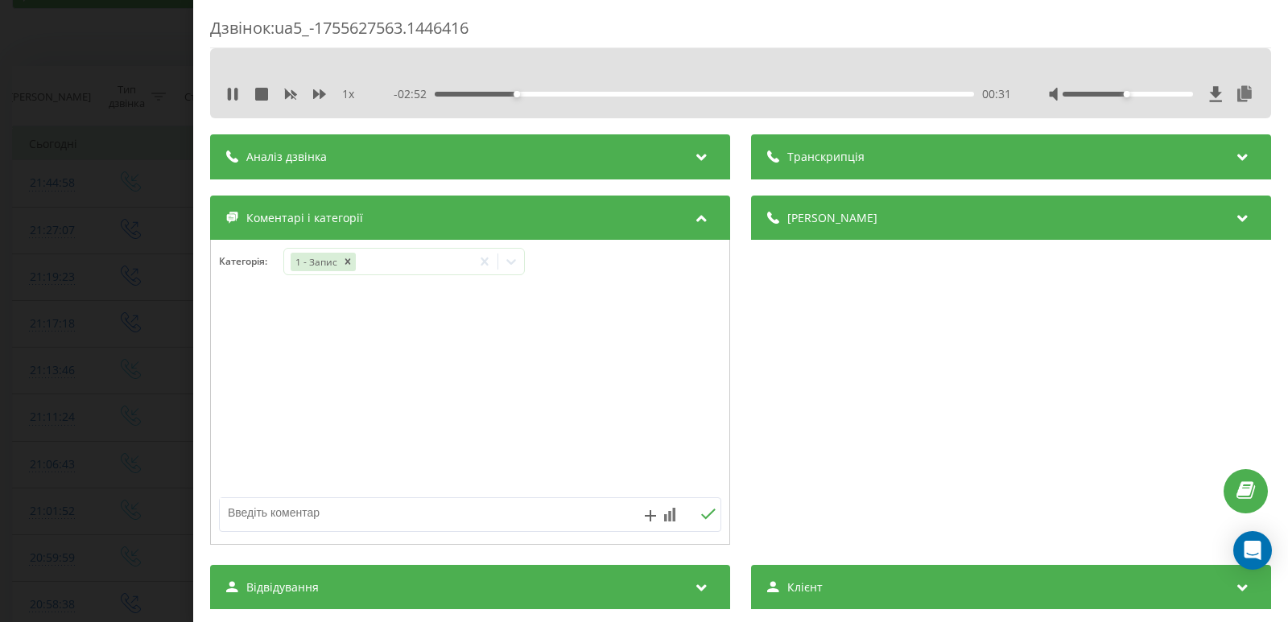
click at [136, 290] on div "Дзвінок : ua5_-1755627563.1446416 1 x - 02:52 00:31 00:31 Транскрипція Для AI-а…" at bounding box center [644, 311] width 1288 height 622
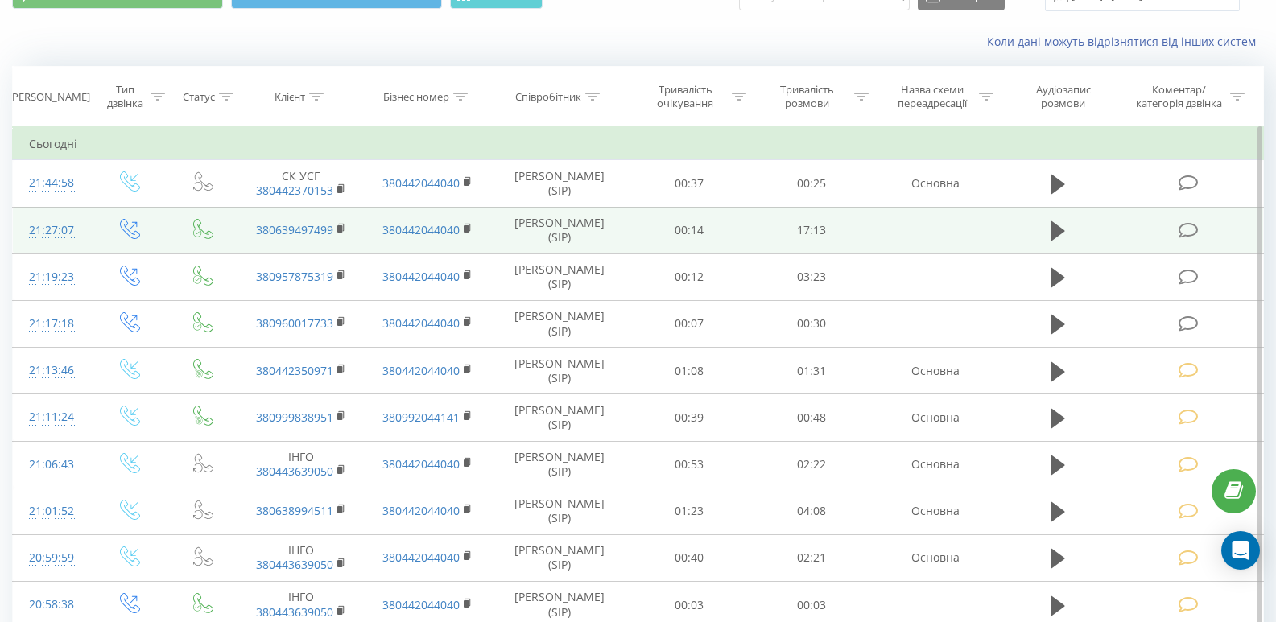
click at [1203, 233] on td at bounding box center [1190, 230] width 147 height 47
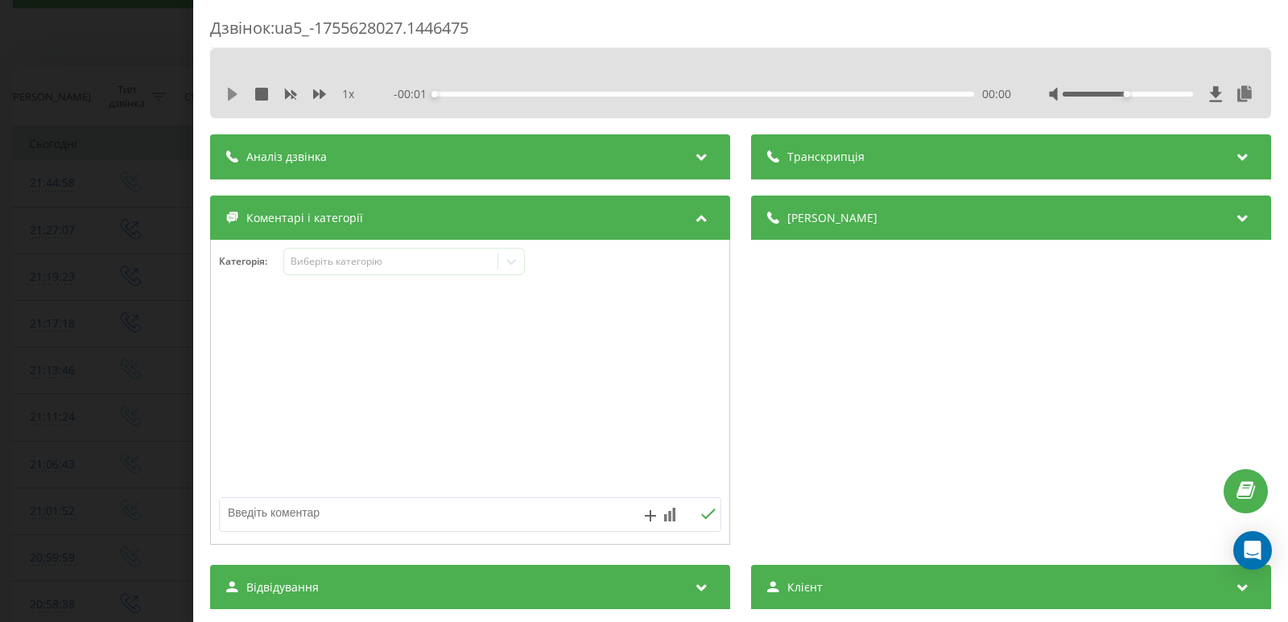
click at [237, 89] on icon at bounding box center [232, 94] width 13 height 13
click at [522, 261] on div at bounding box center [511, 262] width 26 height 26
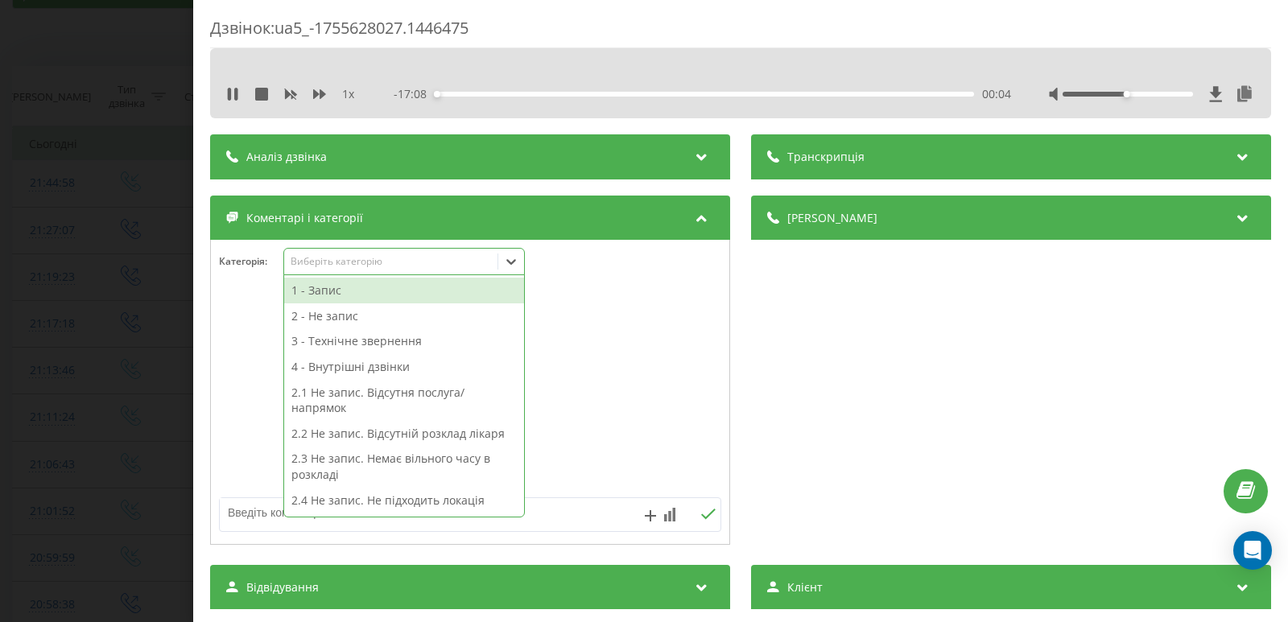
click at [350, 322] on div "2 - Не запис" at bounding box center [404, 316] width 240 height 26
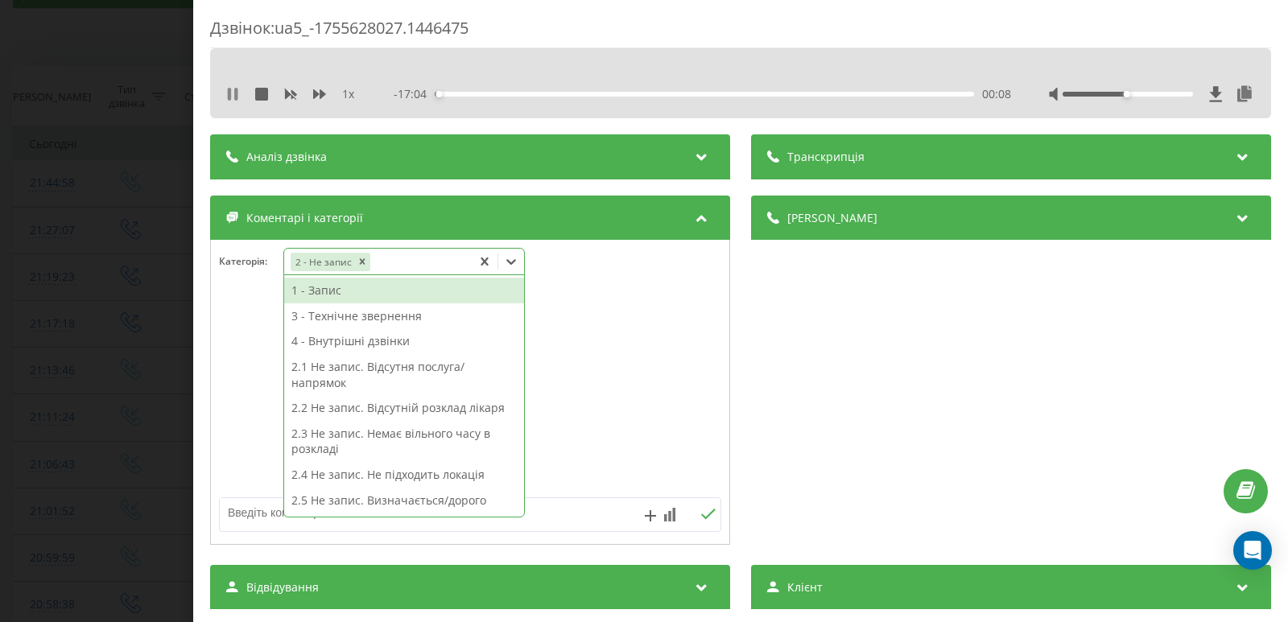
click at [226, 93] on icon at bounding box center [232, 94] width 13 height 13
click at [518, 257] on icon at bounding box center [511, 262] width 16 height 16
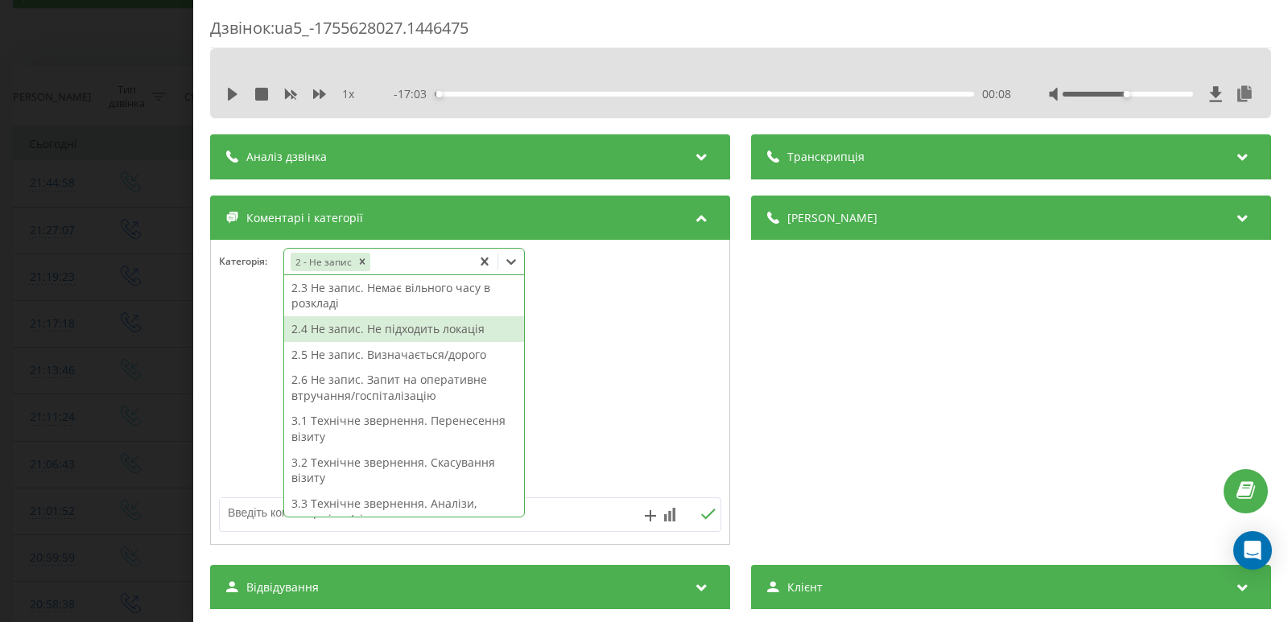
scroll to position [161, 0]
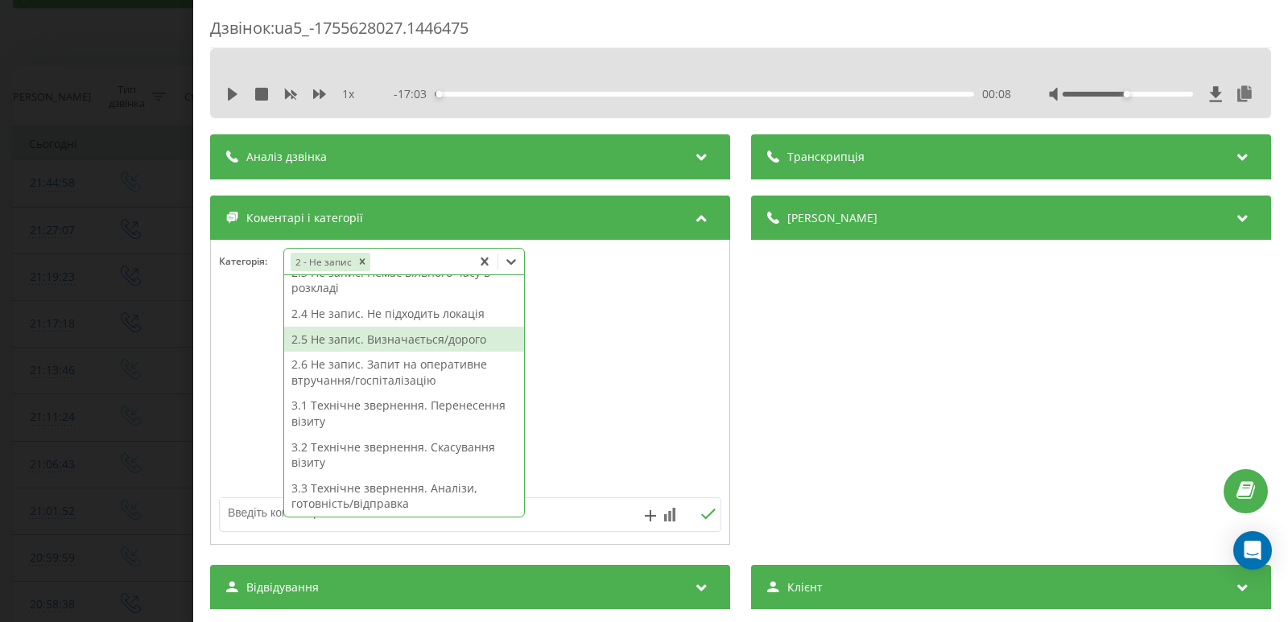
click at [435, 348] on div "2.5 Не запис. Визначається/дорого" at bounding box center [404, 340] width 240 height 26
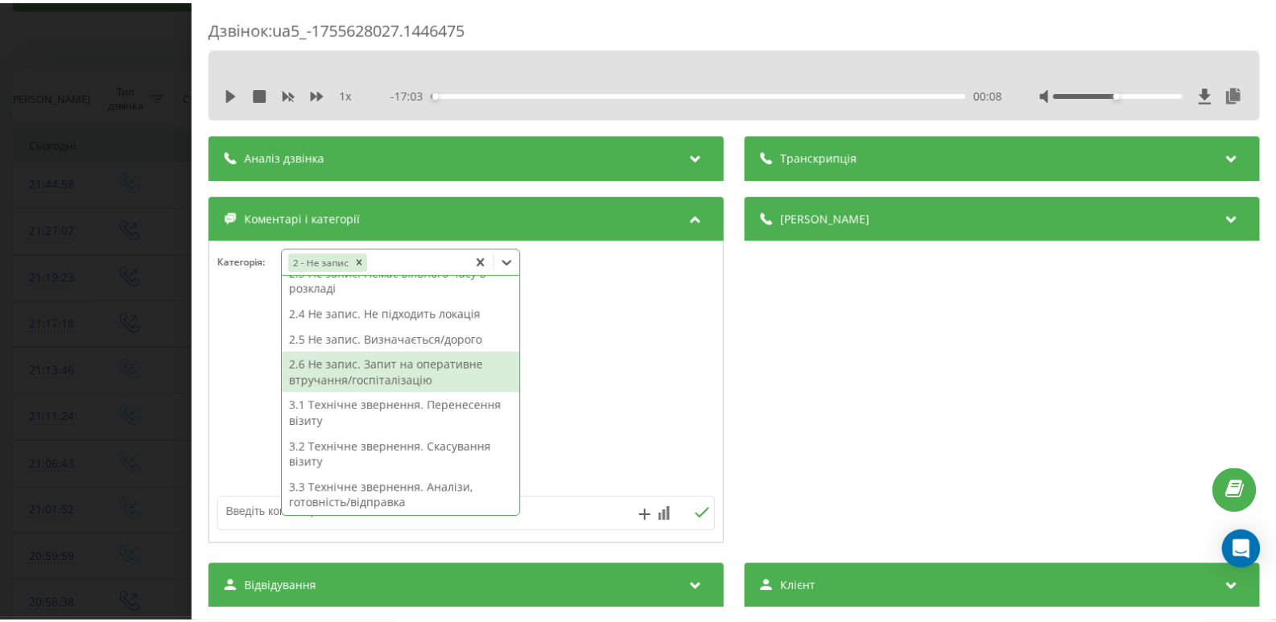
scroll to position [145, 0]
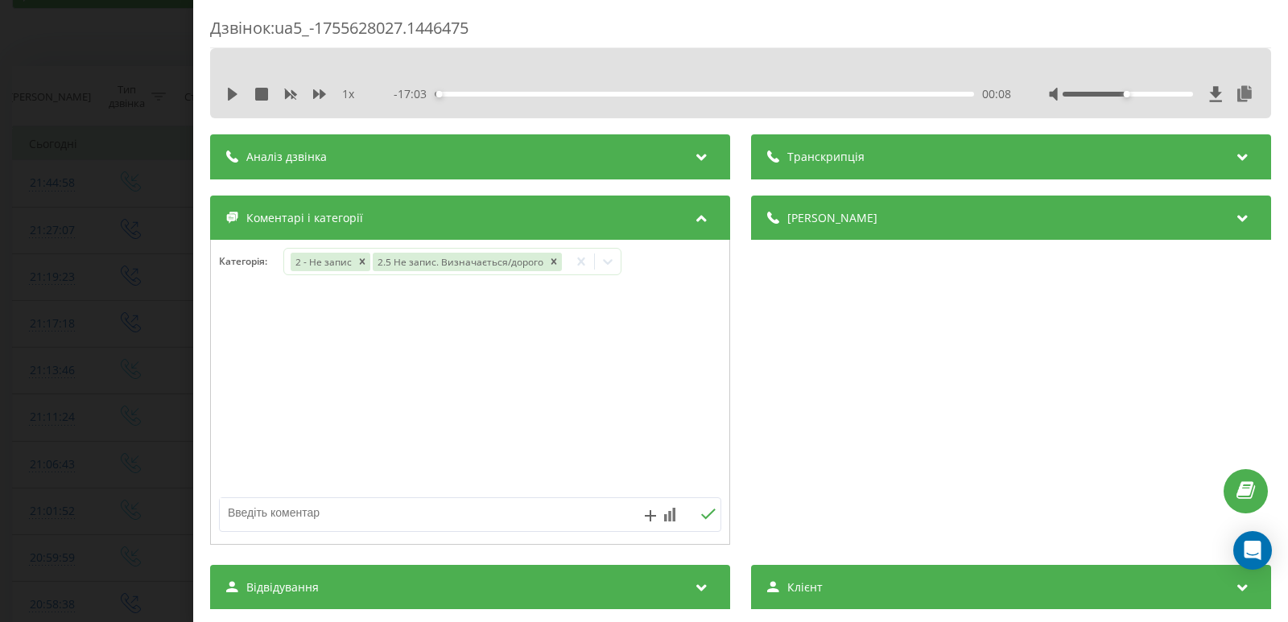
click at [638, 385] on div at bounding box center [470, 392] width 518 height 193
click at [414, 514] on textarea at bounding box center [420, 512] width 400 height 29
click at [326, 510] on textarea "сконтактували в вабер" at bounding box center [420, 512] width 400 height 29
type textarea "сконтактували в вайбер"
click at [711, 514] on button at bounding box center [708, 515] width 25 height 14
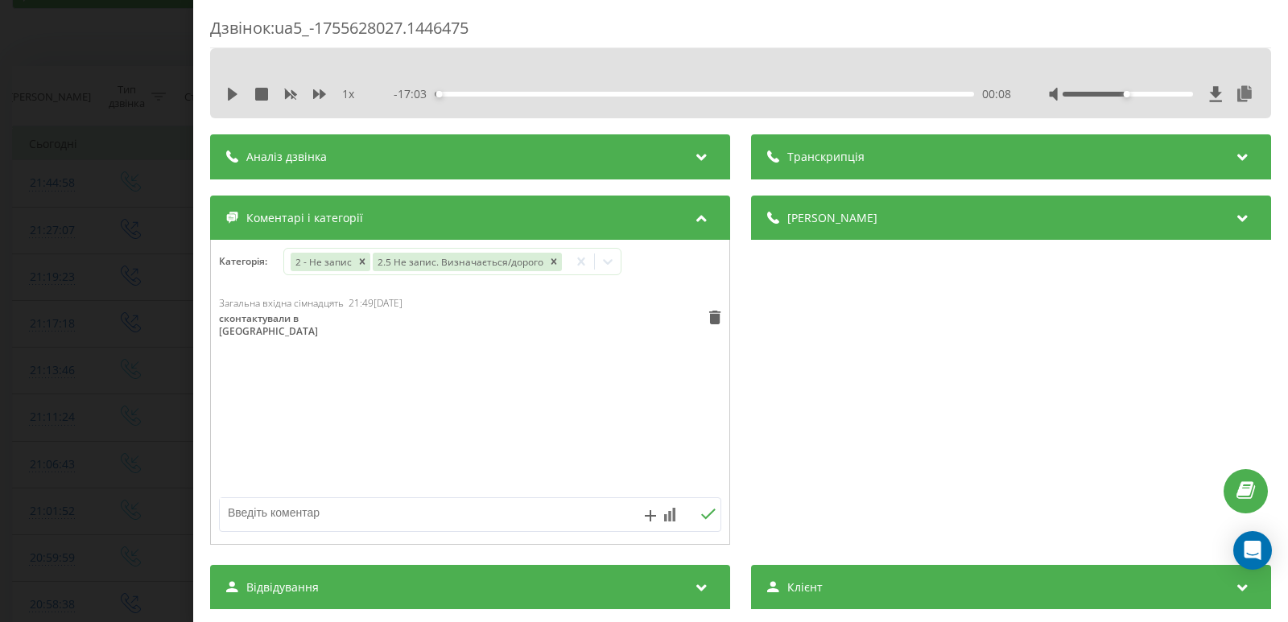
click at [42, 214] on div "Дзвінок : ua5_-1755628027.1446475 1 x - 17:03 00:08 00:08 Транскрипція Для AI-а…" at bounding box center [644, 311] width 1288 height 622
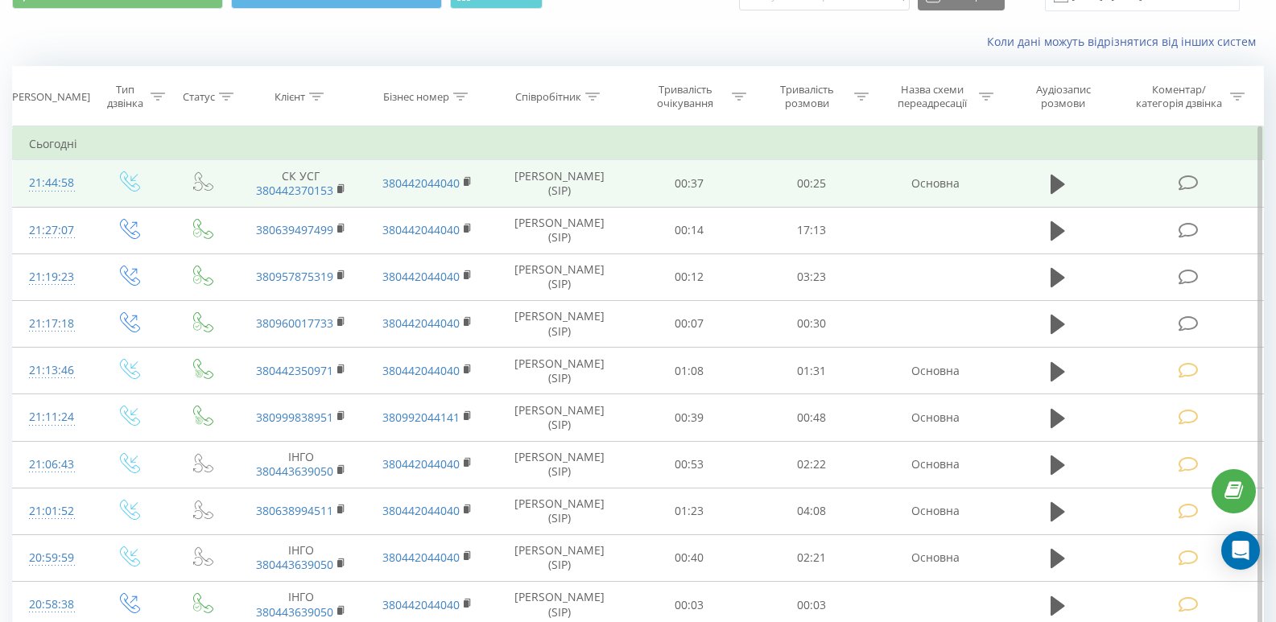
click at [1207, 175] on td at bounding box center [1190, 183] width 147 height 47
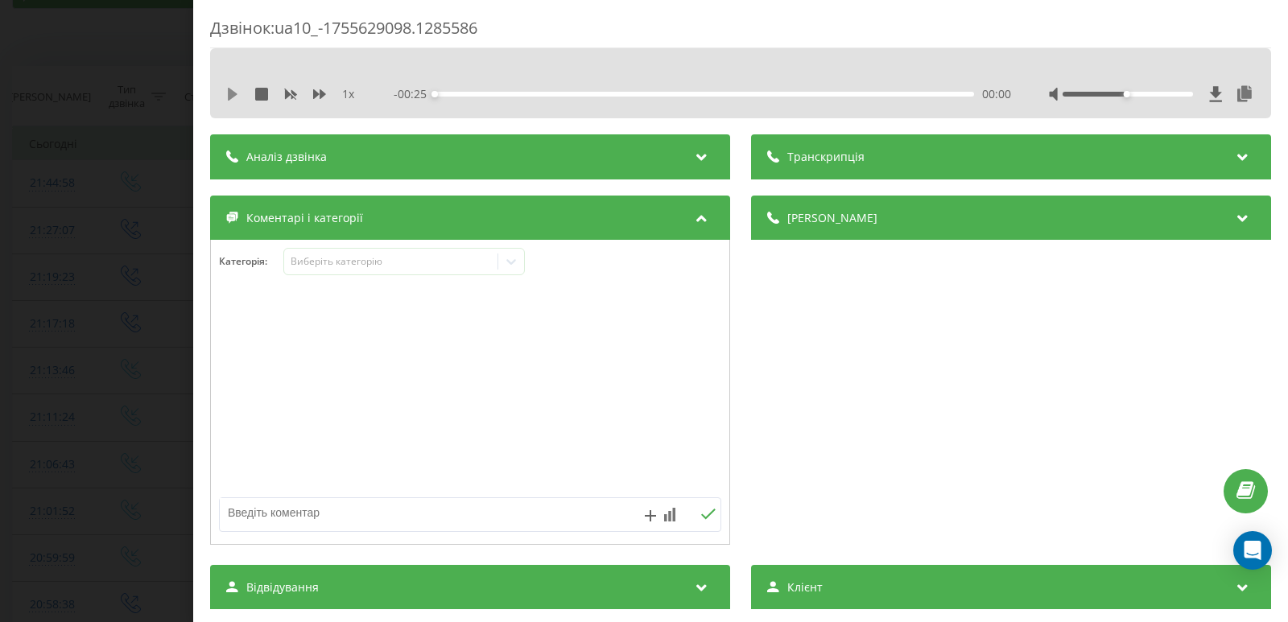
click at [234, 94] on icon at bounding box center [233, 94] width 10 height 13
click at [522, 264] on div at bounding box center [511, 262] width 26 height 26
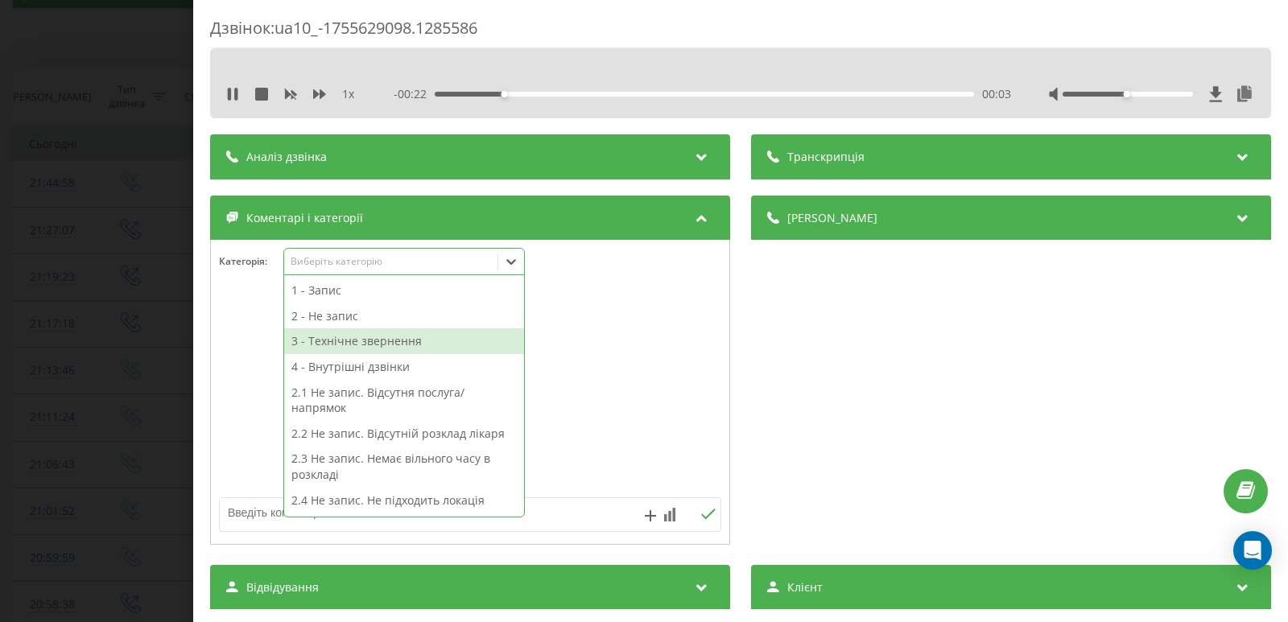
click at [364, 339] on div "3 - Технічне звернення" at bounding box center [404, 341] width 240 height 26
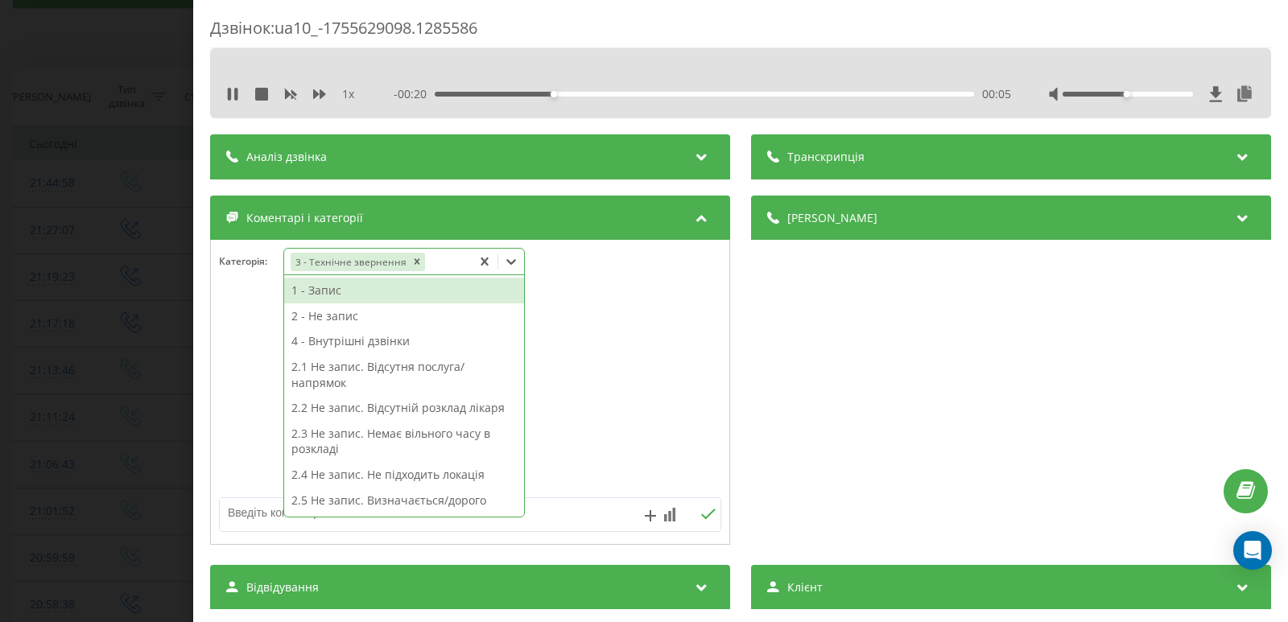
click at [574, 520] on textarea at bounding box center [420, 512] width 400 height 29
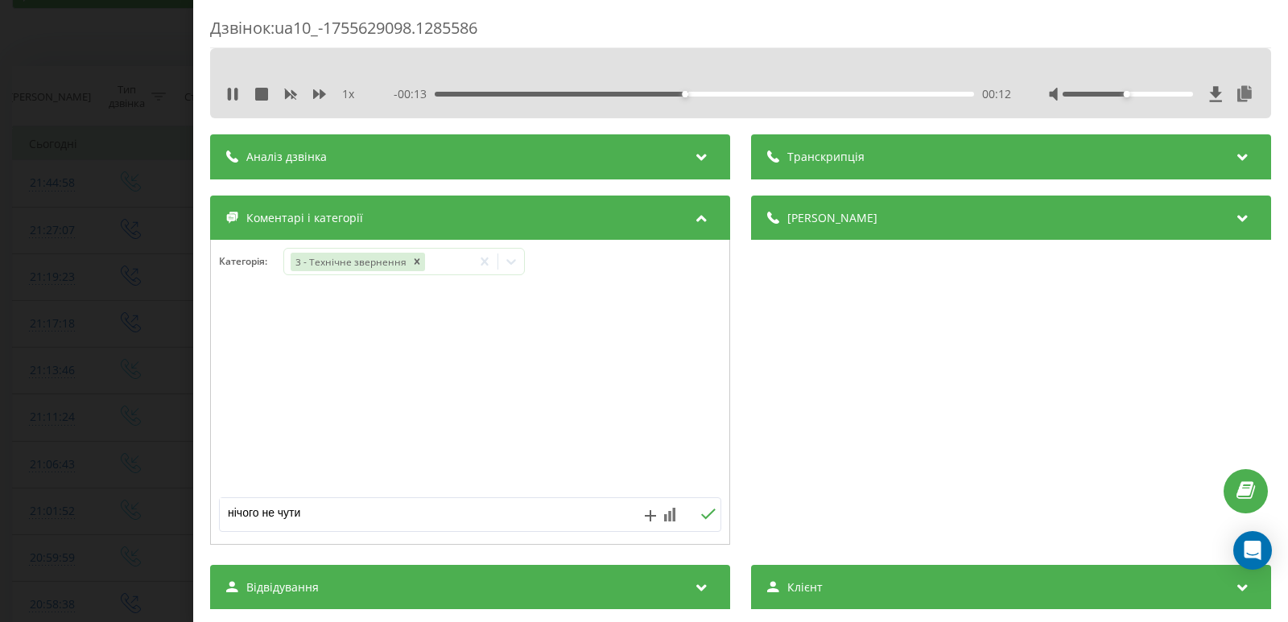
type textarea "нічого не чути"
click at [701, 516] on icon at bounding box center [708, 514] width 14 height 10
click at [78, 316] on div "Дзвінок : ua10_-1755629098.1285586 1 x - 00:12 00:13 00:13 Транскрипція Для AI-…" at bounding box center [644, 311] width 1288 height 622
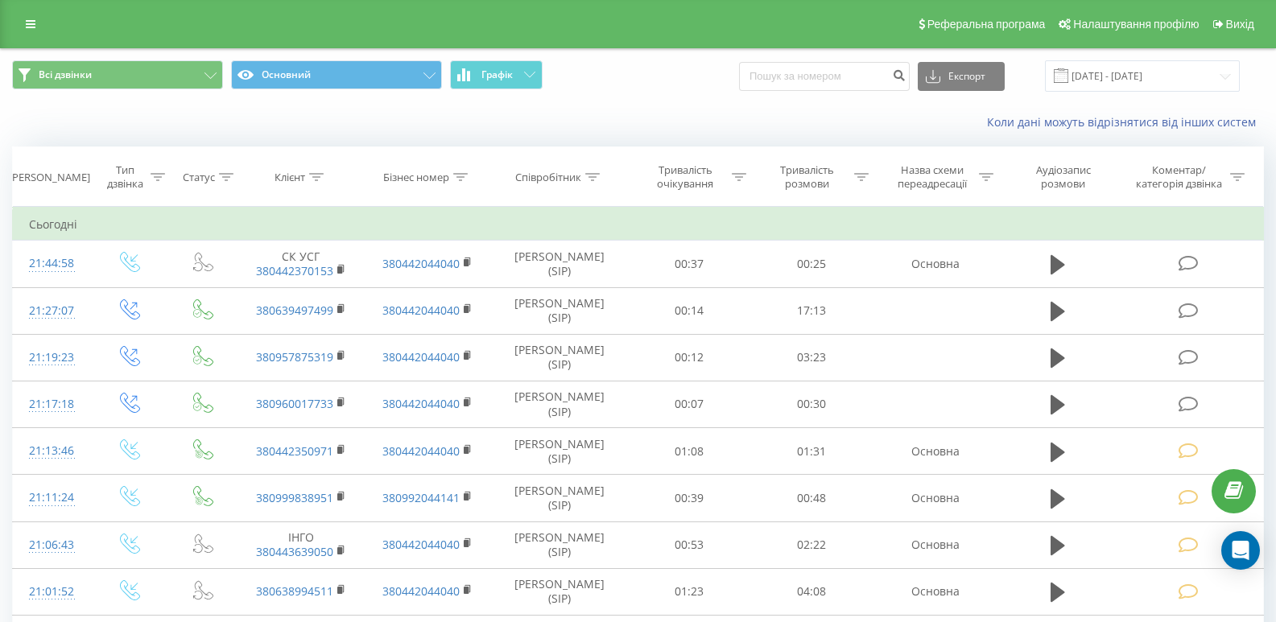
click at [23, 11] on div "Реферальна програма Налаштування профілю Вихід" at bounding box center [638, 24] width 1276 height 48
drag, startPoint x: 29, startPoint y: 23, endPoint x: 33, endPoint y: 31, distance: 9.7
click at [29, 23] on icon at bounding box center [31, 24] width 10 height 11
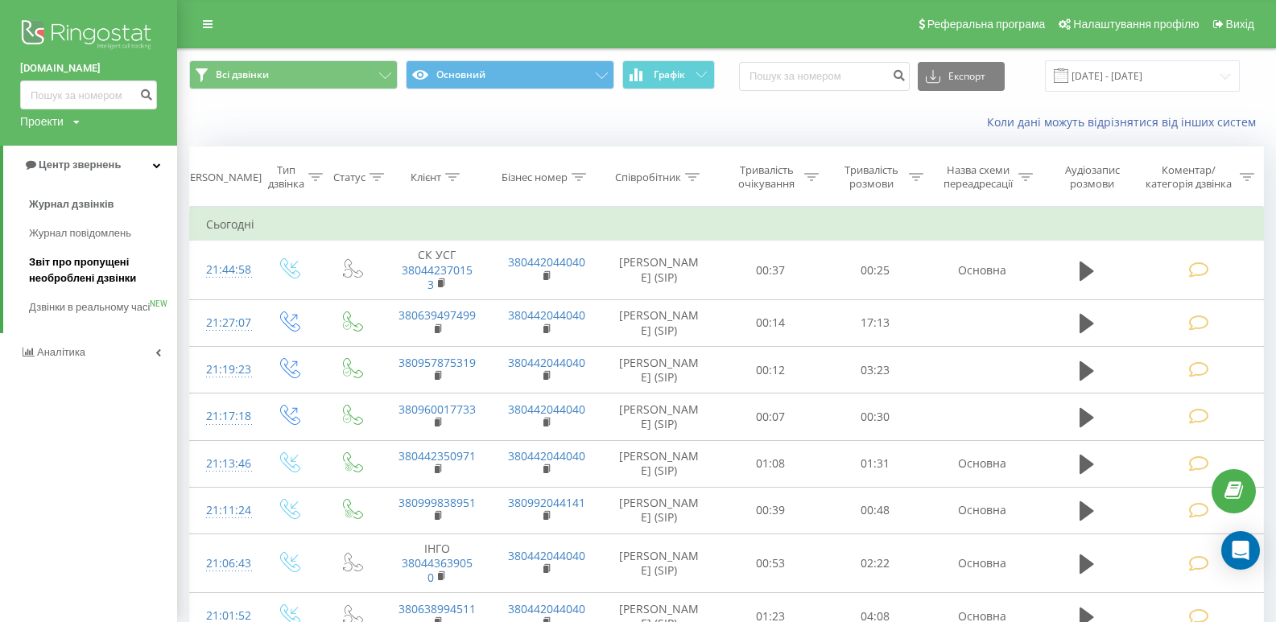
click at [76, 270] on span "Звіт про пропущені необроблені дзвінки" at bounding box center [99, 270] width 140 height 32
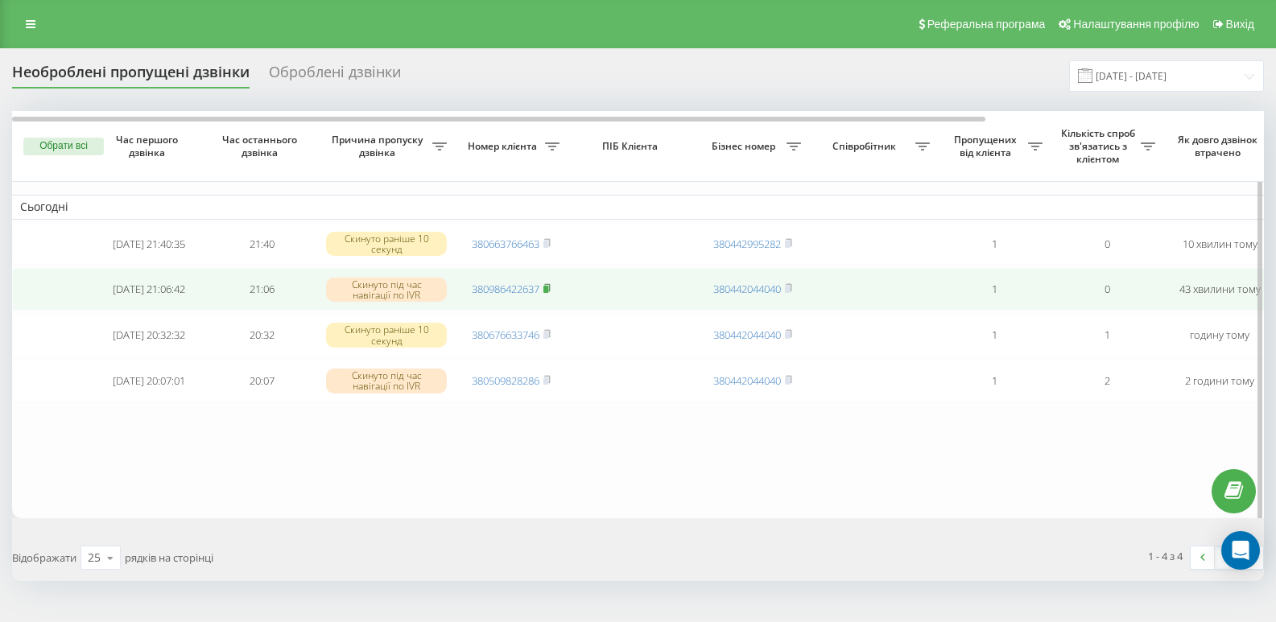
click at [546, 290] on icon at bounding box center [546, 288] width 7 height 10
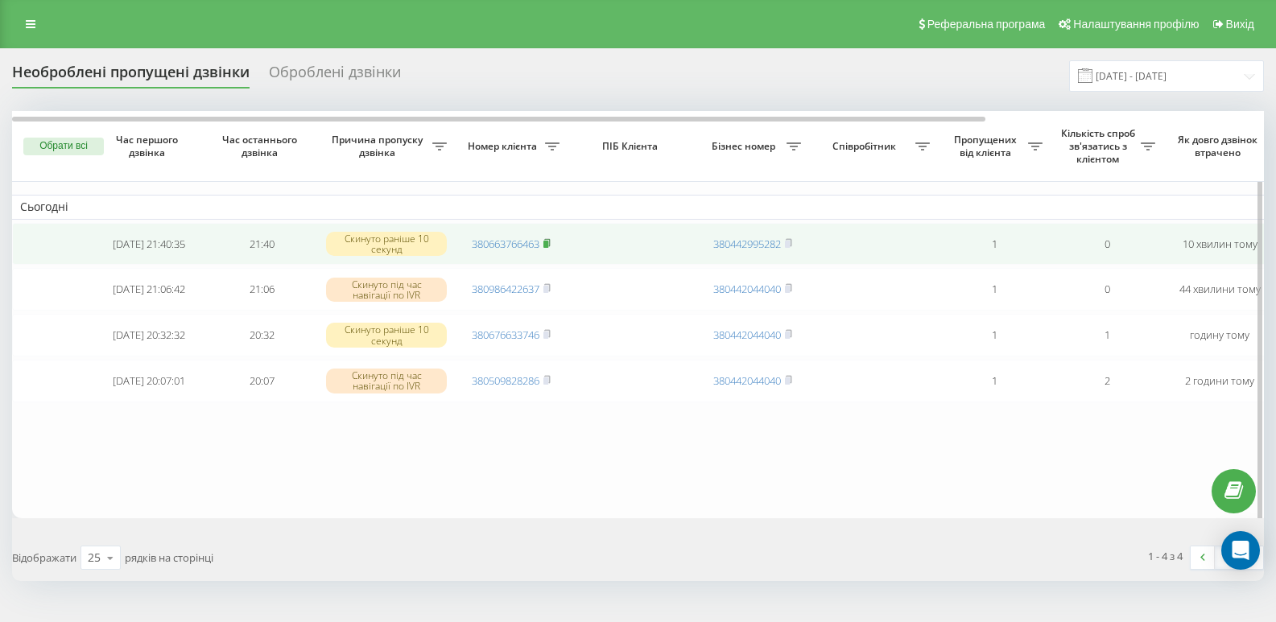
drag, startPoint x: 548, startPoint y: 242, endPoint x: 565, endPoint y: 243, distance: 16.9
click at [548, 243] on rect at bounding box center [545, 244] width 5 height 7
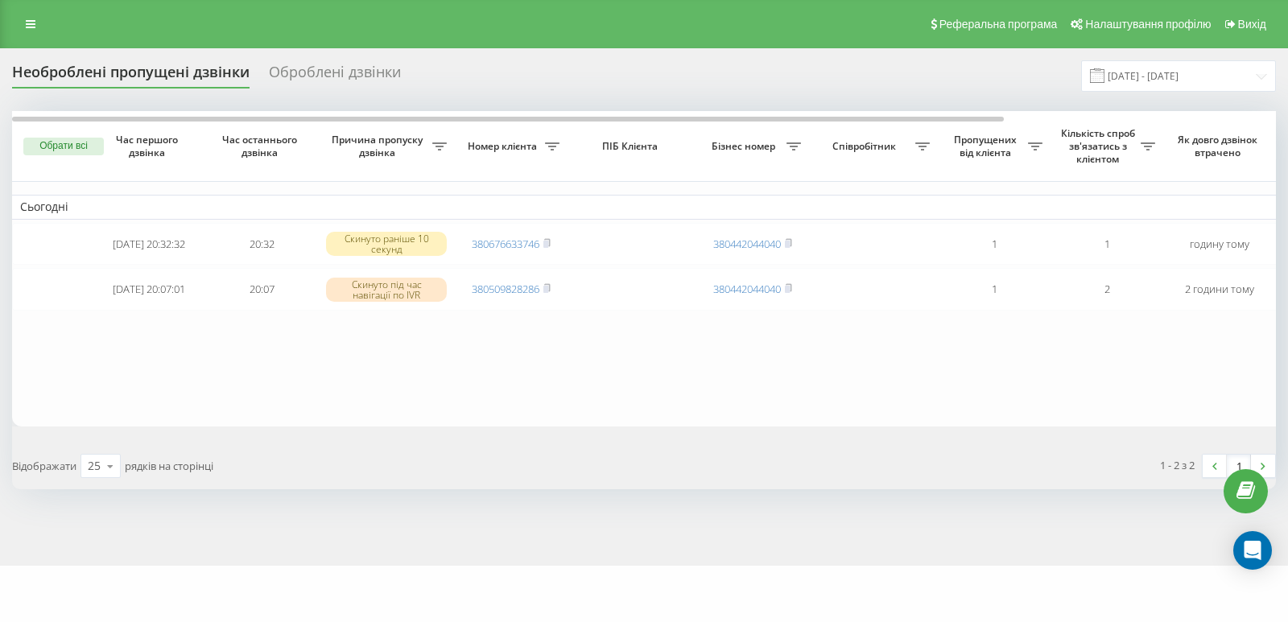
click at [237, 587] on div "[DOMAIN_NAME] Проекти [DOMAIN_NAME] Центр звернень Журнал дзвінків Журнал повід…" at bounding box center [644, 311] width 1288 height 622
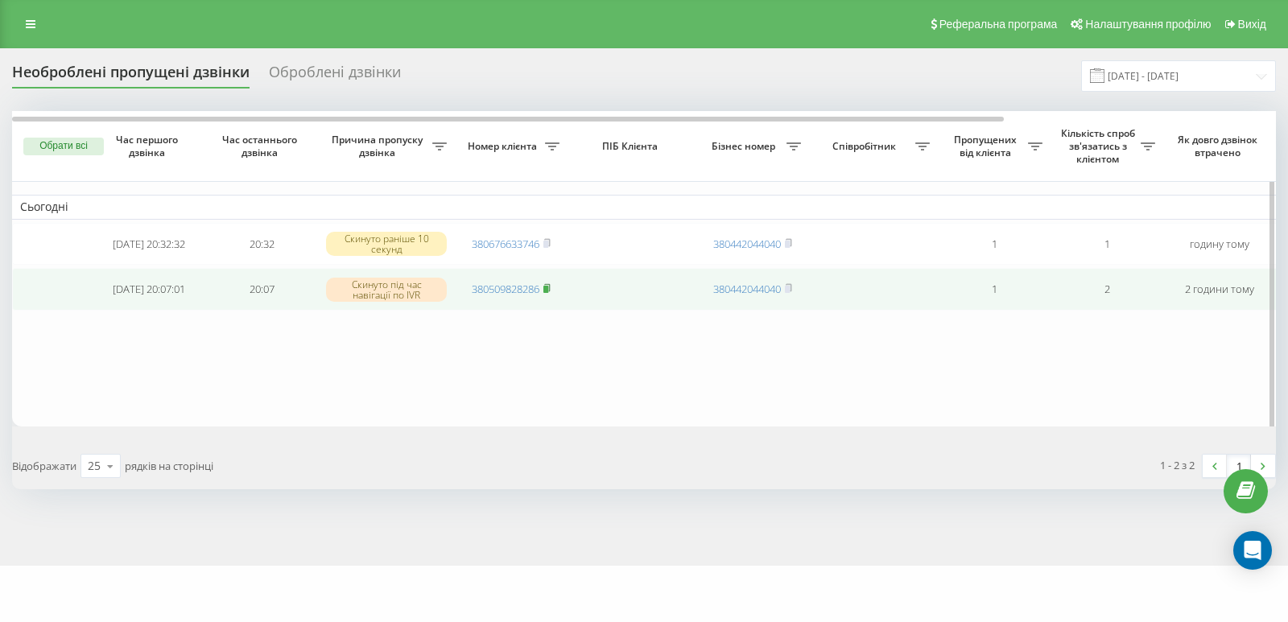
click at [548, 292] on rect at bounding box center [545, 289] width 5 height 7
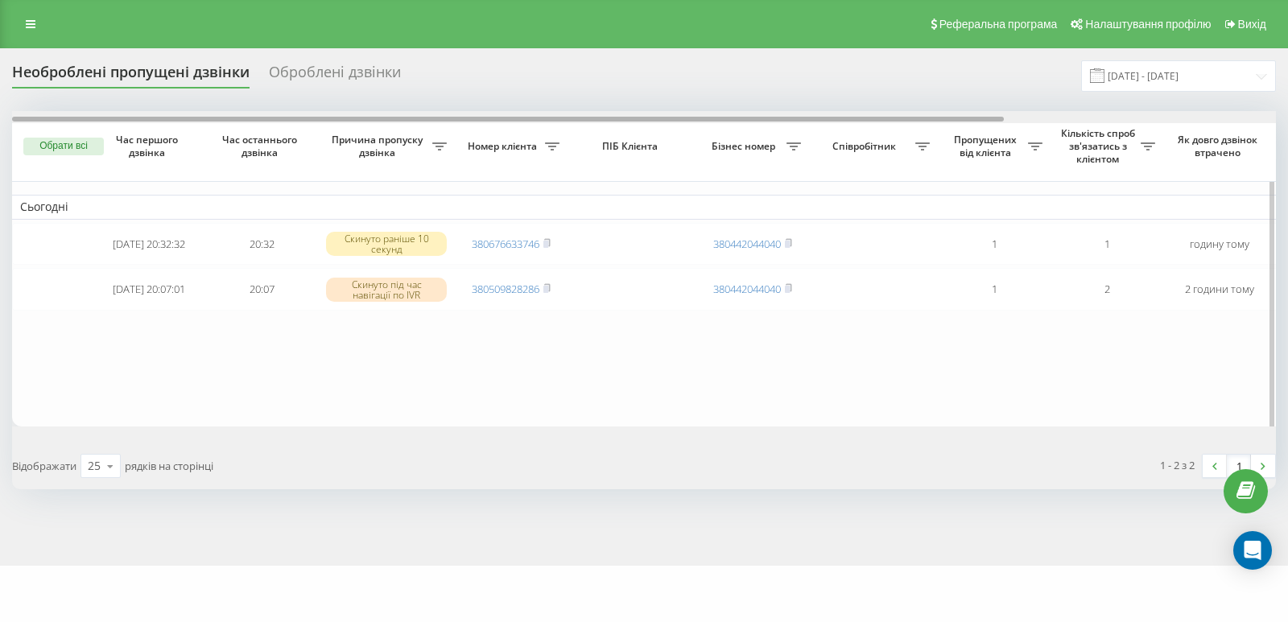
scroll to position [0, 346]
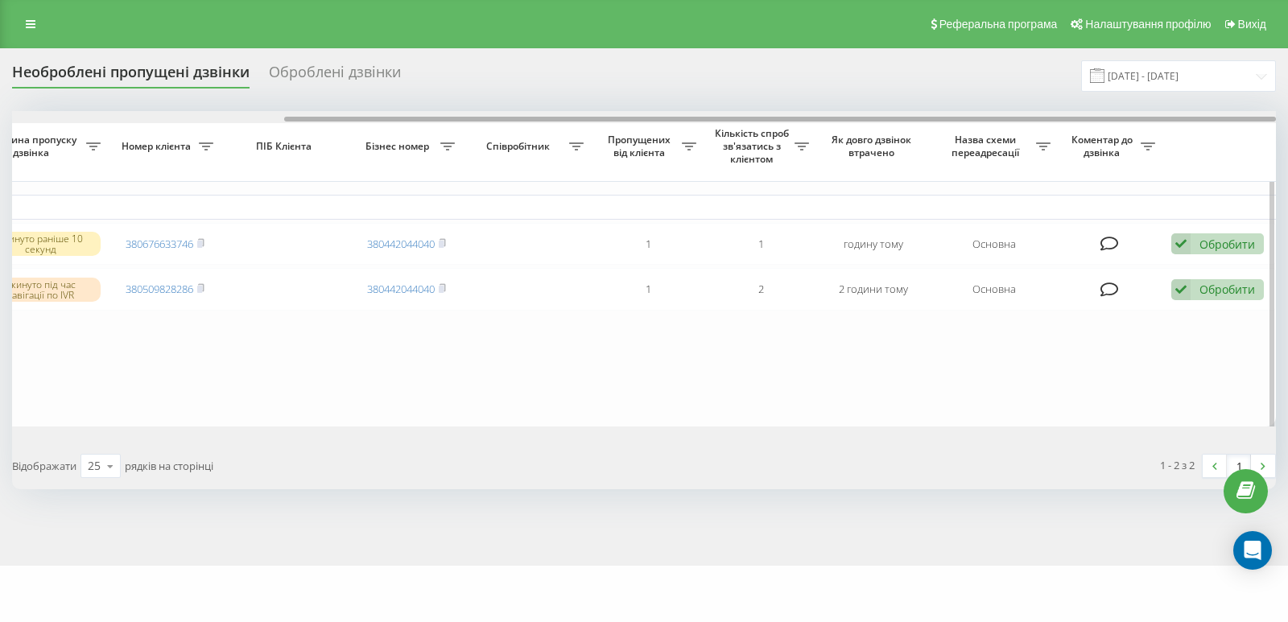
drag, startPoint x: 971, startPoint y: 116, endPoint x: 1168, endPoint y: 122, distance: 197.3
click at [1168, 122] on div at bounding box center [644, 117] width 1264 height 12
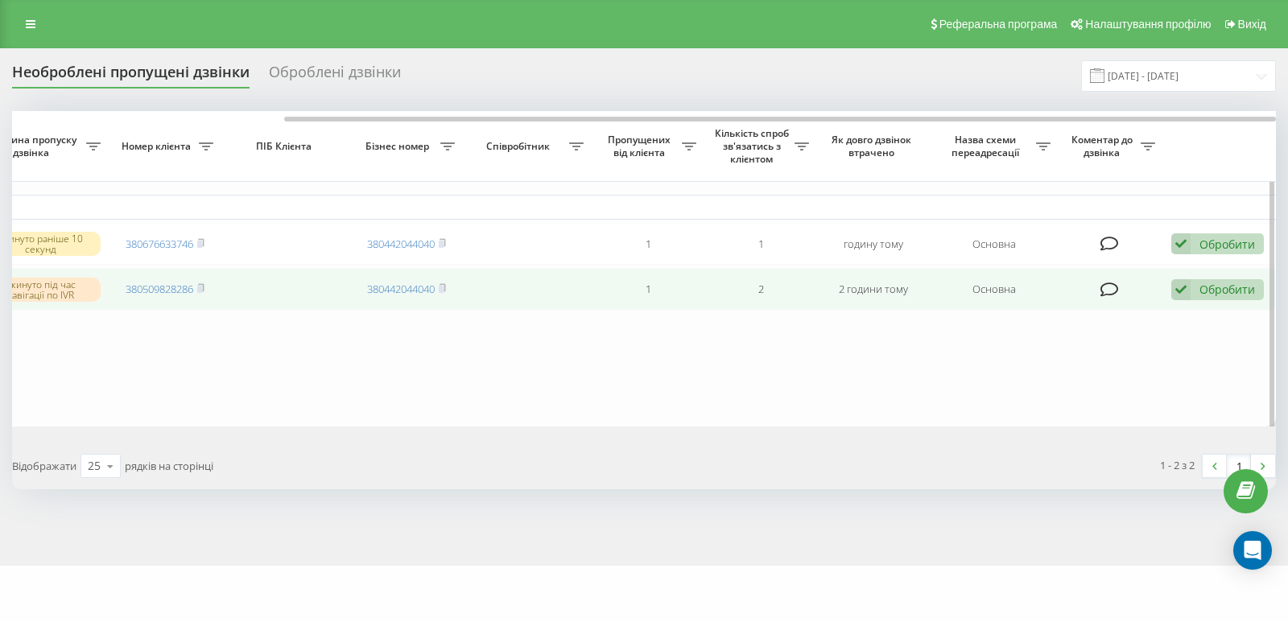
click at [1219, 291] on div "Обробити" at bounding box center [1227, 289] width 56 height 15
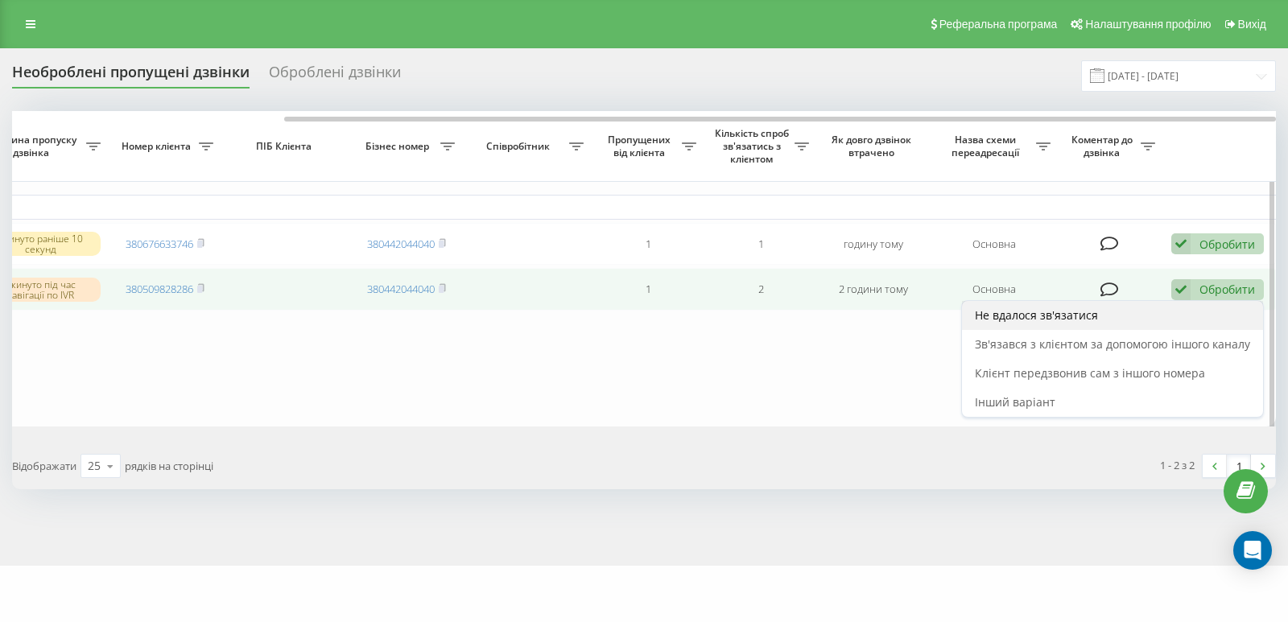
click at [1033, 328] on div "Не вдалося зв'язатися" at bounding box center [1112, 315] width 301 height 29
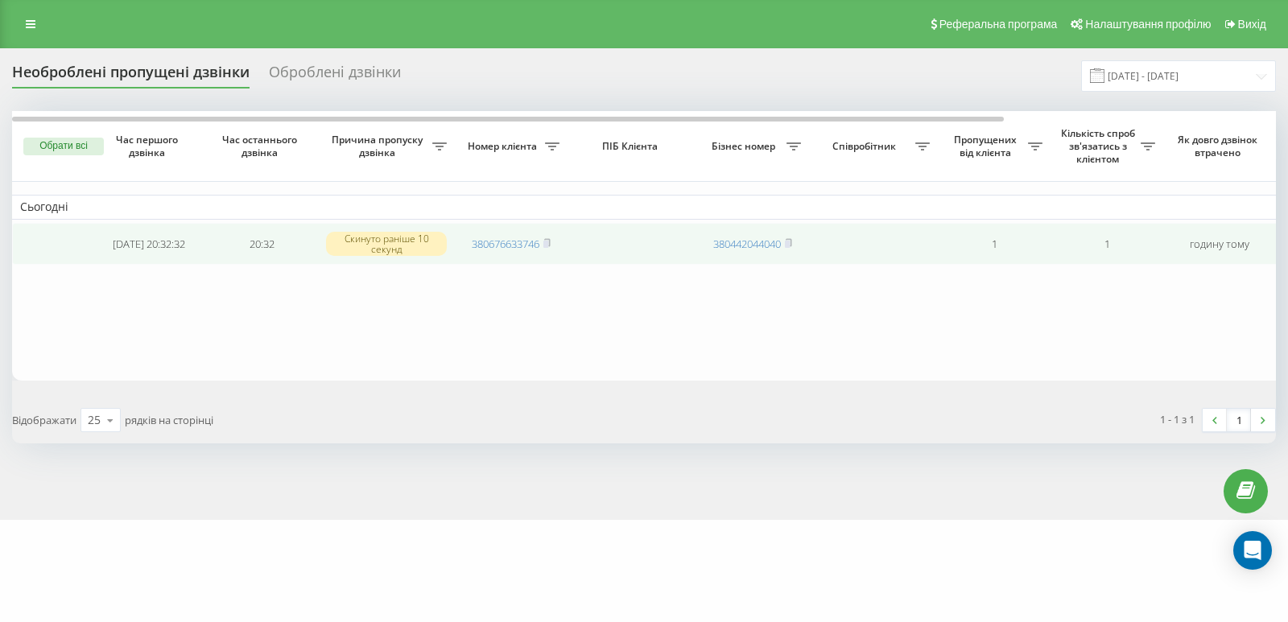
click at [548, 242] on rect at bounding box center [545, 244] width 5 height 7
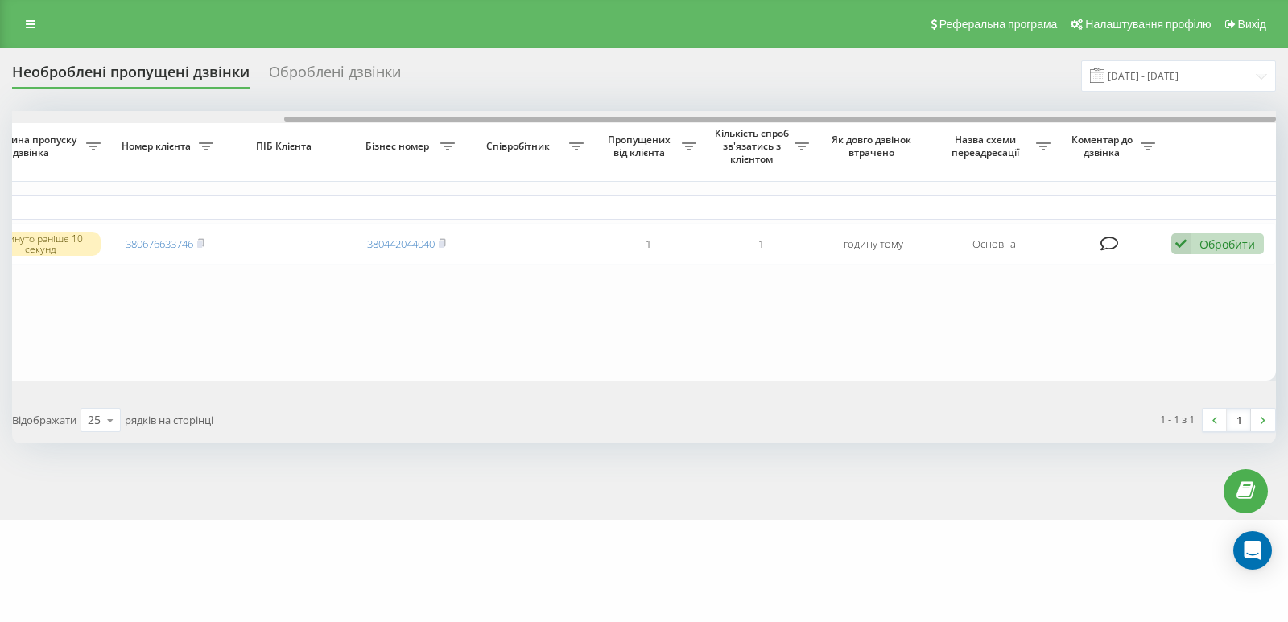
drag, startPoint x: 973, startPoint y: 119, endPoint x: 1274, endPoint y: 133, distance: 301.4
click at [1274, 133] on div "Обрати всі Час першого дзвінка Час останнього дзвінка Причина пропуску дзвінка …" at bounding box center [644, 246] width 1264 height 270
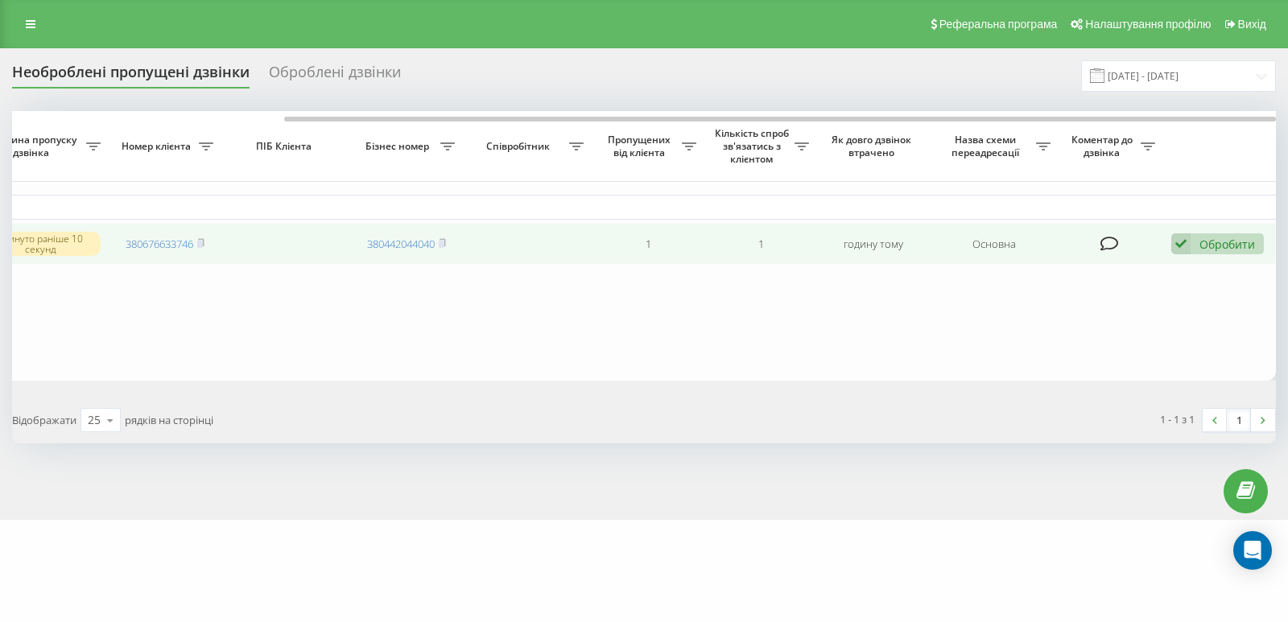
click at [1239, 241] on div "Обробити" at bounding box center [1227, 244] width 56 height 15
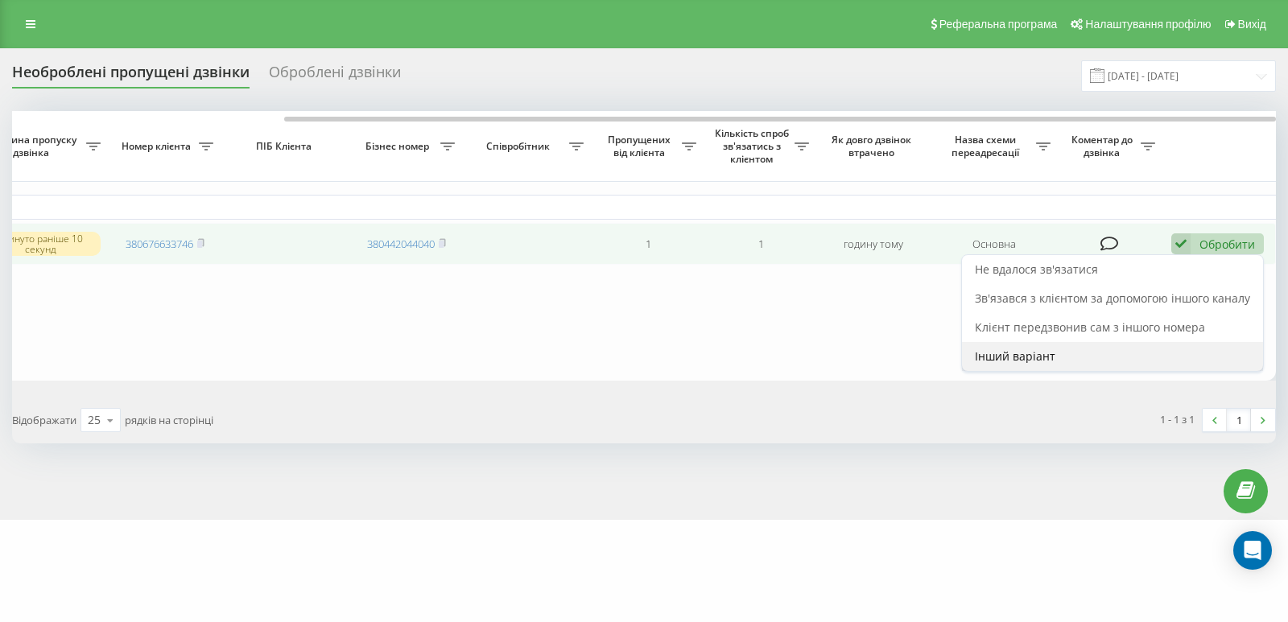
click at [1018, 358] on span "Інший варіант" at bounding box center [1015, 356] width 80 height 15
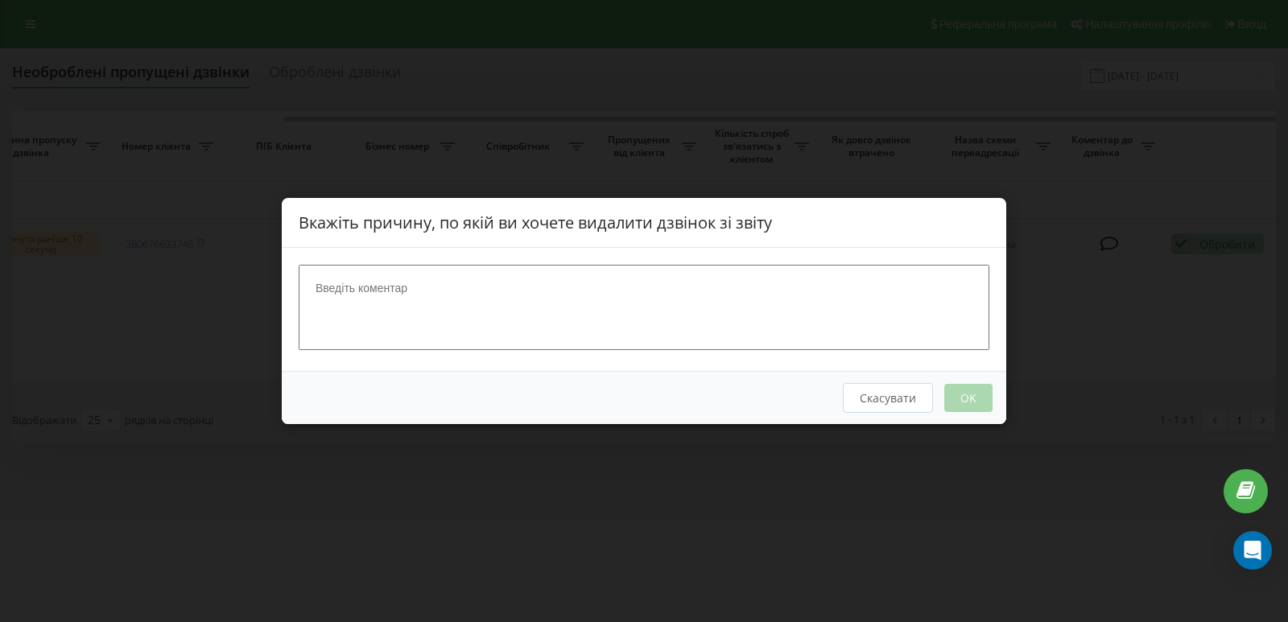
click at [395, 302] on textarea at bounding box center [644, 307] width 691 height 85
type textarea "Скинув"
click at [977, 401] on button "OK" at bounding box center [968, 398] width 48 height 28
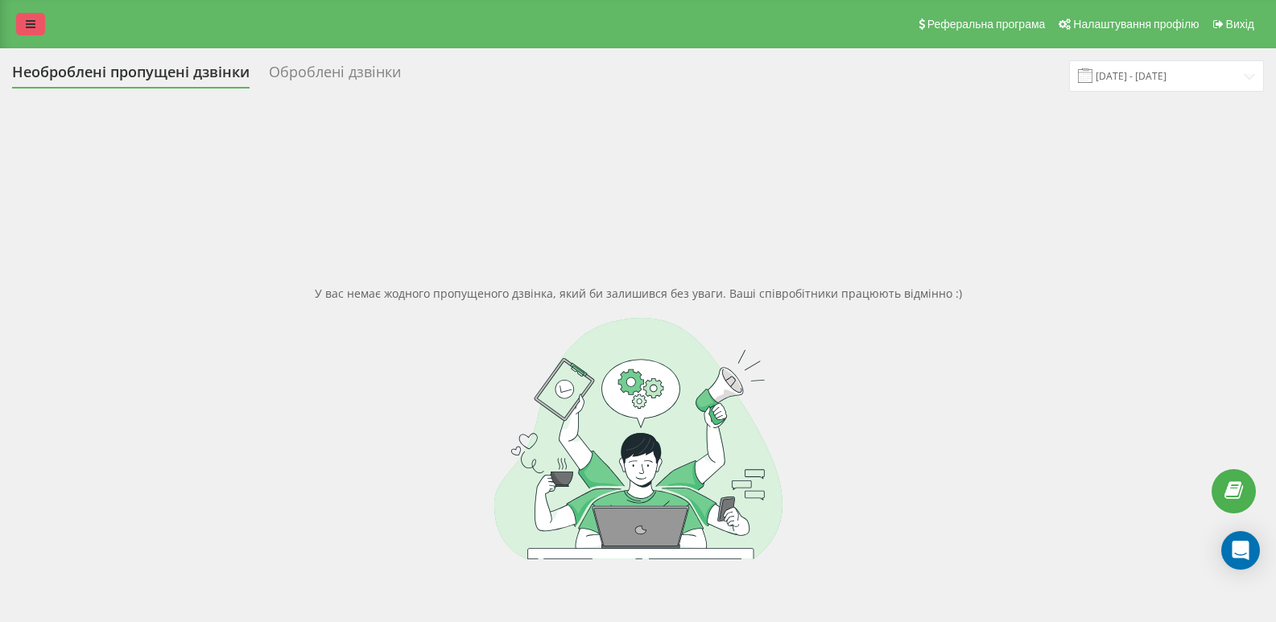
click at [44, 29] on link at bounding box center [30, 24] width 29 height 23
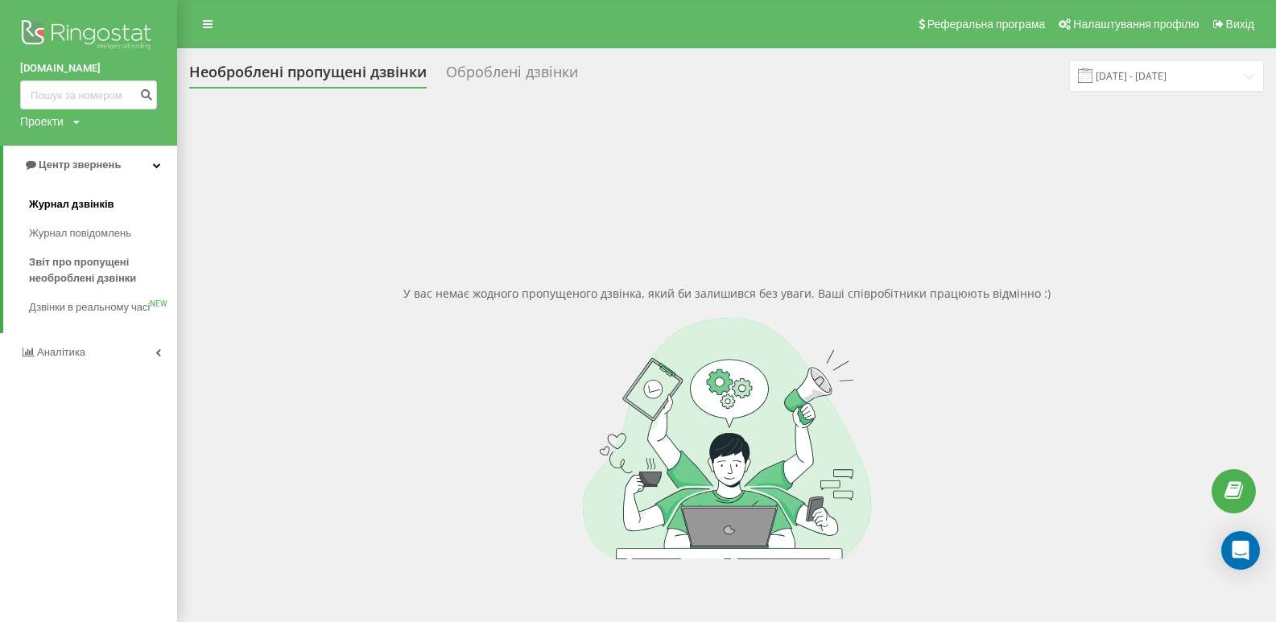
click at [105, 211] on span "Журнал дзвінків" at bounding box center [71, 204] width 85 height 16
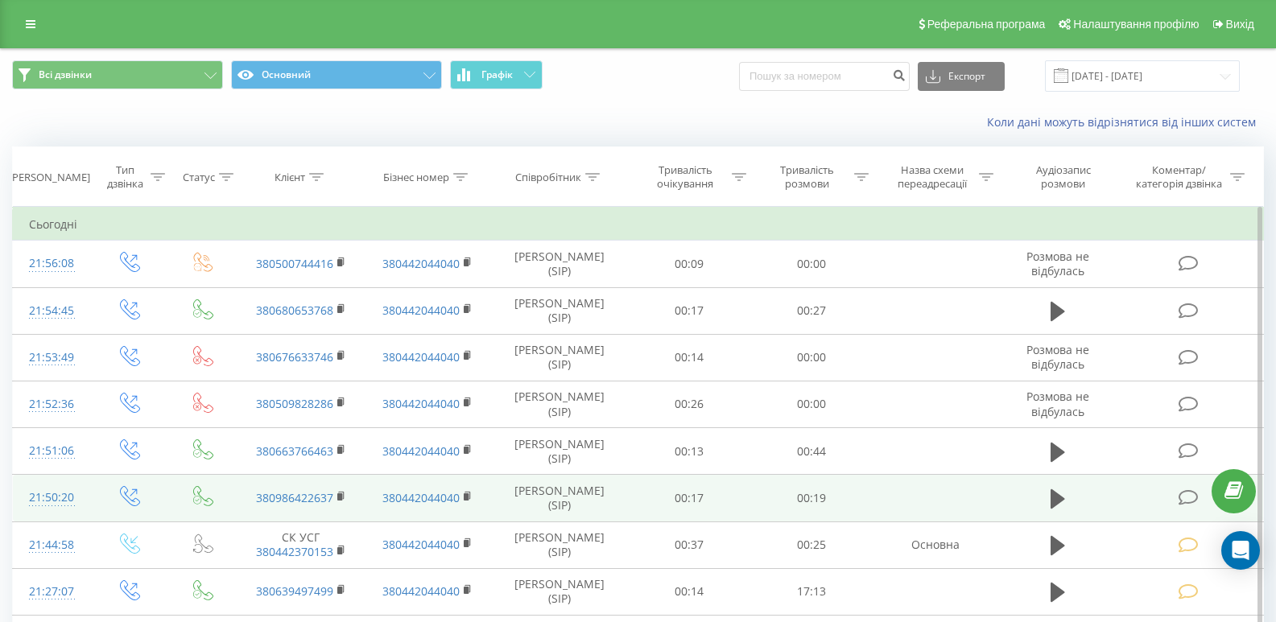
click at [1182, 505] on icon at bounding box center [1189, 497] width 20 height 17
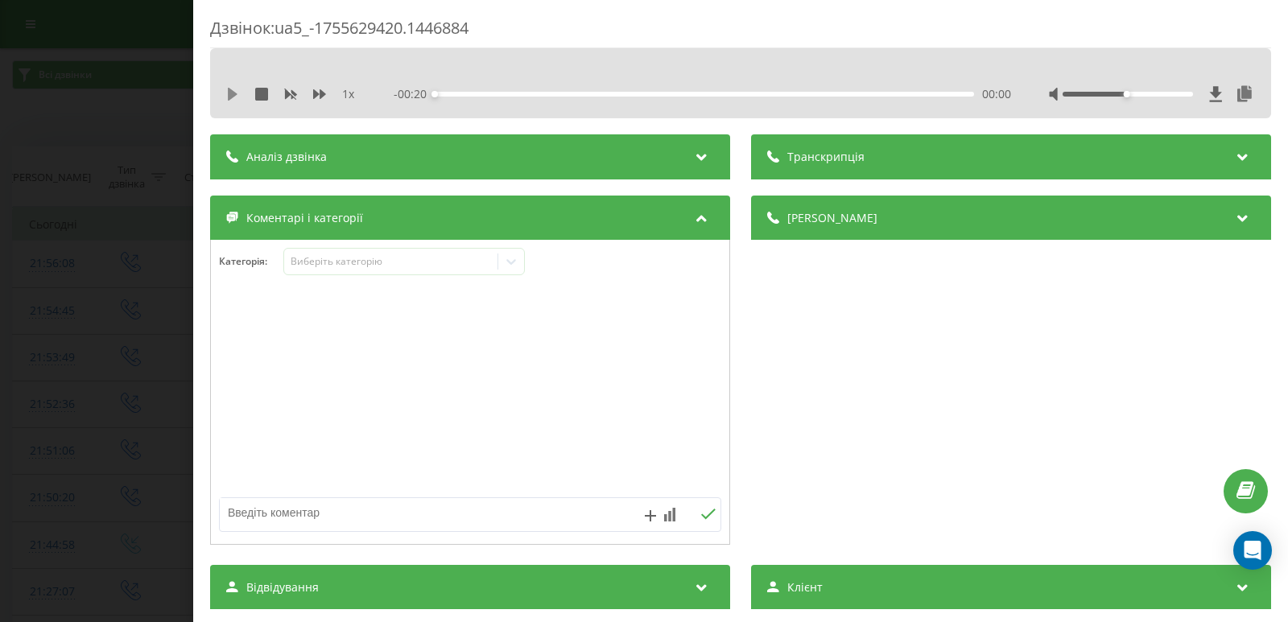
click at [237, 93] on icon at bounding box center [232, 94] width 13 height 13
click at [510, 259] on icon at bounding box center [511, 262] width 16 height 16
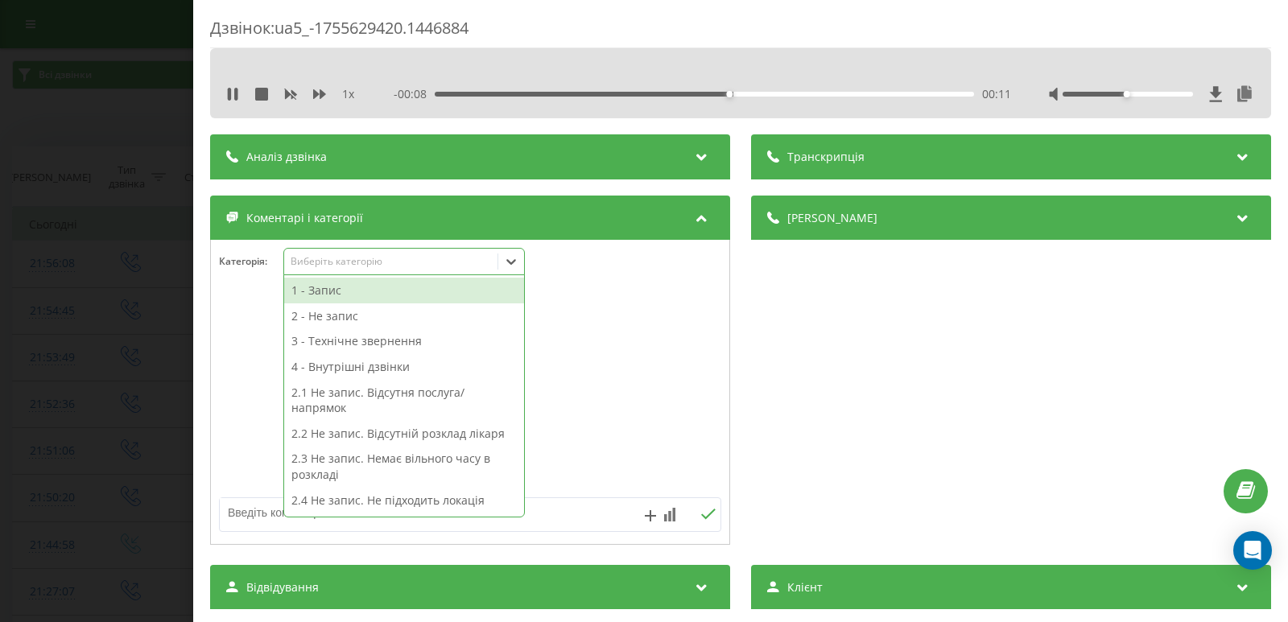
click at [239, 90] on div "1 x" at bounding box center [298, 94] width 145 height 16
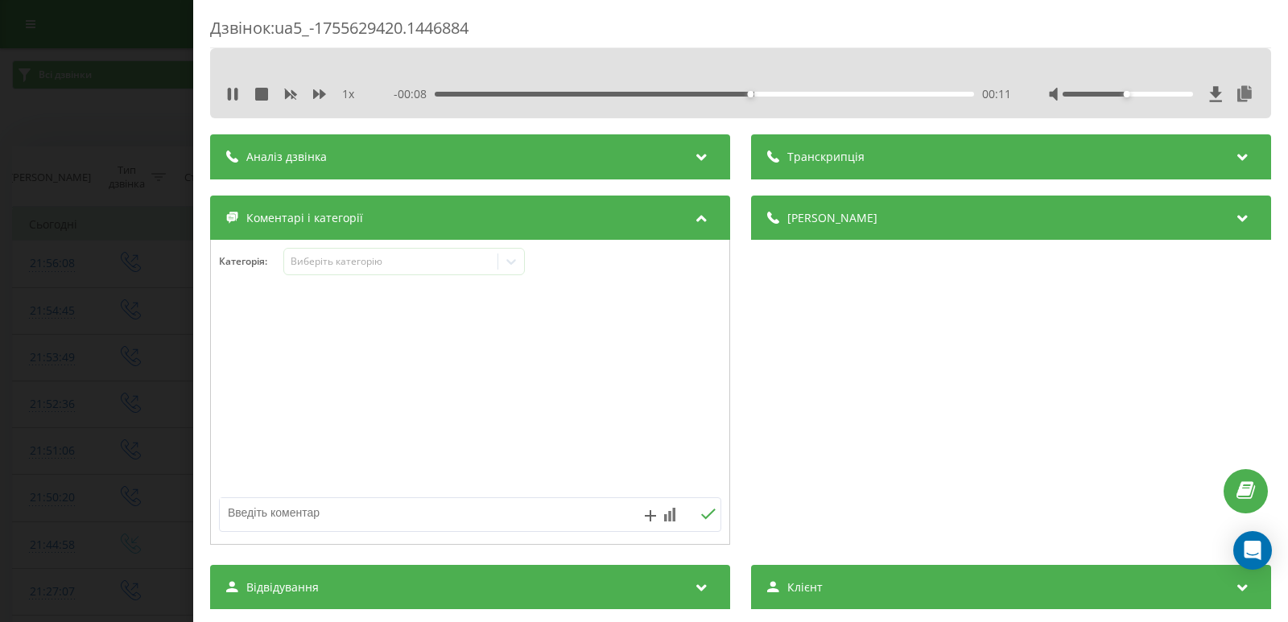
click at [225, 97] on div "1 x - 00:08 00:11 00:11" at bounding box center [740, 94] width 1037 height 24
click at [226, 89] on icon at bounding box center [232, 94] width 13 height 13
click at [512, 262] on icon at bounding box center [511, 262] width 16 height 16
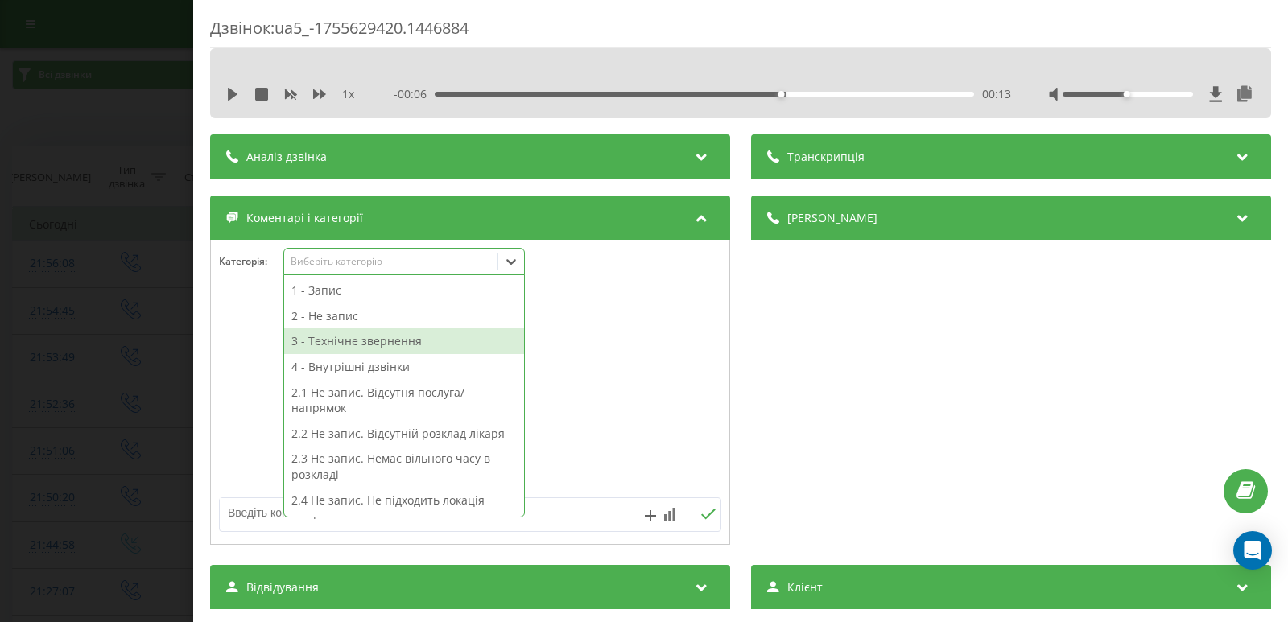
click at [369, 345] on div "3 - Технічне звернення" at bounding box center [404, 341] width 240 height 26
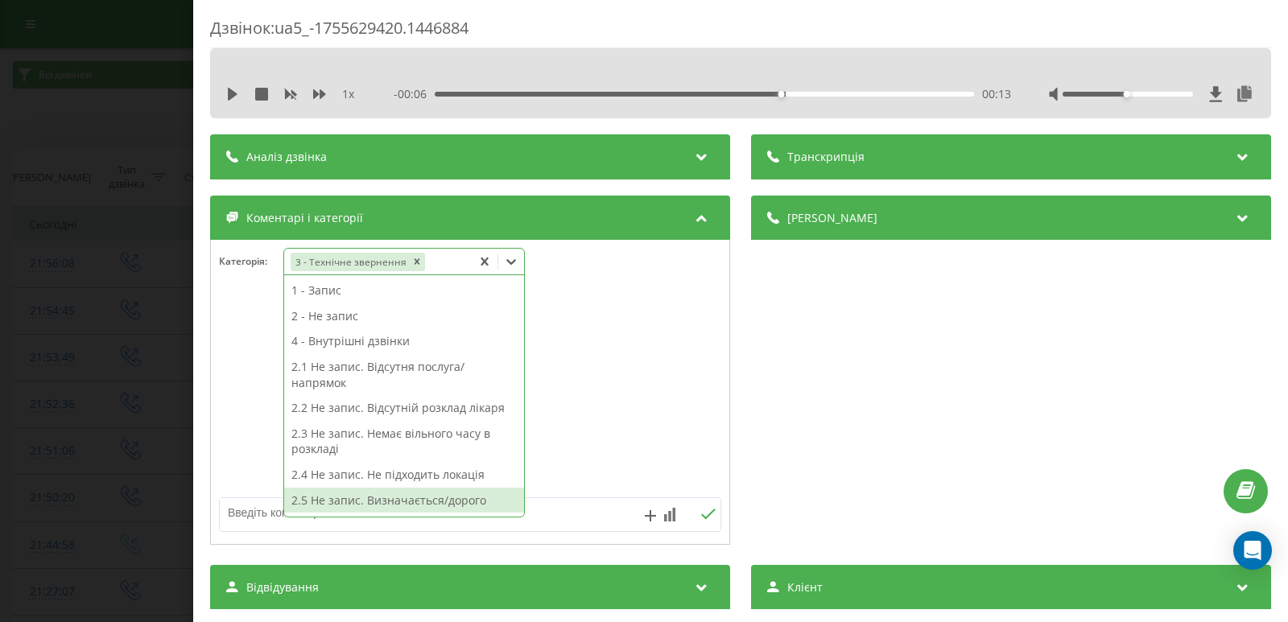
click at [558, 506] on textarea at bounding box center [420, 512] width 400 height 29
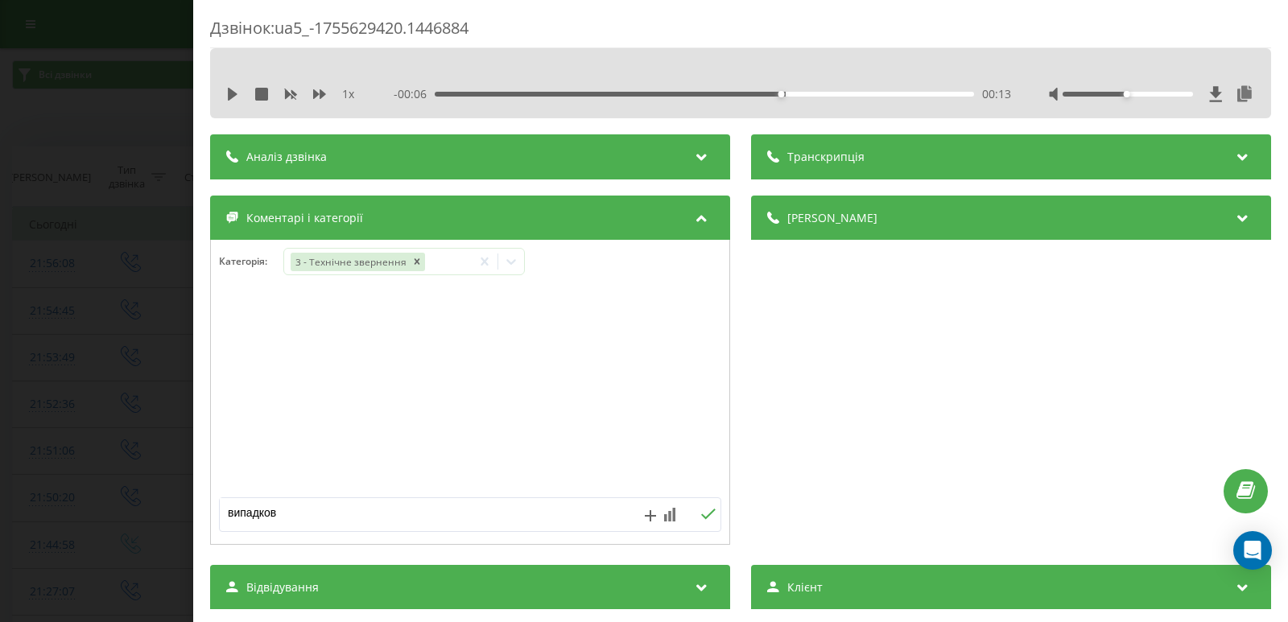
type textarea "випадково"
click at [700, 511] on icon at bounding box center [707, 514] width 15 height 11
click at [67, 186] on div "Дзвінок : ua5_-1755629420.1446884 1 x - 00:06 00:13 00:13 Транскрипція Для AI-а…" at bounding box center [644, 311] width 1288 height 622
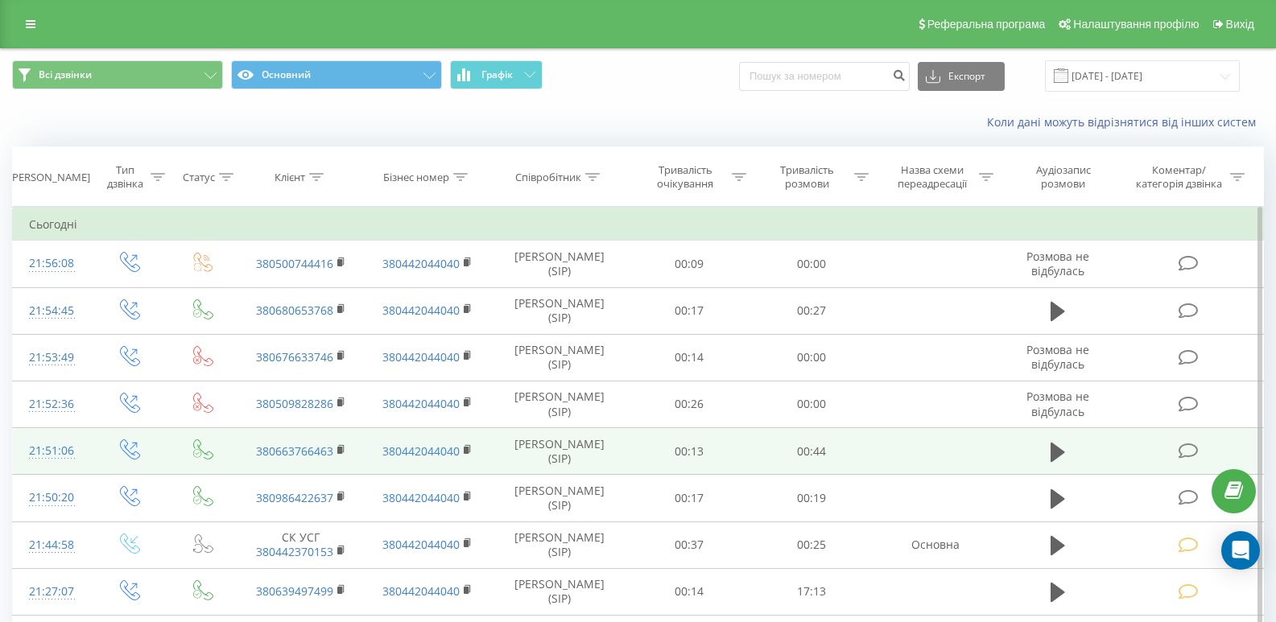
click at [1182, 450] on icon at bounding box center [1189, 451] width 20 height 17
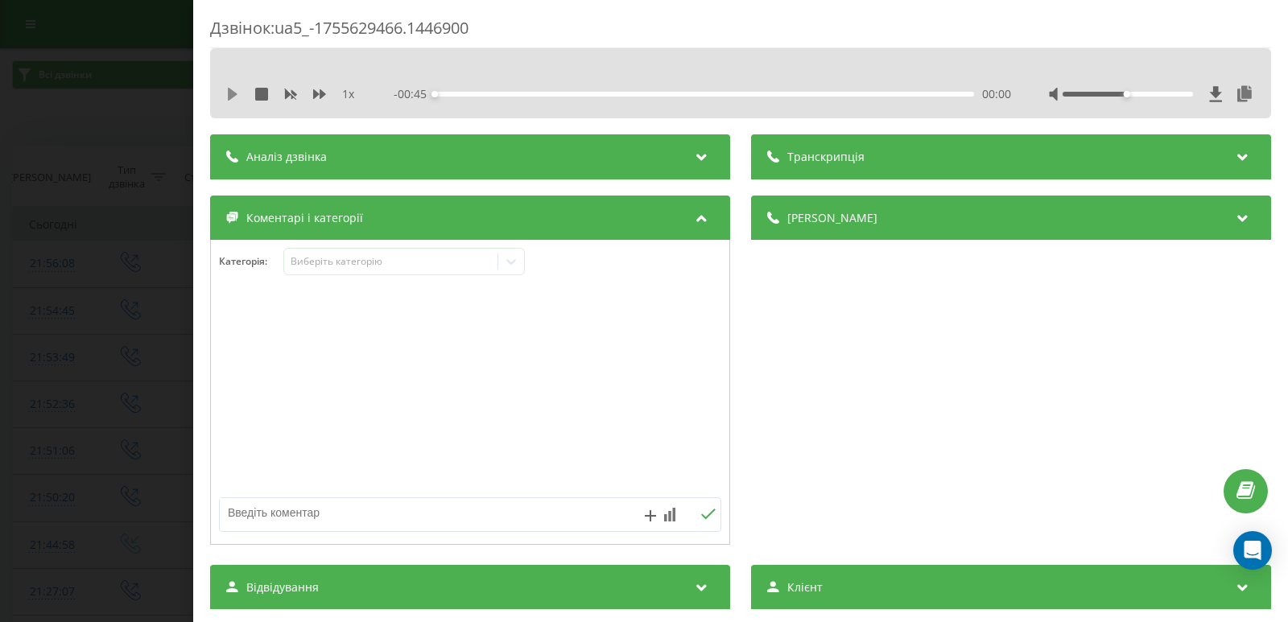
click at [229, 94] on icon at bounding box center [233, 94] width 10 height 13
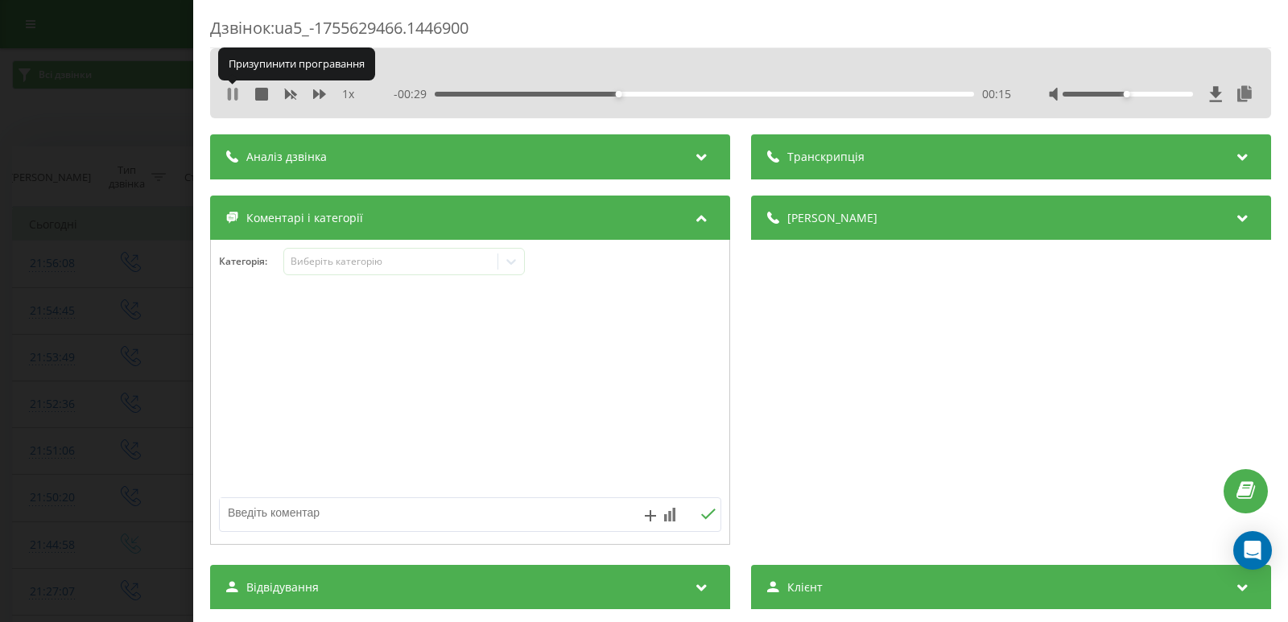
click at [238, 97] on icon at bounding box center [232, 94] width 13 height 13
click at [513, 262] on icon at bounding box center [511, 262] width 16 height 16
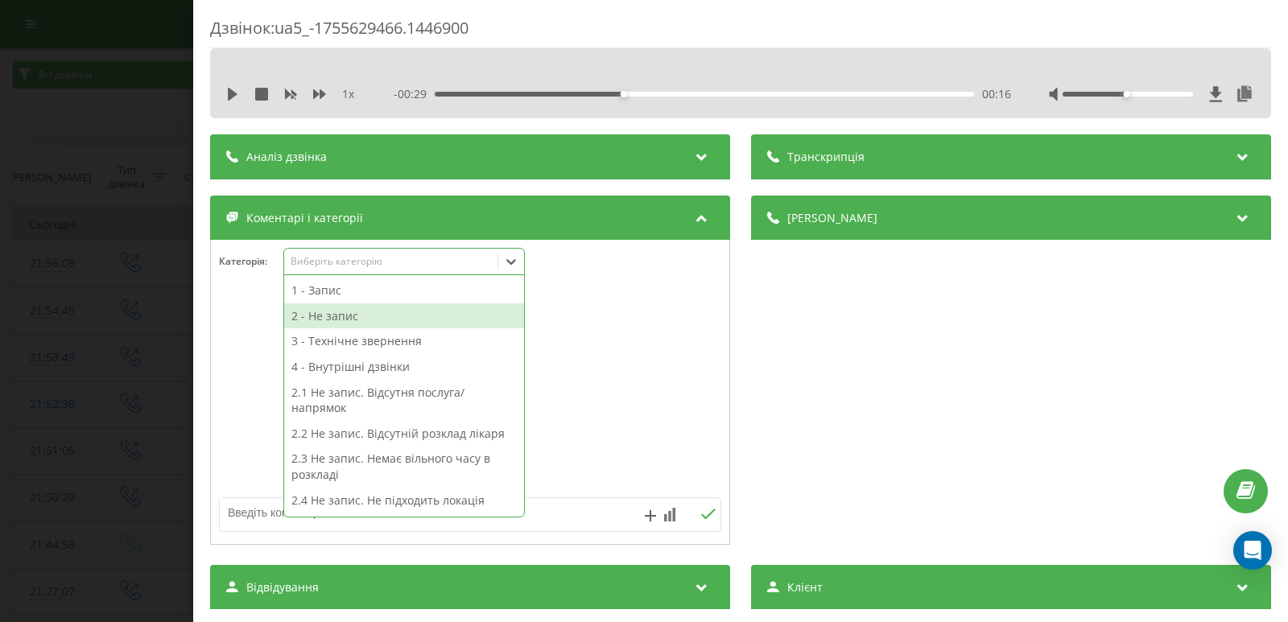
click at [345, 320] on div "2 - Не запис" at bounding box center [404, 316] width 240 height 26
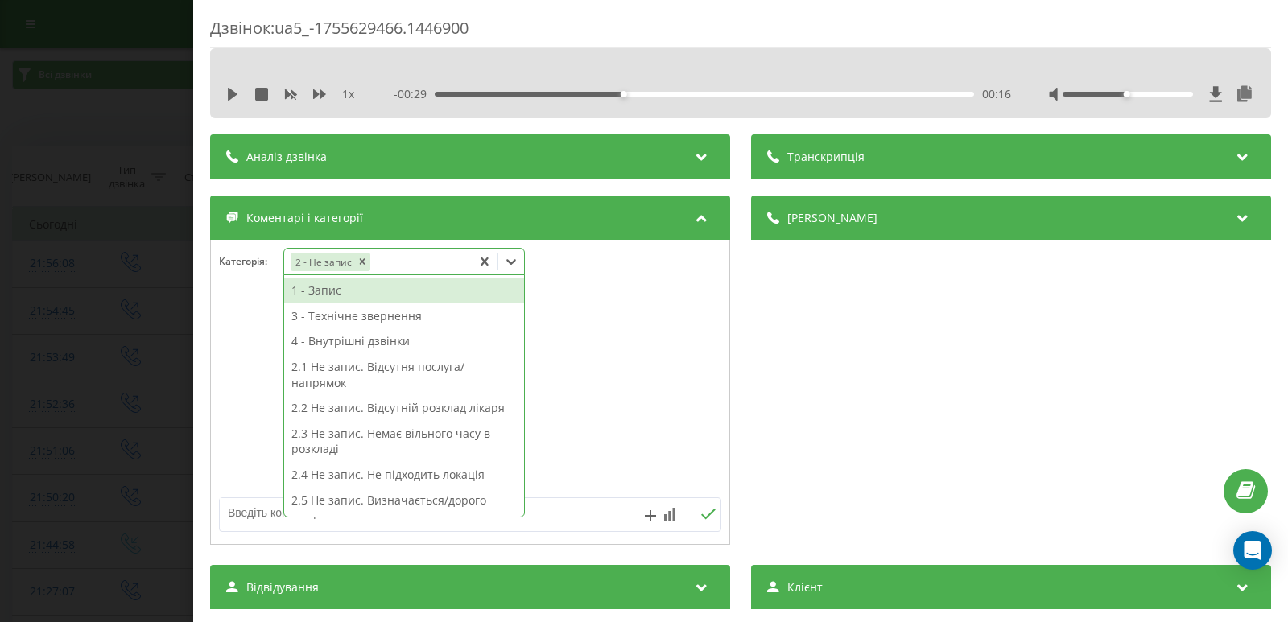
click at [595, 373] on div at bounding box center [470, 392] width 518 height 193
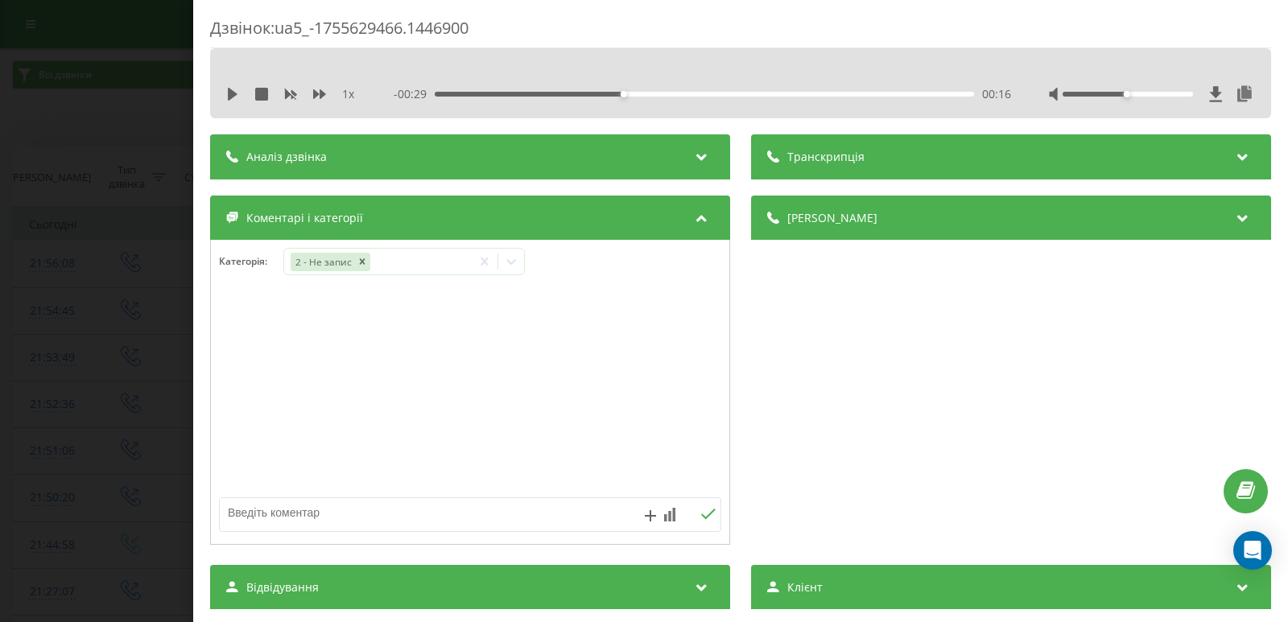
click at [492, 519] on textarea at bounding box center [420, 512] width 400 height 29
type textarea "передала на відд."
click at [700, 510] on icon at bounding box center [707, 514] width 15 height 11
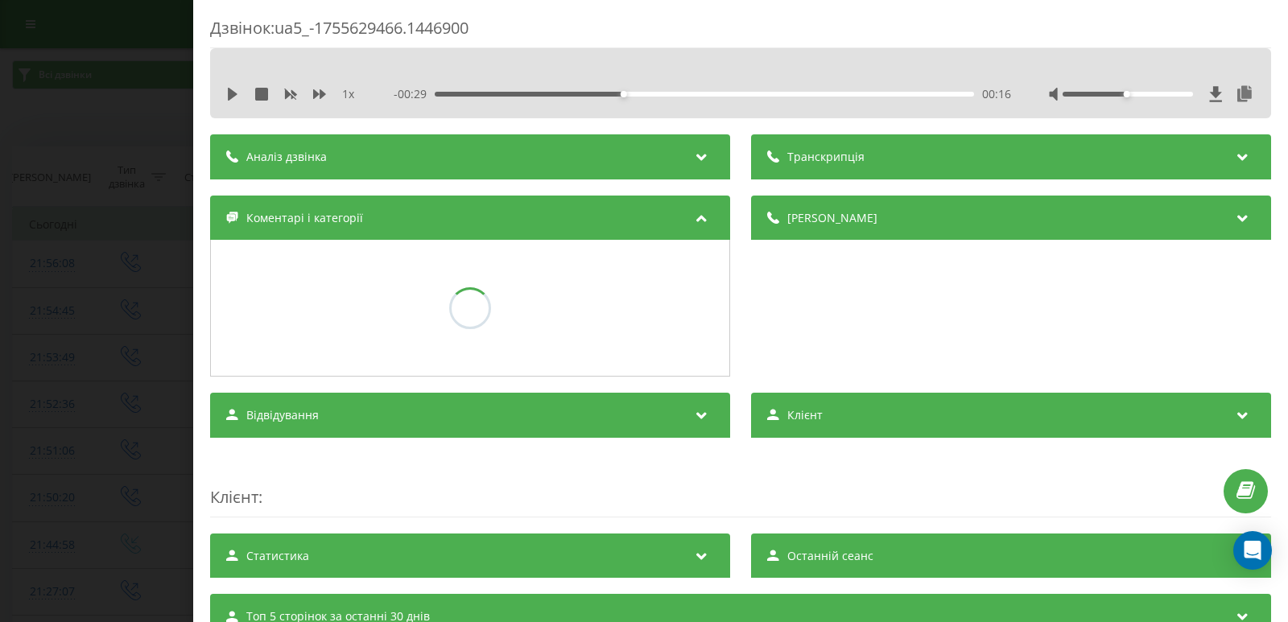
click at [71, 259] on div "Дзвінок : ua5_-1755629466.1446900 1 x - 00:29 00:16 00:16 Транскрипція Для AI-а…" at bounding box center [644, 311] width 1288 height 622
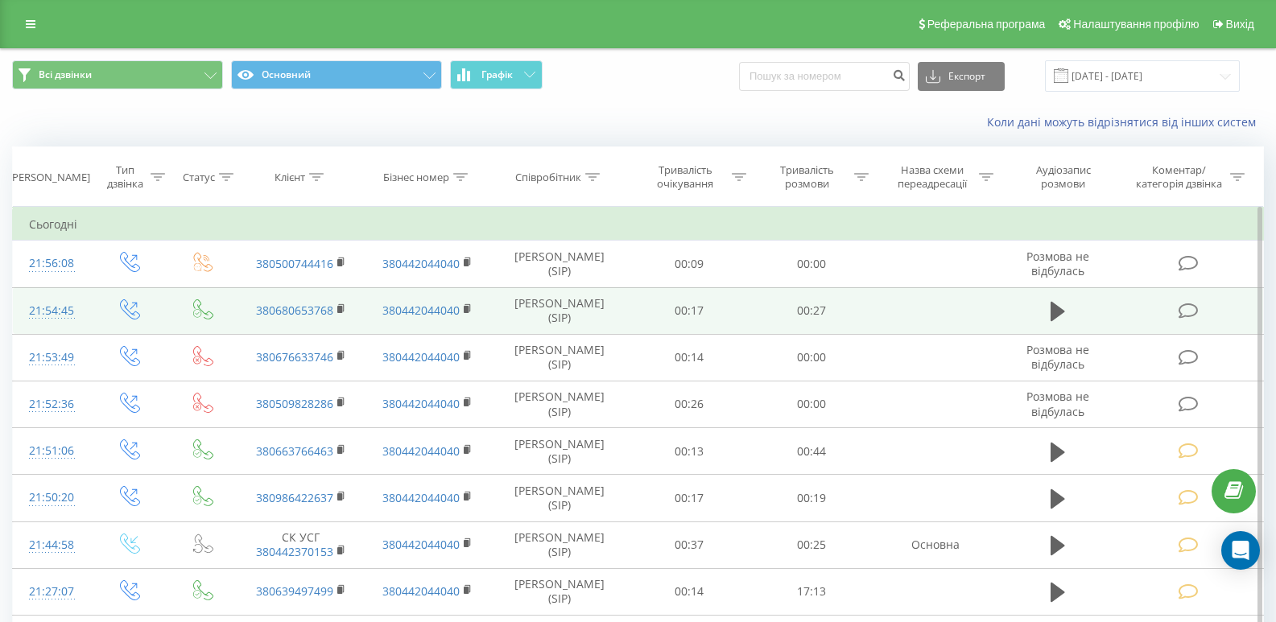
click at [1191, 309] on icon at bounding box center [1189, 311] width 20 height 17
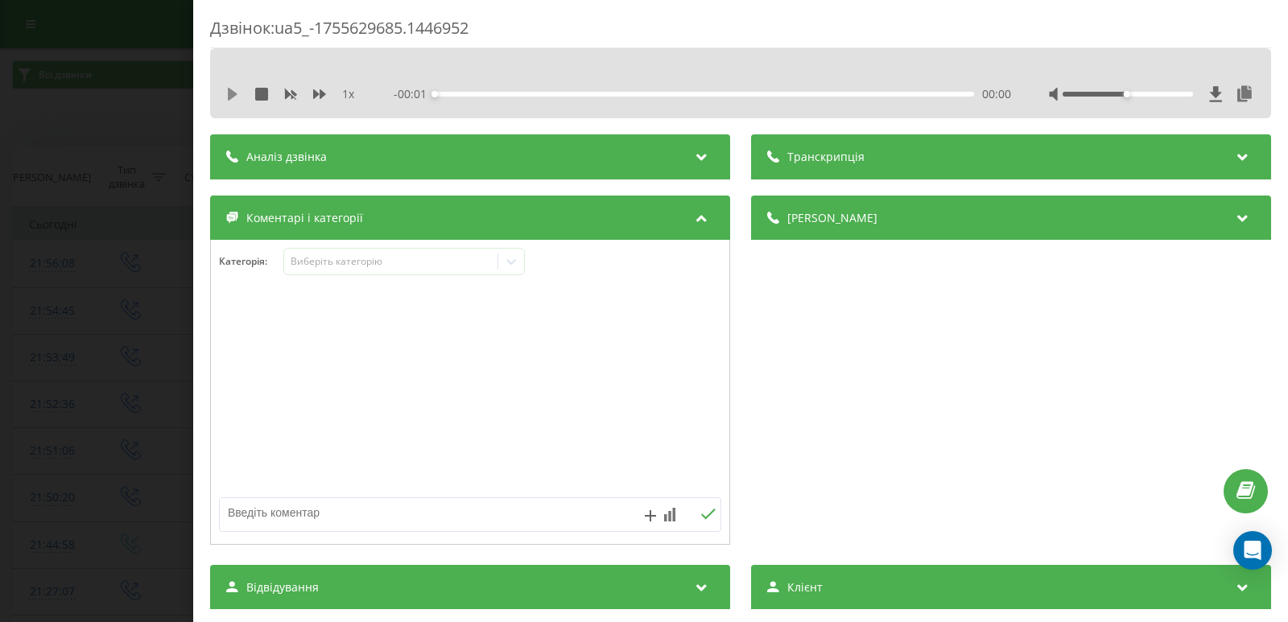
click at [226, 90] on icon at bounding box center [232, 94] width 13 height 13
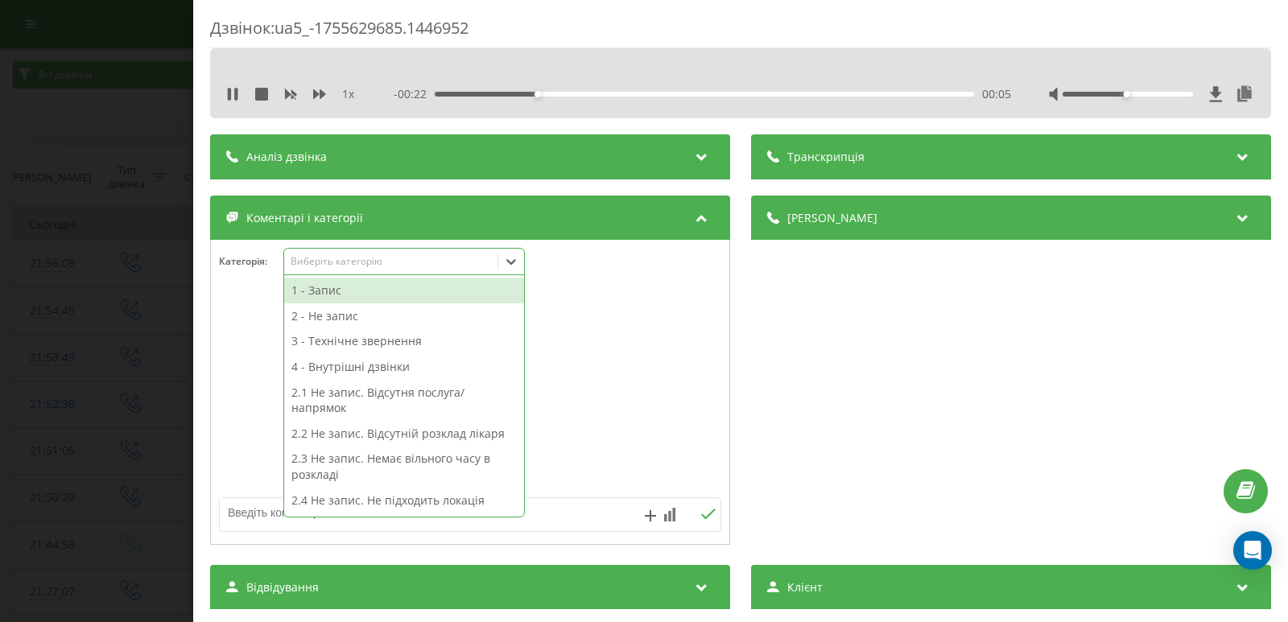
click at [516, 259] on icon at bounding box center [511, 262] width 16 height 16
click at [323, 315] on div "2 - Не запис" at bounding box center [404, 316] width 240 height 26
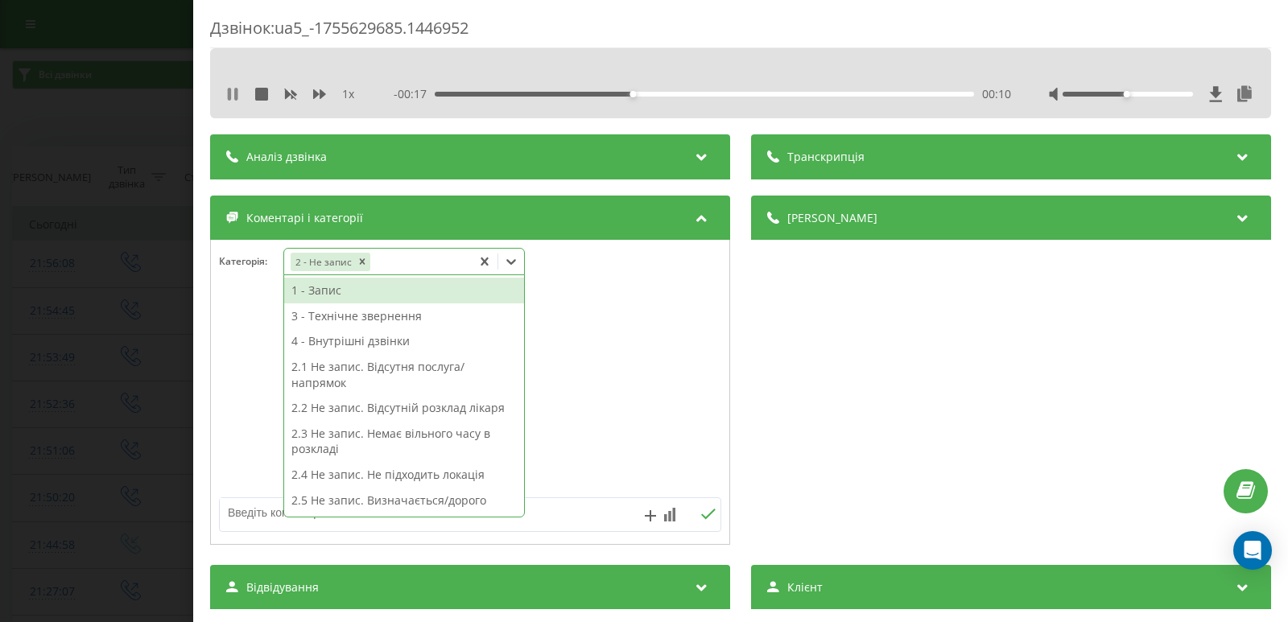
click at [233, 89] on icon at bounding box center [232, 94] width 13 height 13
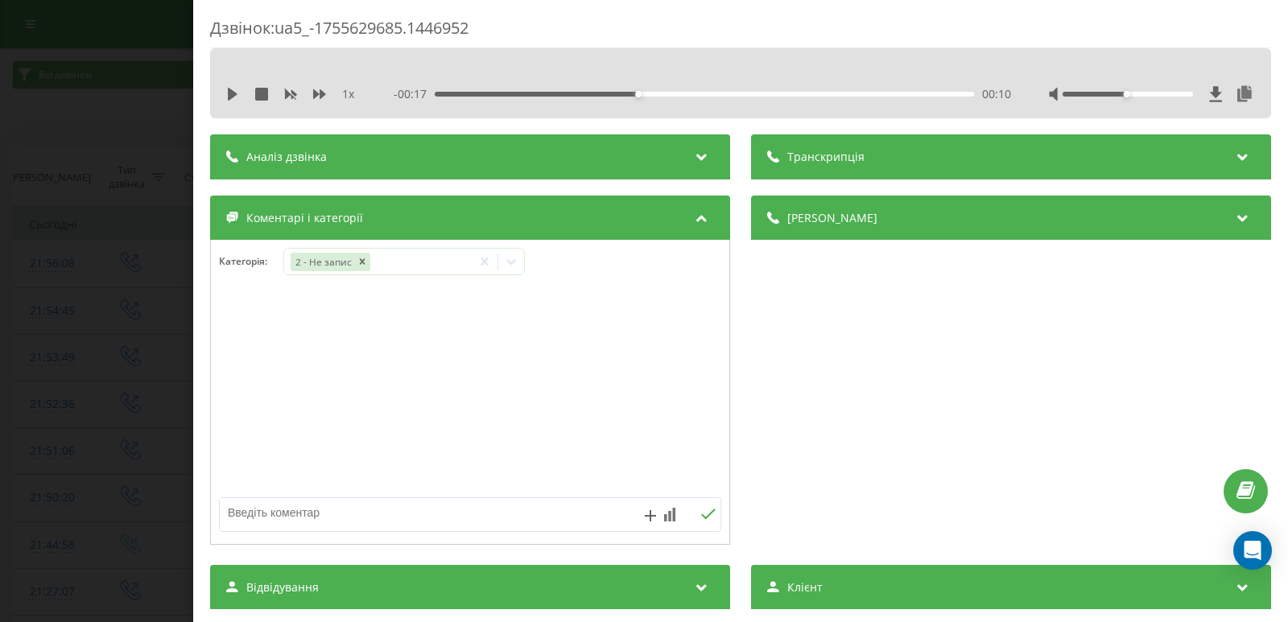
click at [397, 518] on textarea at bounding box center [420, 512] width 400 height 29
type textarea "вже записався"
click at [705, 503] on div "вже записався" at bounding box center [470, 514] width 502 height 35
click at [706, 510] on icon at bounding box center [707, 514] width 15 height 11
click at [96, 258] on div "Дзвінок : ua5_-1755629685.1446952 1 x - 00:17 00:10 00:10 Транскрипція Для AI-а…" at bounding box center [644, 311] width 1288 height 622
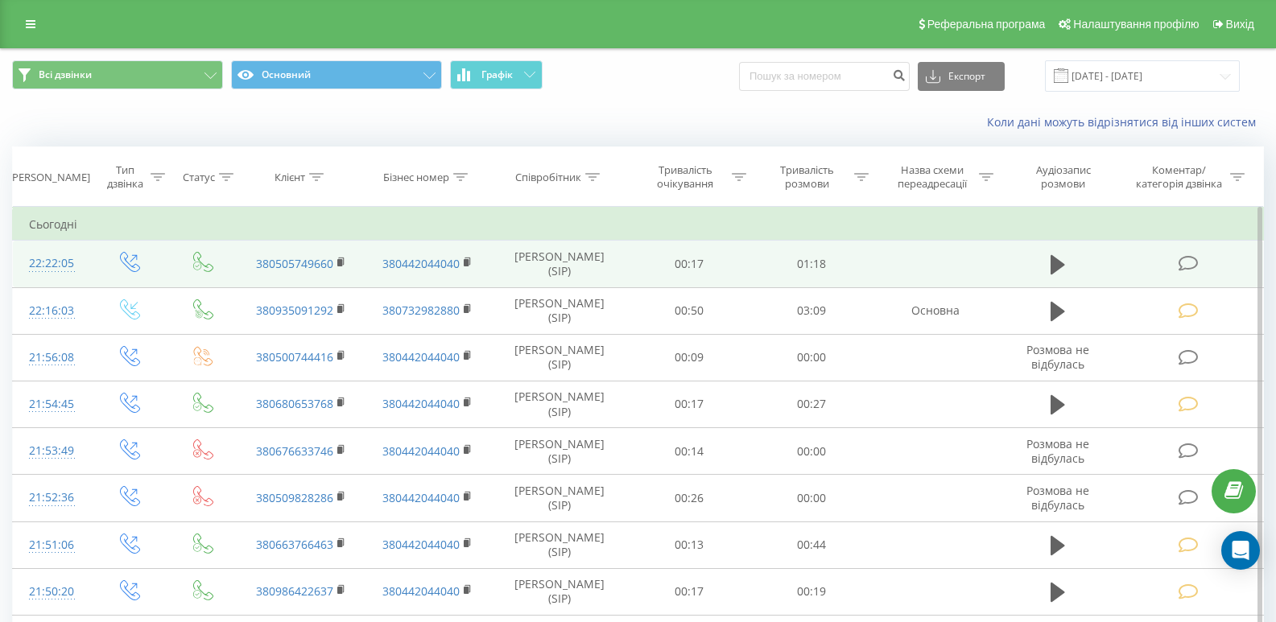
click at [1192, 273] on td at bounding box center [1190, 264] width 147 height 47
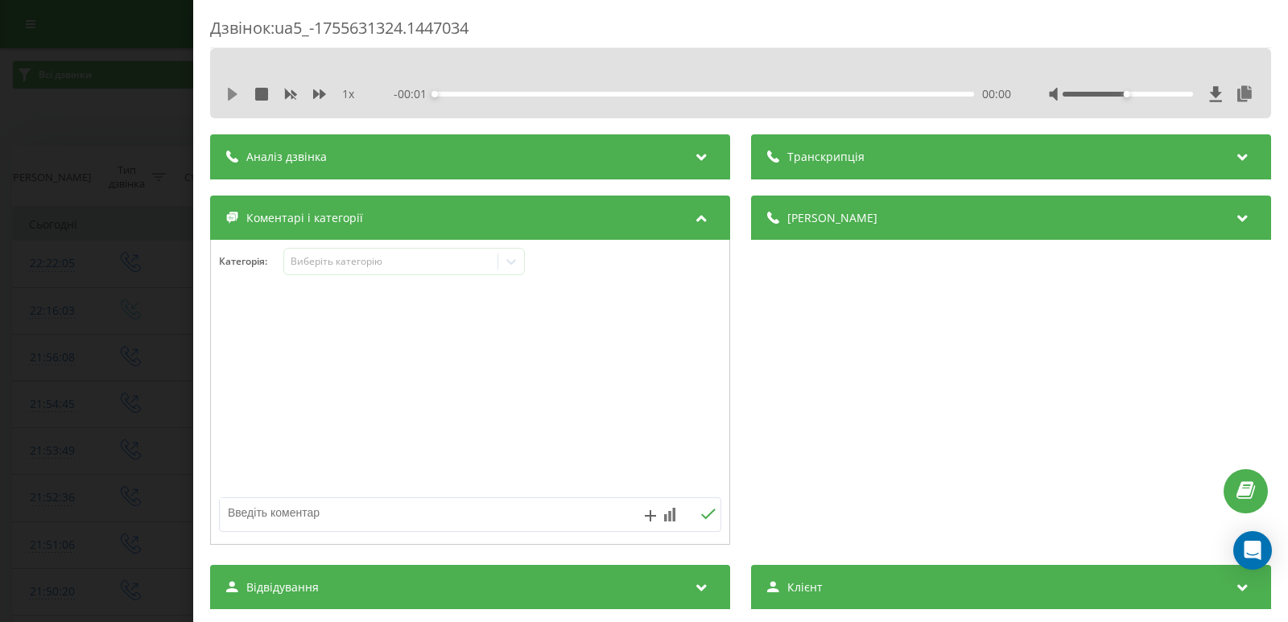
click at [236, 93] on icon at bounding box center [233, 94] width 10 height 13
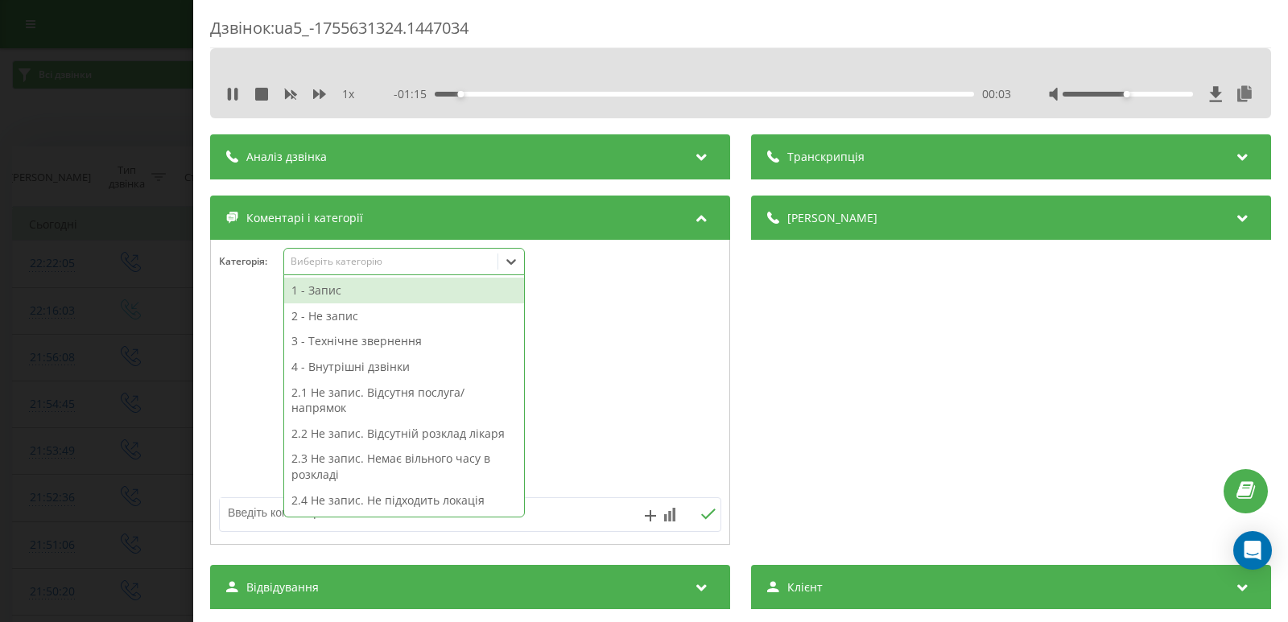
click at [513, 262] on icon at bounding box center [511, 262] width 16 height 16
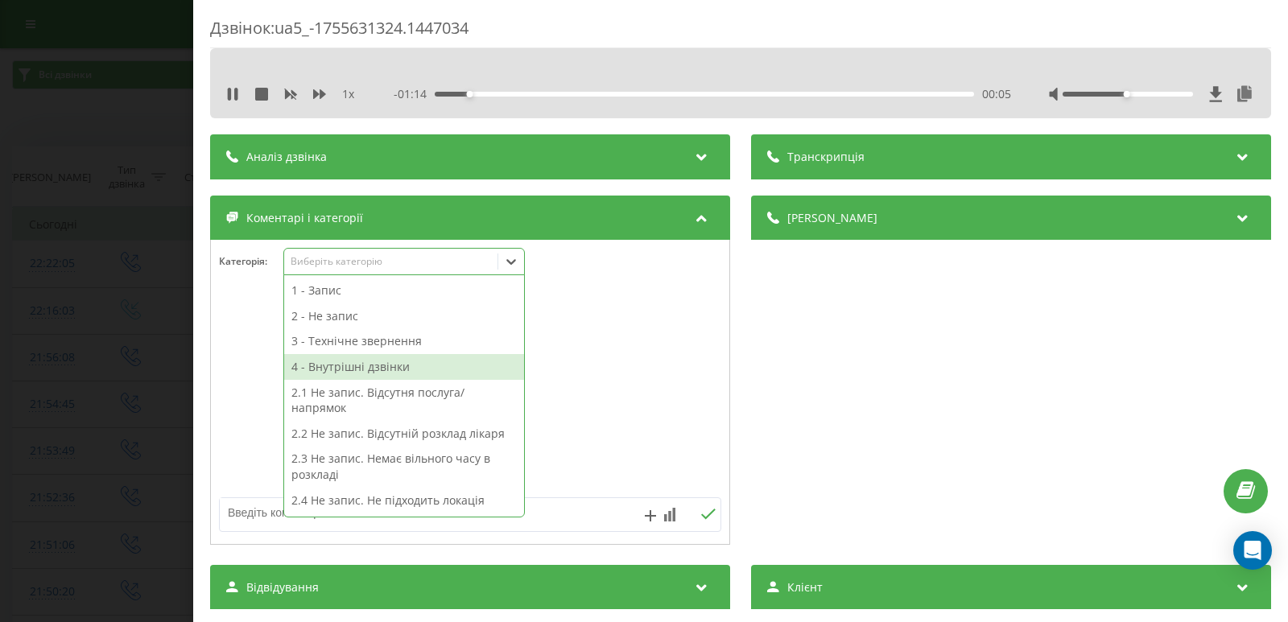
click at [382, 373] on div "4 - Внутрішні дзвінки" at bounding box center [404, 367] width 240 height 26
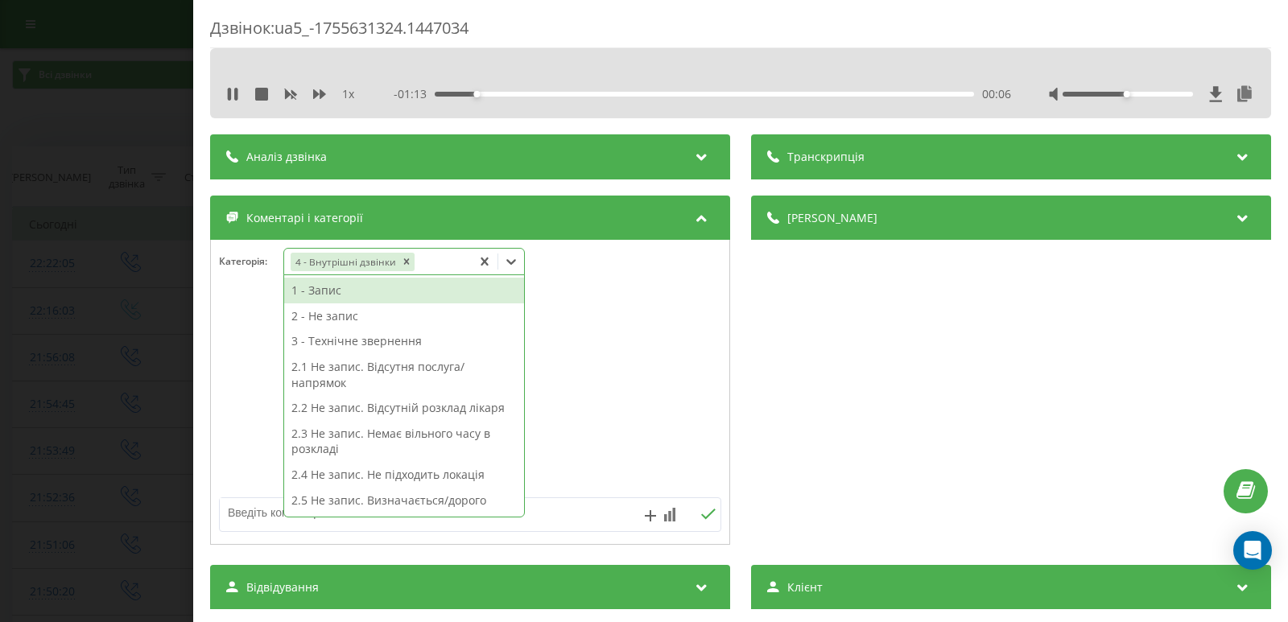
click at [78, 258] on div "Дзвінок : ua5_-1755631324.1447034 1 x - 01:13 00:06 00:06 Транскрипція Для AI-а…" at bounding box center [644, 311] width 1288 height 622
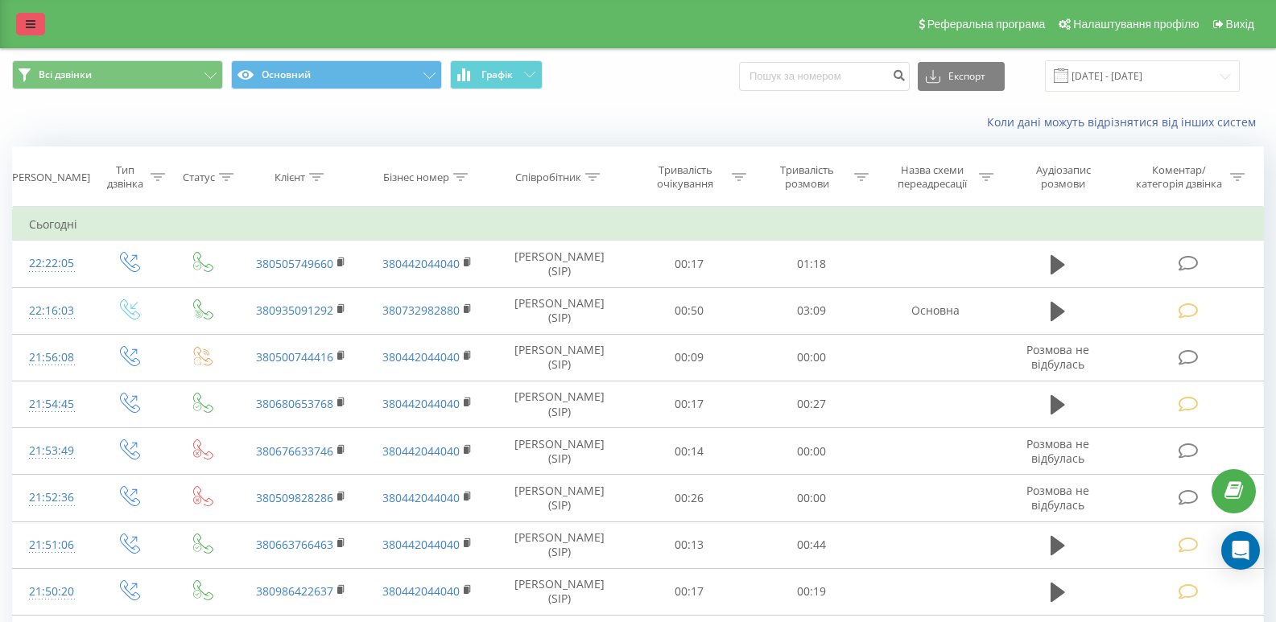
click at [33, 26] on icon at bounding box center [31, 24] width 10 height 11
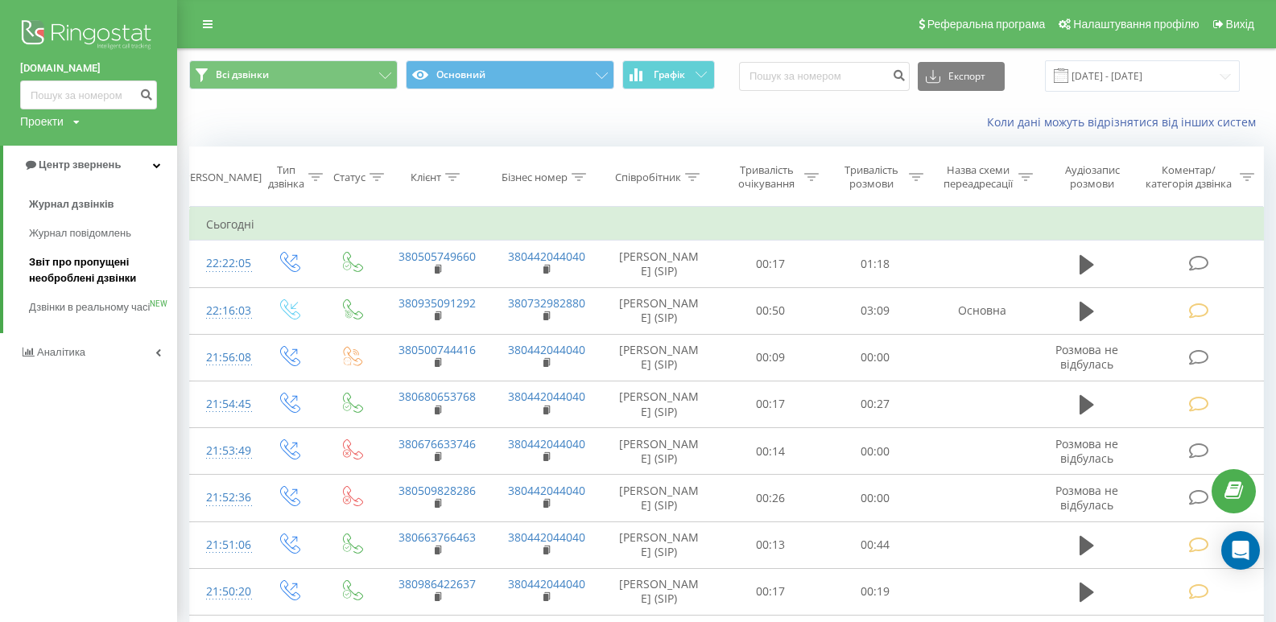
click at [76, 273] on span "Звіт про пропущені необроблені дзвінки" at bounding box center [99, 270] width 140 height 32
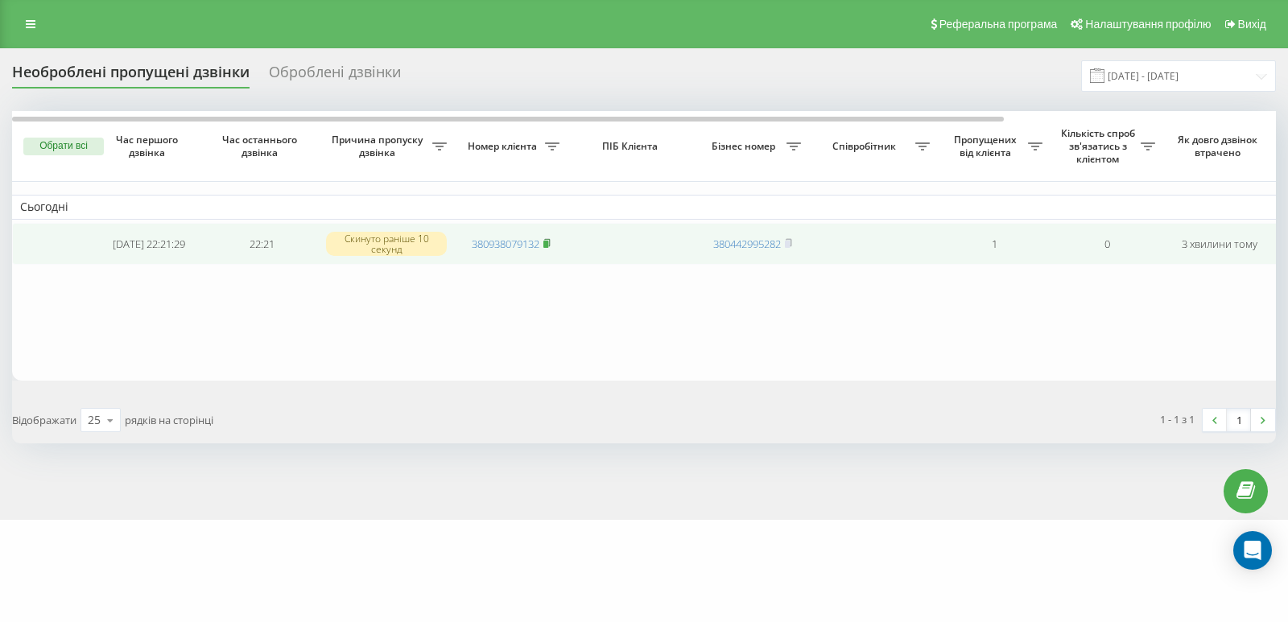
click at [549, 241] on icon at bounding box center [547, 241] width 6 height 7
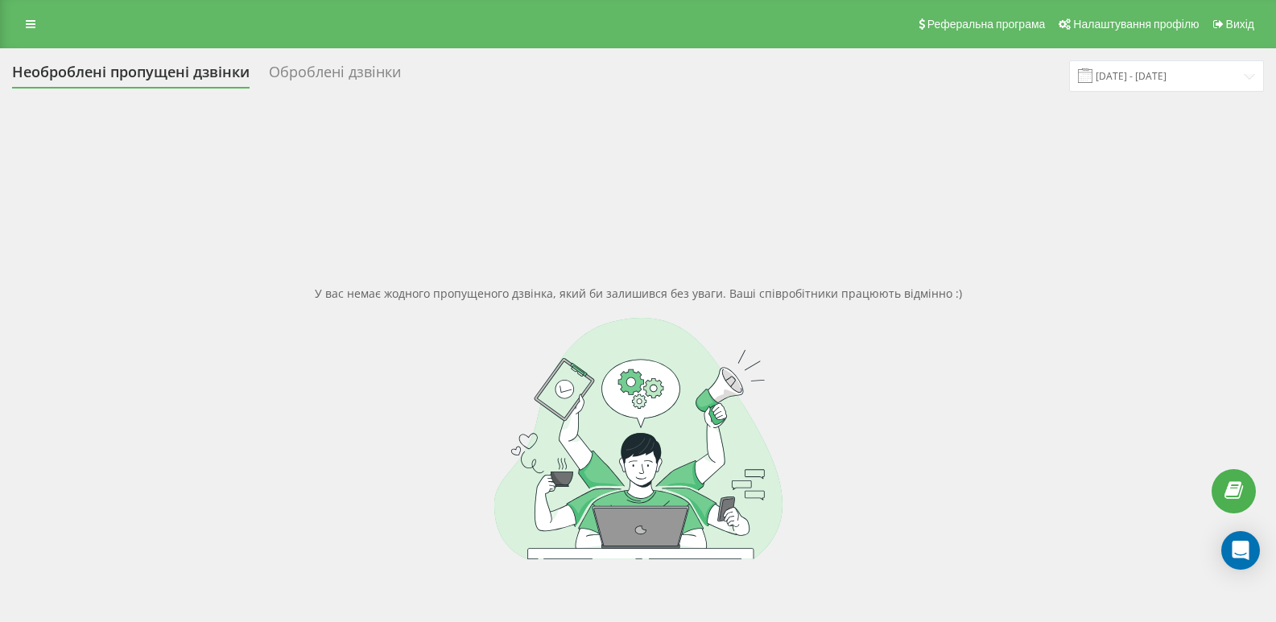
click at [23, 37] on div "Реферальна програма Налаштування профілю Вихід" at bounding box center [638, 24] width 1276 height 48
click at [31, 27] on icon at bounding box center [31, 24] width 10 height 11
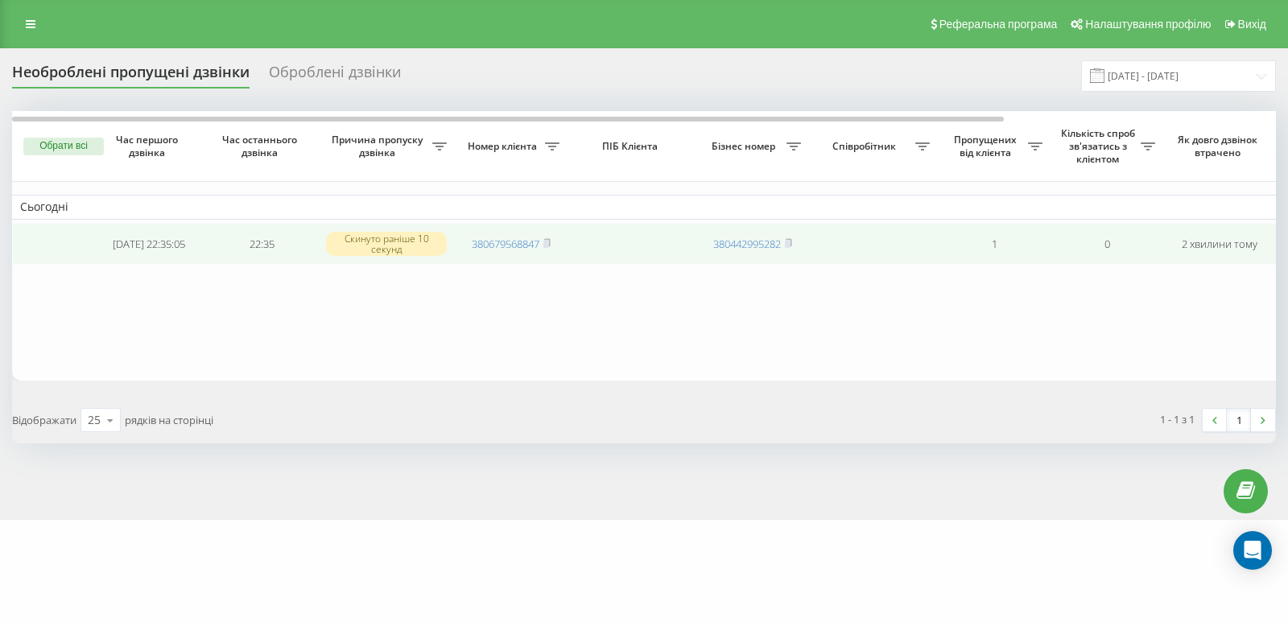
drag, startPoint x: 548, startPoint y: 243, endPoint x: 563, endPoint y: 241, distance: 14.6
click at [548, 243] on rect at bounding box center [545, 244] width 5 height 7
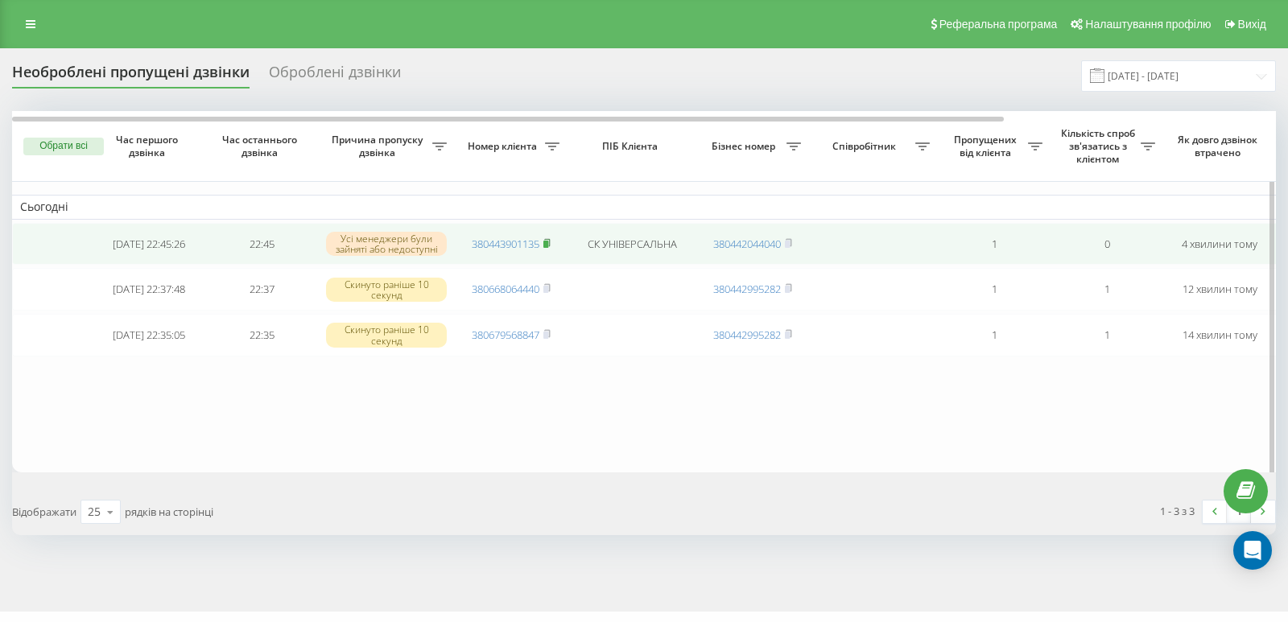
click at [547, 245] on rect at bounding box center [545, 244] width 5 height 7
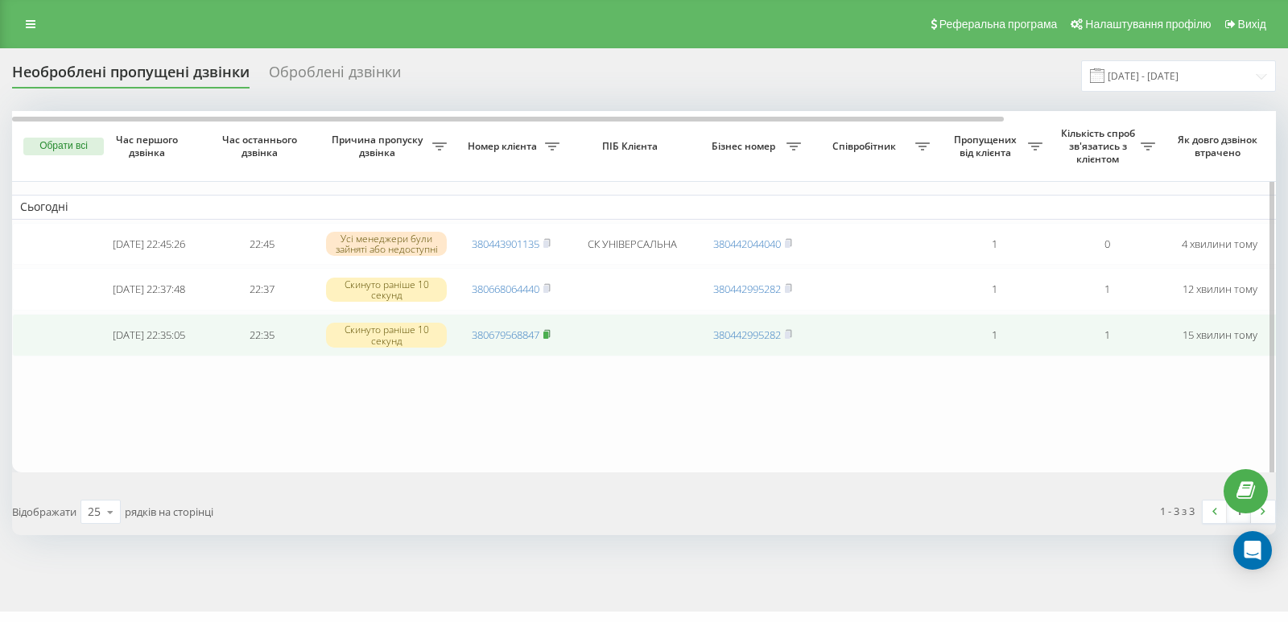
click at [548, 339] on rect at bounding box center [545, 335] width 5 height 7
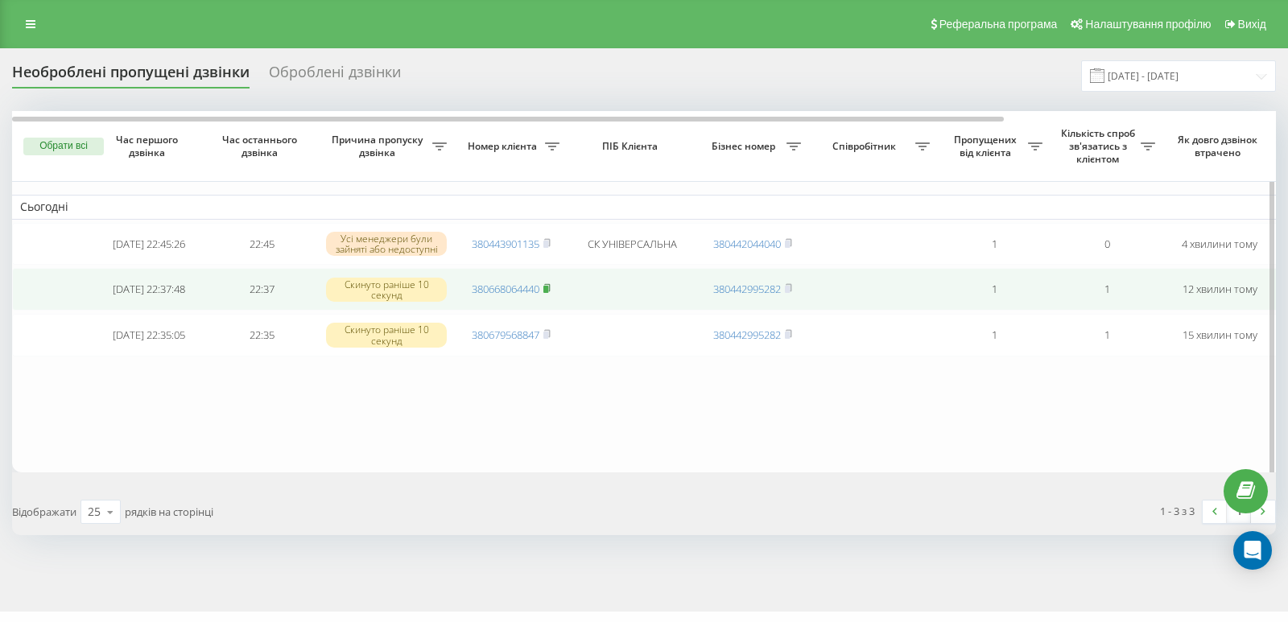
click at [546, 291] on rect at bounding box center [545, 289] width 5 height 7
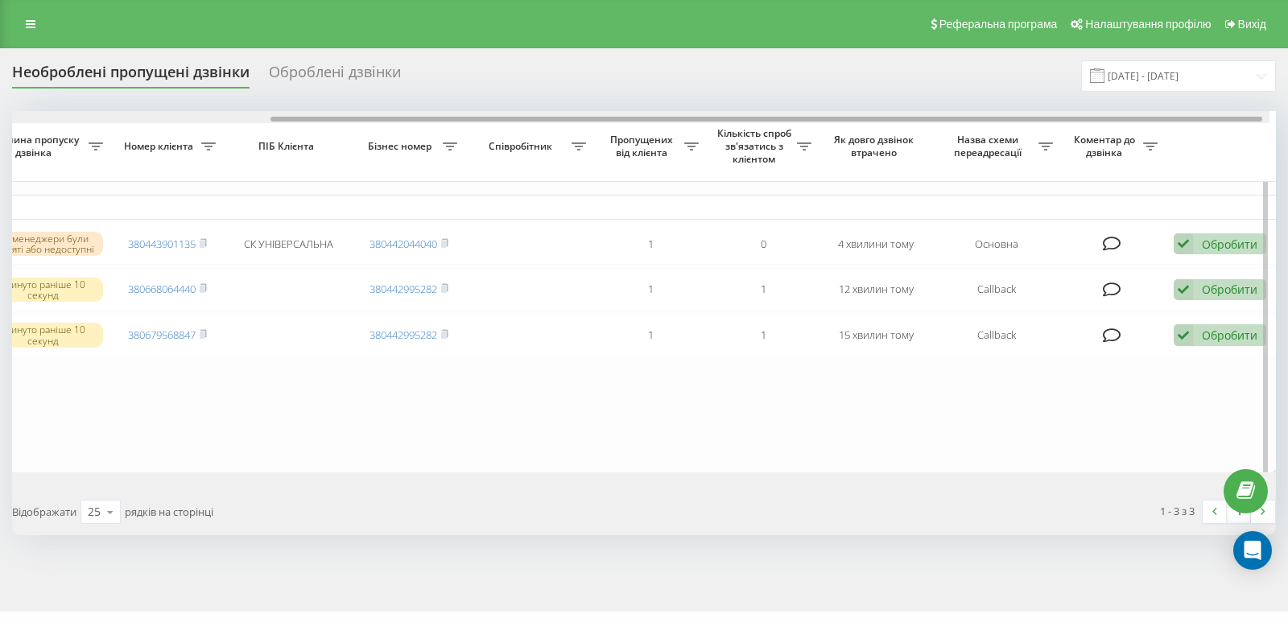
scroll to position [0, 346]
drag, startPoint x: 791, startPoint y: 117, endPoint x: 1091, endPoint y: 152, distance: 302.3
click at [1091, 152] on div "Обрати всі Час першого дзвінка Час останнього дзвінка Причина пропуску дзвінка …" at bounding box center [644, 291] width 1264 height 361
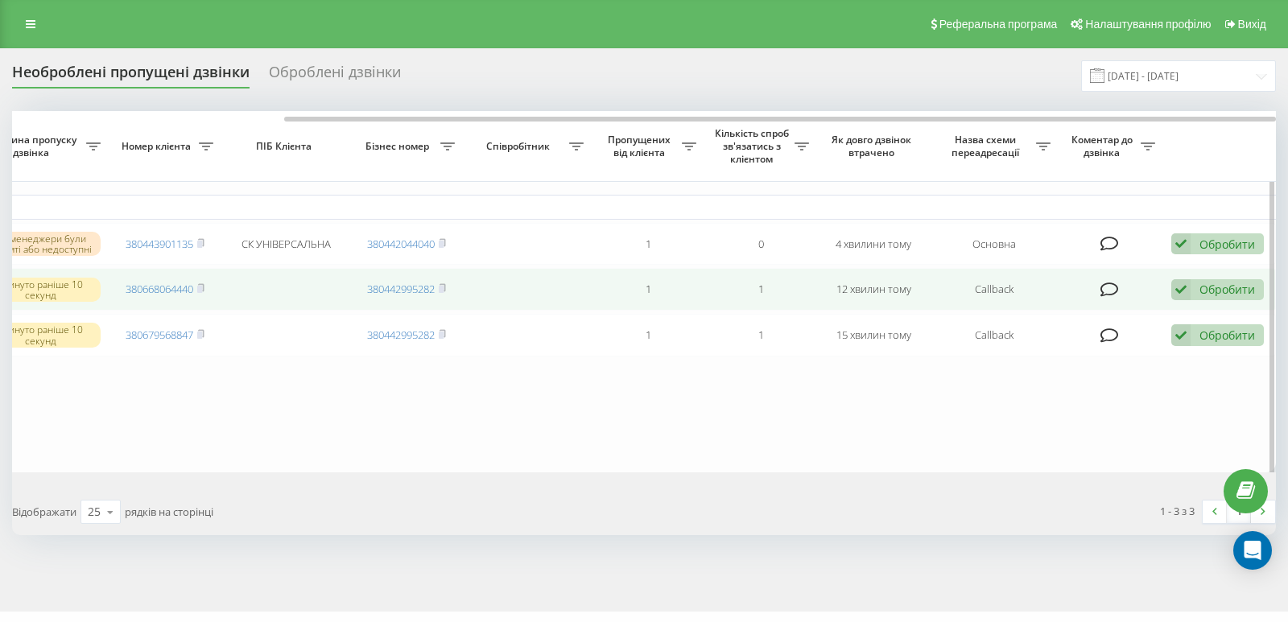
click at [1184, 295] on icon at bounding box center [1180, 290] width 19 height 22
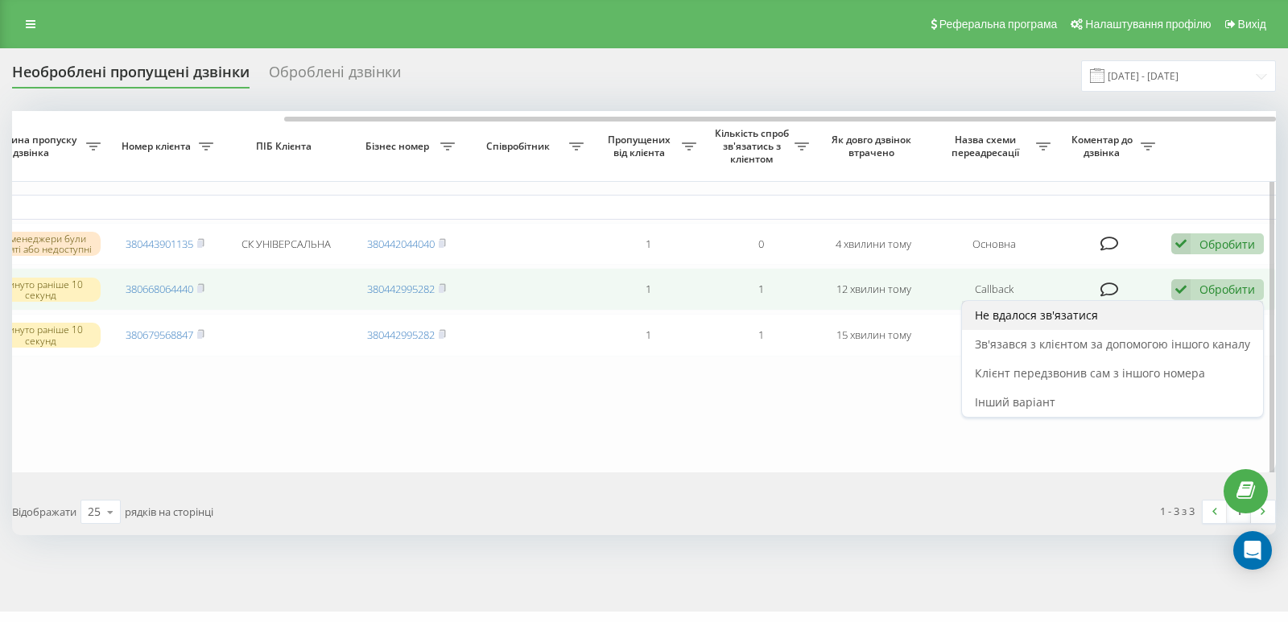
click at [1042, 323] on span "Не вдалося зв'язатися" at bounding box center [1036, 315] width 123 height 15
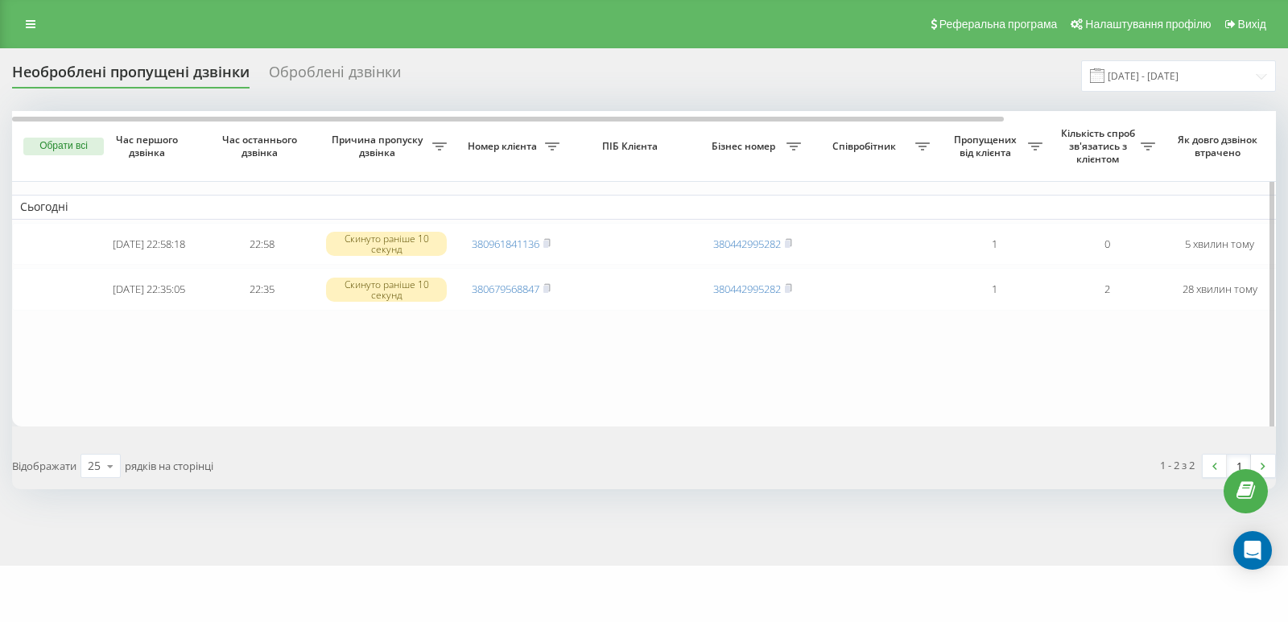
drag, startPoint x: 553, startPoint y: 243, endPoint x: 624, endPoint y: 270, distance: 75.7
click at [552, 244] on td "380961841136" at bounding box center [511, 244] width 113 height 43
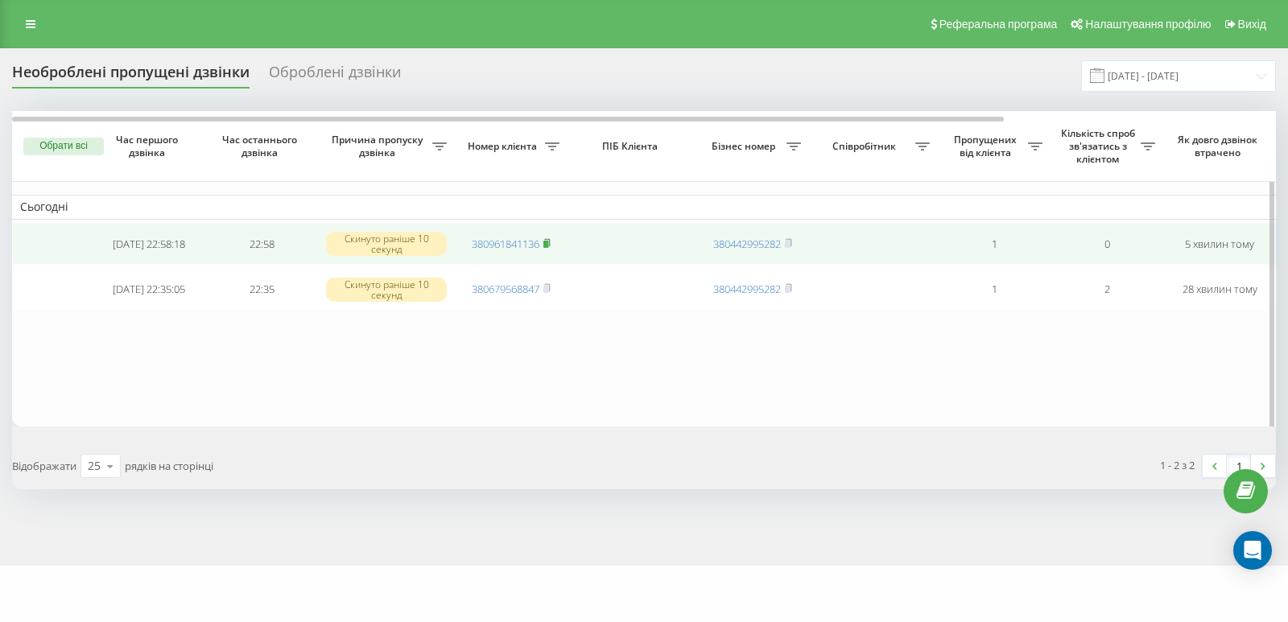
click at [547, 241] on icon at bounding box center [546, 243] width 7 height 10
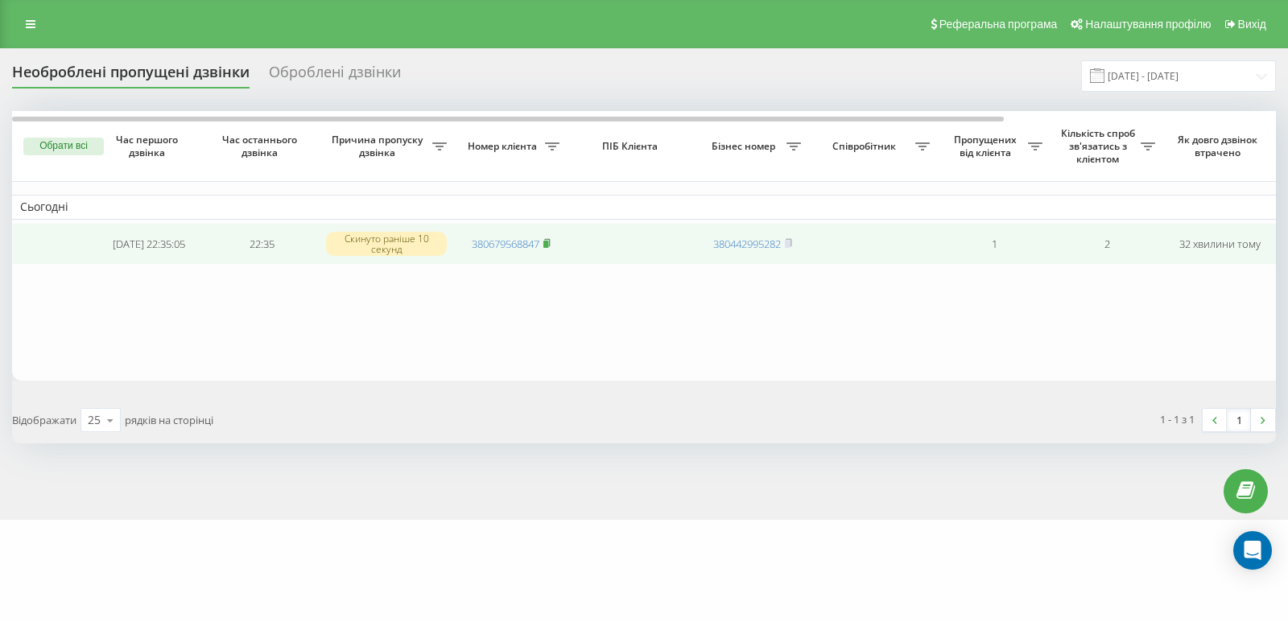
click at [548, 242] on rect at bounding box center [545, 244] width 5 height 7
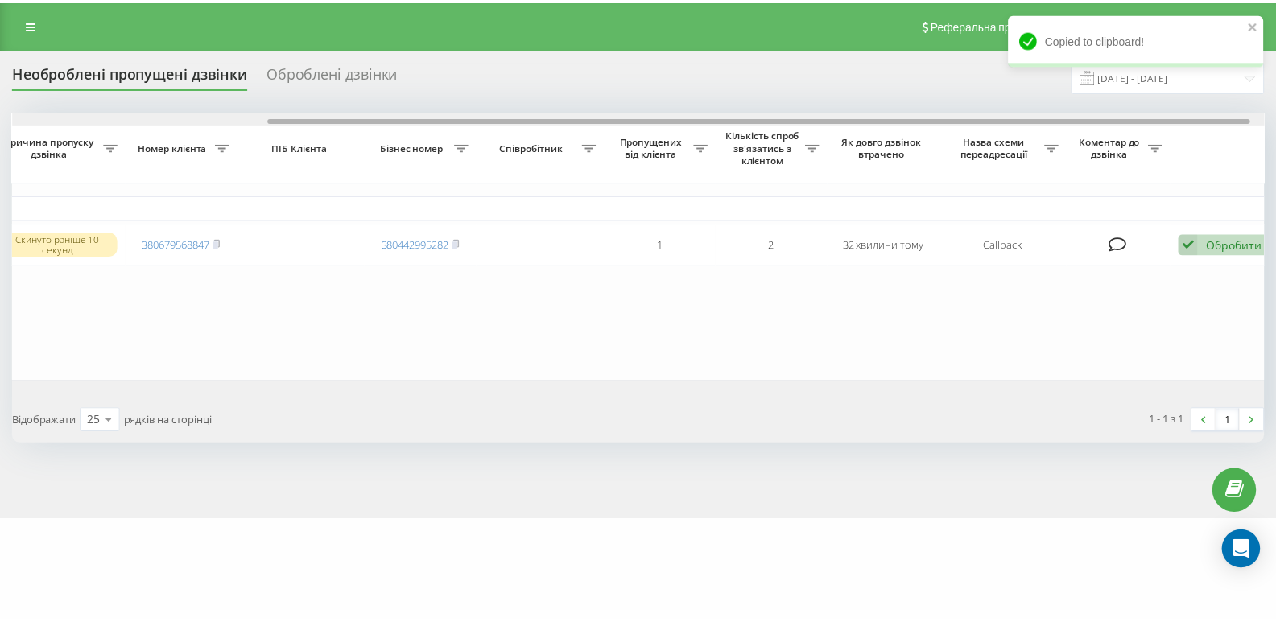
scroll to position [0, 346]
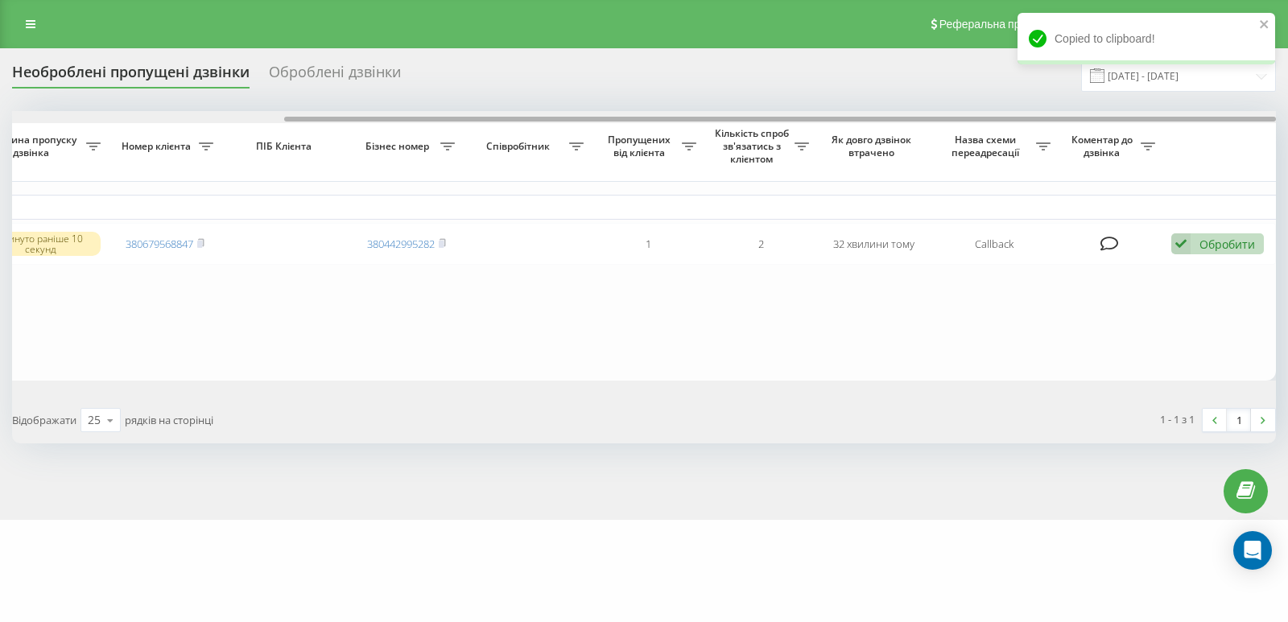
drag, startPoint x: 527, startPoint y: 122, endPoint x: 920, endPoint y: 125, distance: 392.8
click at [920, 125] on div "Обрати всі Час першого дзвінка Час останнього дзвінка Причина пропуску дзвінка …" at bounding box center [644, 246] width 1264 height 270
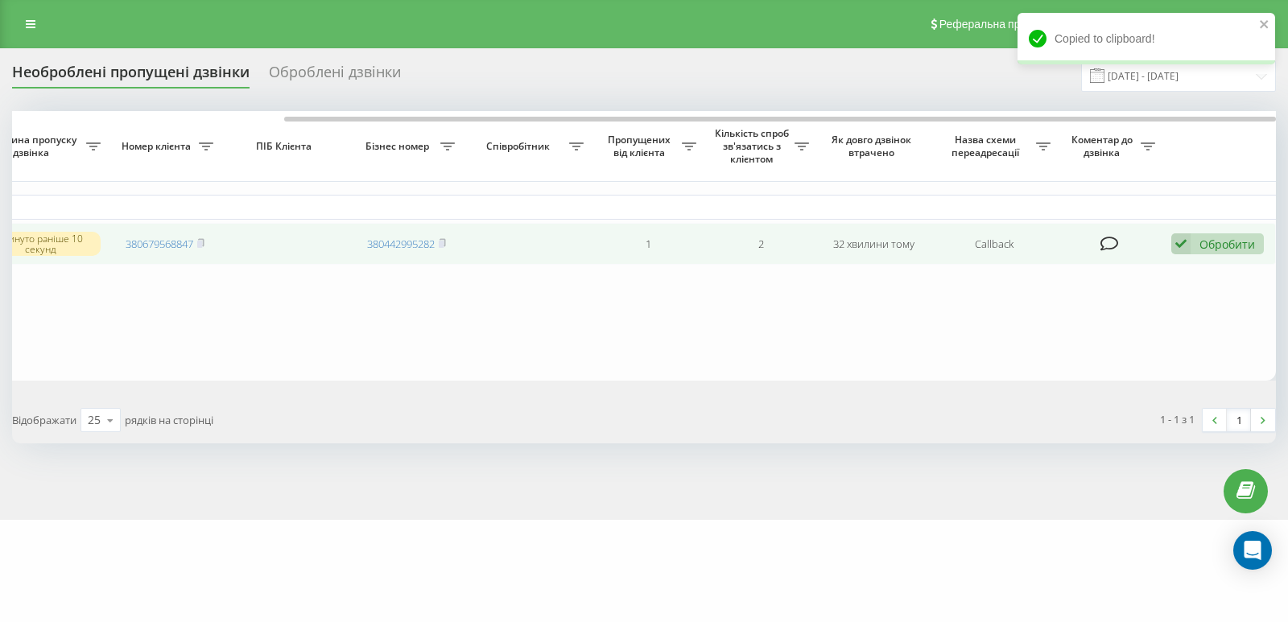
click at [1217, 246] on div "Обробити" at bounding box center [1227, 244] width 56 height 15
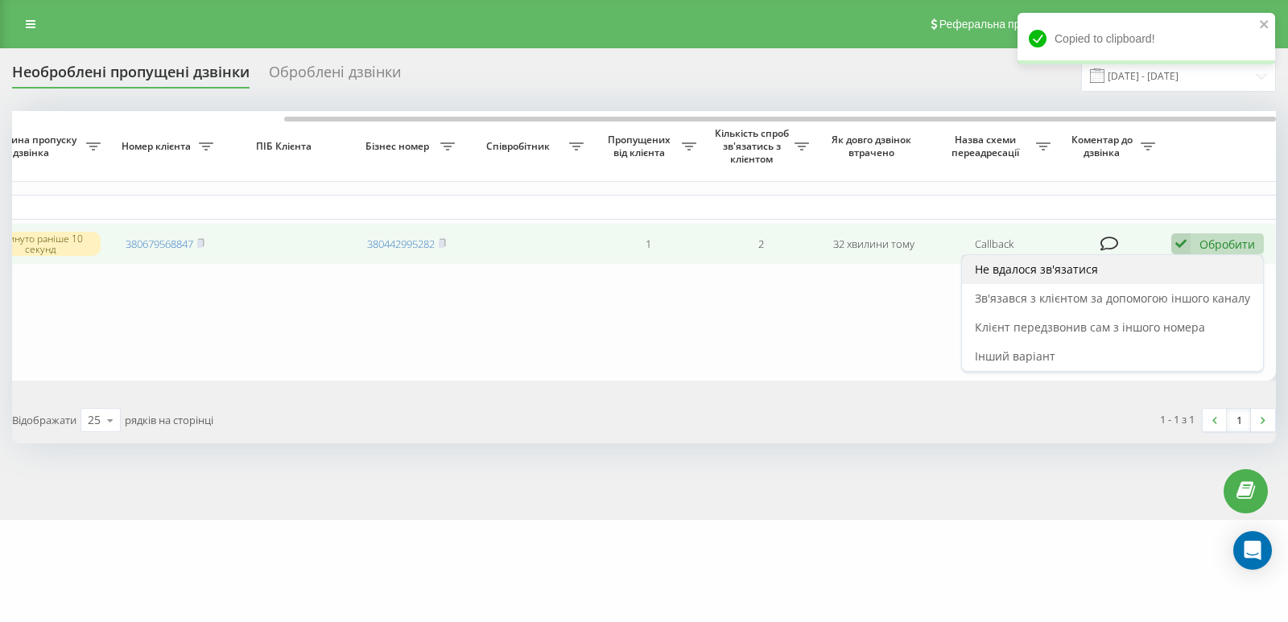
click at [1065, 275] on span "Не вдалося зв'язатися" at bounding box center [1036, 269] width 123 height 15
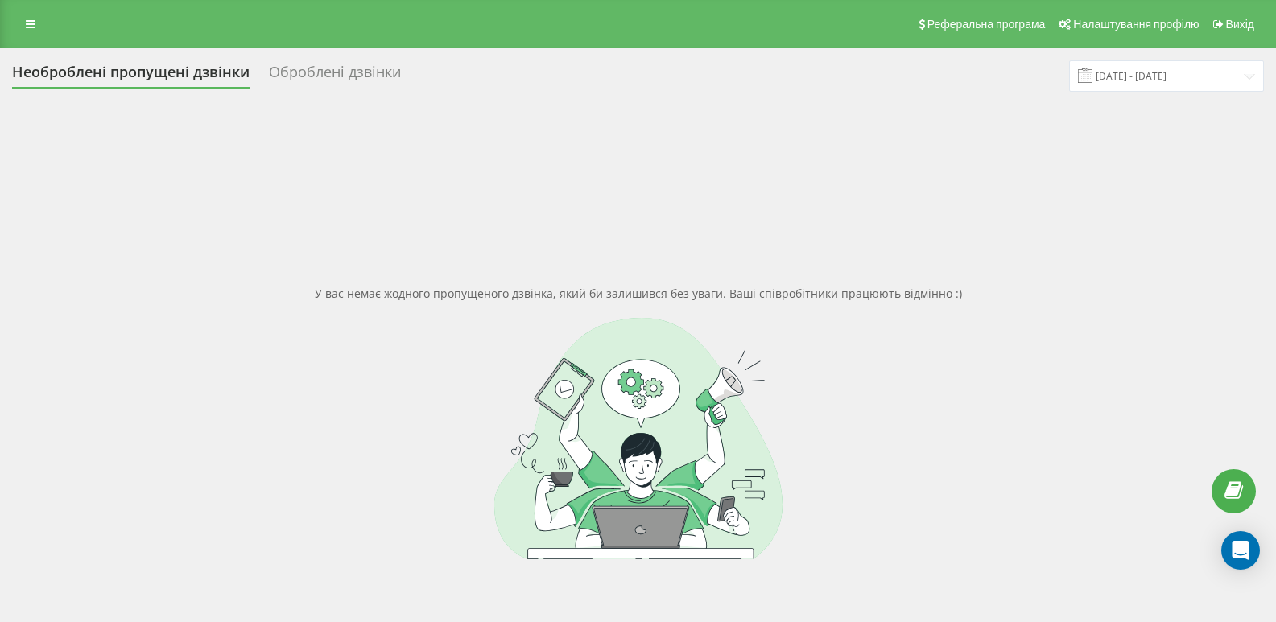
click at [24, 36] on div "Реферальна програма Налаштування профілю Вихід" at bounding box center [638, 24] width 1276 height 48
click at [31, 23] on icon at bounding box center [31, 24] width 10 height 11
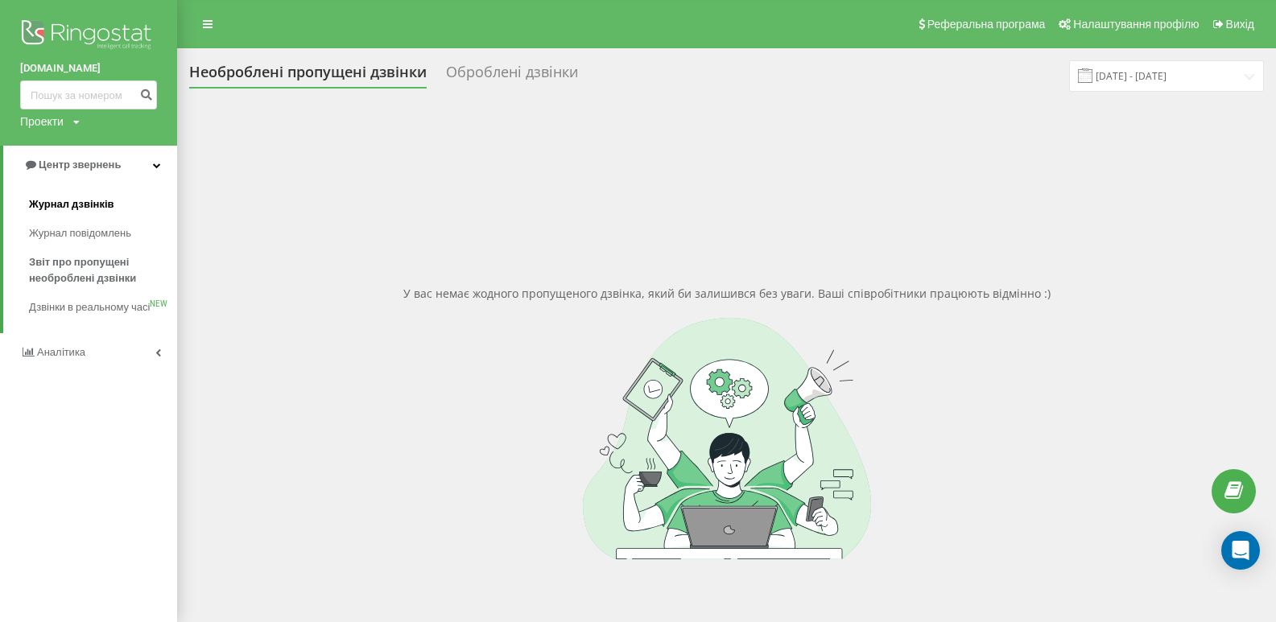
click at [78, 202] on span "Журнал дзвінків" at bounding box center [71, 204] width 85 height 16
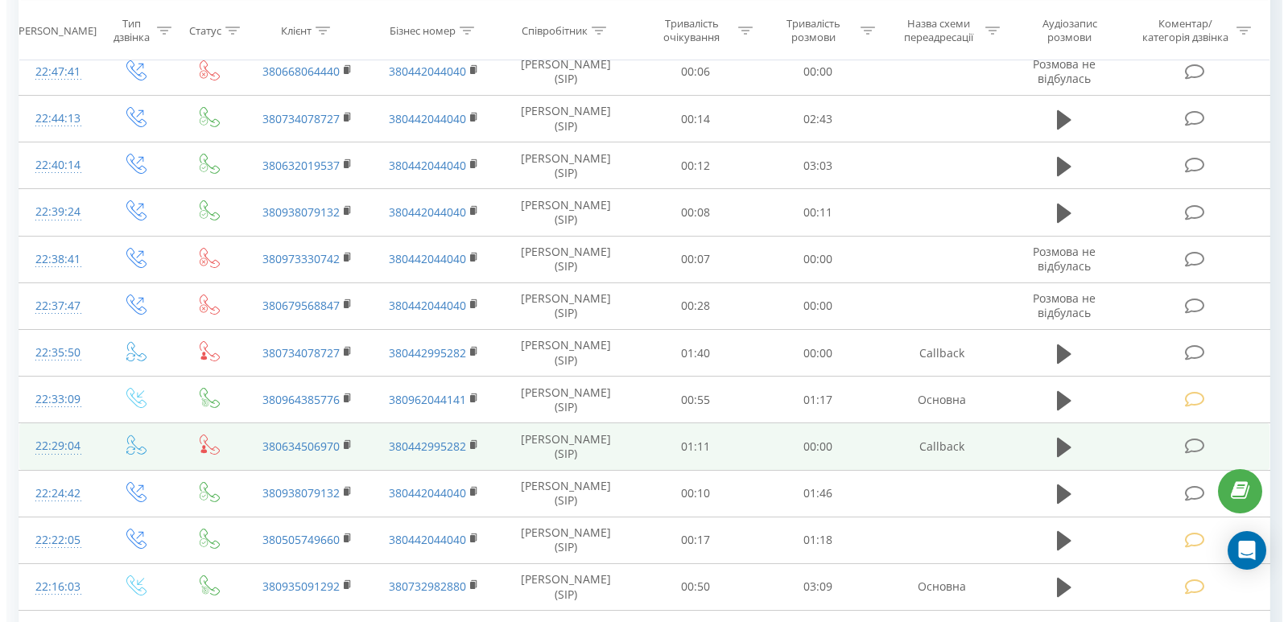
scroll to position [563, 0]
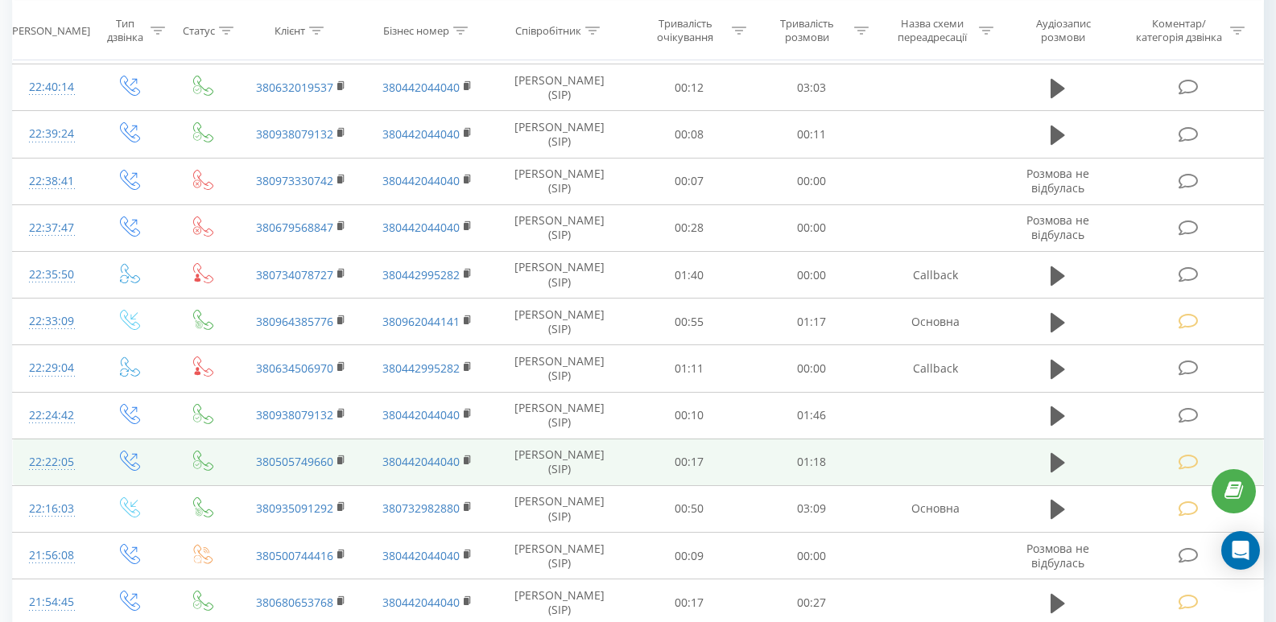
click at [1179, 460] on icon at bounding box center [1189, 462] width 20 height 17
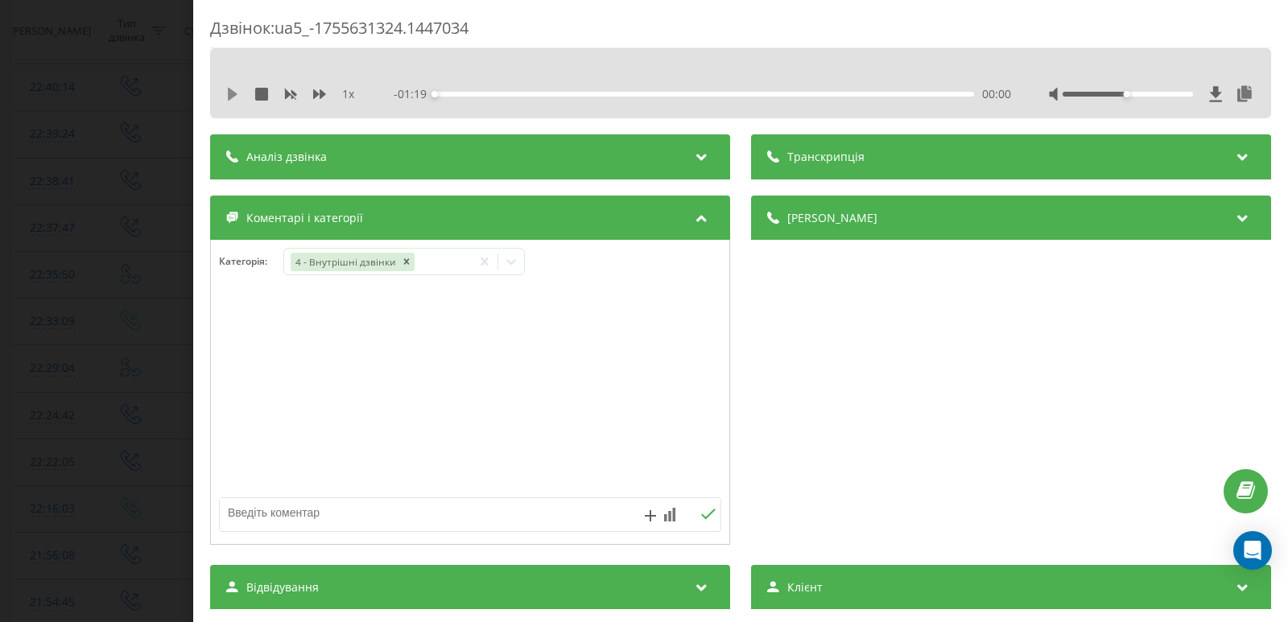
click at [232, 89] on icon at bounding box center [232, 94] width 13 height 13
drag, startPoint x: 159, startPoint y: 101, endPoint x: 522, endPoint y: 203, distance: 376.4
click at [159, 101] on div "Дзвінок : ua5_-1755631324.1447034 1 x - 01:16 00:03 00:03 Транскрипція Для AI-а…" at bounding box center [644, 311] width 1288 height 622
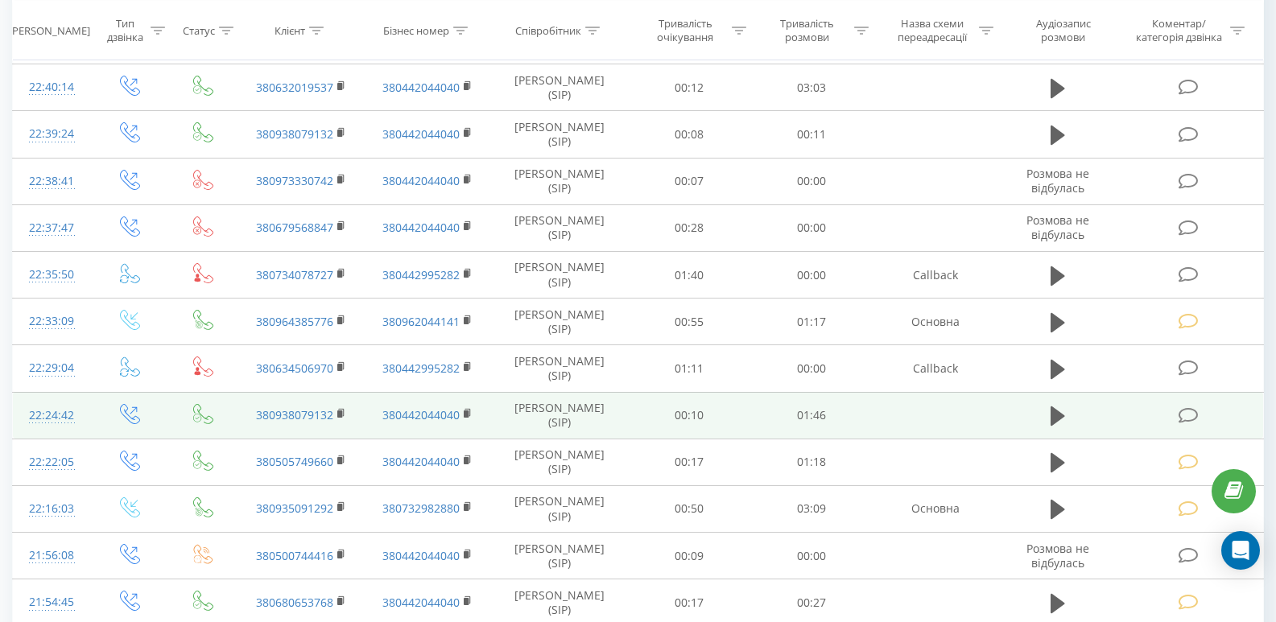
click at [1187, 419] on icon at bounding box center [1189, 415] width 20 height 17
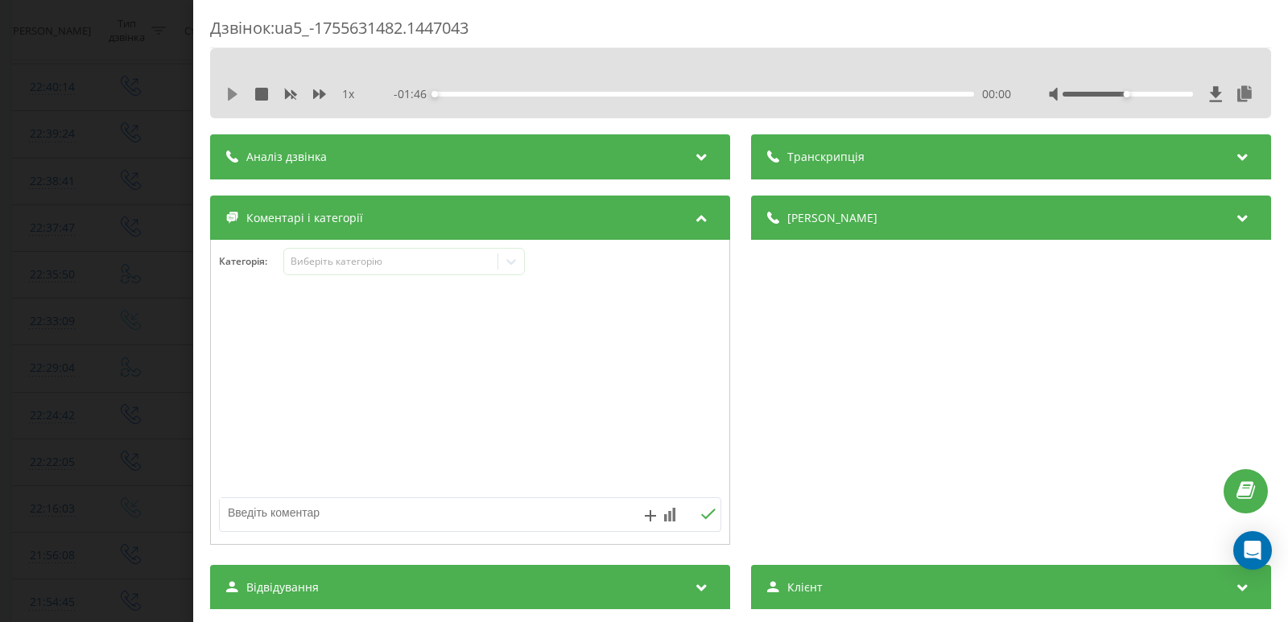
click at [227, 92] on icon at bounding box center [232, 94] width 13 height 13
click at [515, 262] on icon at bounding box center [511, 262] width 10 height 6
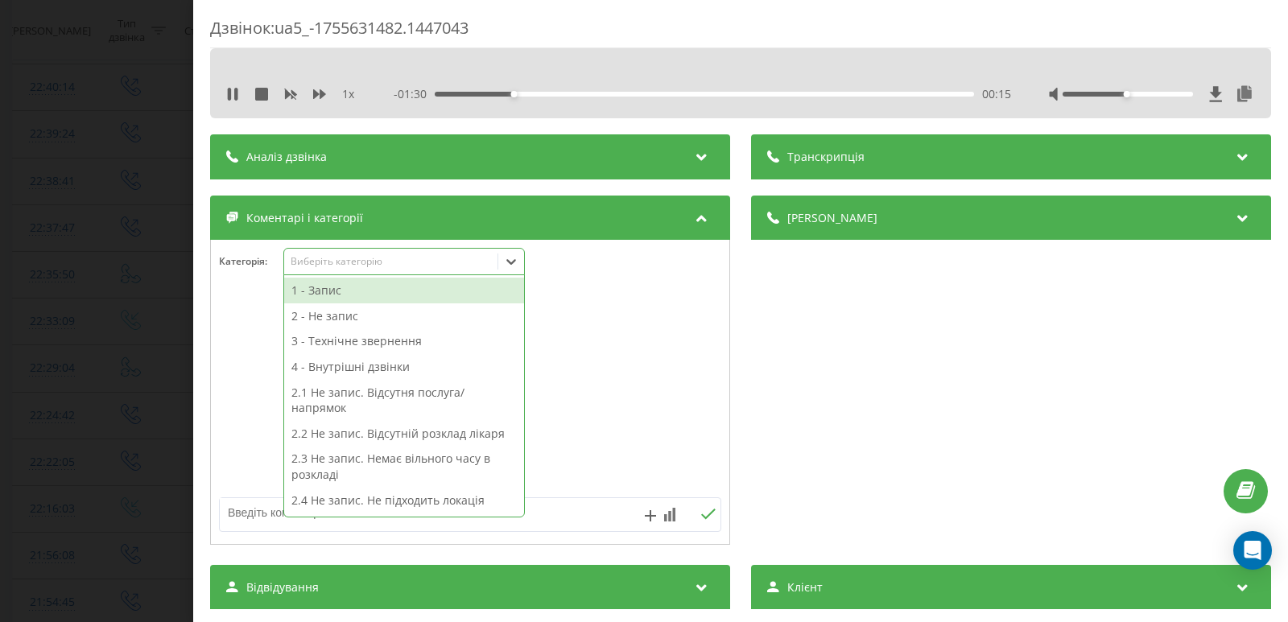
click at [349, 323] on div "2 - Не запис" at bounding box center [404, 316] width 240 height 26
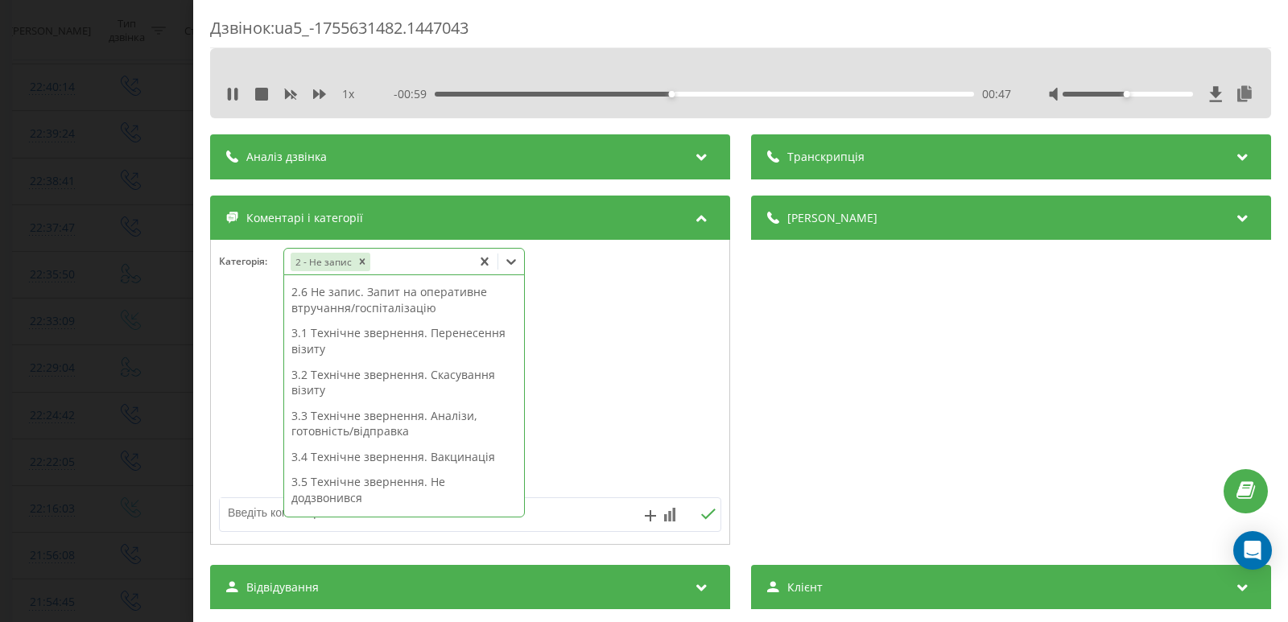
scroll to position [153, 0]
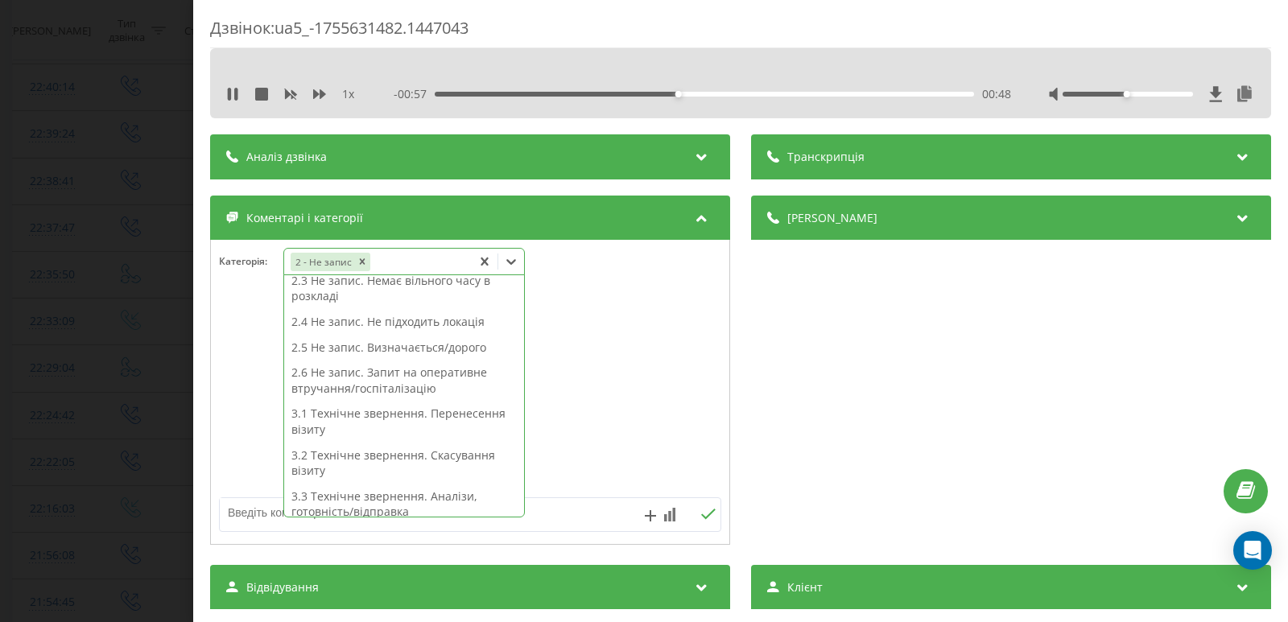
click at [375, 349] on div "2.5 Не запис. Визначається/дорого" at bounding box center [404, 348] width 240 height 26
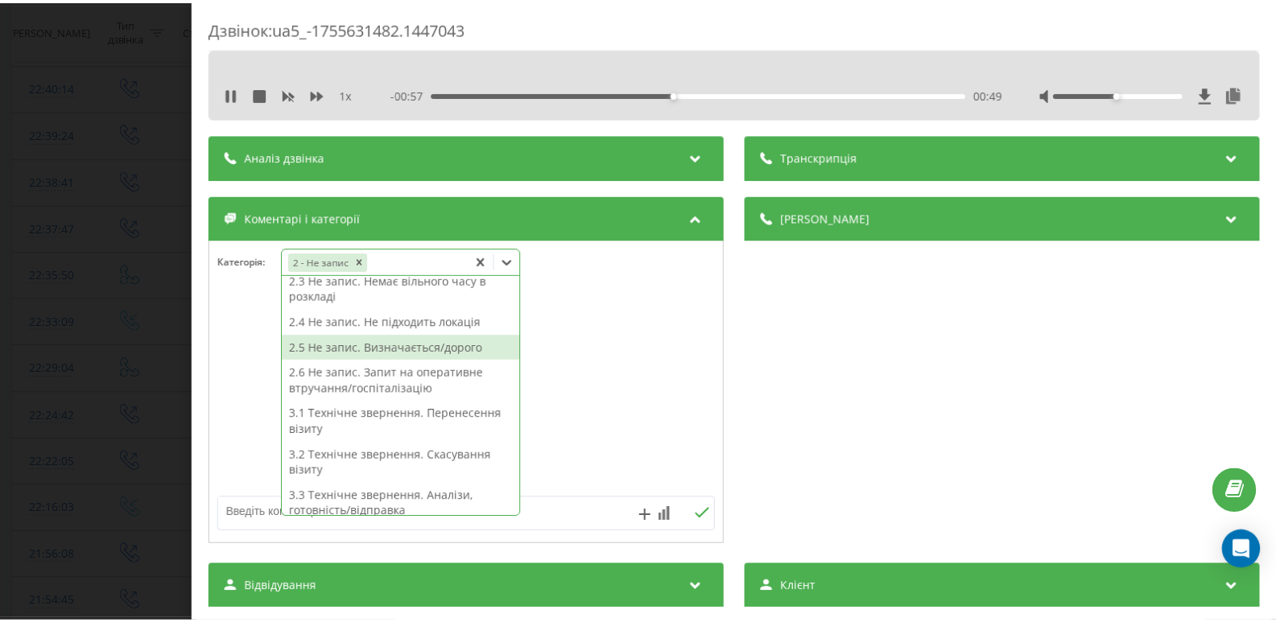
scroll to position [137, 0]
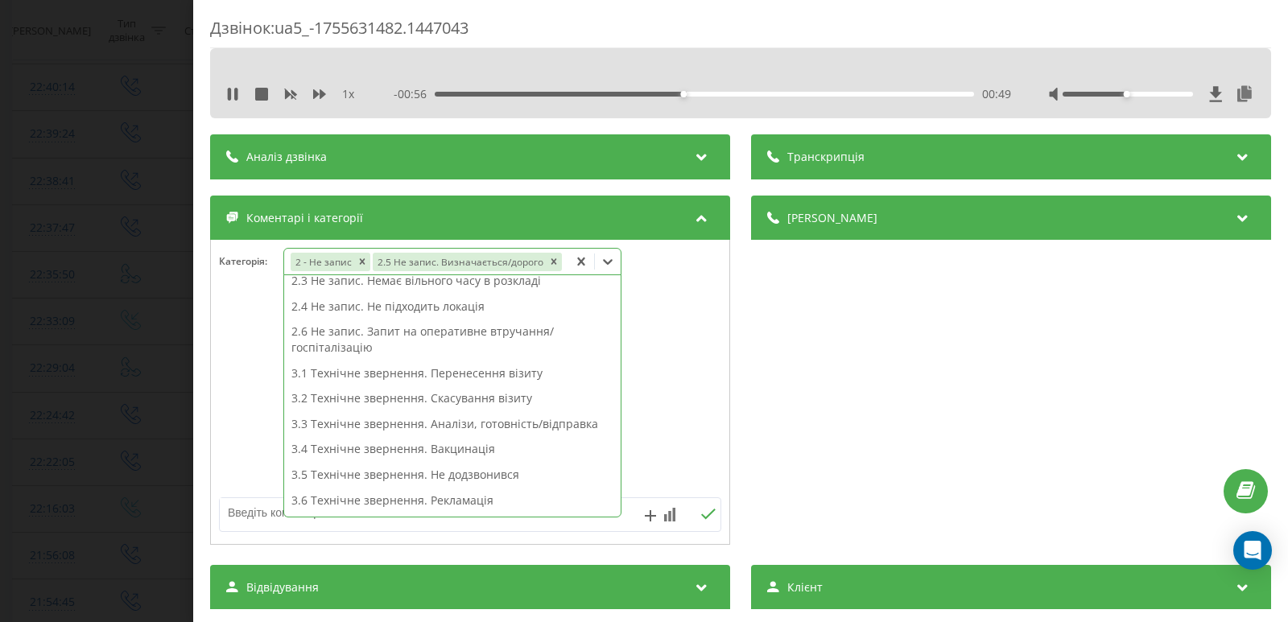
click at [177, 316] on div "Дзвінок : ua5_-1755631482.1447043 1 x - 00:56 00:49 00:49 Транскрипція Для AI-а…" at bounding box center [644, 311] width 1288 height 622
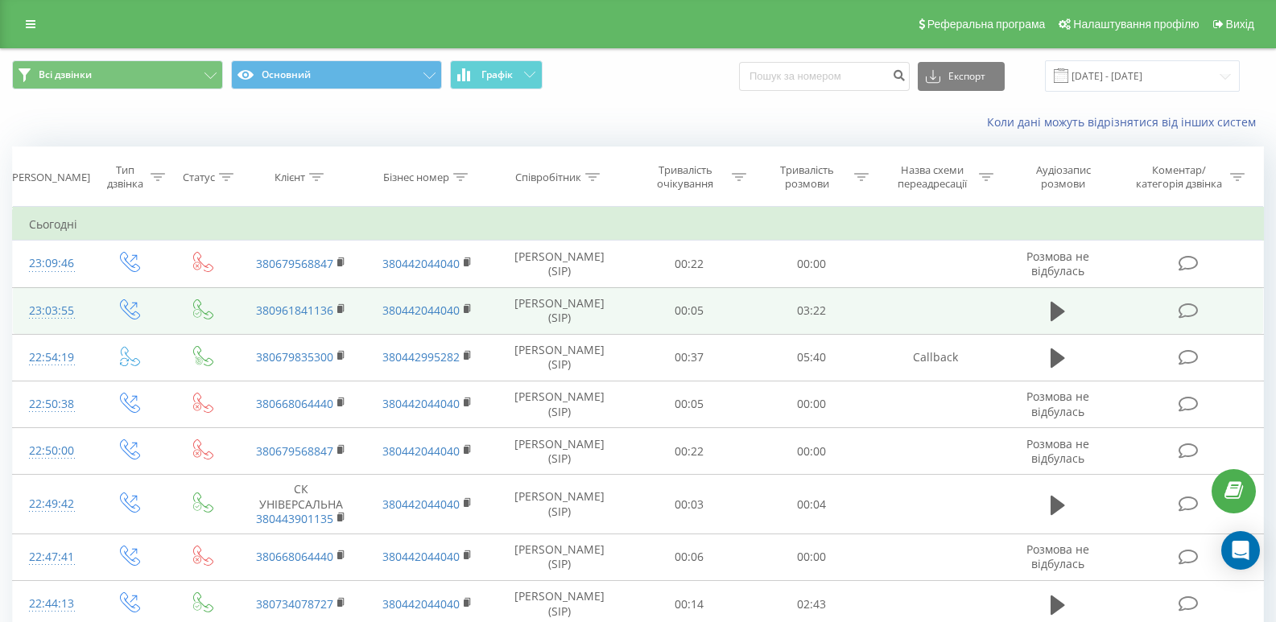
click at [1187, 311] on icon at bounding box center [1189, 311] width 20 height 17
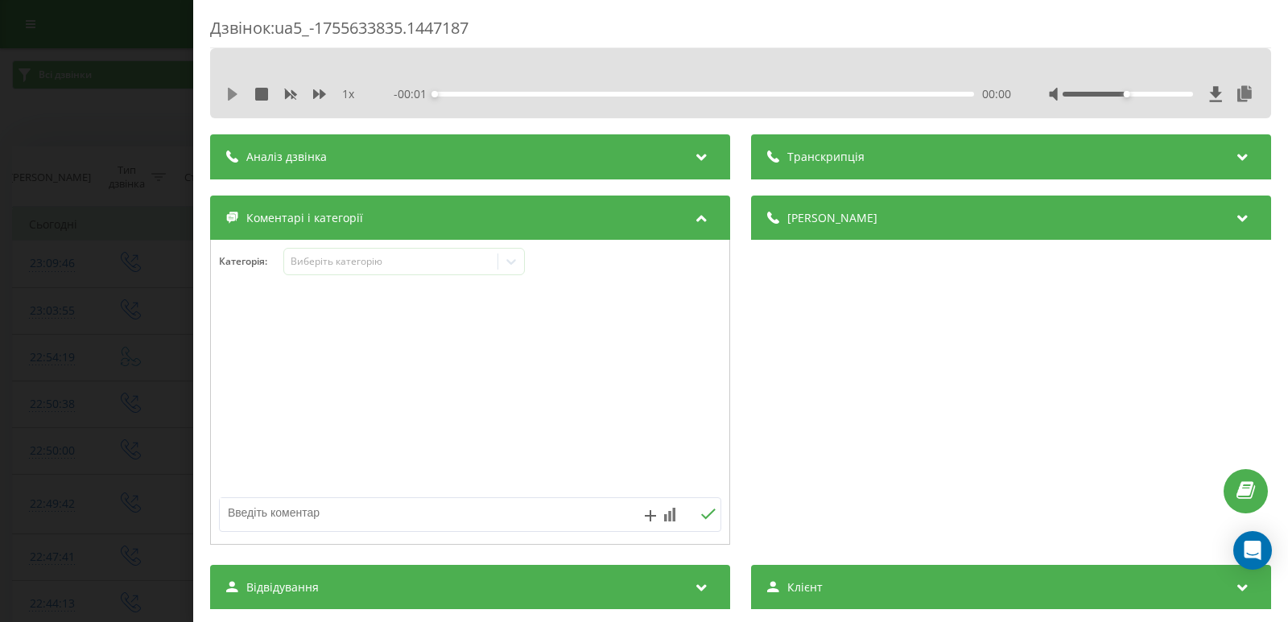
click at [231, 94] on icon at bounding box center [233, 94] width 10 height 13
click at [470, 93] on div "00:00" at bounding box center [704, 94] width 539 height 5
click at [505, 255] on icon at bounding box center [511, 262] width 16 height 16
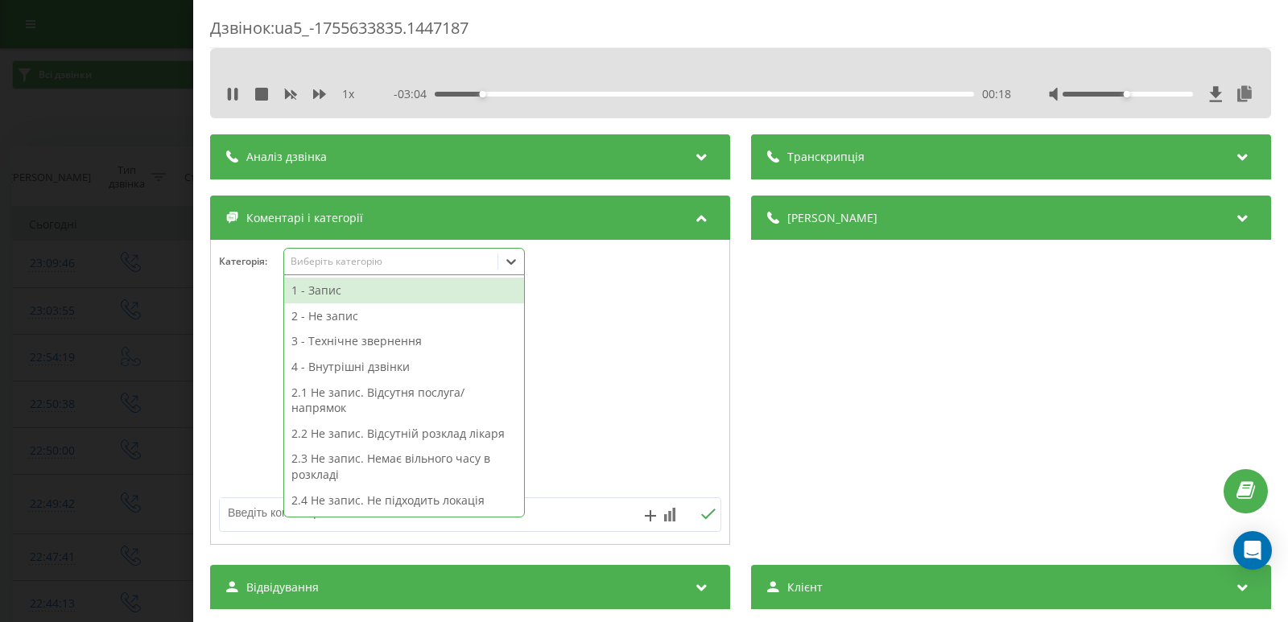
click at [336, 295] on div "1 - Запис" at bounding box center [404, 291] width 240 height 26
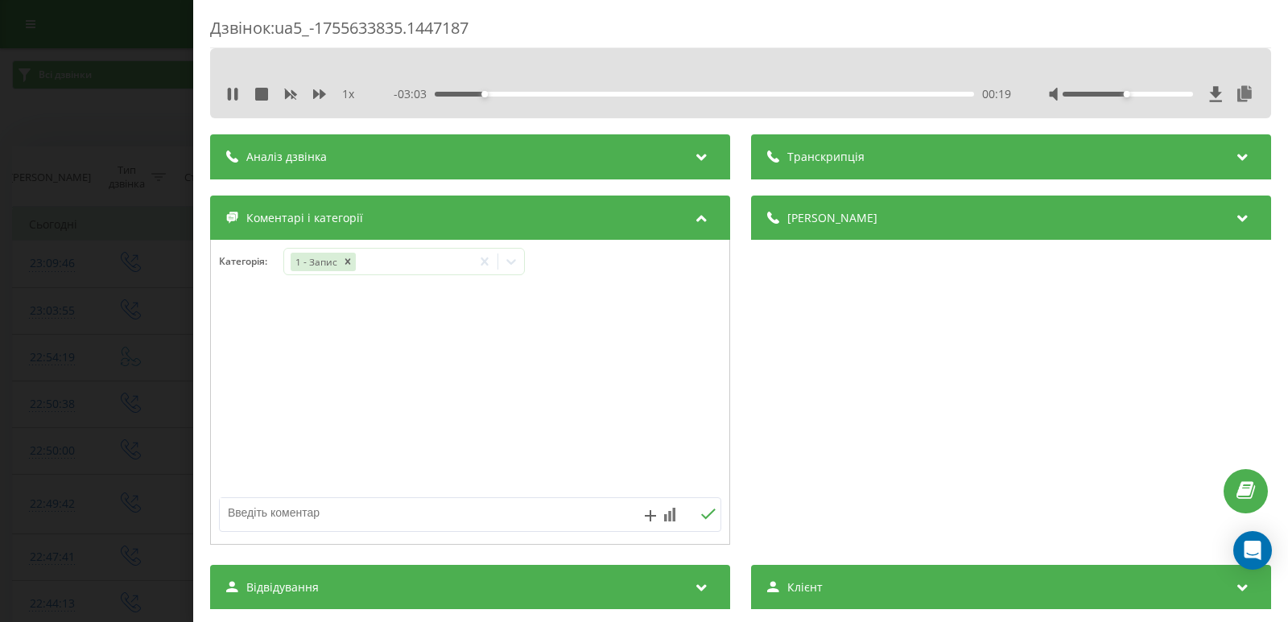
click at [113, 257] on div "Дзвінок : ua5_-1755633835.1447187 1 x - 03:03 00:19 00:19 Транскрипція Для AI-а…" at bounding box center [644, 311] width 1288 height 622
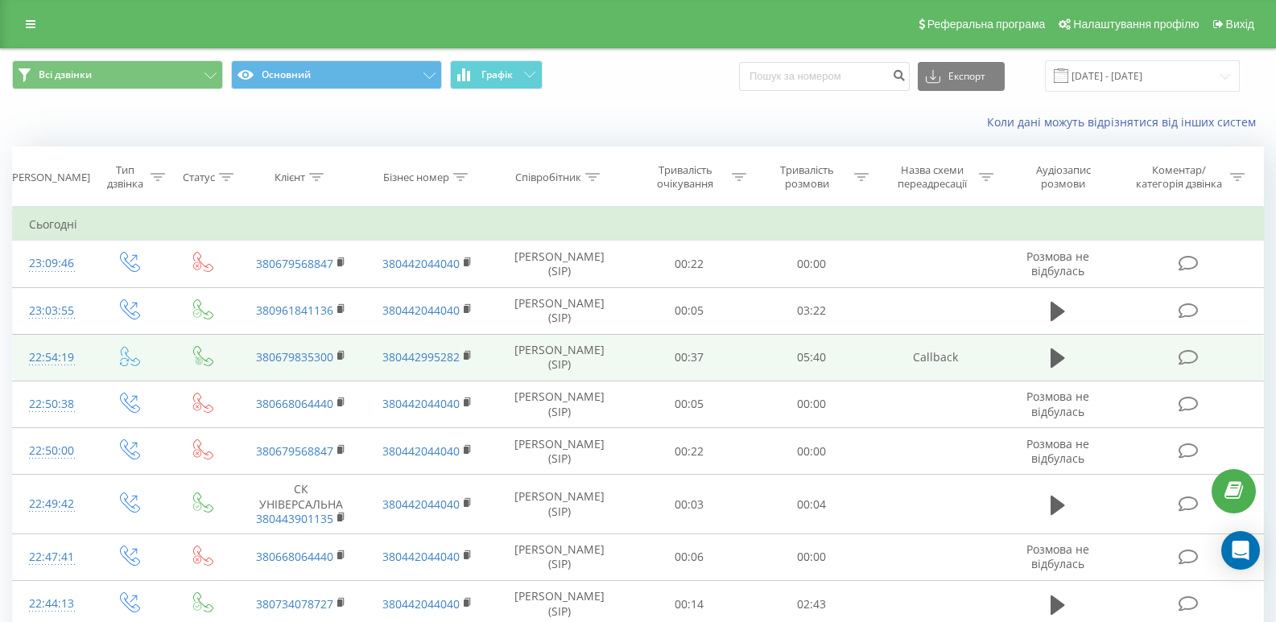
click at [1191, 351] on icon at bounding box center [1189, 357] width 20 height 17
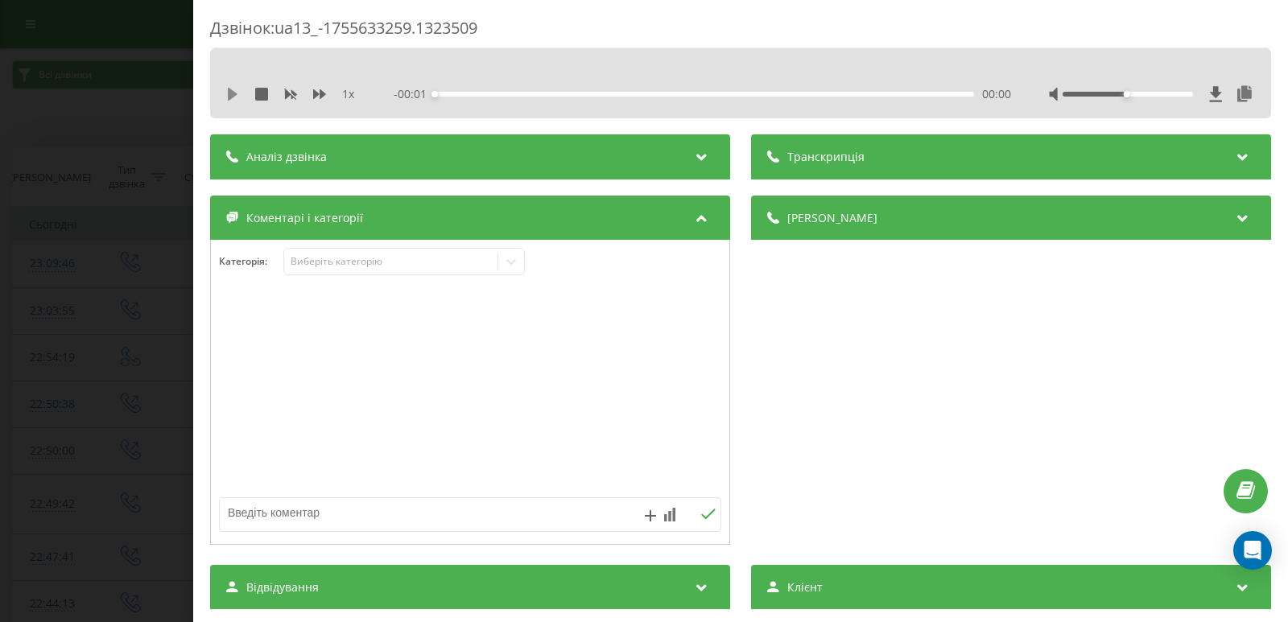
click at [236, 90] on icon at bounding box center [232, 94] width 13 height 13
click at [484, 93] on div "00:08" at bounding box center [704, 94] width 539 height 5
click at [506, 257] on icon at bounding box center [511, 262] width 16 height 16
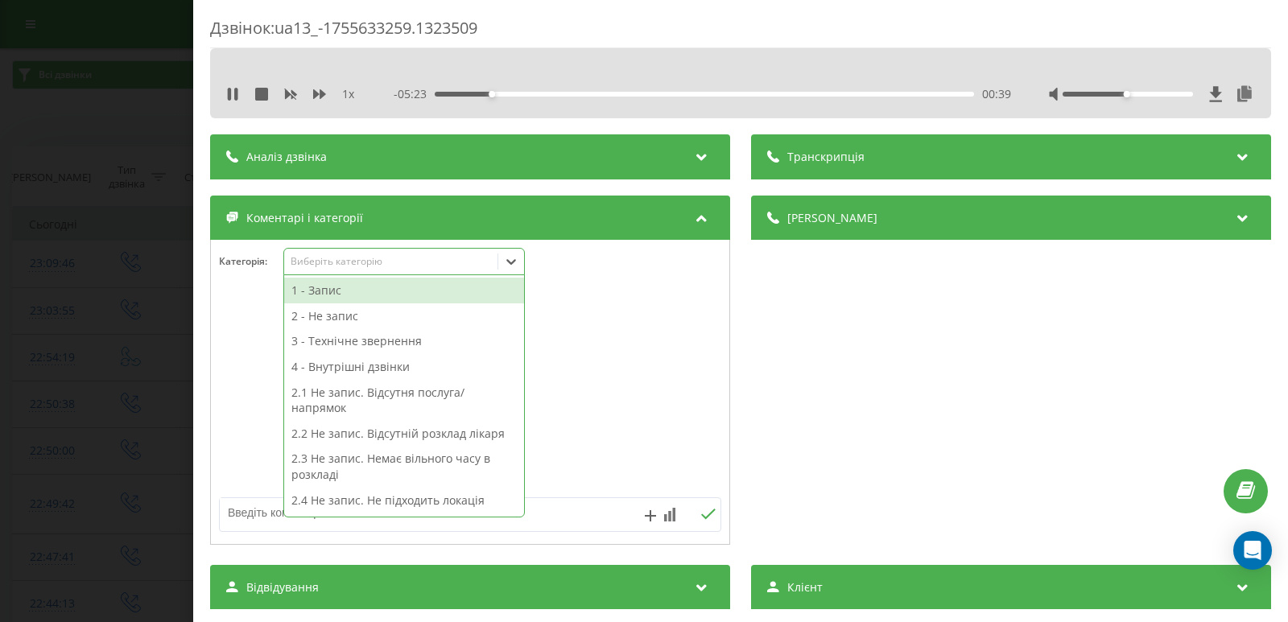
click at [336, 297] on div "1 - Запис" at bounding box center [404, 291] width 240 height 26
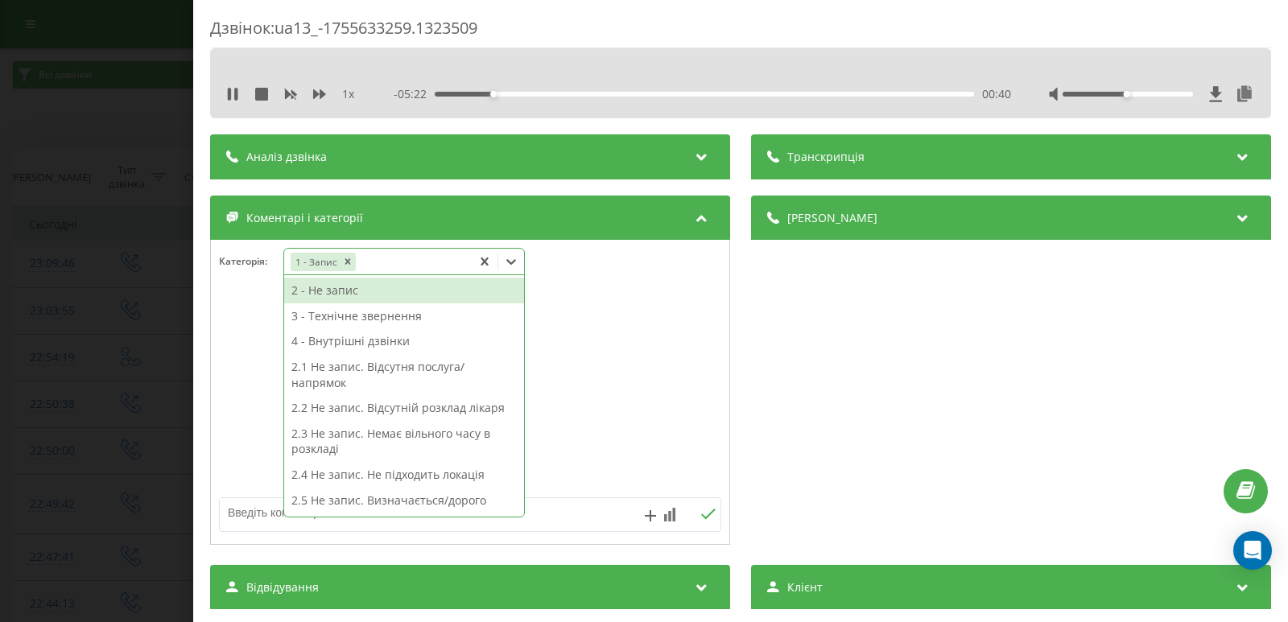
click at [128, 246] on div "Дзвінок : ua13_-1755633259.1323509 1 x - 05:22 00:40 00:40 Транскрипція Для AI-…" at bounding box center [644, 311] width 1288 height 622
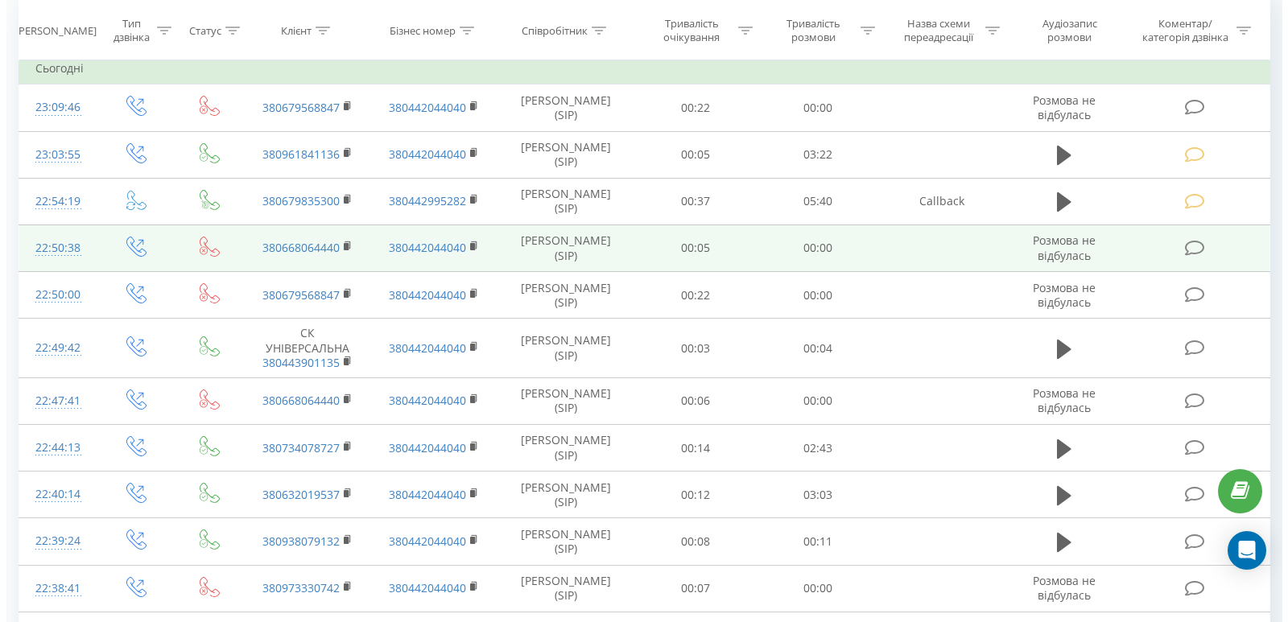
scroll to position [241, 0]
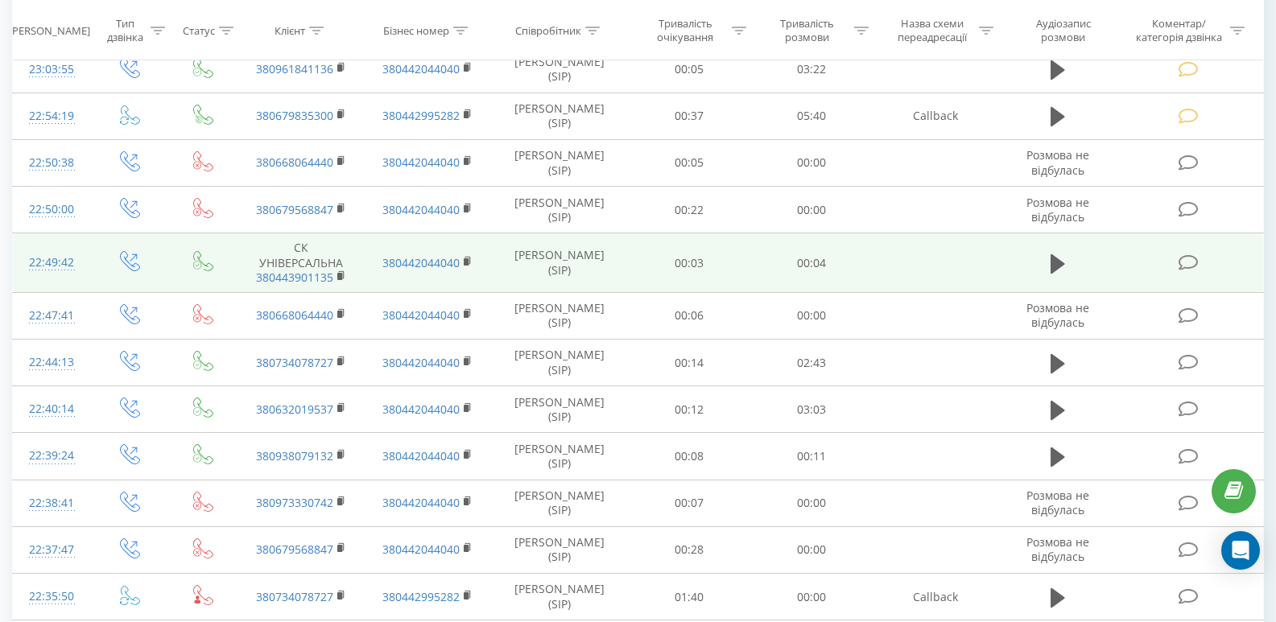
click at [1199, 262] on span at bounding box center [1190, 261] width 23 height 15
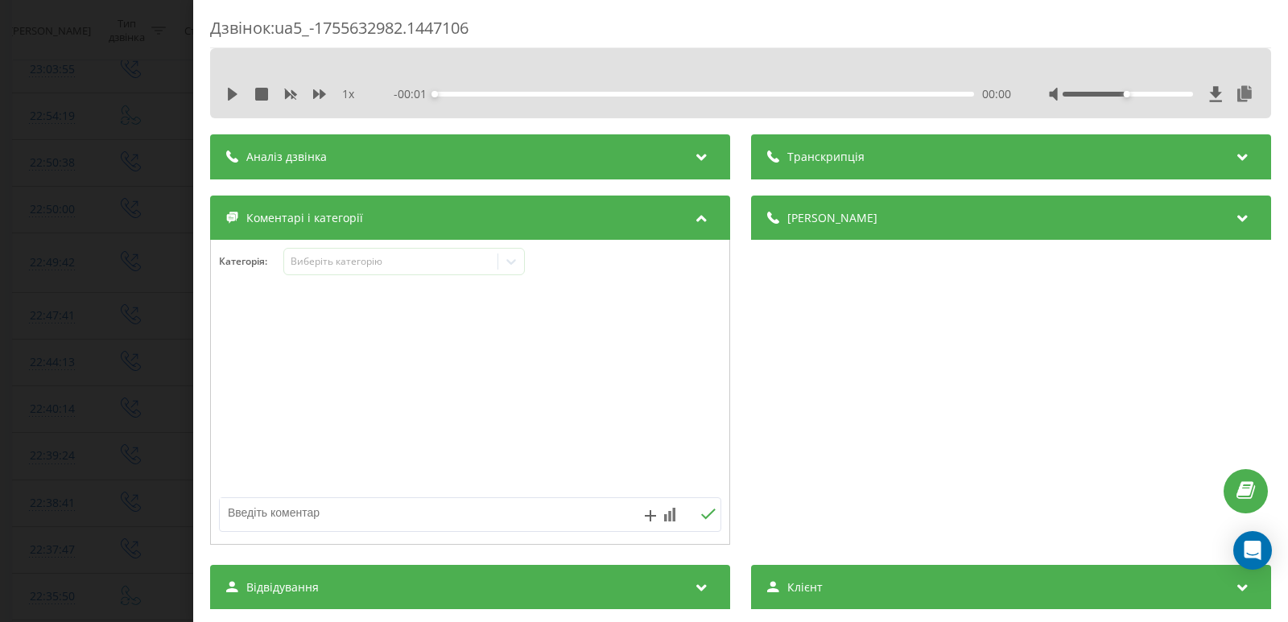
click at [241, 96] on div "1 x" at bounding box center [298, 94] width 145 height 16
click at [230, 97] on icon at bounding box center [233, 94] width 10 height 13
click at [515, 262] on icon at bounding box center [511, 262] width 10 height 6
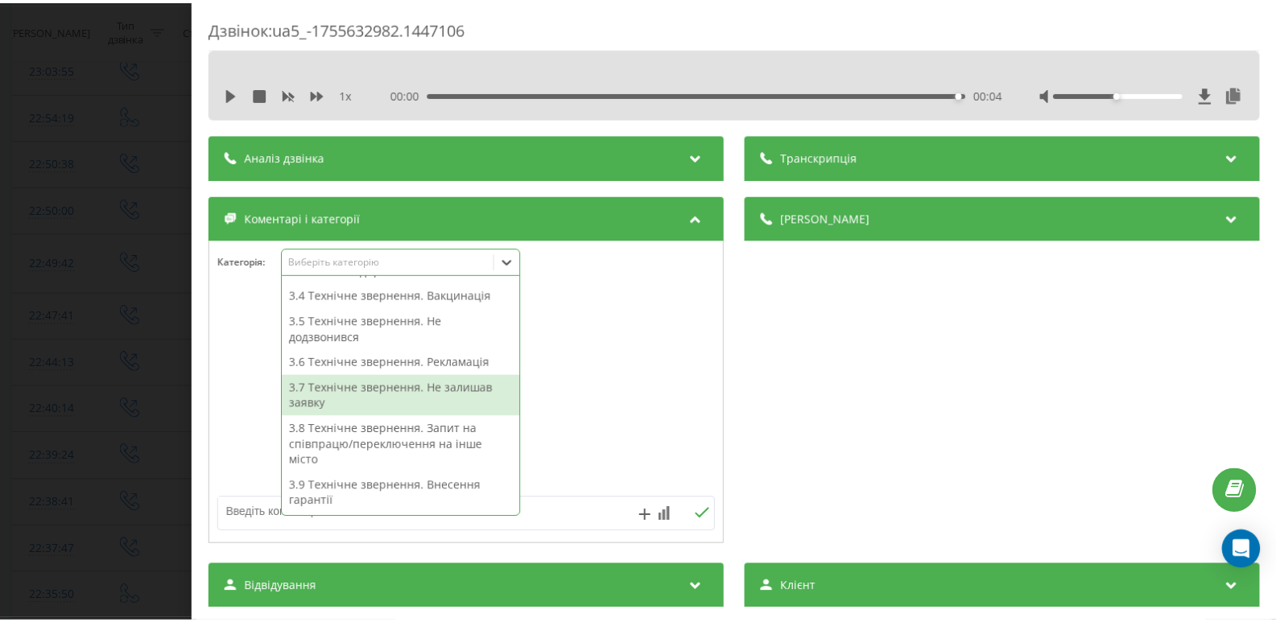
scroll to position [18, 0]
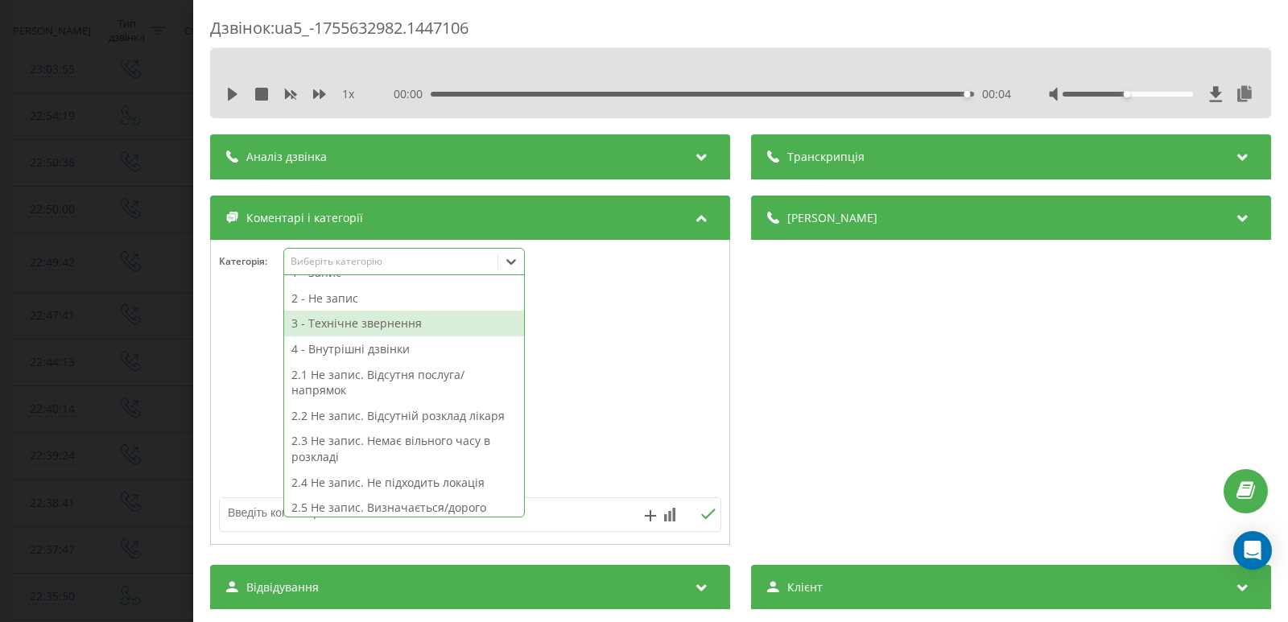
click at [331, 326] on div "3 - Технічне звернення" at bounding box center [404, 324] width 240 height 26
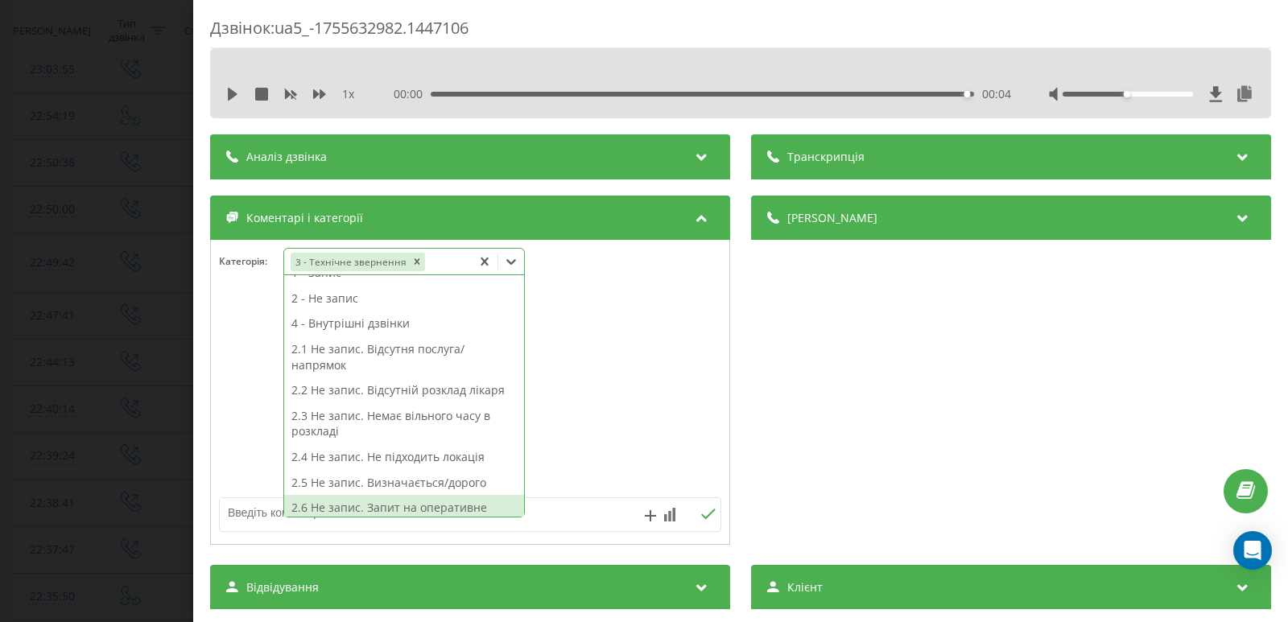
click at [535, 518] on textarea at bounding box center [420, 512] width 400 height 29
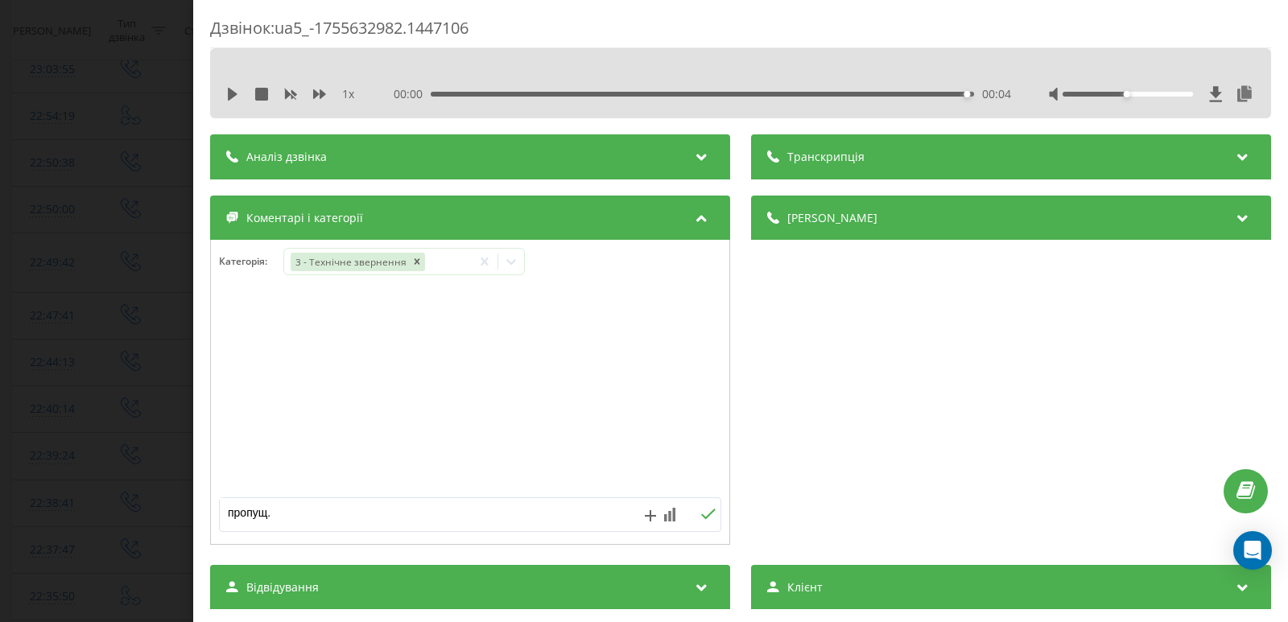
type textarea "пропущ."
click at [700, 509] on icon at bounding box center [707, 514] width 15 height 11
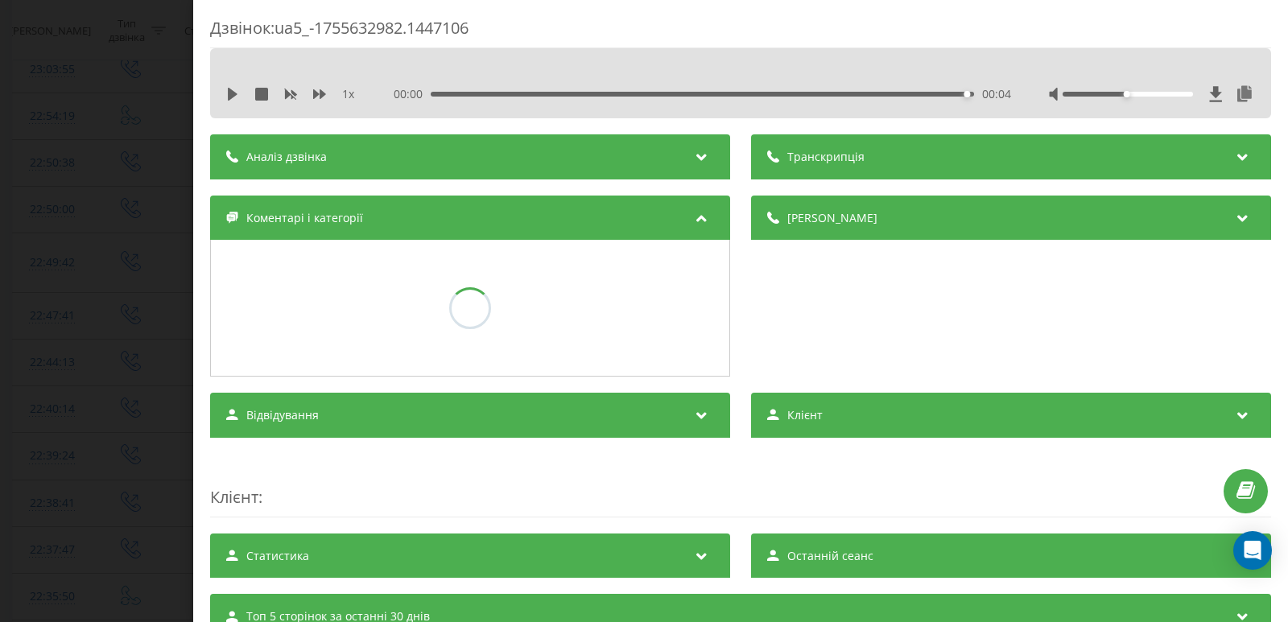
click at [52, 192] on div "Дзвінок : ua5_-1755632982.1447106 1 x 00:00 00:04 00:04 Транскрипція Для AI-ана…" at bounding box center [644, 311] width 1288 height 622
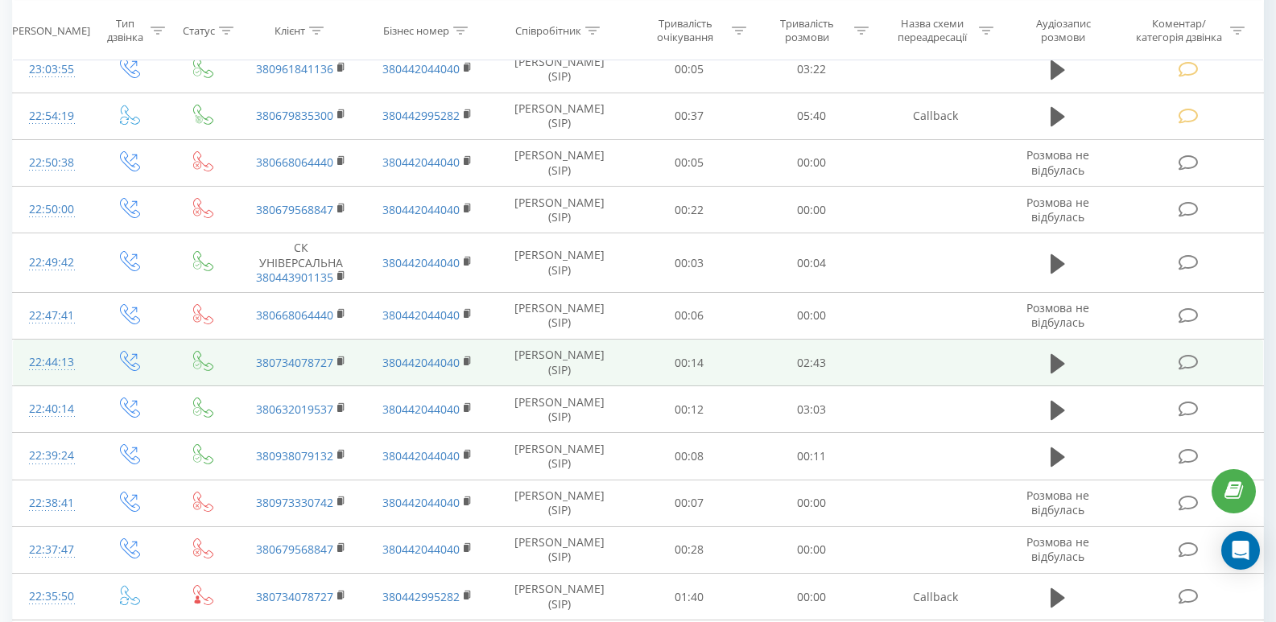
click at [1186, 368] on icon at bounding box center [1189, 362] width 20 height 17
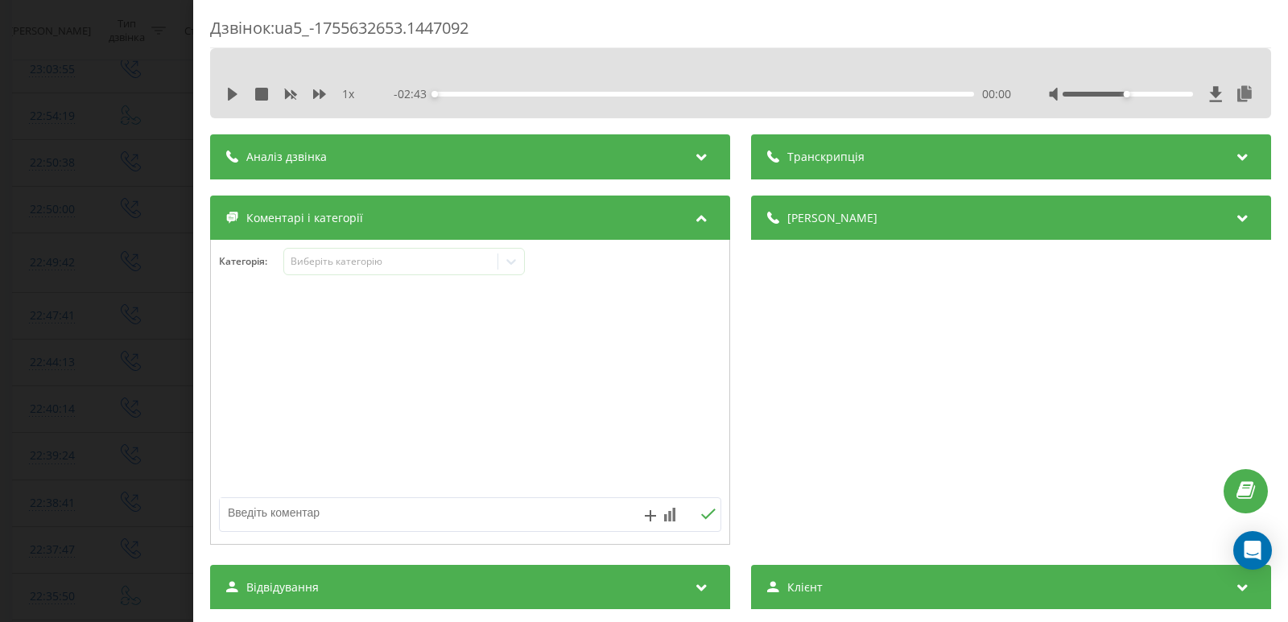
click at [233, 101] on div "1 x" at bounding box center [298, 94] width 145 height 16
click at [230, 92] on icon at bounding box center [233, 94] width 10 height 13
click at [506, 95] on div "00:22" at bounding box center [704, 94] width 539 height 5
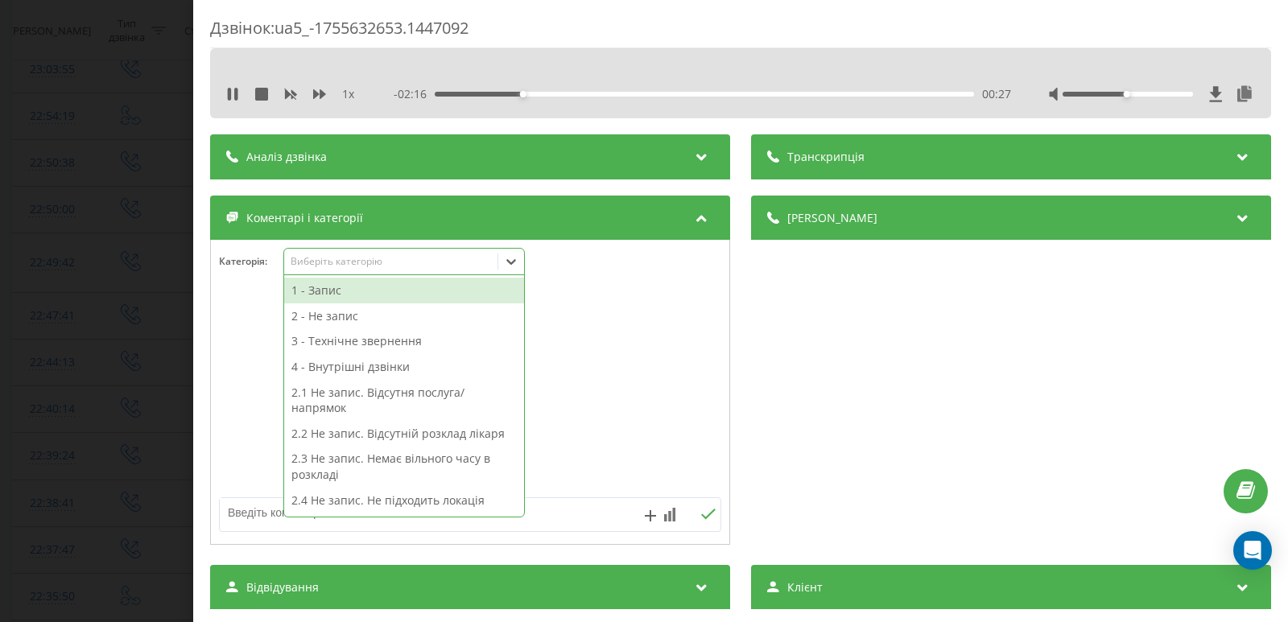
click at [510, 258] on icon at bounding box center [511, 262] width 16 height 16
click at [331, 295] on div "1 - Запис" at bounding box center [404, 291] width 240 height 26
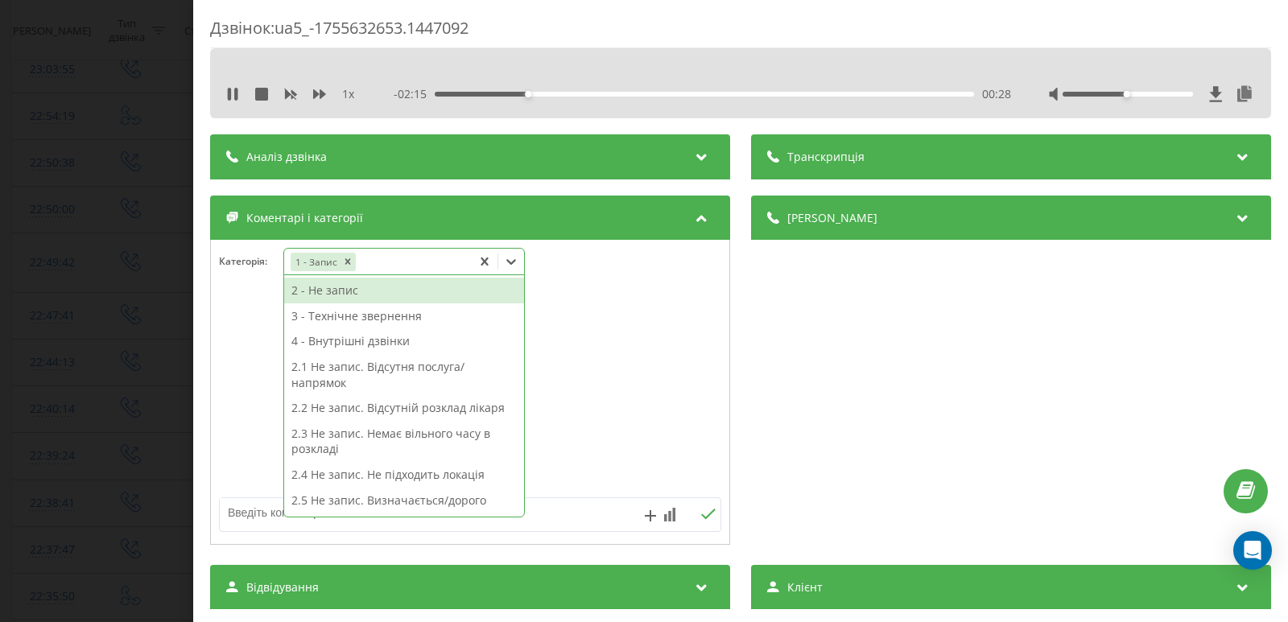
click at [94, 248] on div "Дзвінок : ua5_-1755632653.1447092 1 x - 02:15 00:28 00:28 Транскрипція Для AI-а…" at bounding box center [644, 311] width 1288 height 622
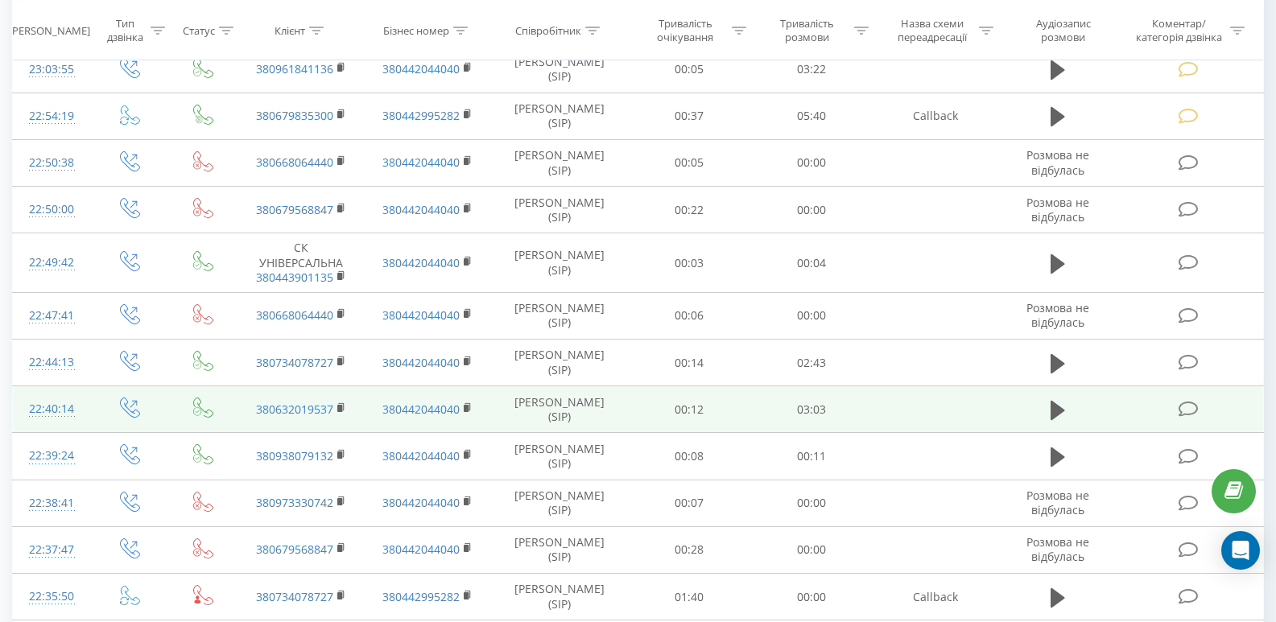
click at [1189, 402] on icon at bounding box center [1189, 409] width 20 height 17
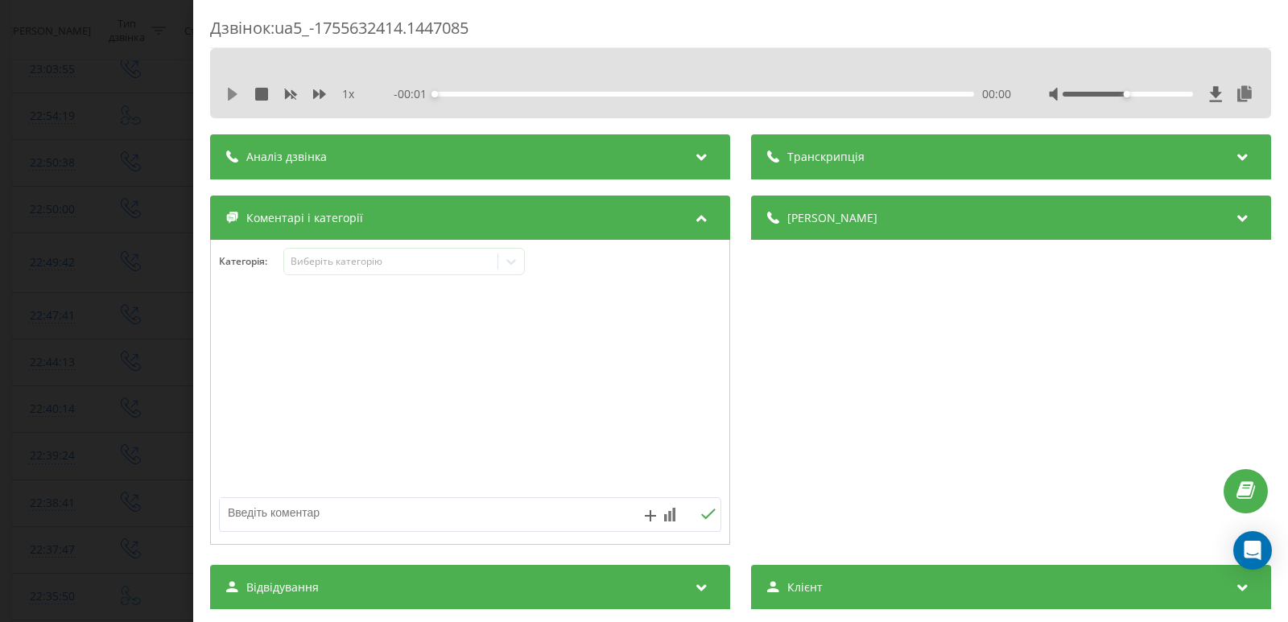
click at [237, 90] on icon at bounding box center [232, 94] width 13 height 13
click at [469, 95] on div "00:03" at bounding box center [704, 94] width 539 height 5
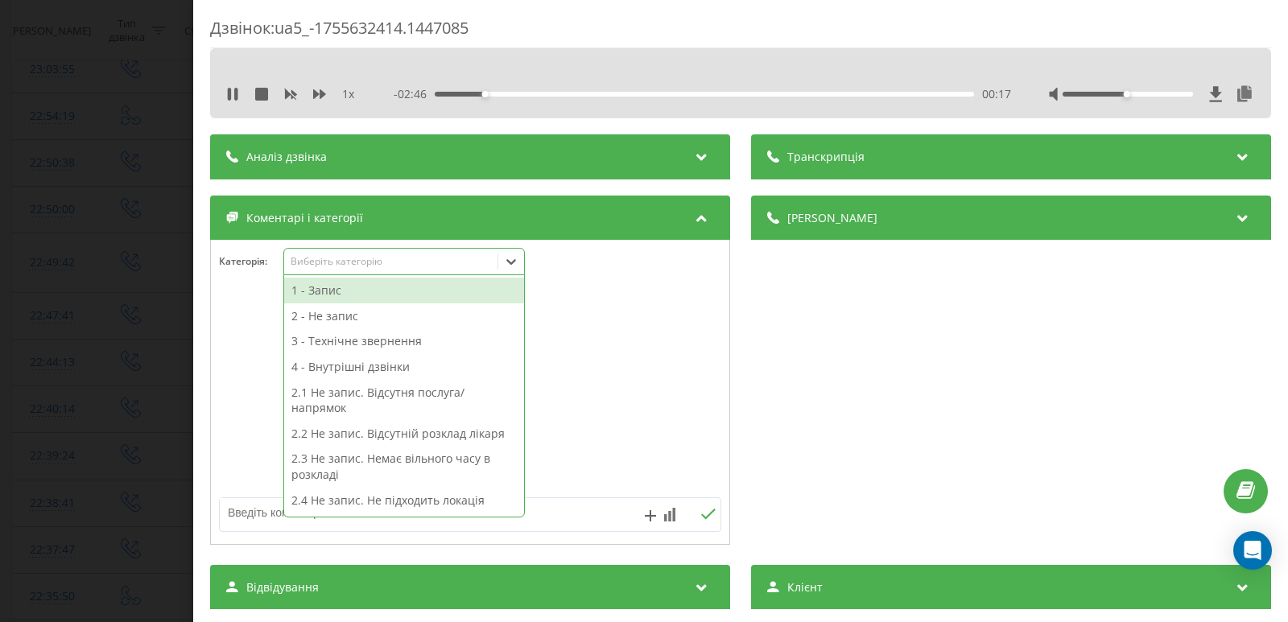
click at [513, 255] on icon at bounding box center [511, 262] width 16 height 16
click at [302, 290] on div "1 - Запис" at bounding box center [404, 291] width 240 height 26
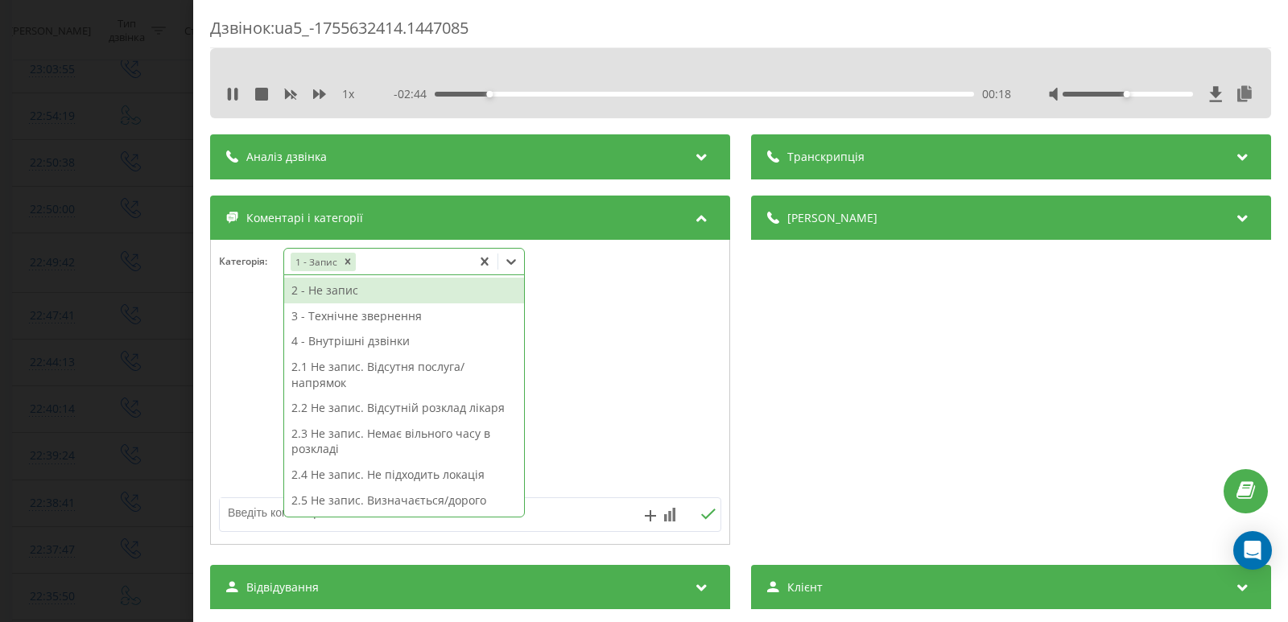
click at [96, 246] on div "Дзвінок : ua5_-1755632414.1447085 1 x - 02:44 00:18 00:18 Транскрипція Для AI-а…" at bounding box center [644, 311] width 1288 height 622
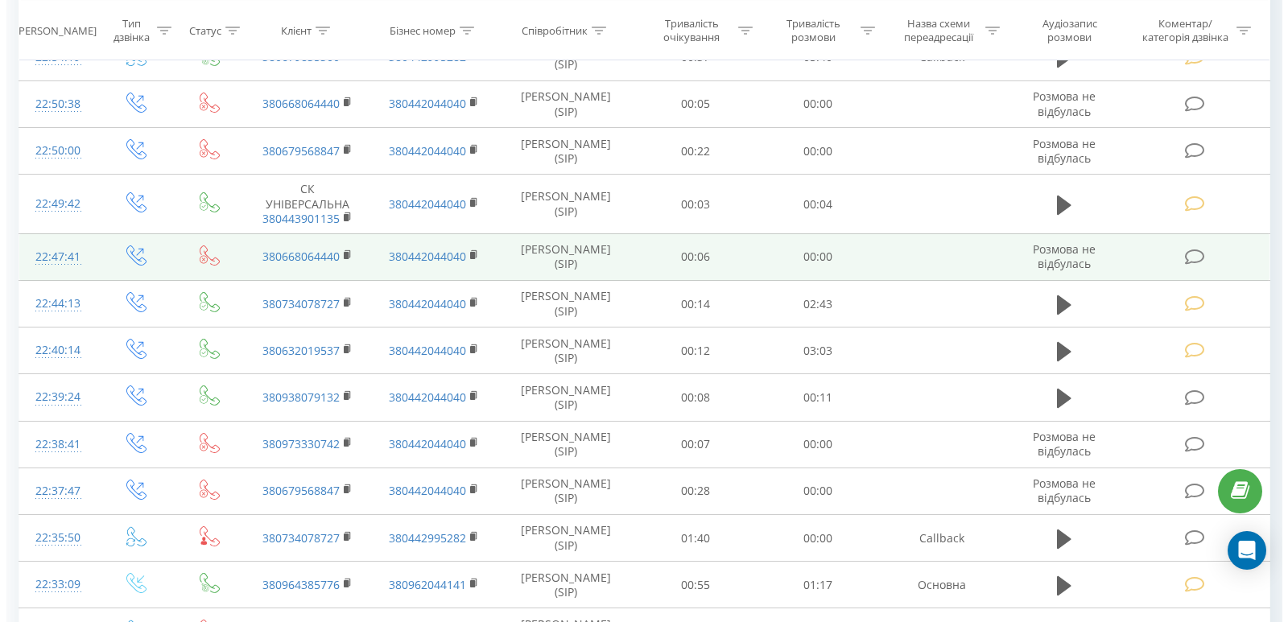
scroll to position [322, 0]
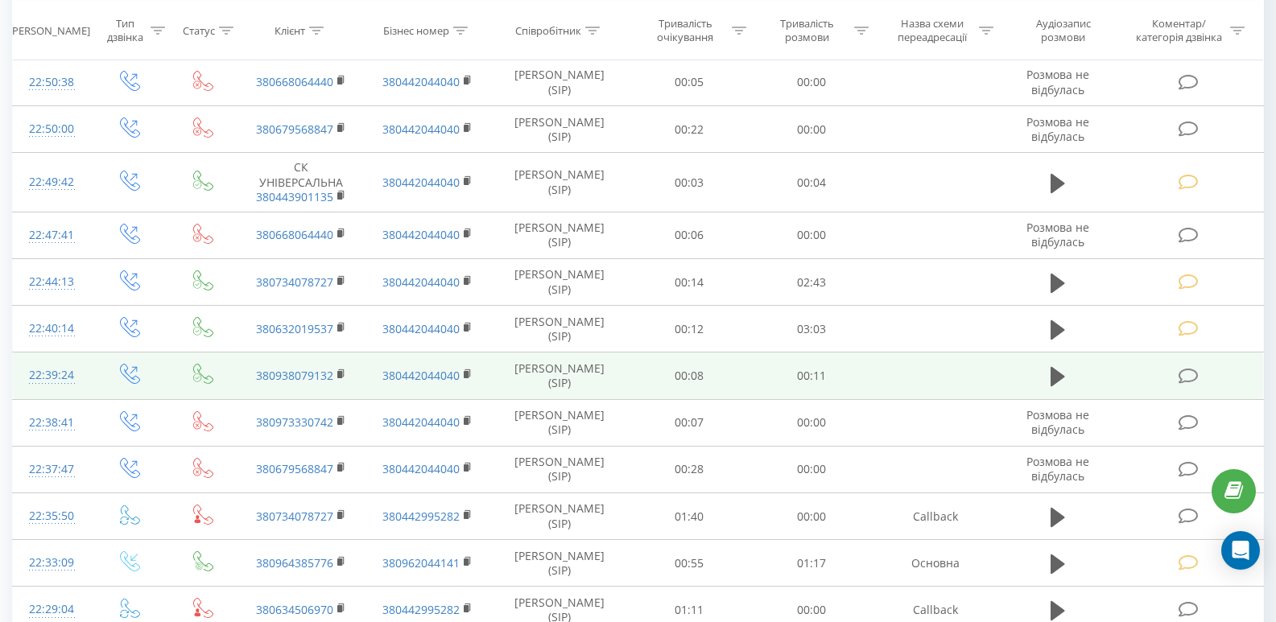
click at [1179, 377] on icon at bounding box center [1189, 376] width 20 height 17
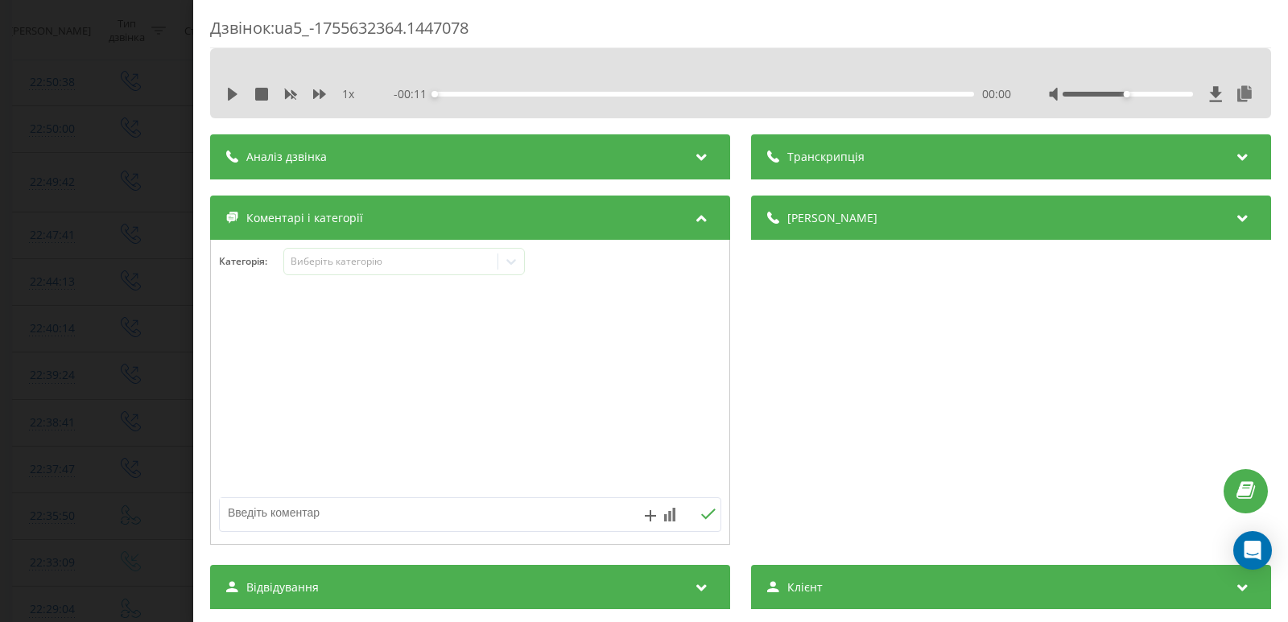
click at [229, 103] on div "1 x - 00:11 00:00 00:00" at bounding box center [740, 94] width 1037 height 24
click at [229, 98] on icon at bounding box center [233, 94] width 10 height 13
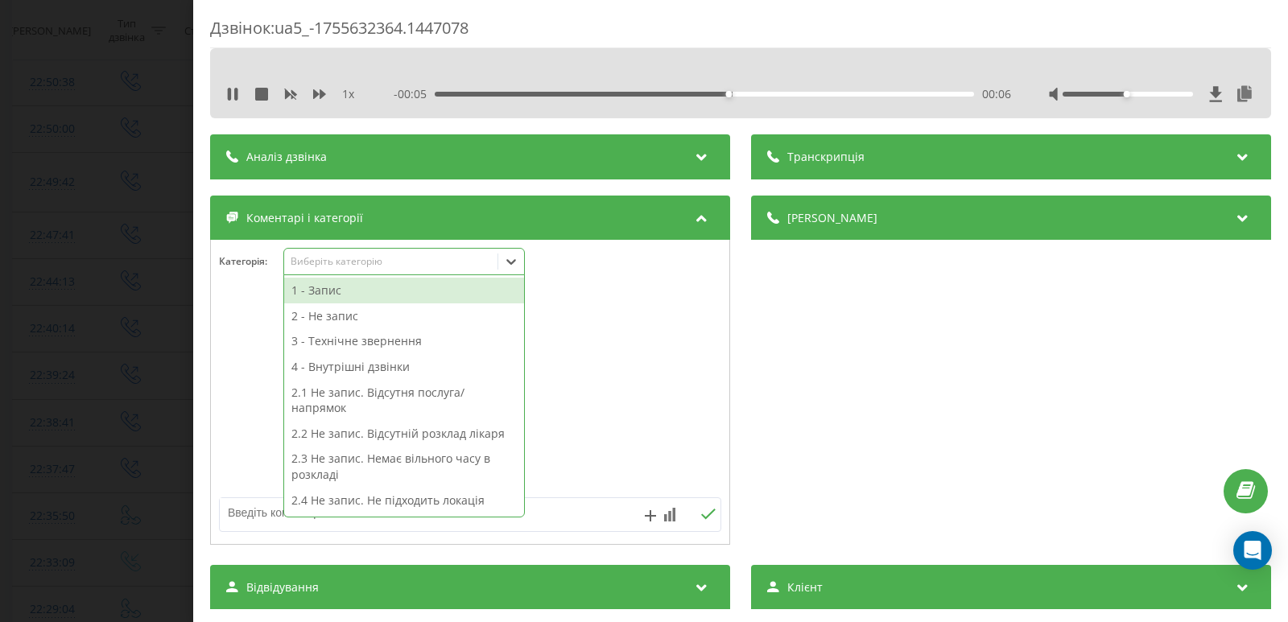
click at [516, 262] on icon at bounding box center [511, 262] width 16 height 16
click at [322, 339] on div "3 - Технічне звернення" at bounding box center [404, 341] width 240 height 26
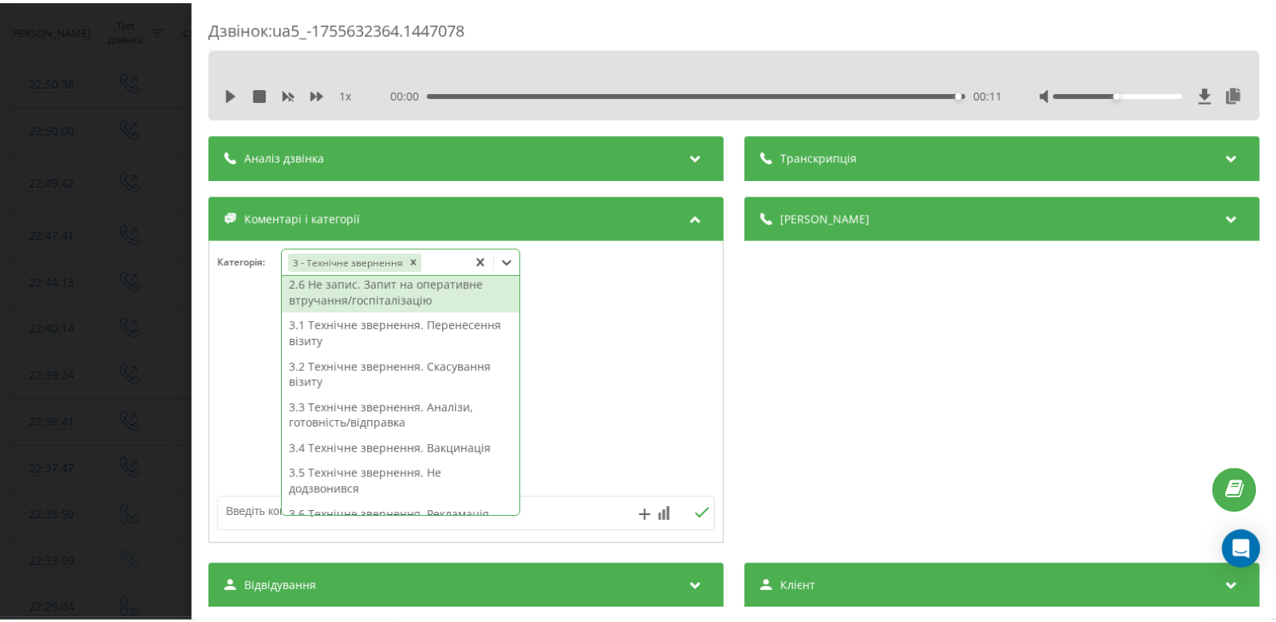
scroll to position [394, 0]
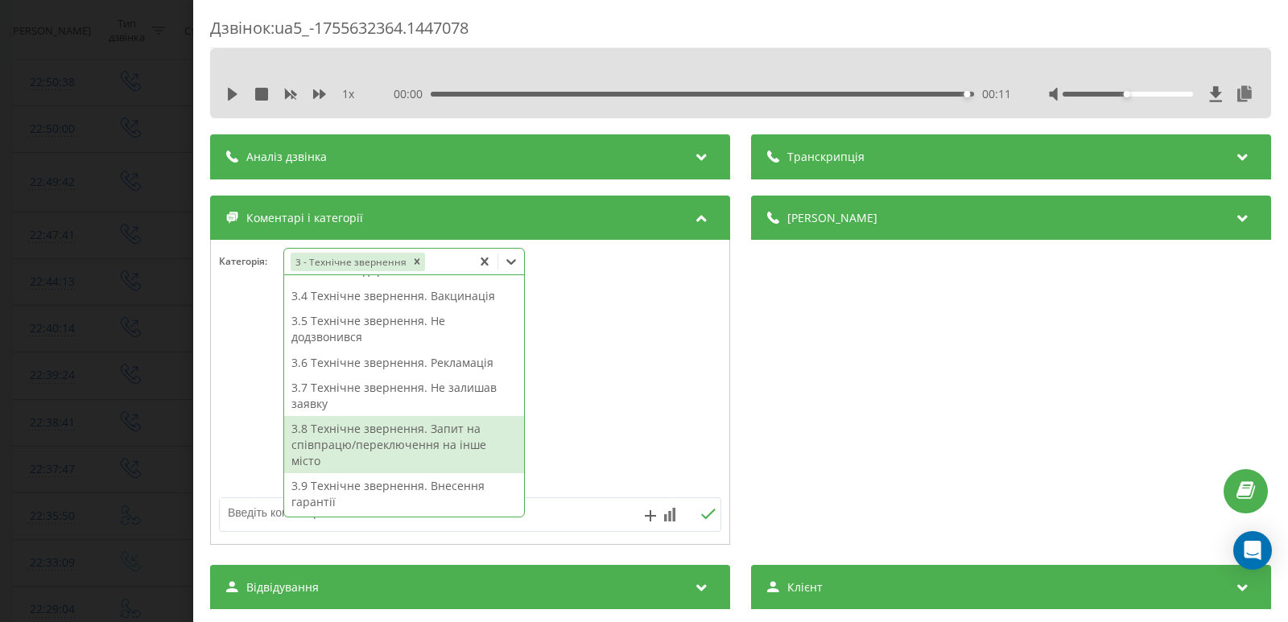
click at [551, 512] on textarea at bounding box center [420, 512] width 400 height 29
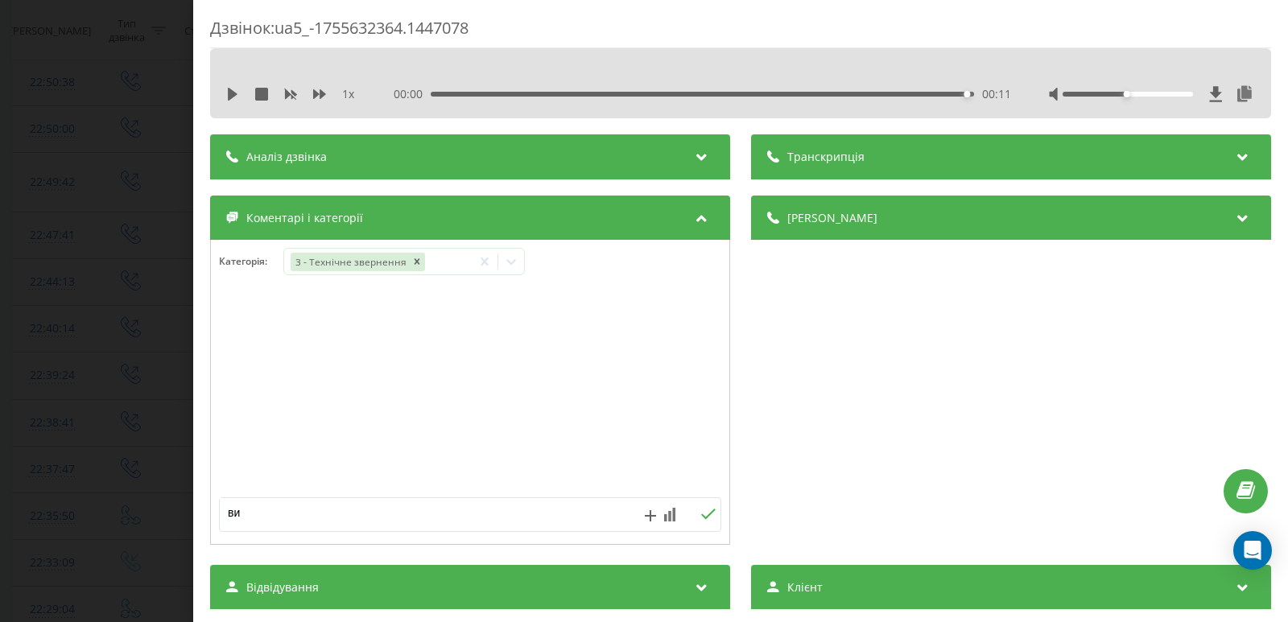
type textarea "в"
type textarea "не актуал."
click at [706, 511] on icon at bounding box center [708, 514] width 14 height 10
click at [93, 222] on div "Дзвінок : ua5_-1755632364.1447078 1 x 00:00 00:11 00:11 Транскрипція Для AI-ана…" at bounding box center [644, 311] width 1288 height 622
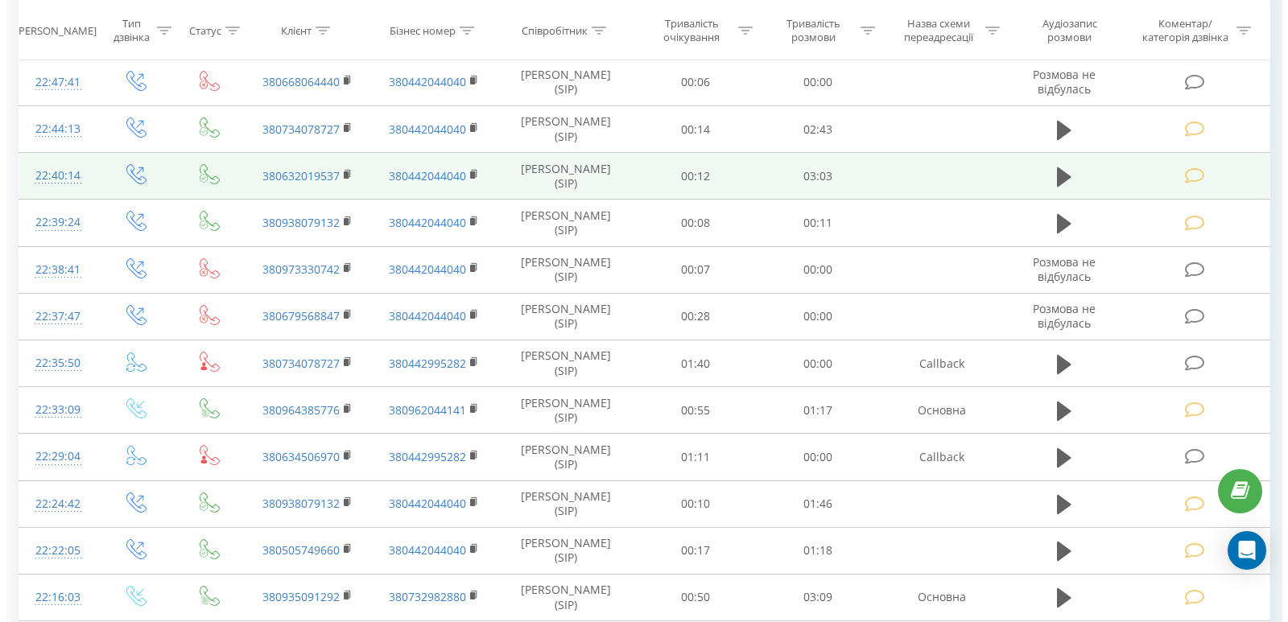
scroll to position [483, 0]
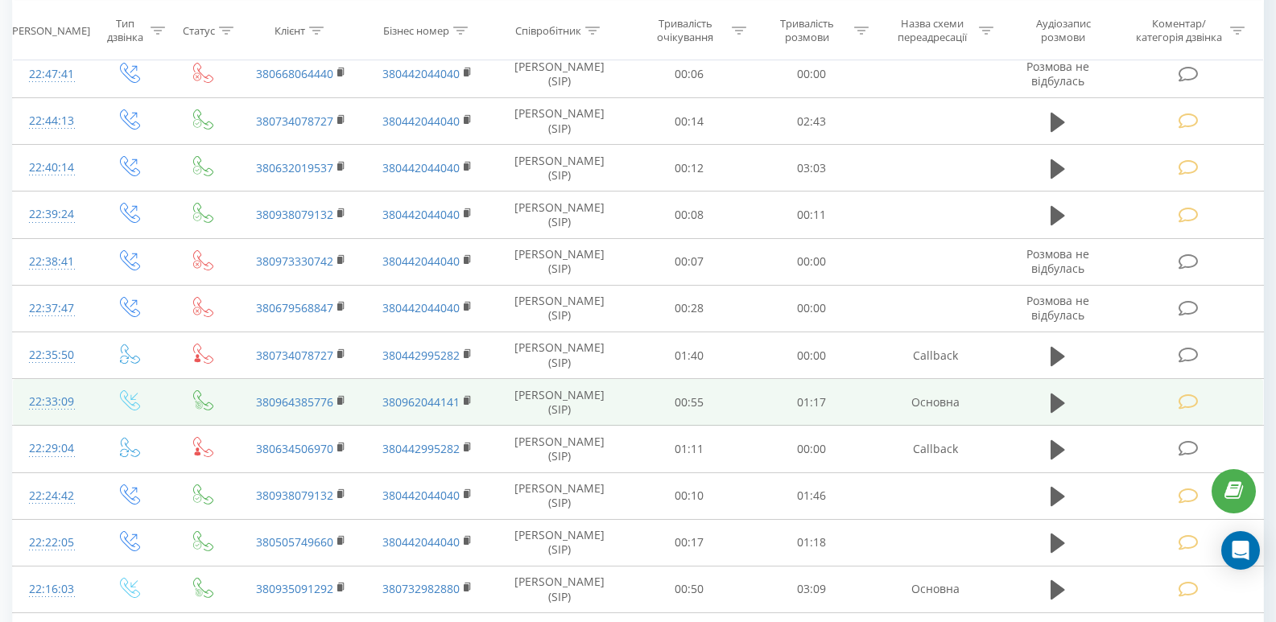
click at [1189, 392] on td at bounding box center [1190, 402] width 147 height 47
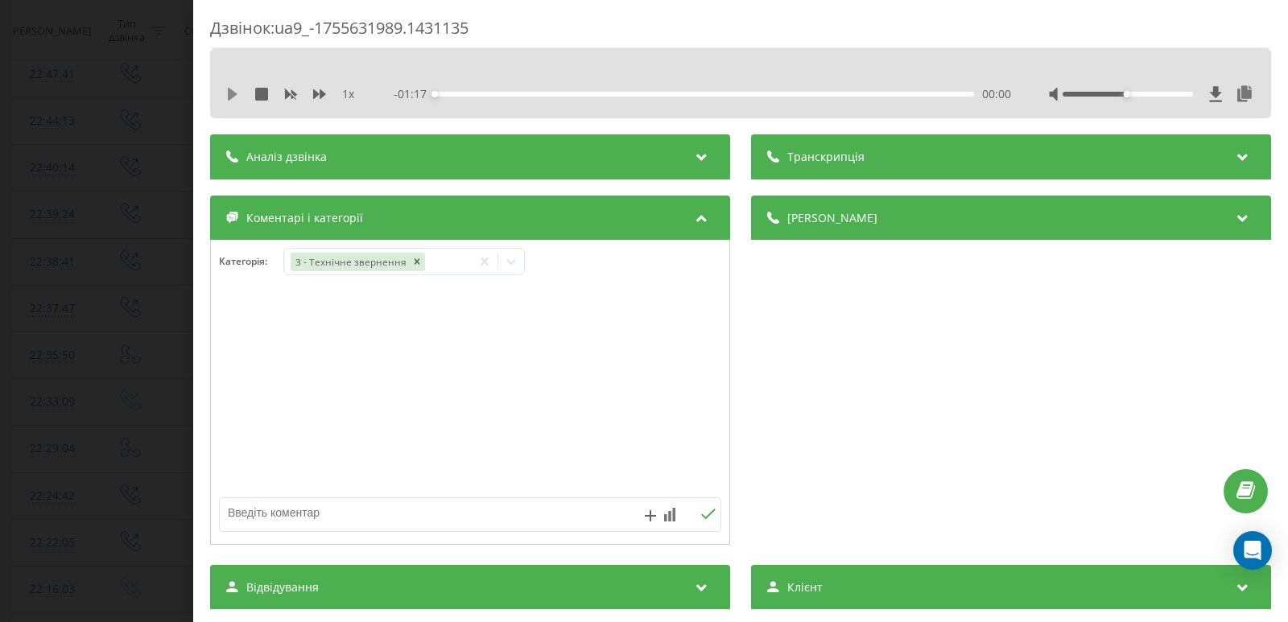
click at [230, 96] on icon at bounding box center [233, 94] width 10 height 13
click at [510, 259] on icon at bounding box center [511, 262] width 16 height 16
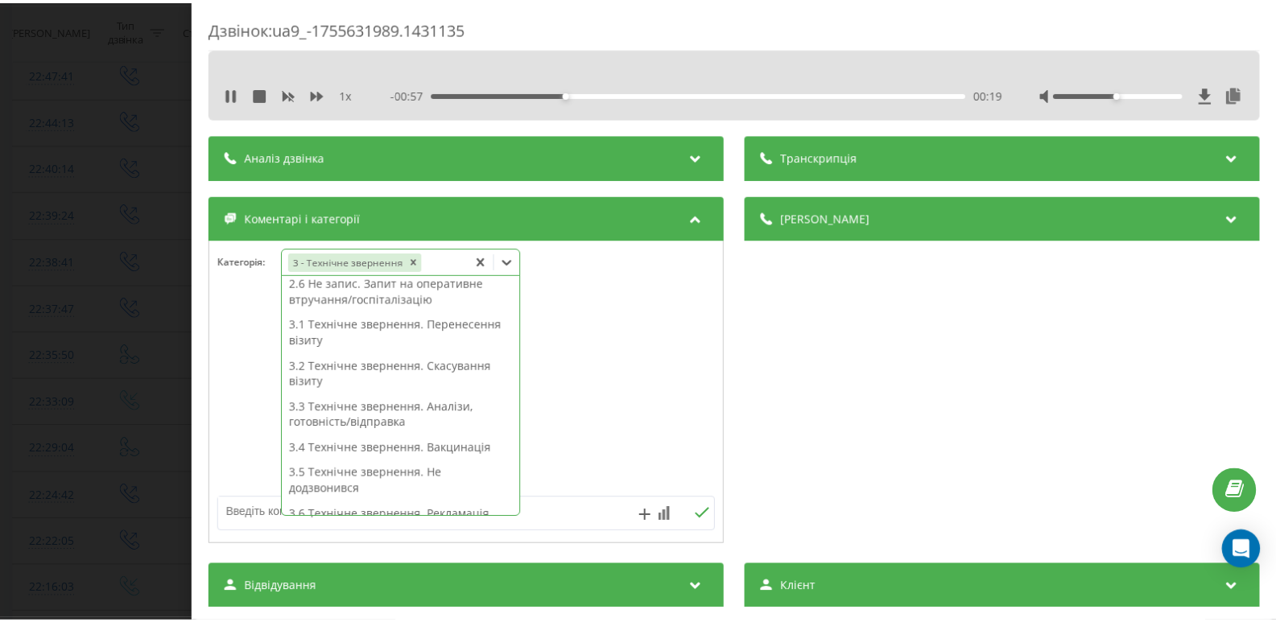
scroll to position [153, 0]
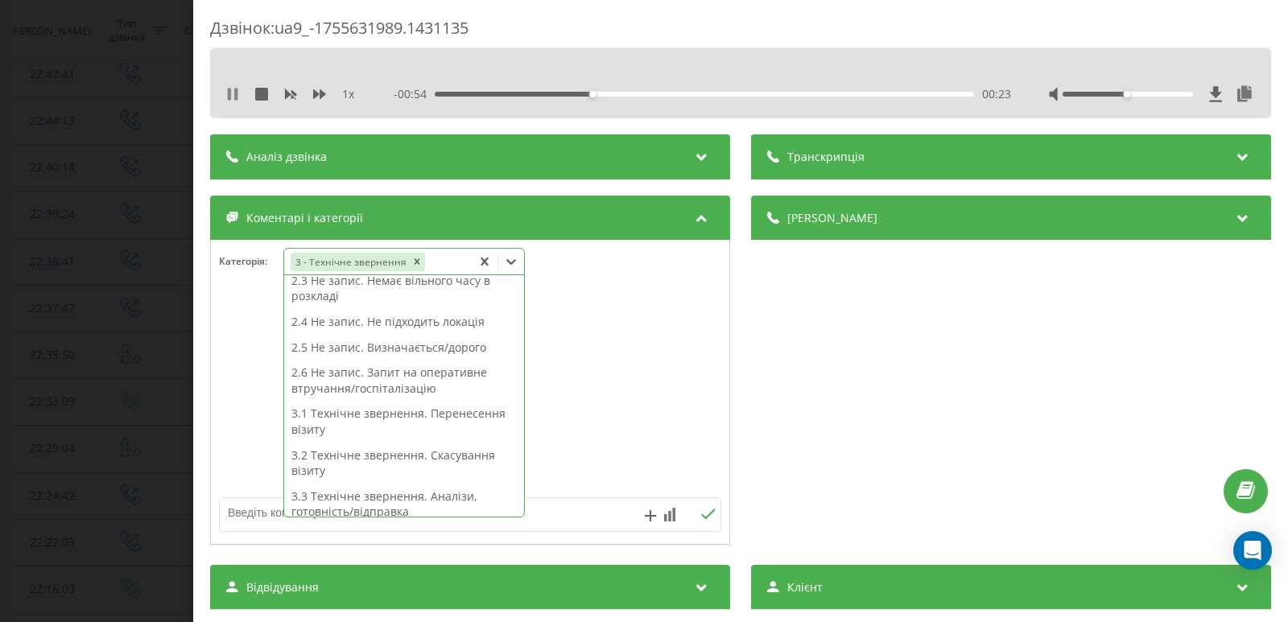
click at [229, 93] on icon at bounding box center [229, 94] width 3 height 13
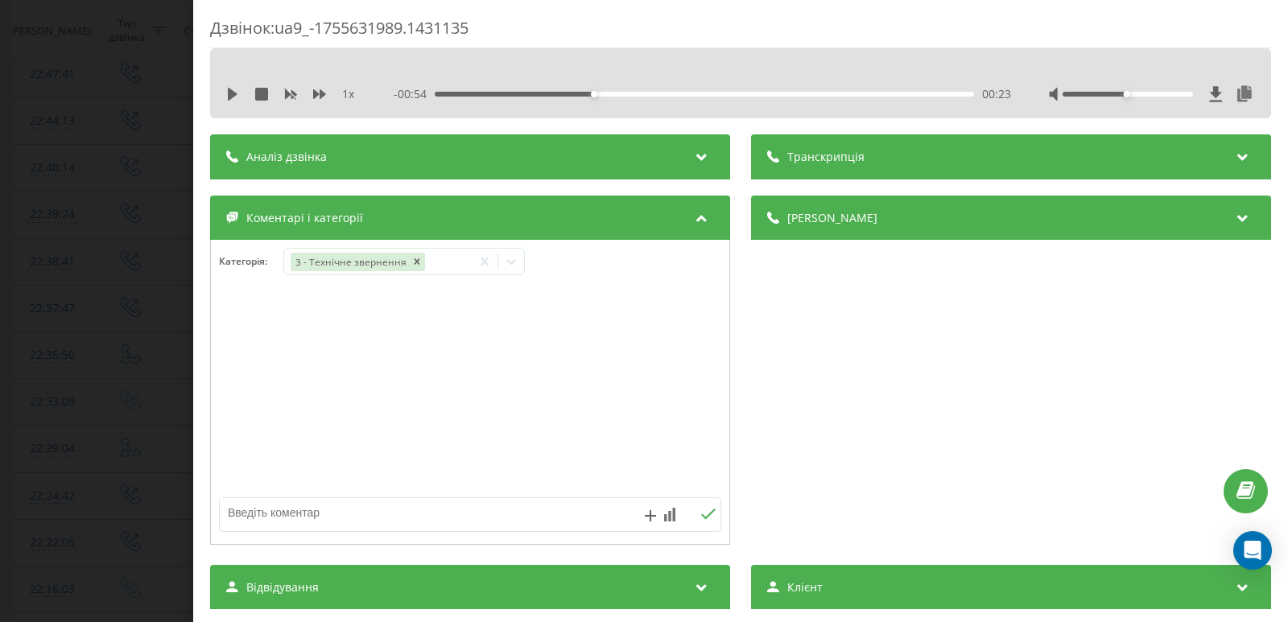
click at [464, 514] on textarea at bounding box center [420, 512] width 400 height 29
type textarea "підтв. візиту"
click at [704, 518] on icon at bounding box center [707, 514] width 15 height 11
click at [93, 206] on div "Дзвінок : ua9_-1755631989.1431135 1 x - 00:54 00:23 00:23 Транскрипція Для AI-а…" at bounding box center [644, 311] width 1288 height 622
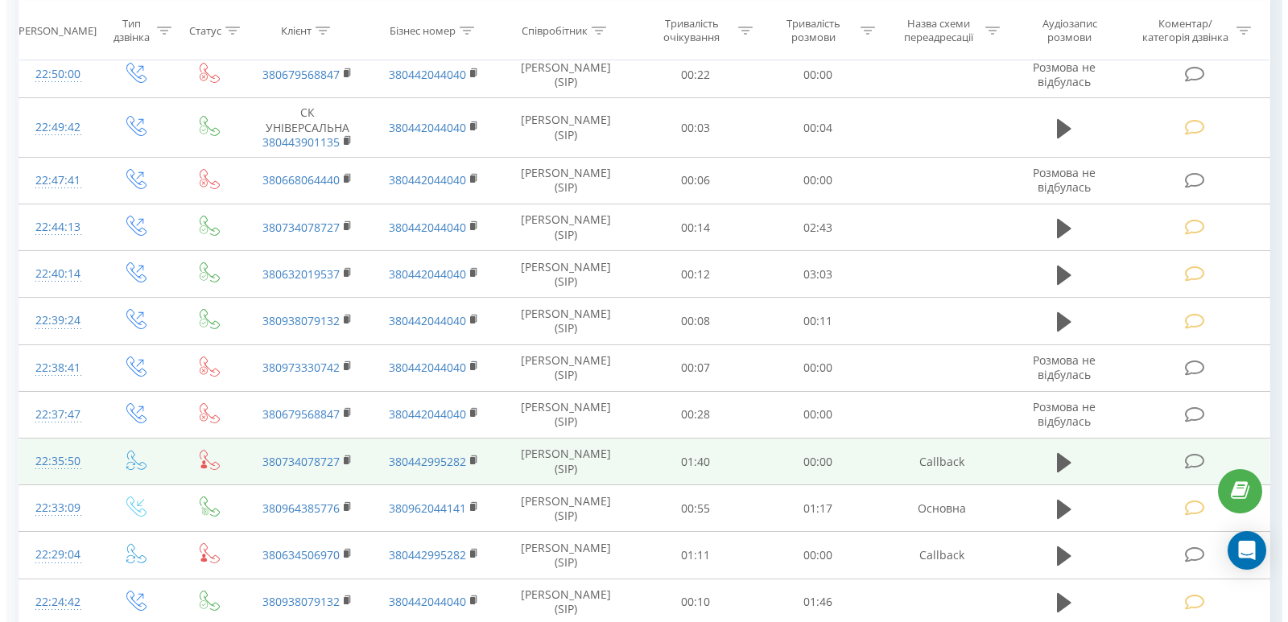
scroll to position [483, 0]
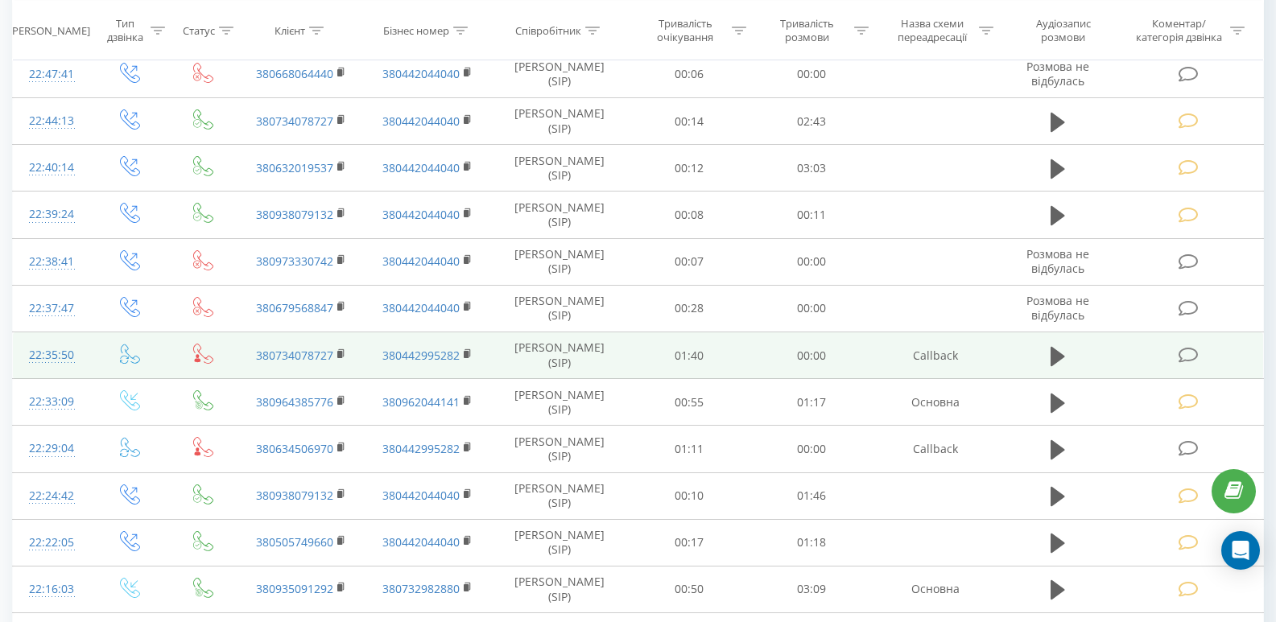
click at [1187, 353] on icon at bounding box center [1189, 355] width 20 height 17
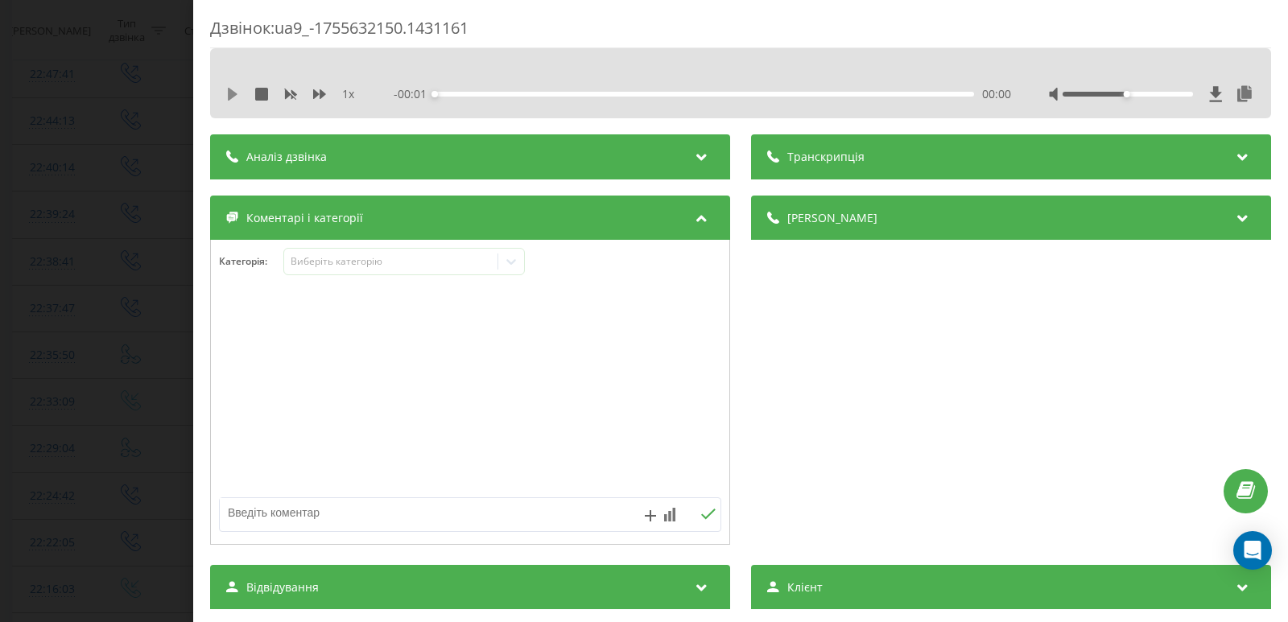
click at [230, 92] on icon at bounding box center [233, 94] width 10 height 13
click at [535, 93] on div "00:03" at bounding box center [704, 94] width 539 height 5
click at [596, 93] on div "00:09" at bounding box center [704, 94] width 539 height 5
click at [674, 93] on div "00:12" at bounding box center [704, 94] width 539 height 5
click at [730, 93] on div "00:18" at bounding box center [704, 94] width 539 height 5
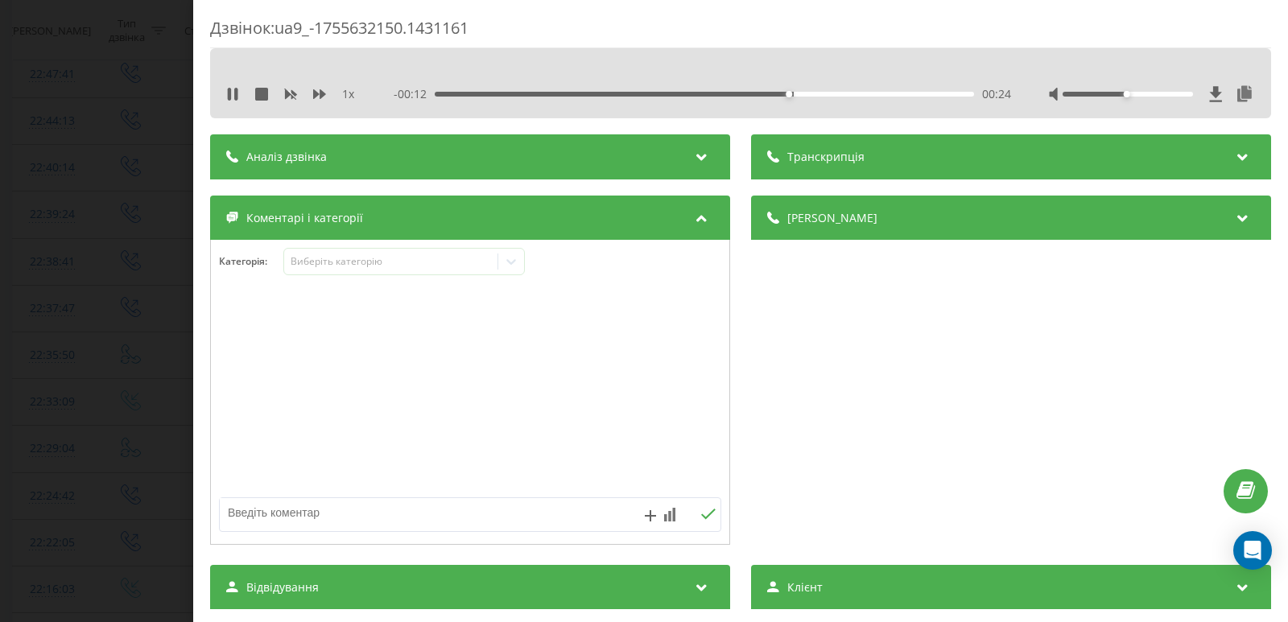
click at [902, 96] on div "00:24" at bounding box center [704, 94] width 539 height 5
click at [512, 258] on icon at bounding box center [511, 262] width 16 height 16
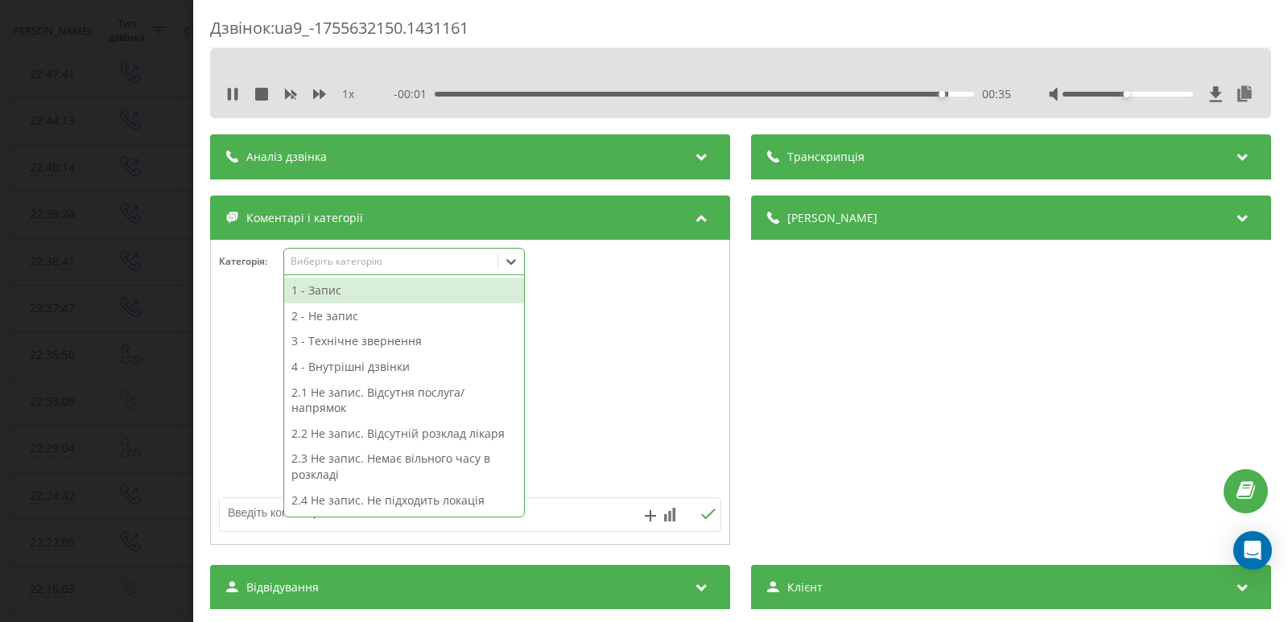
click at [371, 320] on div "2 - Не запис" at bounding box center [404, 316] width 240 height 26
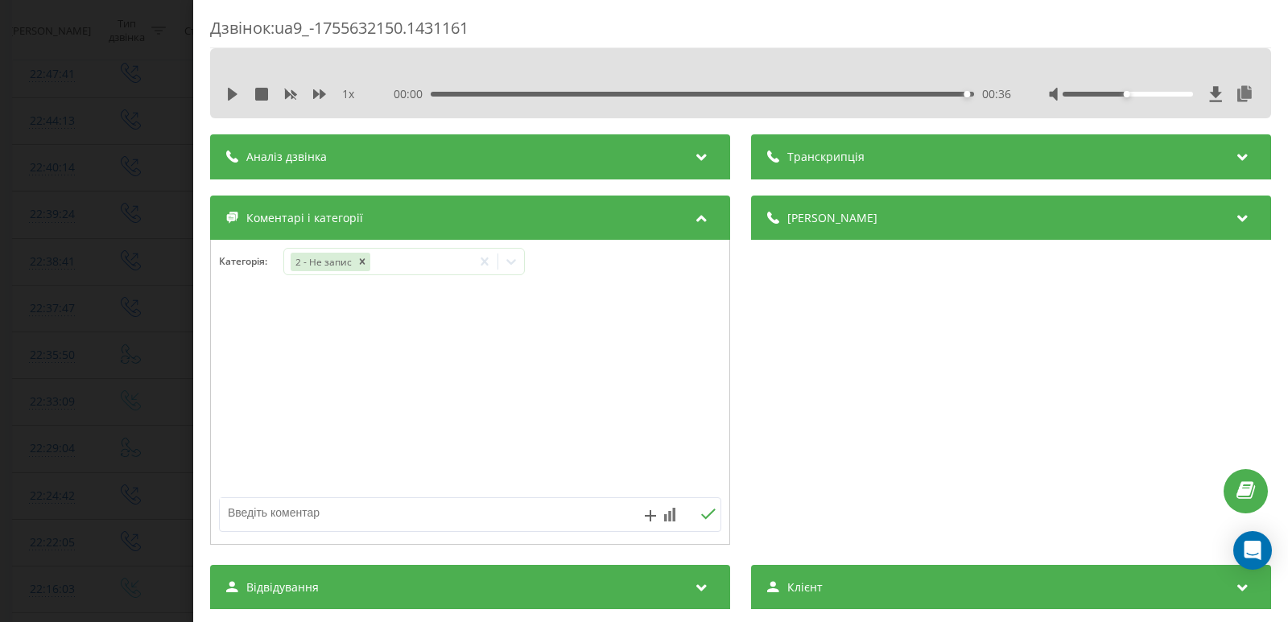
click at [568, 515] on textarea at bounding box center [420, 512] width 400 height 29
type textarea "не відпов."
click at [706, 518] on icon at bounding box center [707, 514] width 15 height 11
click at [89, 300] on div "Дзвінок : ua9_-1755632150.1431161 1 x 00:00 00:36 00:36 Транскрипція Для AI-ана…" at bounding box center [644, 311] width 1288 height 622
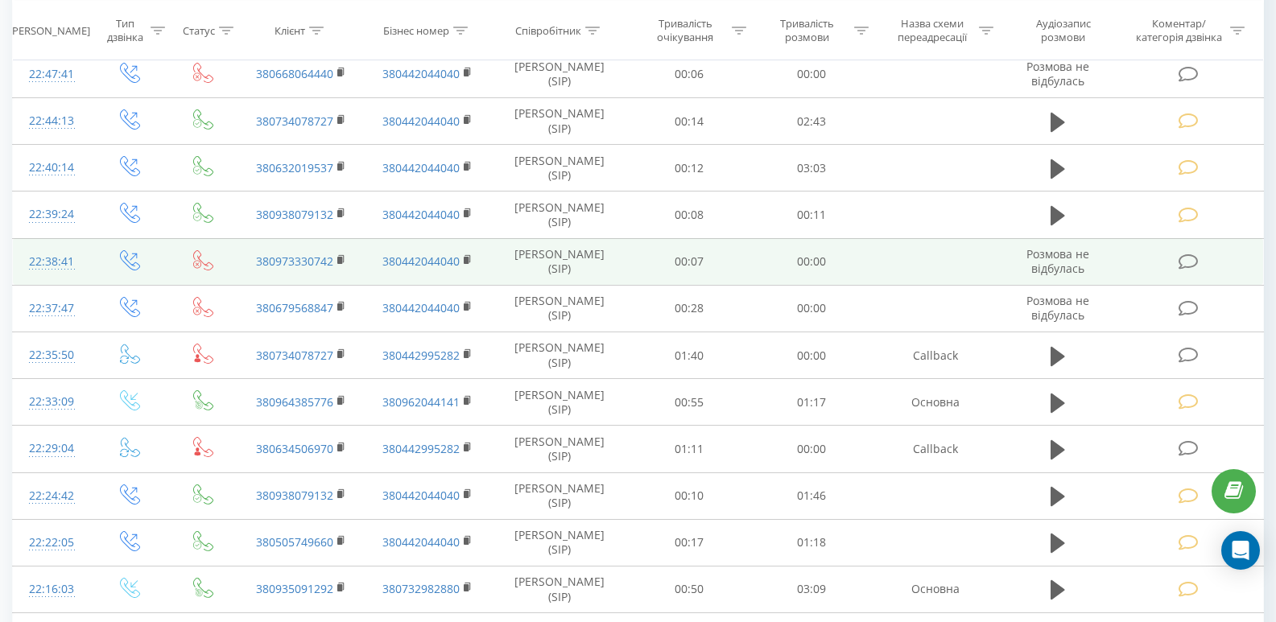
click at [1186, 270] on td at bounding box center [1190, 261] width 147 height 47
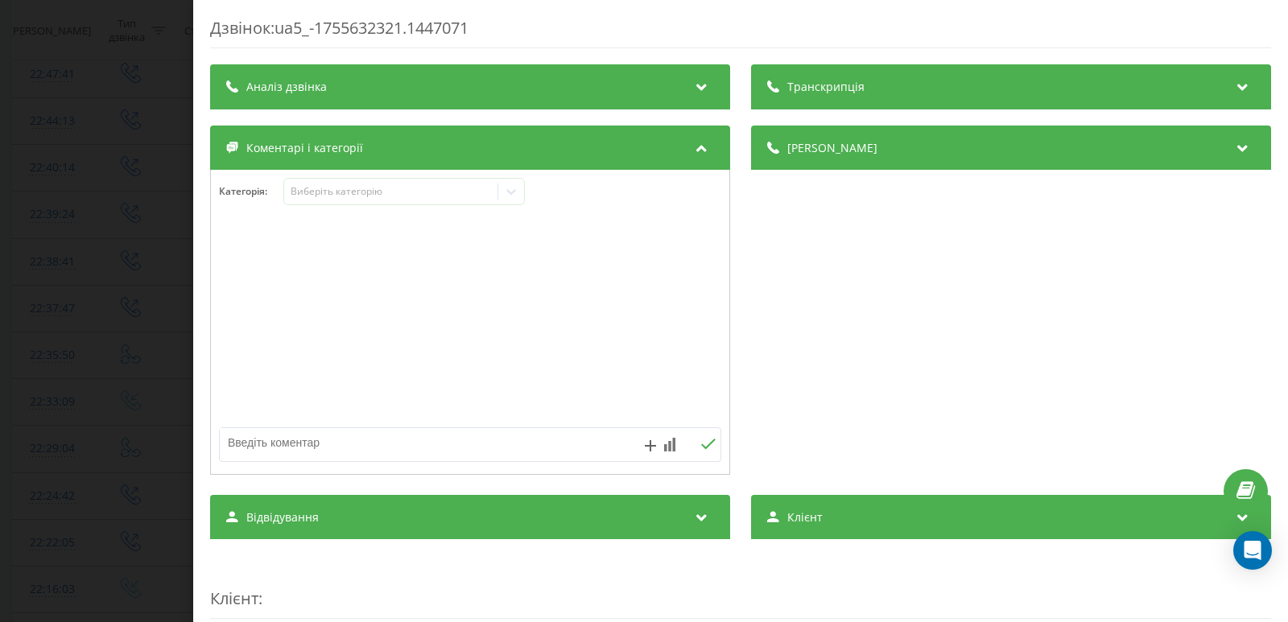
click at [102, 165] on div "Дзвінок : ua5_-1755632321.1447071 Транскрипція Для AI-аналізу майбутніх дзвінкі…" at bounding box center [644, 311] width 1288 height 622
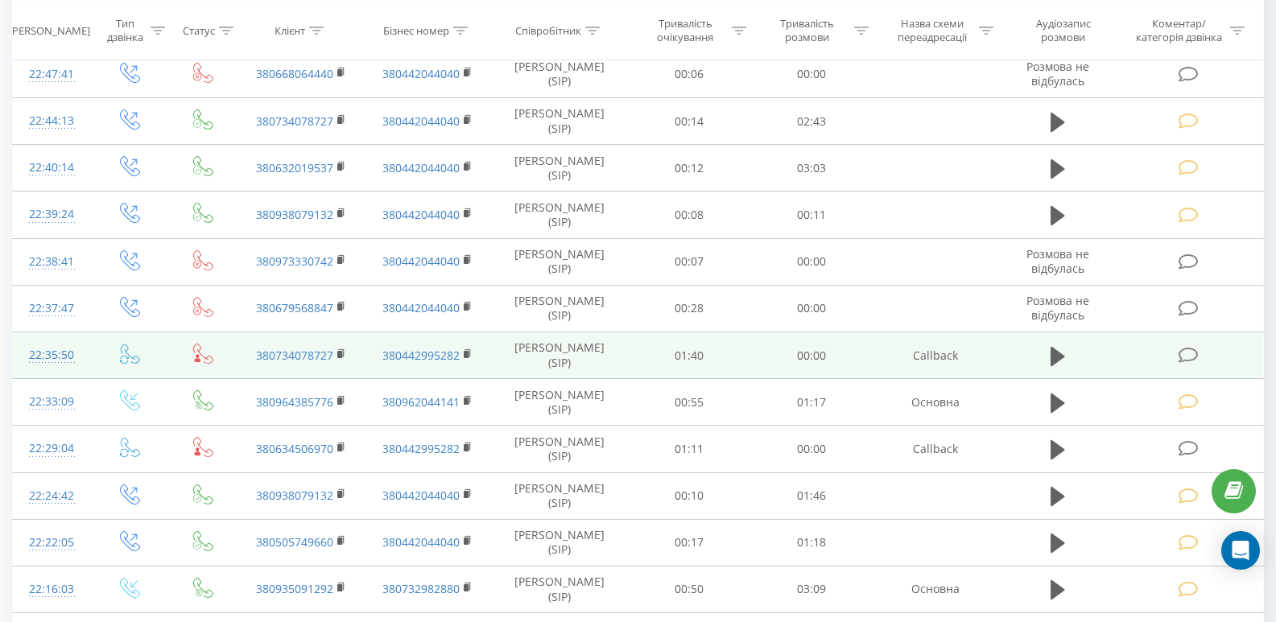
click at [1185, 354] on icon at bounding box center [1189, 355] width 20 height 17
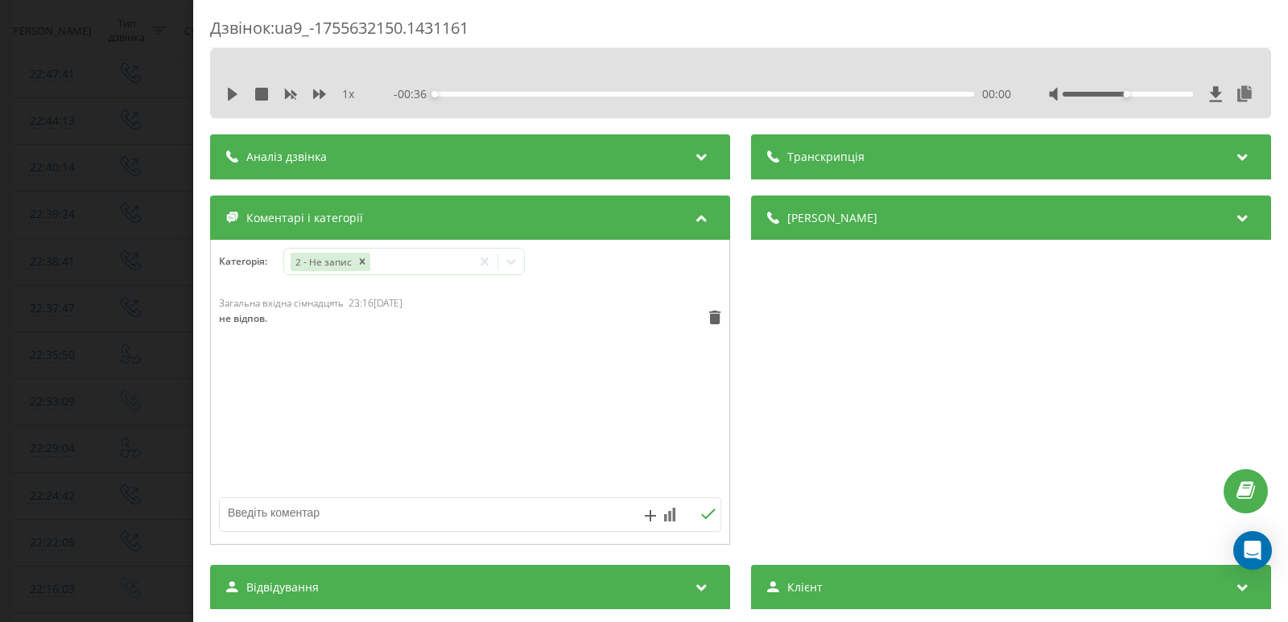
click at [97, 200] on div "Дзвінок : ua9_-1755632150.1431161 1 x - 00:36 00:00 00:00 Транскрипція Для AI-а…" at bounding box center [644, 311] width 1288 height 622
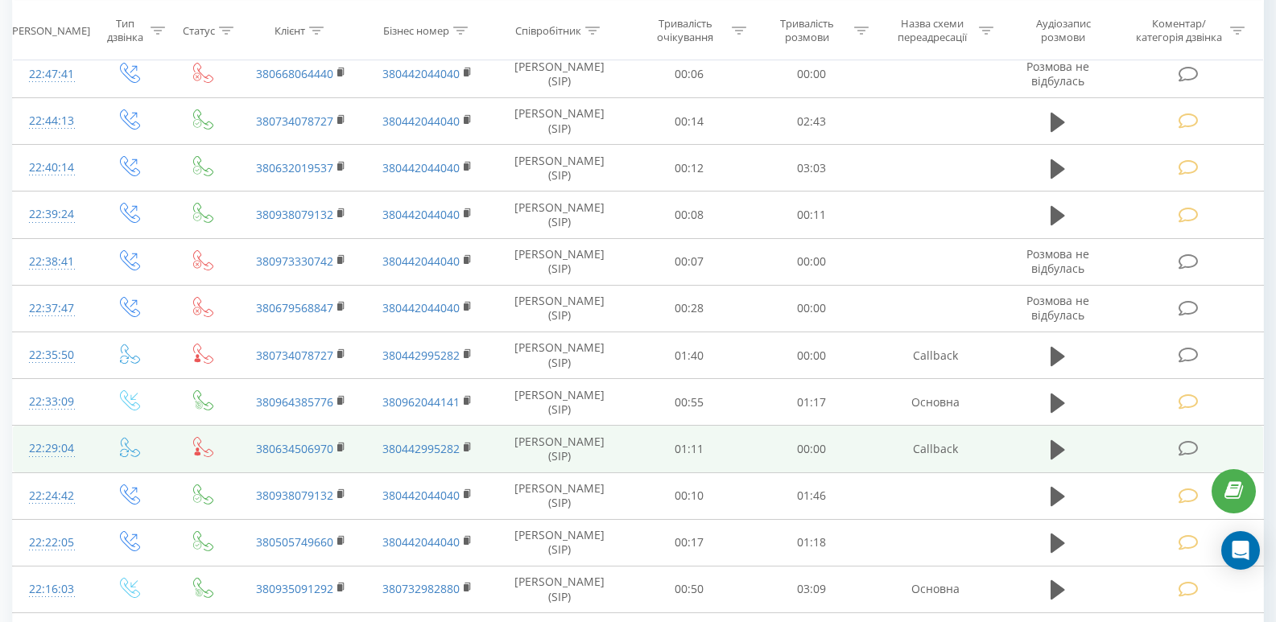
click at [1195, 451] on icon at bounding box center [1189, 448] width 20 height 17
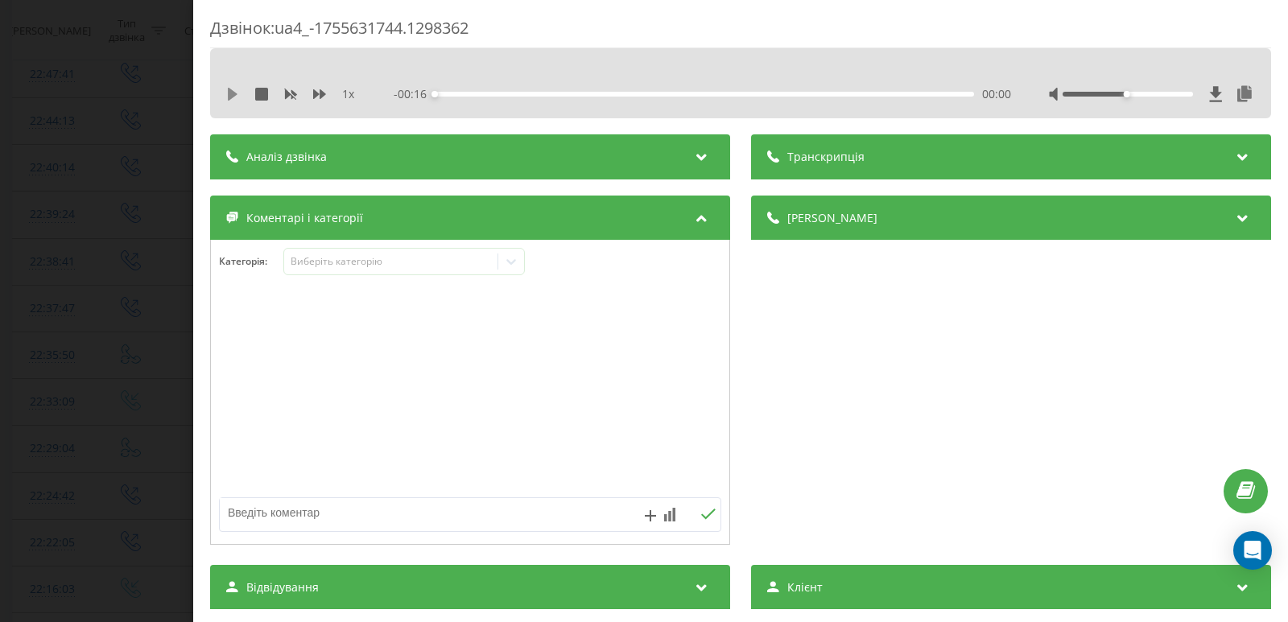
click at [231, 96] on icon at bounding box center [233, 94] width 10 height 13
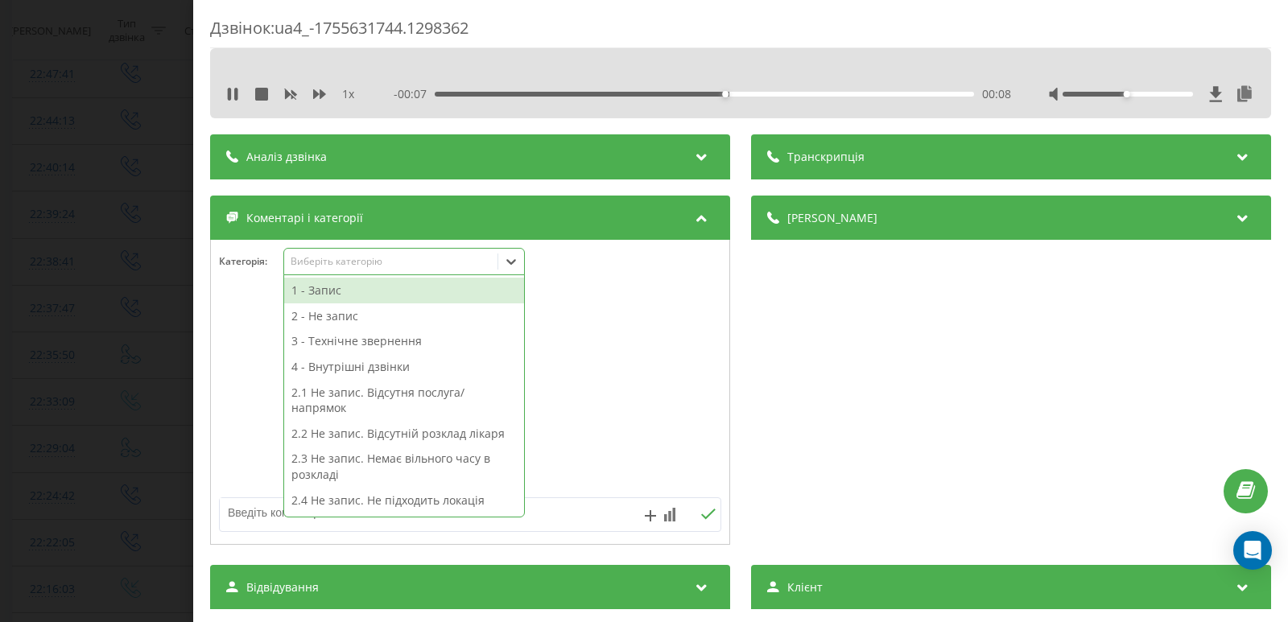
click at [511, 262] on icon at bounding box center [511, 262] width 16 height 16
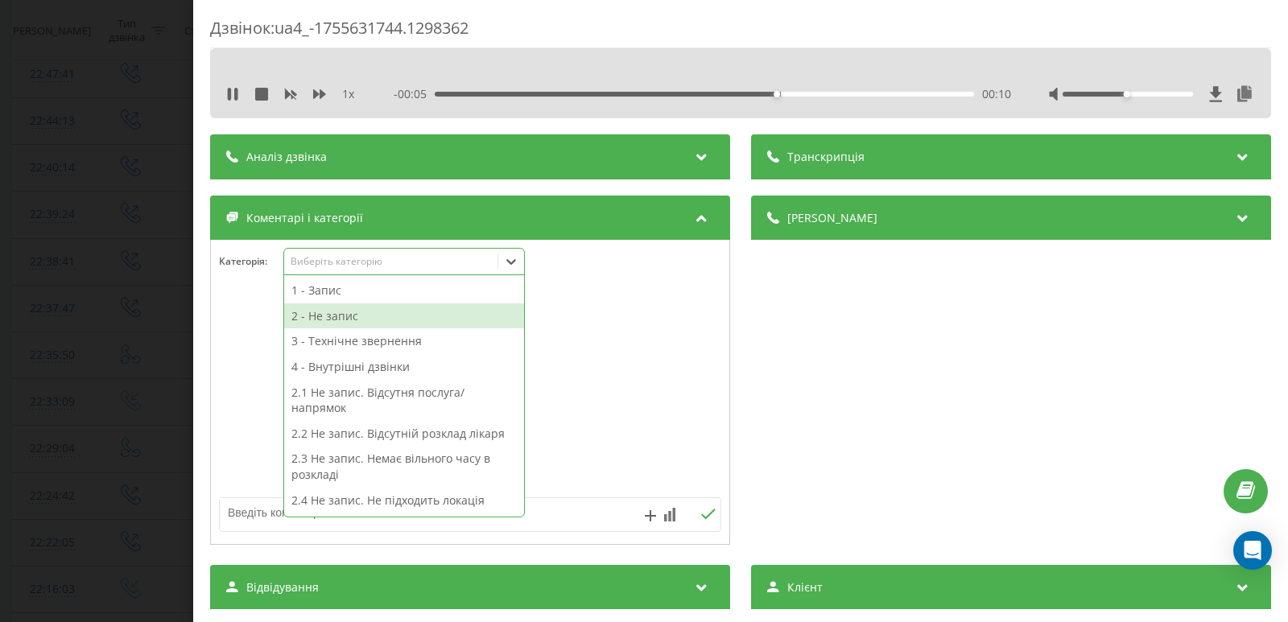
click at [358, 319] on div "2 - Не запис" at bounding box center [404, 316] width 240 height 26
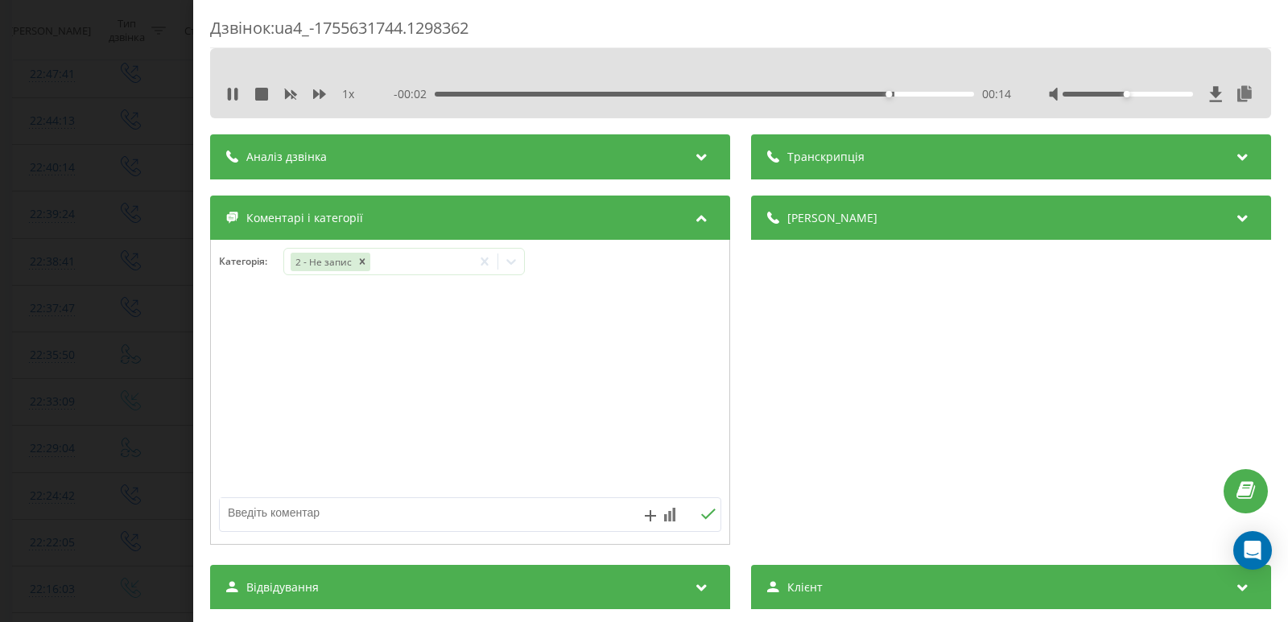
click at [595, 511] on textarea at bounding box center [420, 512] width 400 height 29
type textarea "не відпов."
click at [700, 515] on icon at bounding box center [707, 514] width 15 height 11
click at [109, 138] on div "Дзвінок : ua4_-1755631744.1298362 1 x 00:00 00:16 00:16 Транскрипція Для AI-ана…" at bounding box center [644, 311] width 1288 height 622
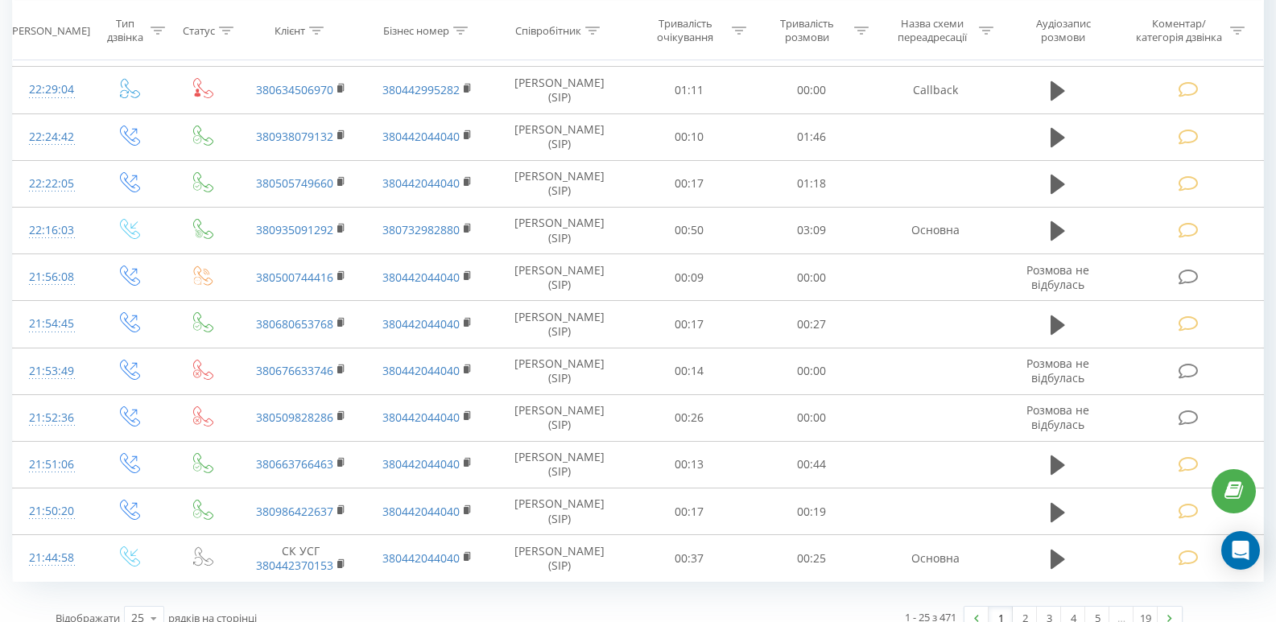
scroll to position [862, 0]
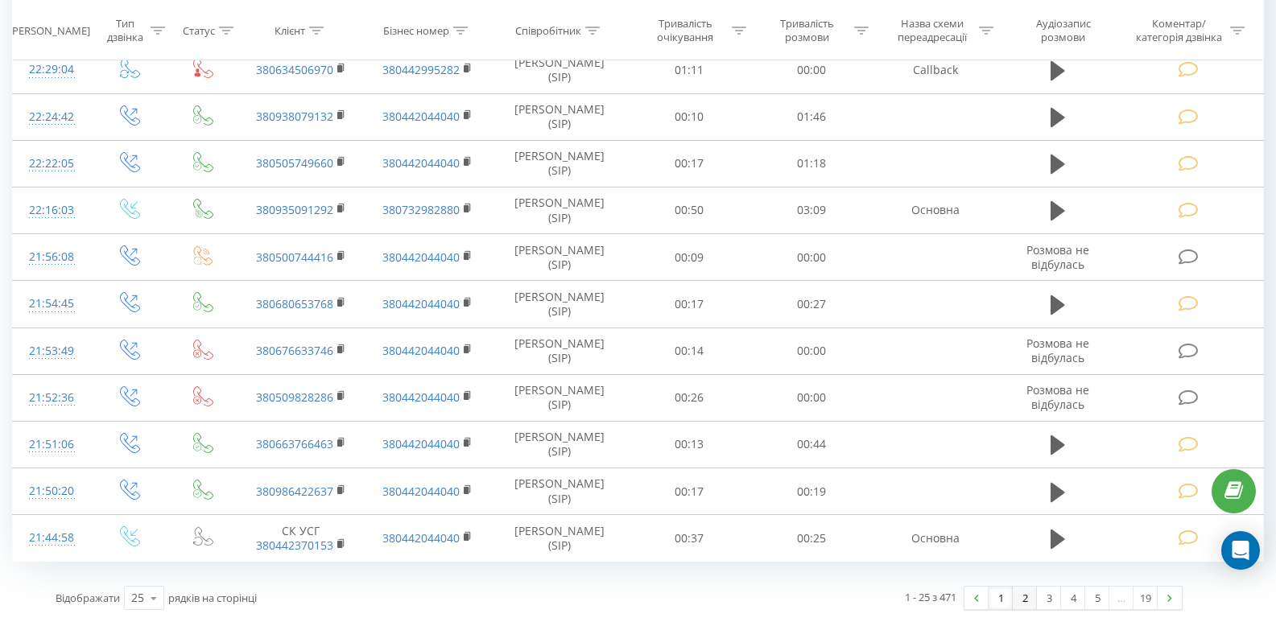
click at [1018, 601] on link "2" at bounding box center [1025, 598] width 24 height 23
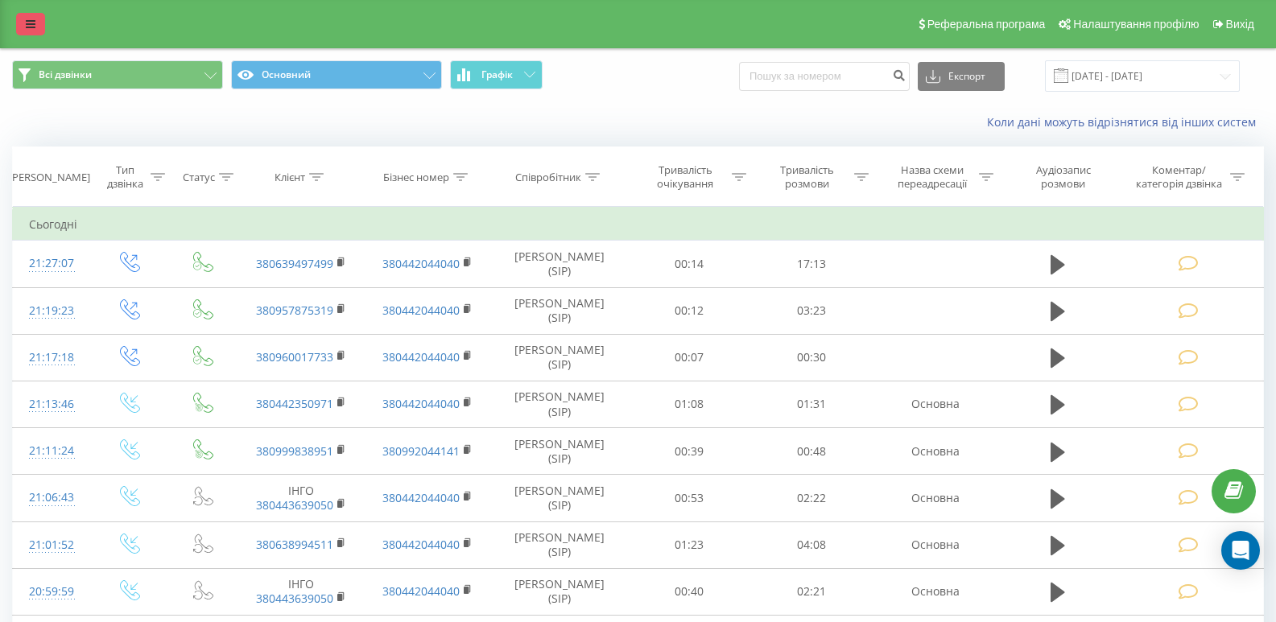
click at [30, 26] on icon at bounding box center [31, 24] width 10 height 11
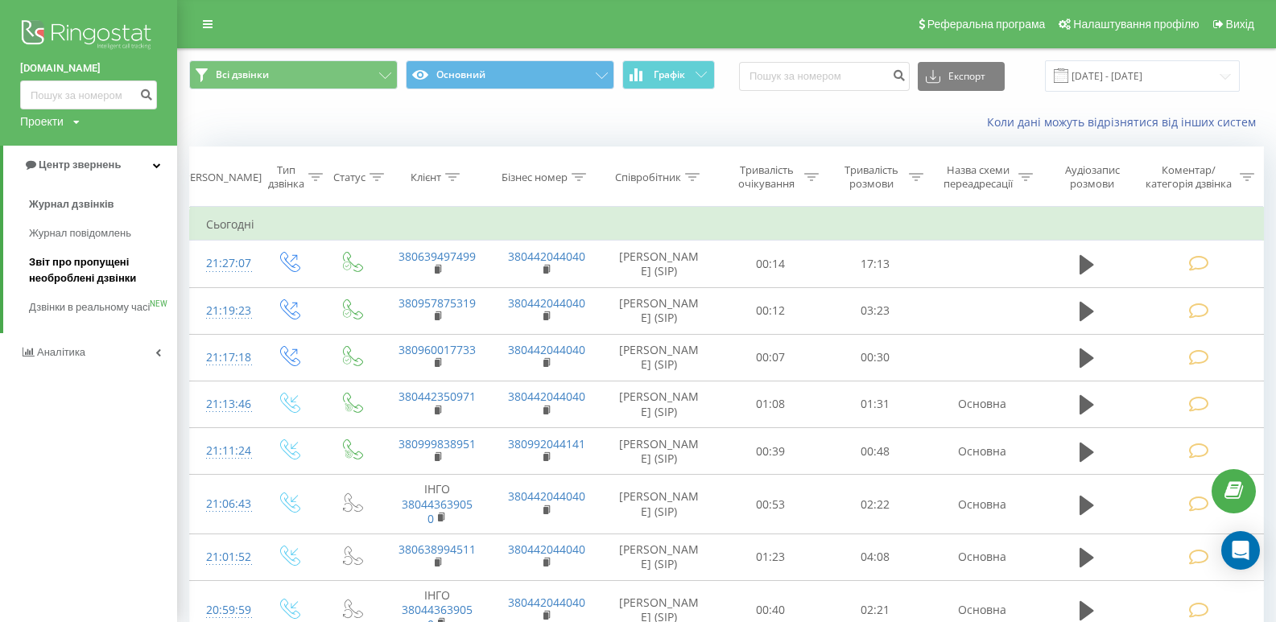
click at [85, 275] on span "Звіт про пропущені необроблені дзвінки" at bounding box center [99, 270] width 140 height 32
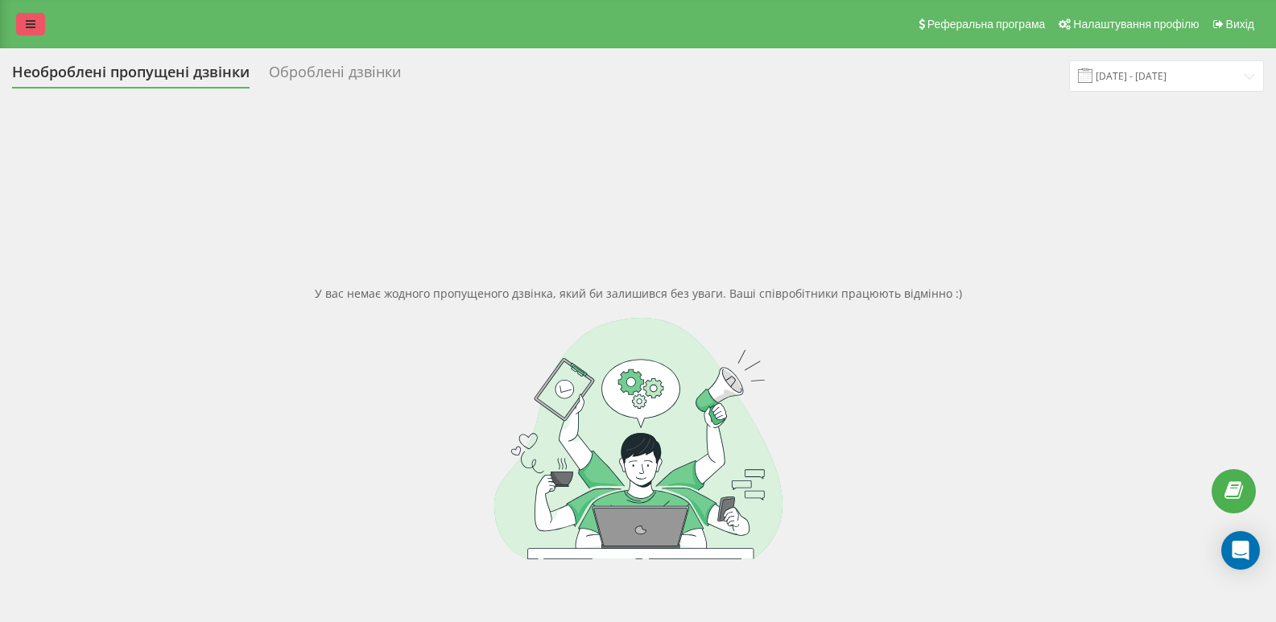
click at [24, 25] on link at bounding box center [30, 24] width 29 height 23
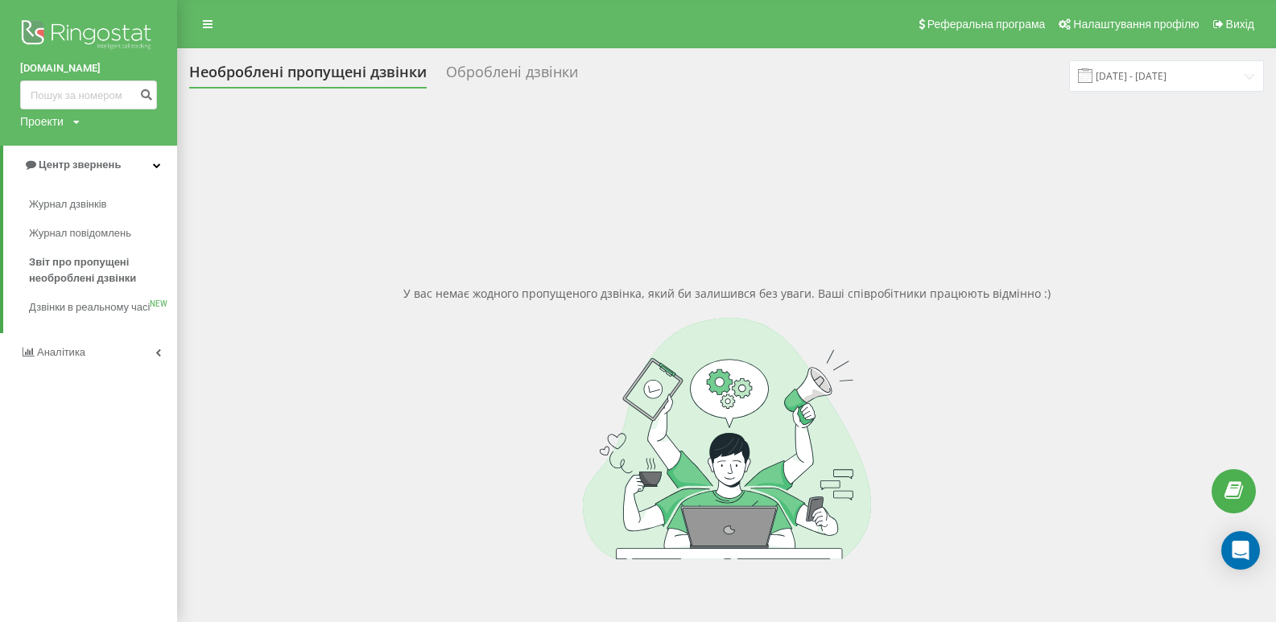
click at [291, 139] on div "У вас немає жодного пропущеного дзвінка, який би залишився без уваги. Ваші спів…" at bounding box center [726, 422] width 1075 height 622
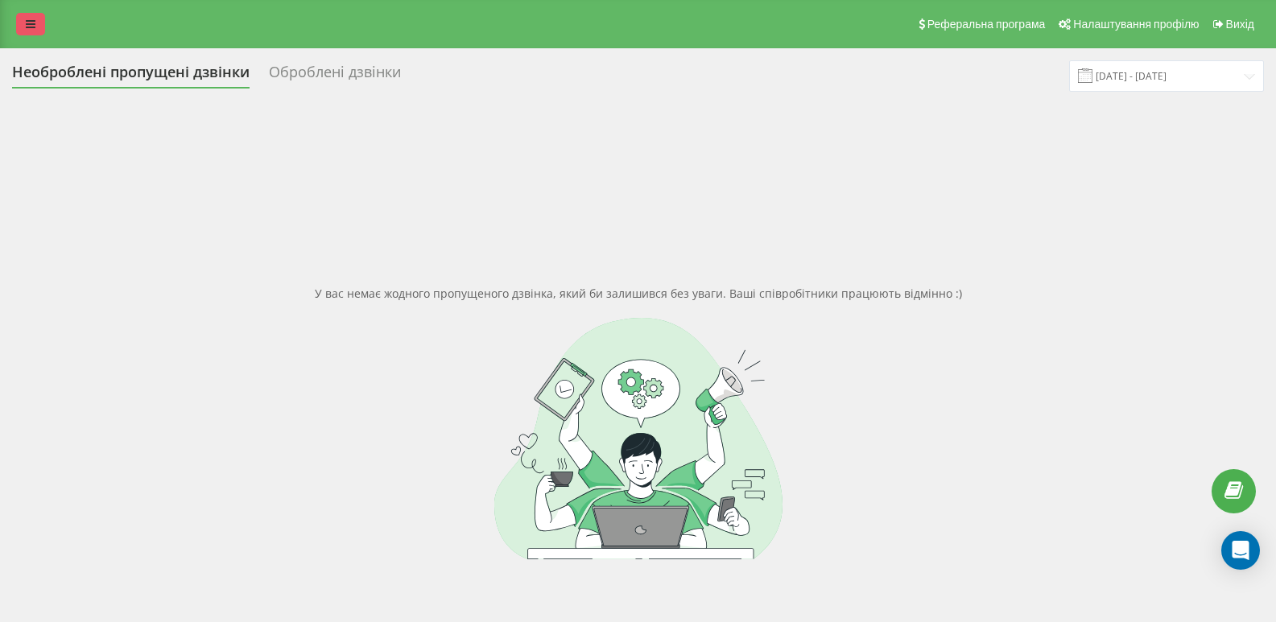
click at [43, 15] on link at bounding box center [30, 24] width 29 height 23
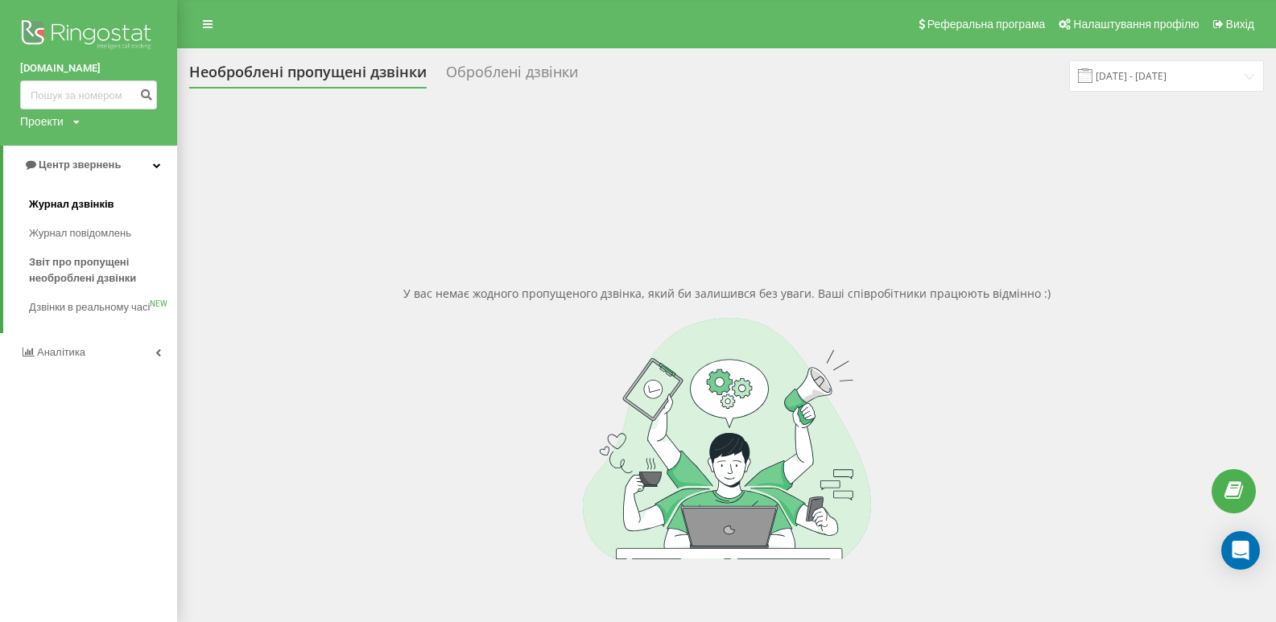
click at [105, 204] on span "Журнал дзвінків" at bounding box center [71, 204] width 85 height 16
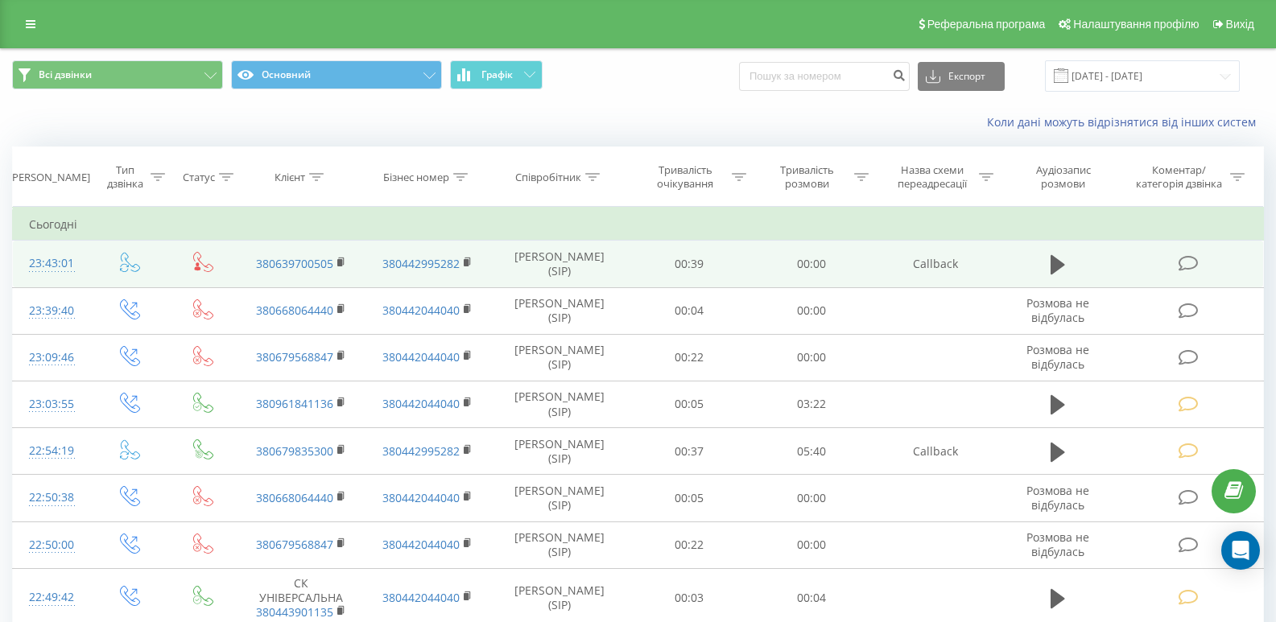
click at [1183, 262] on icon at bounding box center [1189, 263] width 20 height 17
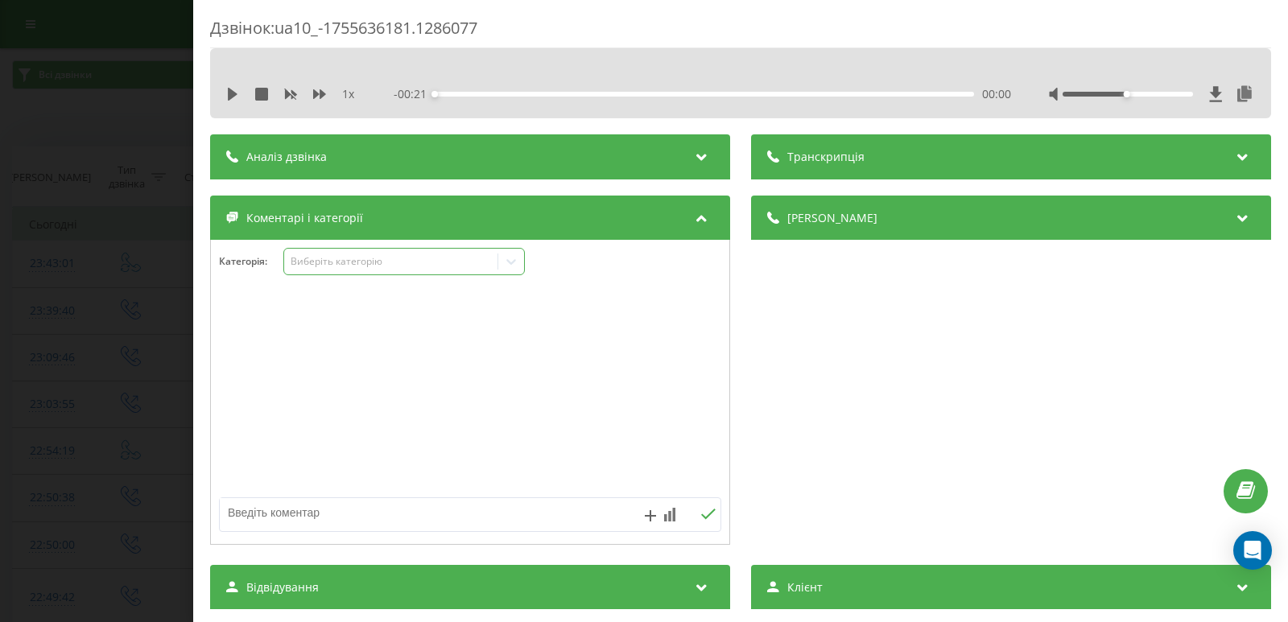
click at [517, 258] on icon at bounding box center [511, 262] width 16 height 16
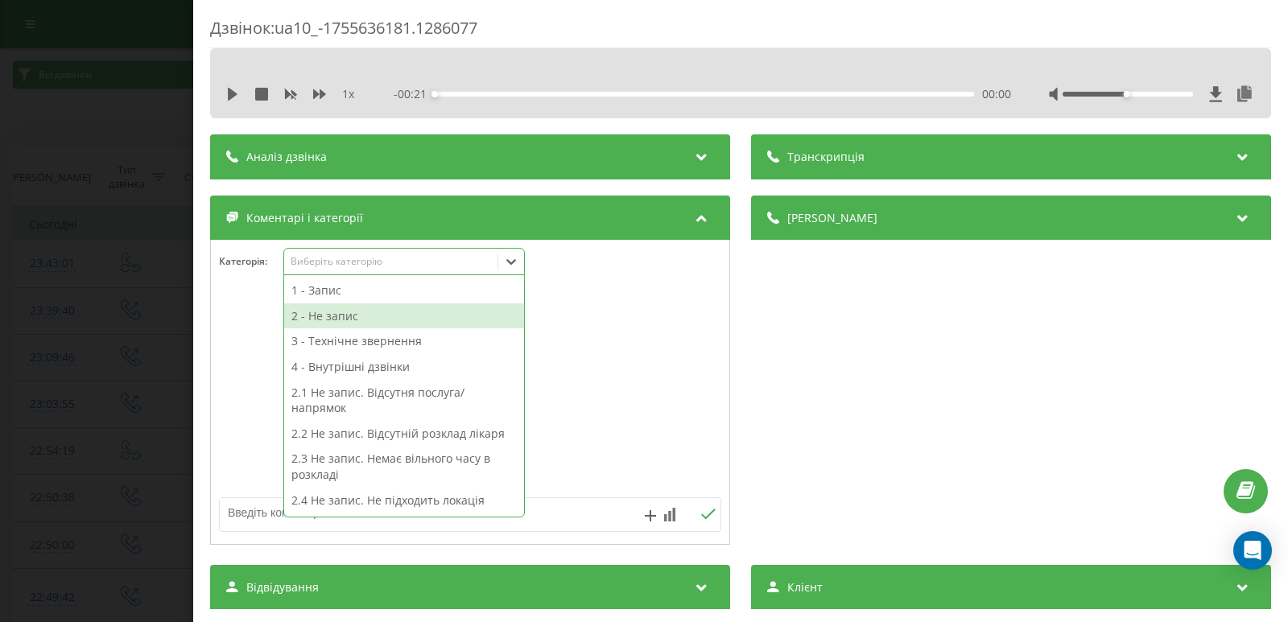
click at [364, 320] on div "2 - Не запис" at bounding box center [404, 316] width 240 height 26
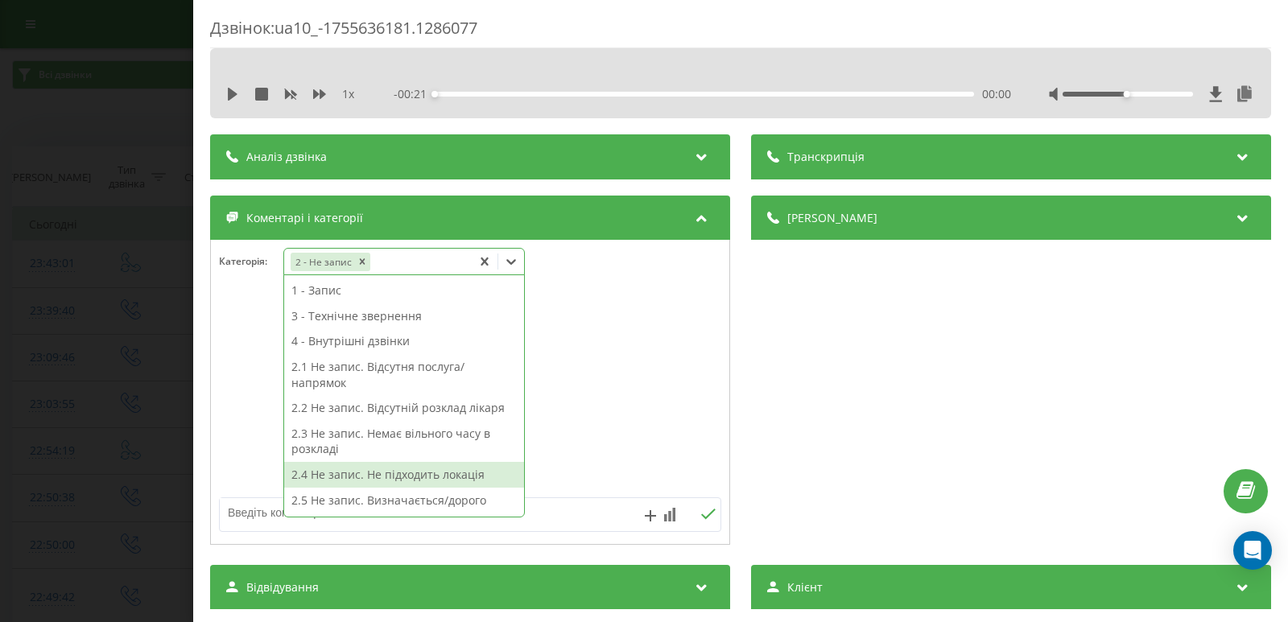
click at [545, 510] on textarea at bounding box center [420, 512] width 400 height 29
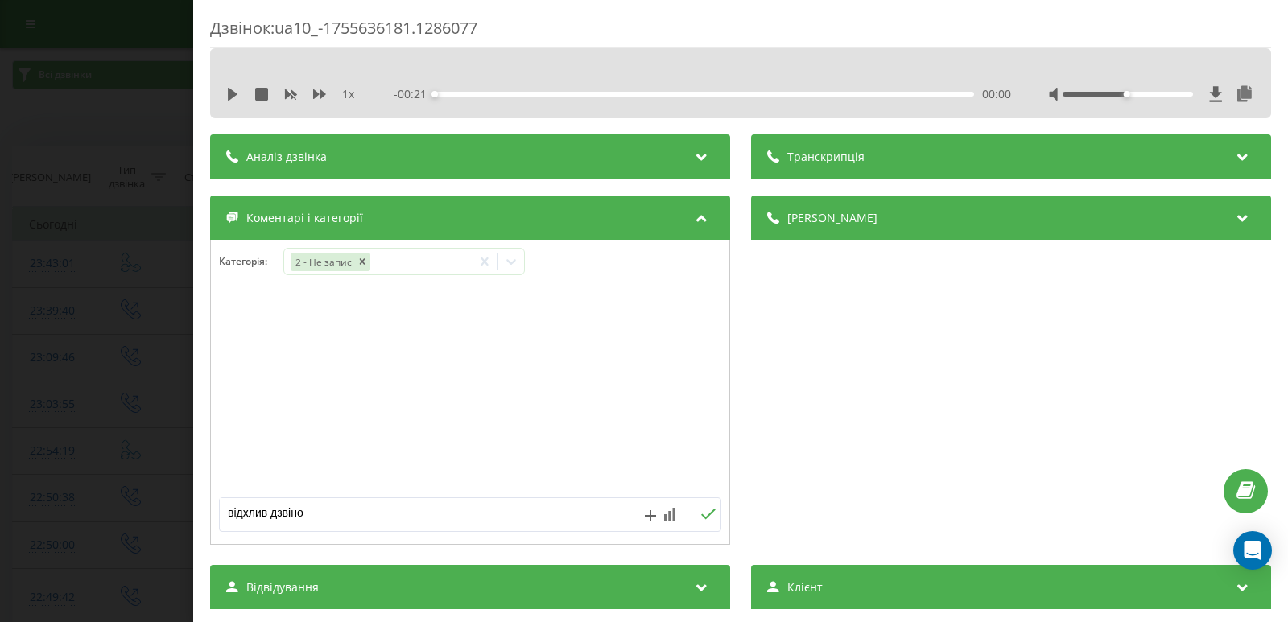
type textarea "відхлив дзвінок"
click at [700, 514] on icon at bounding box center [707, 514] width 15 height 11
click at [48, 184] on div "Дзвінок : ua10_-1755636181.1286077 1 x - 00:21 00:00 00:00 Транскрипція Для AI-…" at bounding box center [644, 311] width 1288 height 622
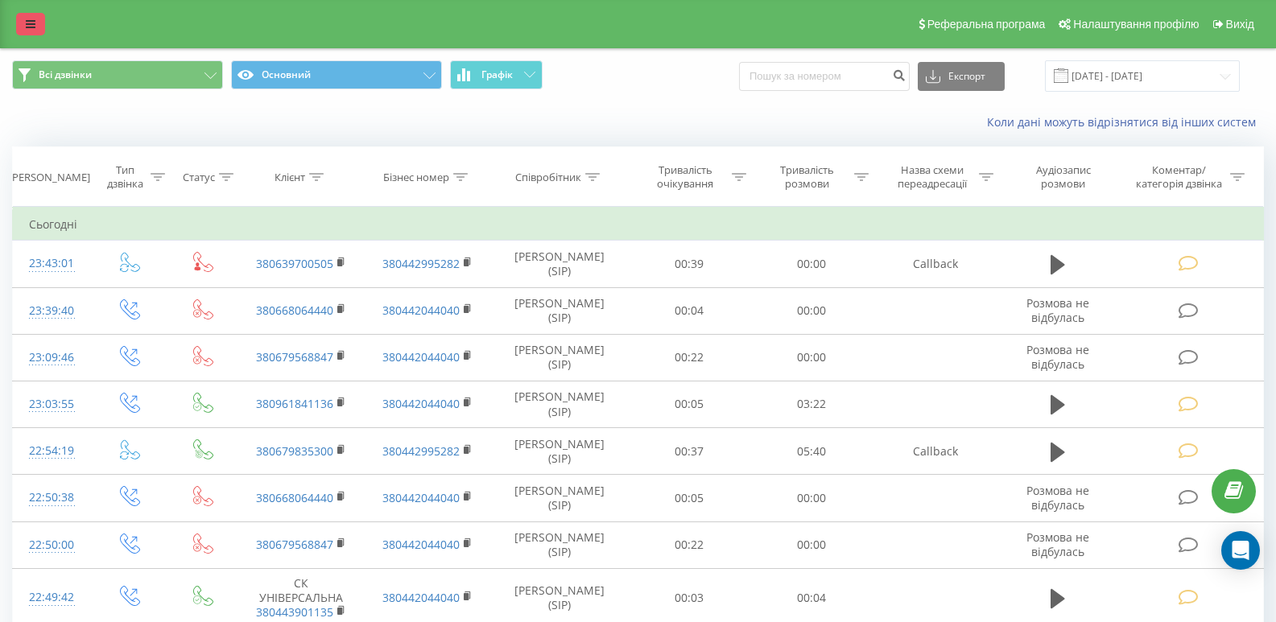
drag, startPoint x: 0, startPoint y: 0, endPoint x: 27, endPoint y: 23, distance: 34.8
click at [27, 23] on icon at bounding box center [31, 24] width 10 height 11
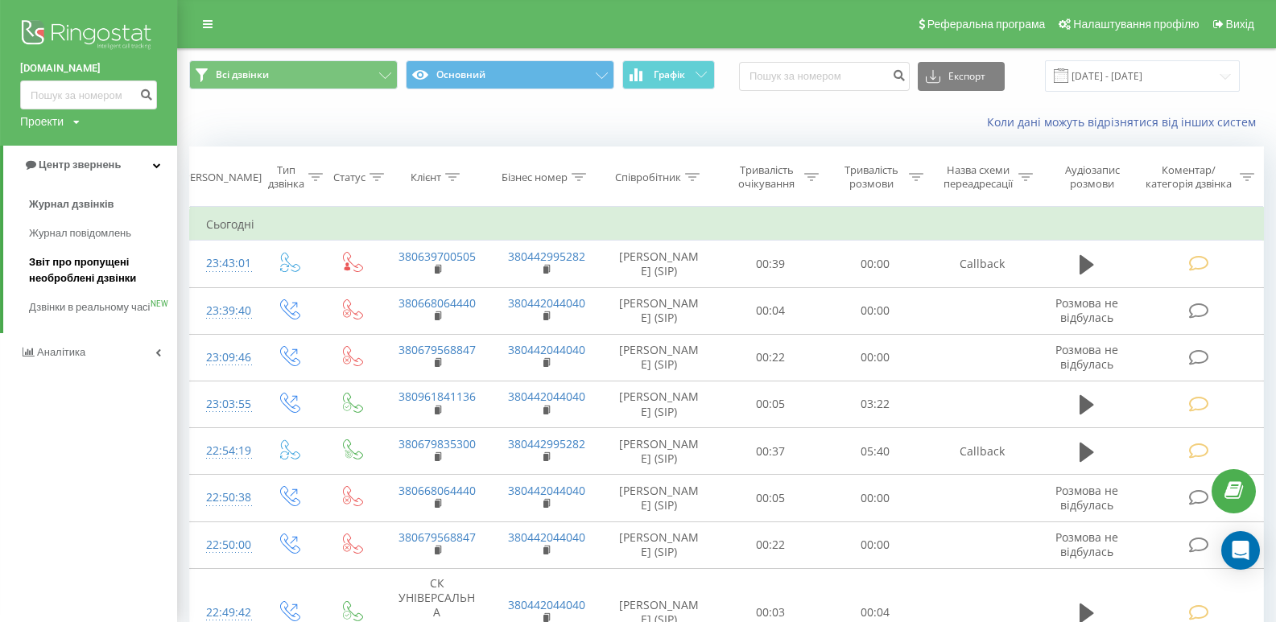
click at [99, 270] on span "Звіт про пропущені необроблені дзвінки" at bounding box center [99, 270] width 140 height 32
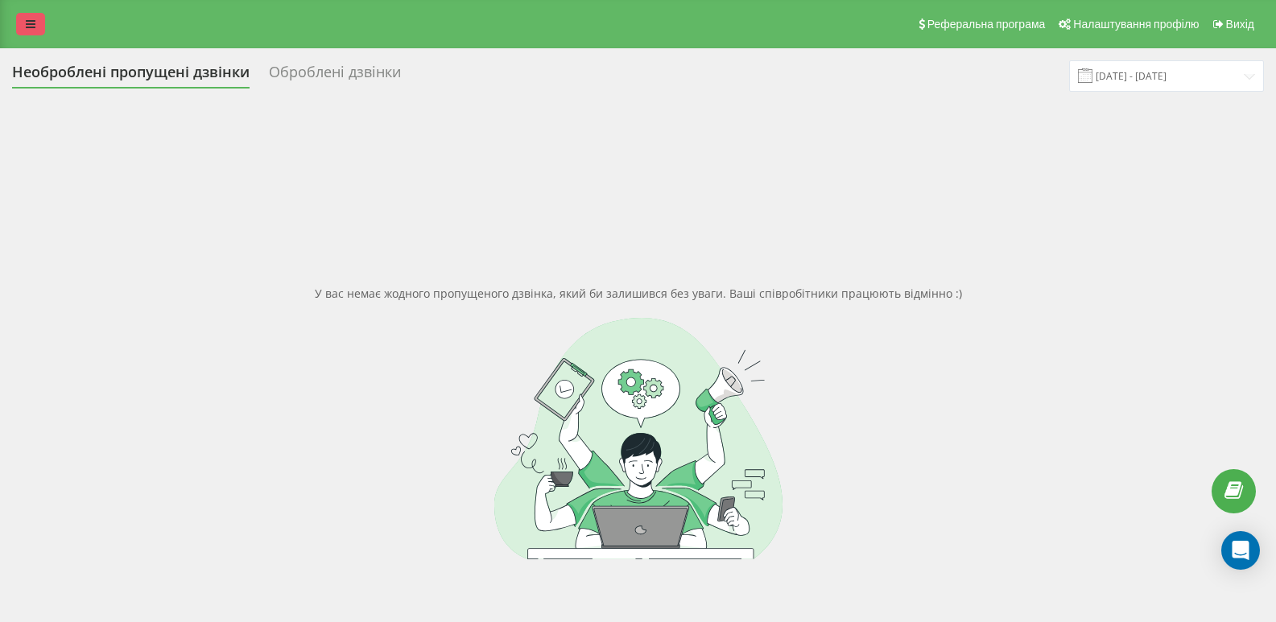
click at [26, 19] on icon at bounding box center [31, 24] width 10 height 11
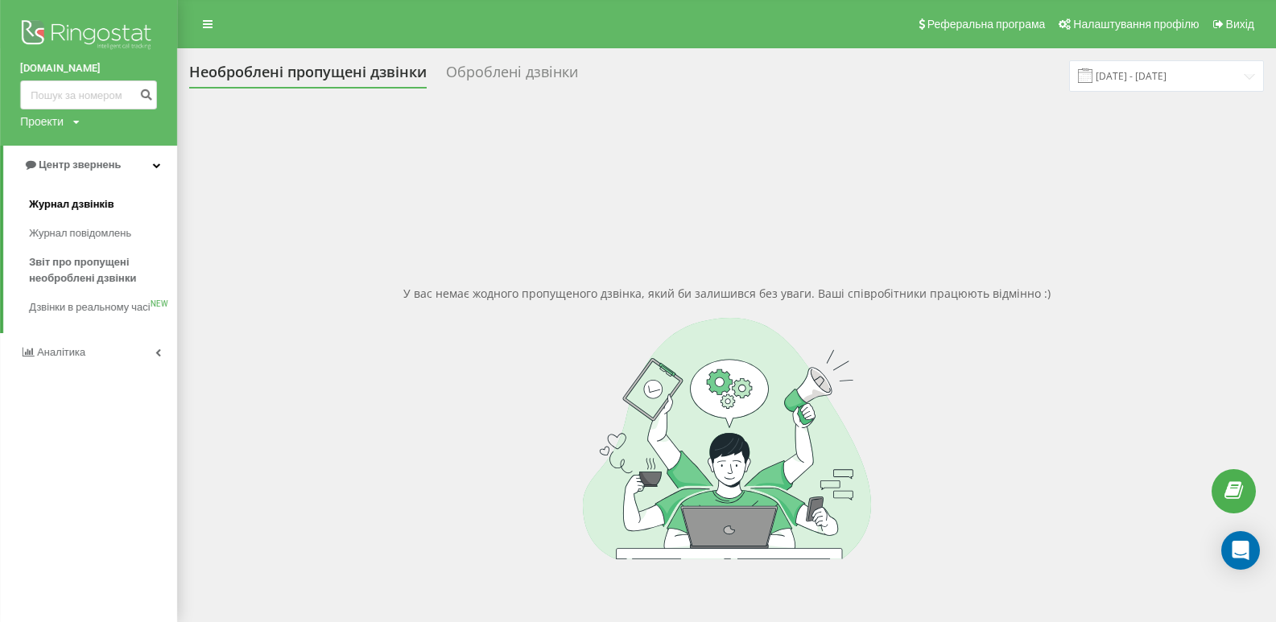
click at [63, 204] on span "Журнал дзвінків" at bounding box center [71, 204] width 85 height 16
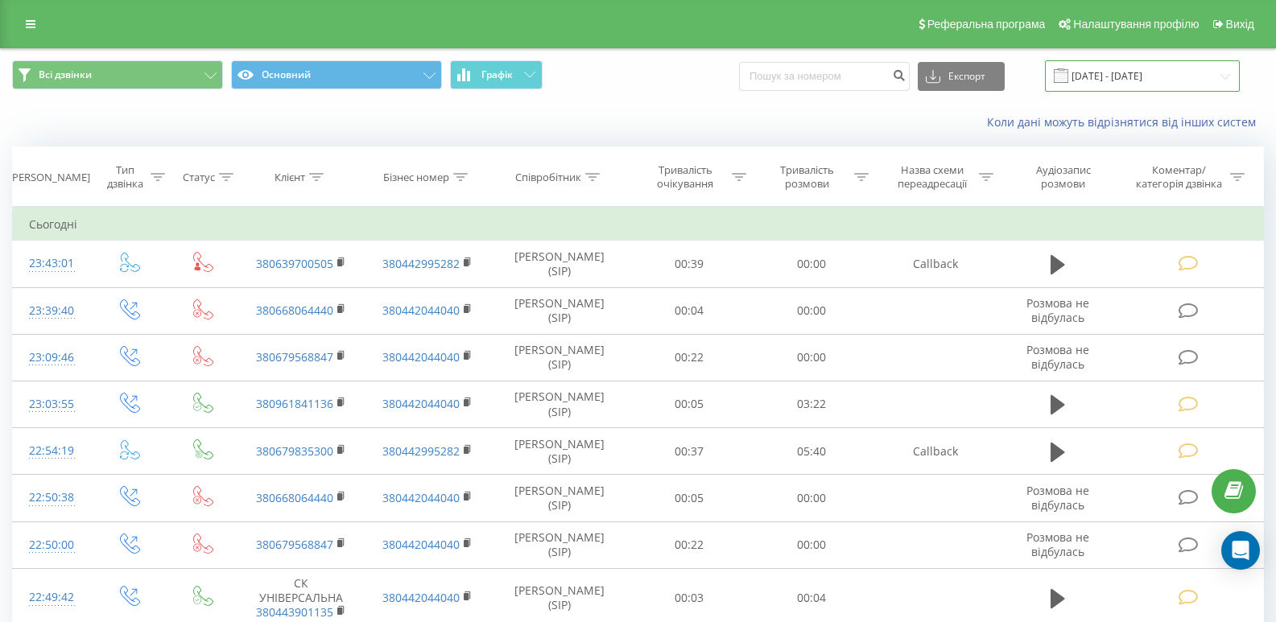
click at [1225, 75] on input "[DATE] - [DATE]" at bounding box center [1142, 75] width 195 height 31
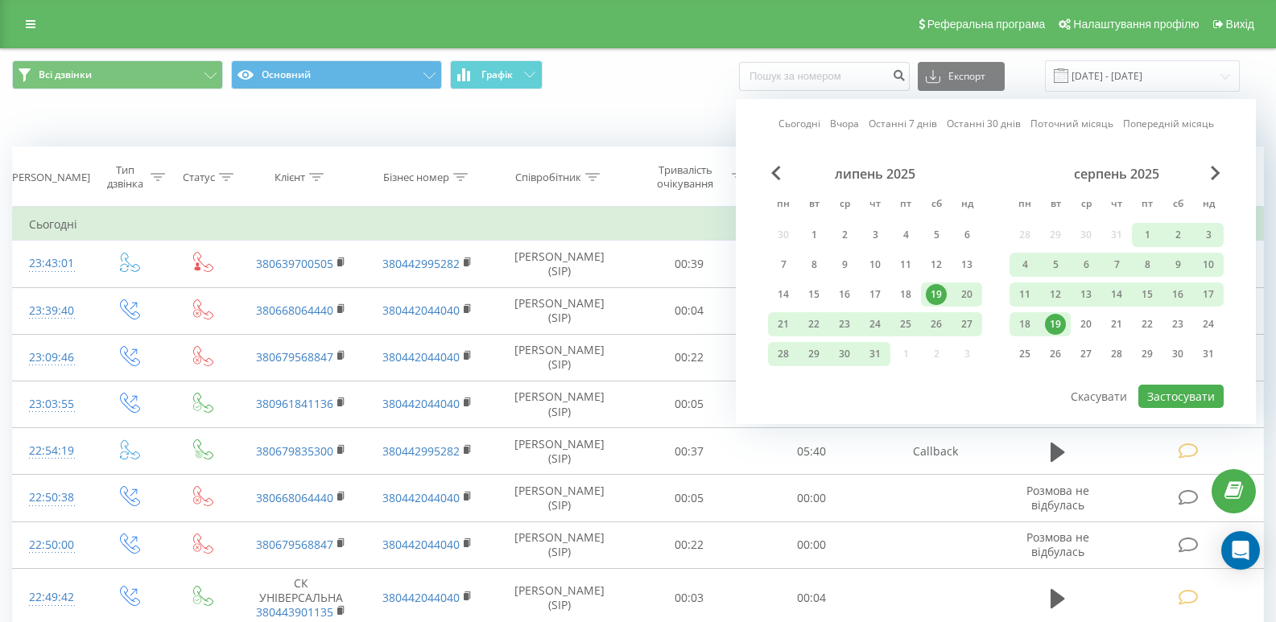
click at [1058, 319] on div "19" at bounding box center [1055, 324] width 21 height 21
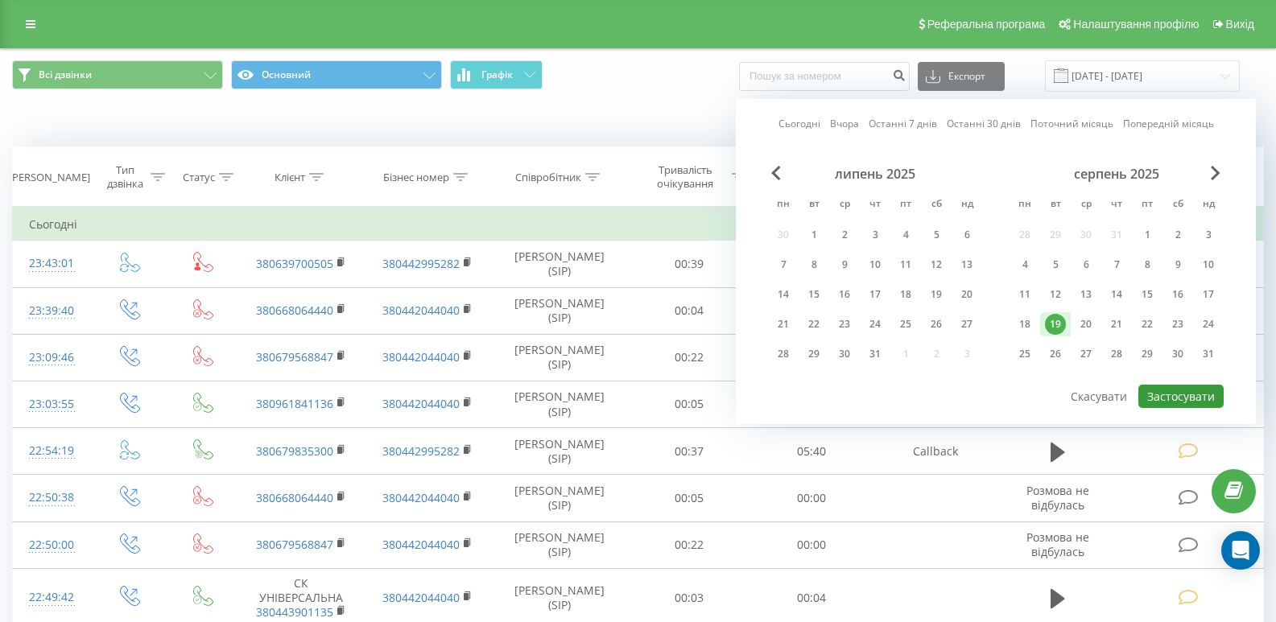
click at [1199, 398] on button "Застосувати" at bounding box center [1180, 396] width 85 height 23
type input "[DATE] - [DATE]"
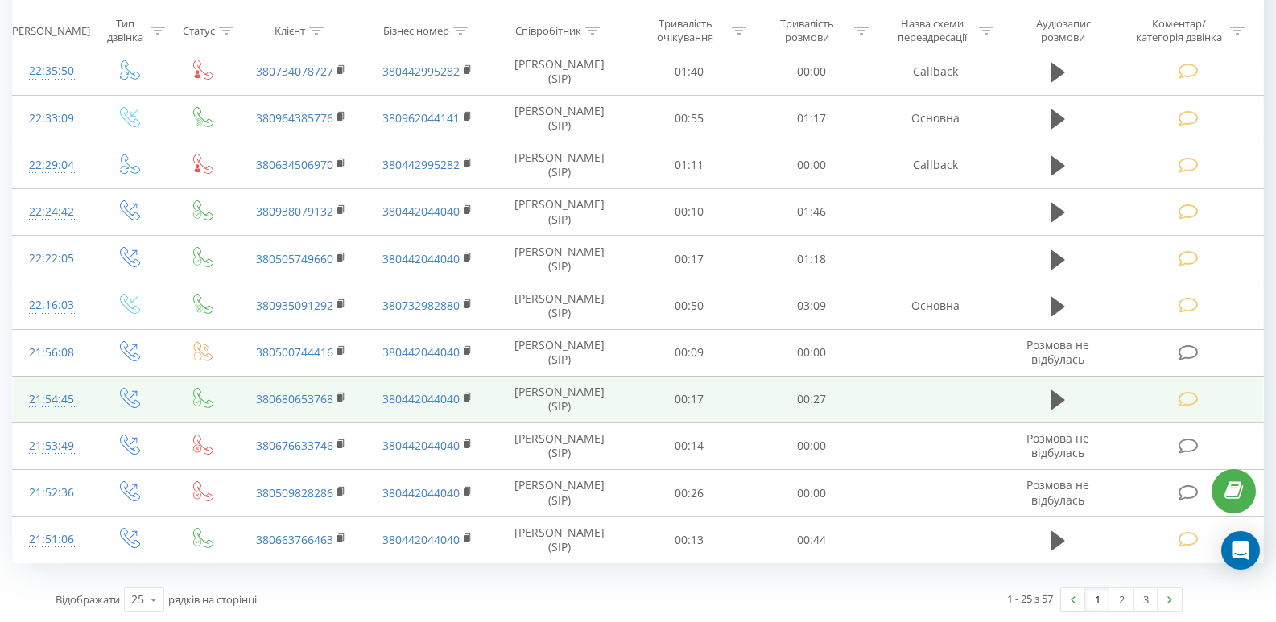
scroll to position [862, 0]
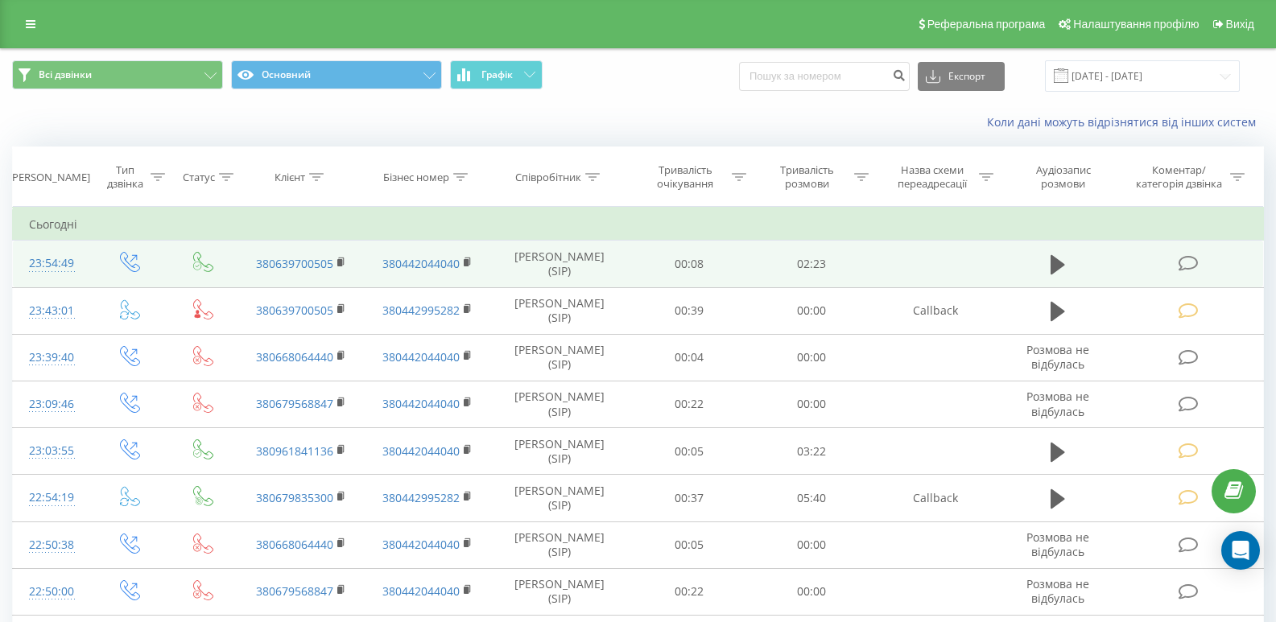
click at [1187, 256] on icon at bounding box center [1189, 263] width 20 height 17
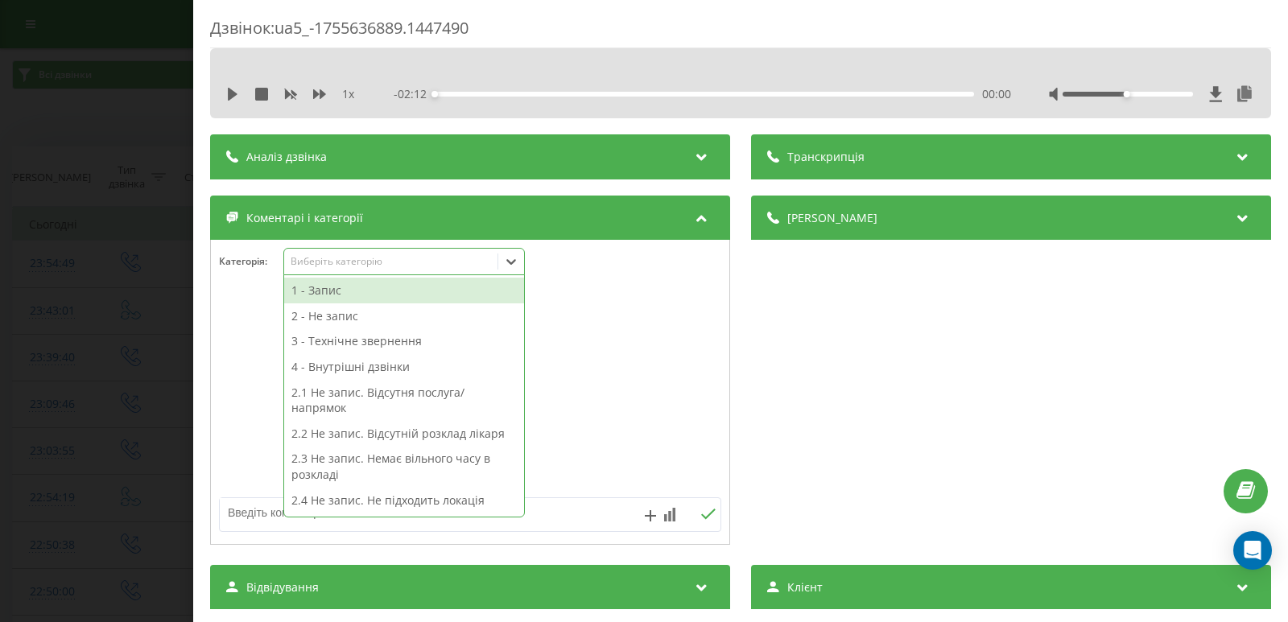
click at [516, 261] on icon at bounding box center [511, 262] width 10 height 6
click at [314, 287] on div "1 - Запис" at bounding box center [404, 291] width 240 height 26
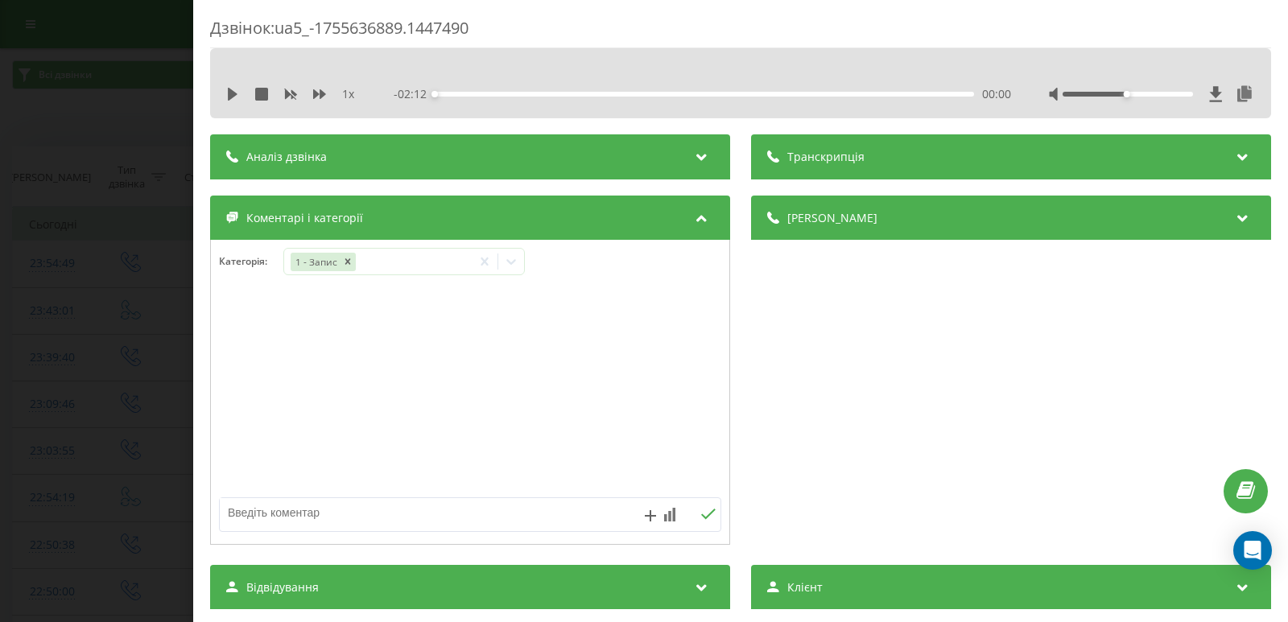
click at [133, 291] on div "Дзвінок : ua5_-1755636889.1447490 1 x - 02:12 00:00 00:00 Транскрипція Для AI-а…" at bounding box center [644, 311] width 1288 height 622
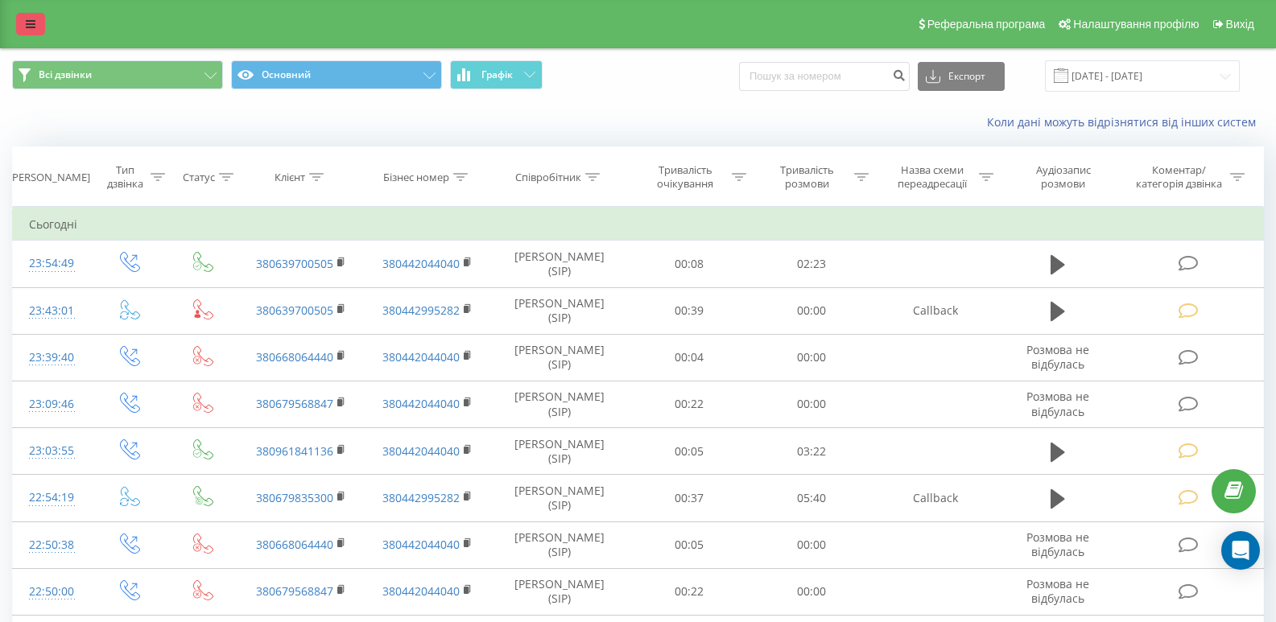
click at [23, 16] on link at bounding box center [30, 24] width 29 height 23
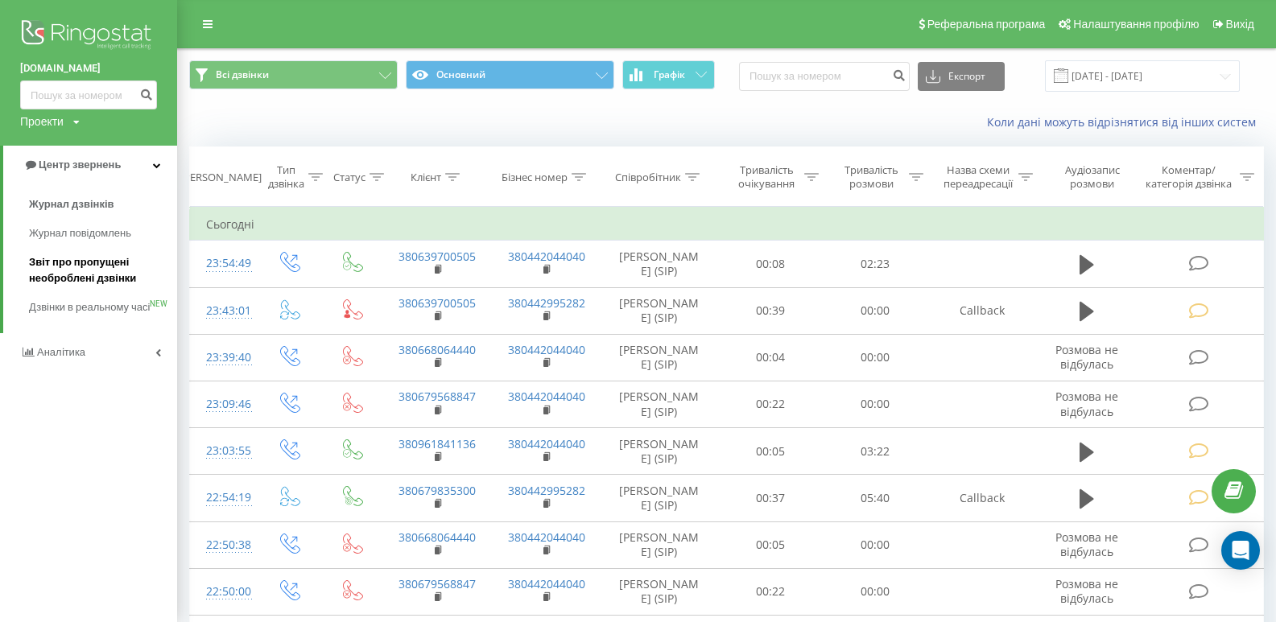
click at [52, 268] on span "Звіт про пропущені необроблені дзвінки" at bounding box center [99, 270] width 140 height 32
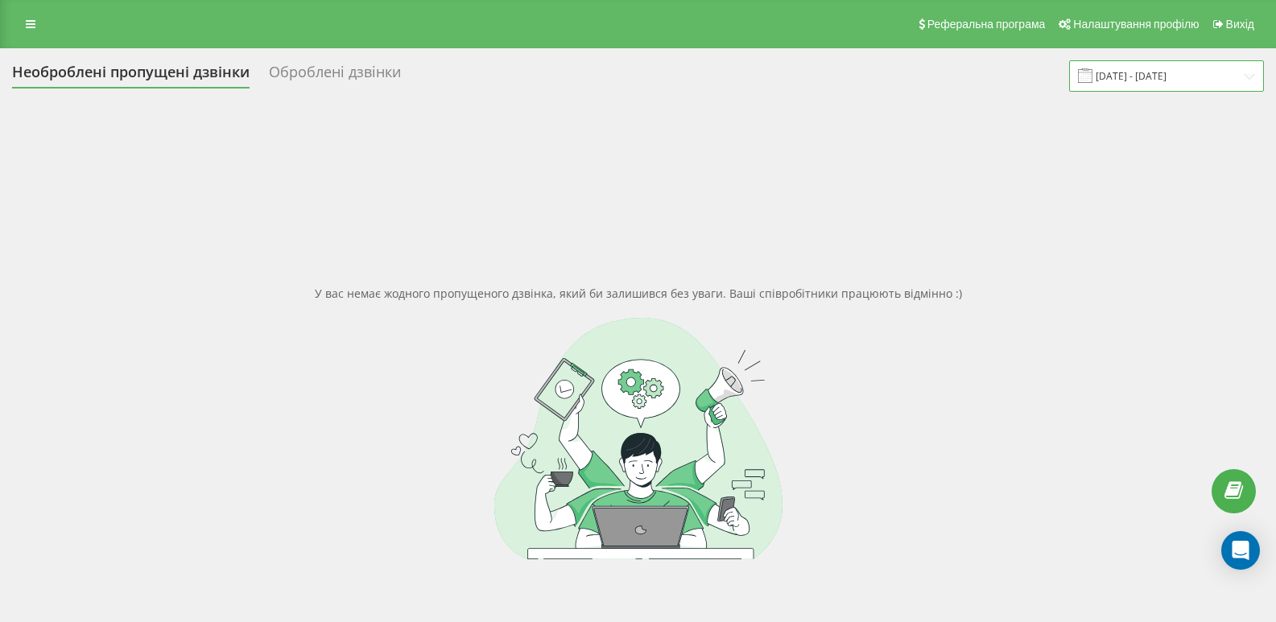
click at [1241, 73] on input "[DATE] - [DATE]" at bounding box center [1166, 75] width 195 height 31
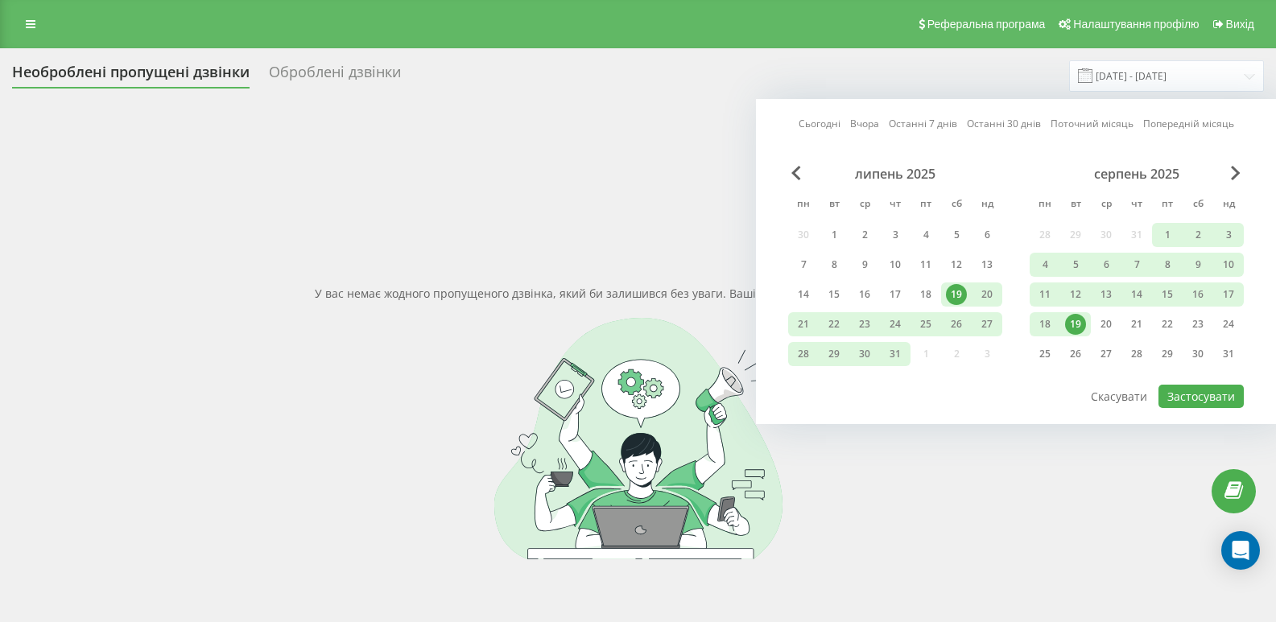
click at [1075, 320] on div "19" at bounding box center [1075, 324] width 21 height 21
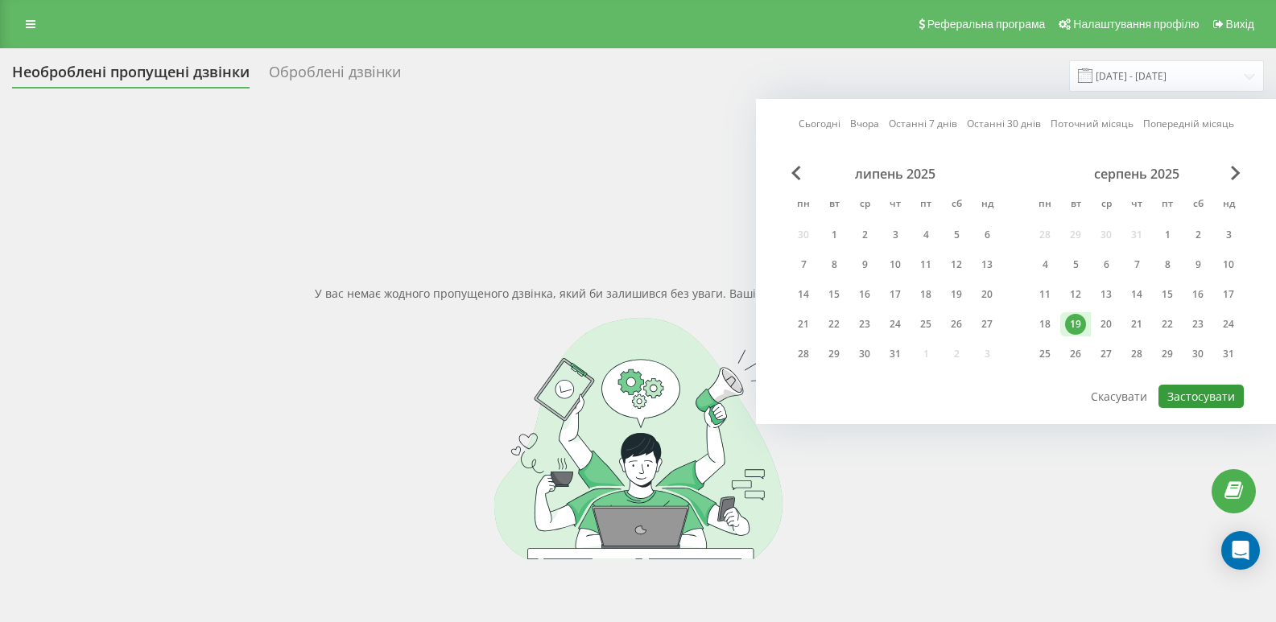
click at [1203, 397] on button "Застосувати" at bounding box center [1200, 396] width 85 height 23
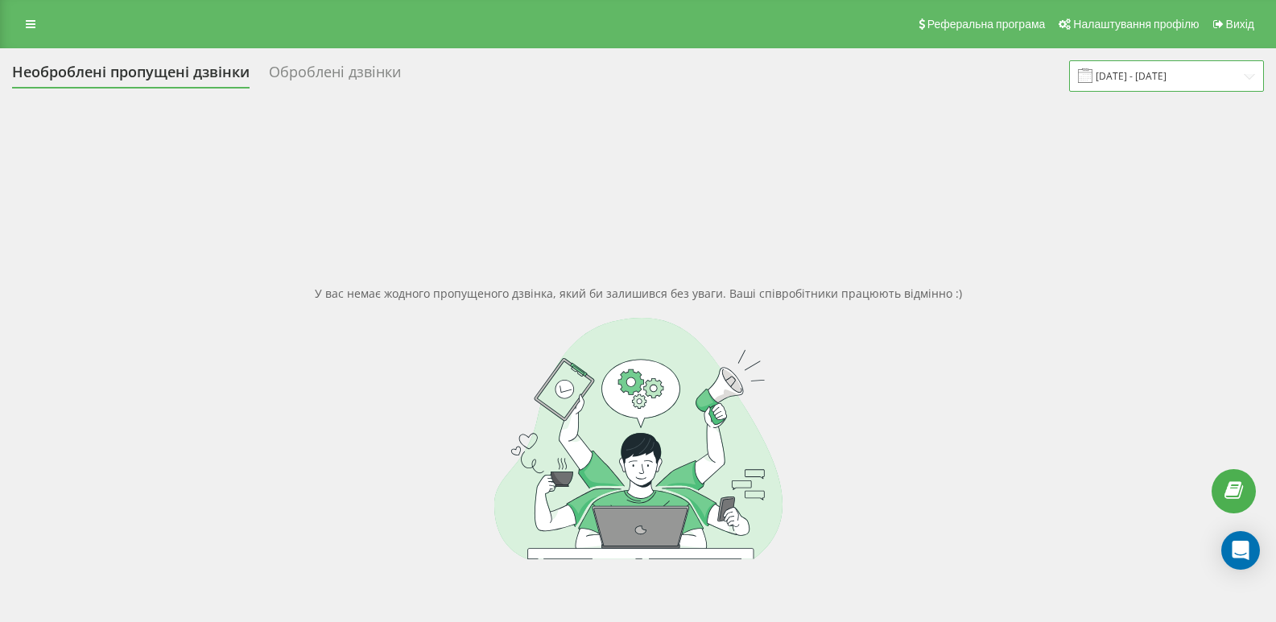
click at [1230, 76] on input "[DATE] - [DATE]" at bounding box center [1166, 75] width 195 height 31
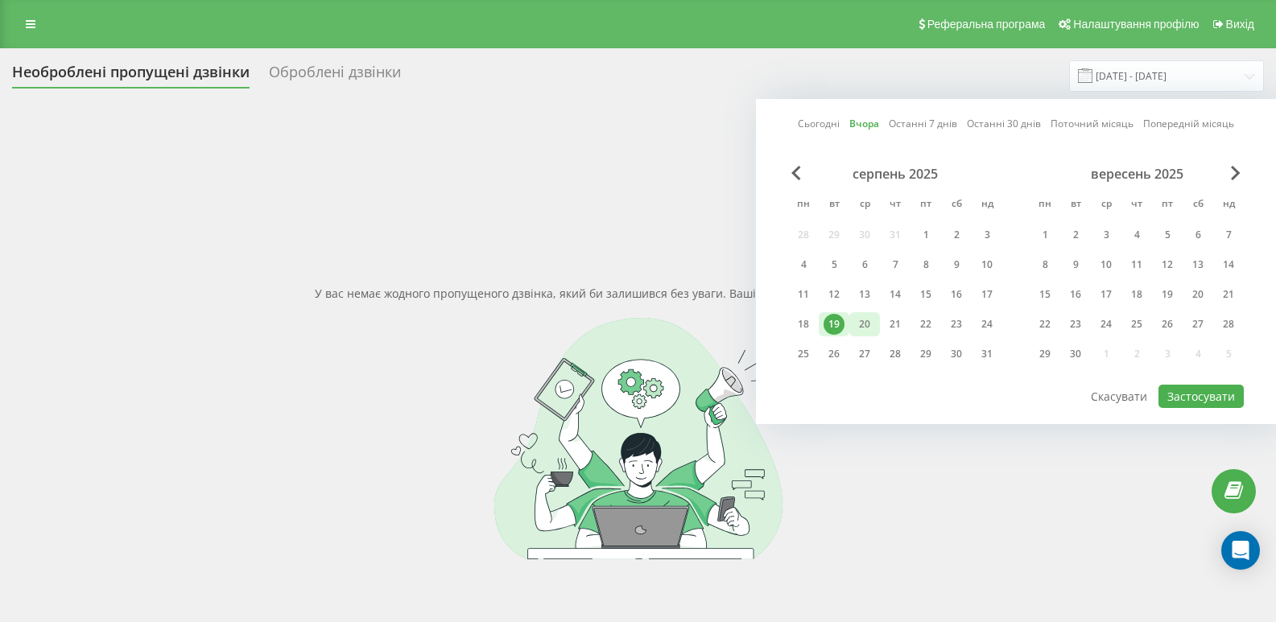
click at [869, 324] on div "20" at bounding box center [864, 324] width 21 height 21
click at [1216, 390] on button "Застосувати" at bounding box center [1200, 396] width 85 height 23
type input "[DATE] - [DATE]"
